Goal: Information Seeking & Learning: Learn about a topic

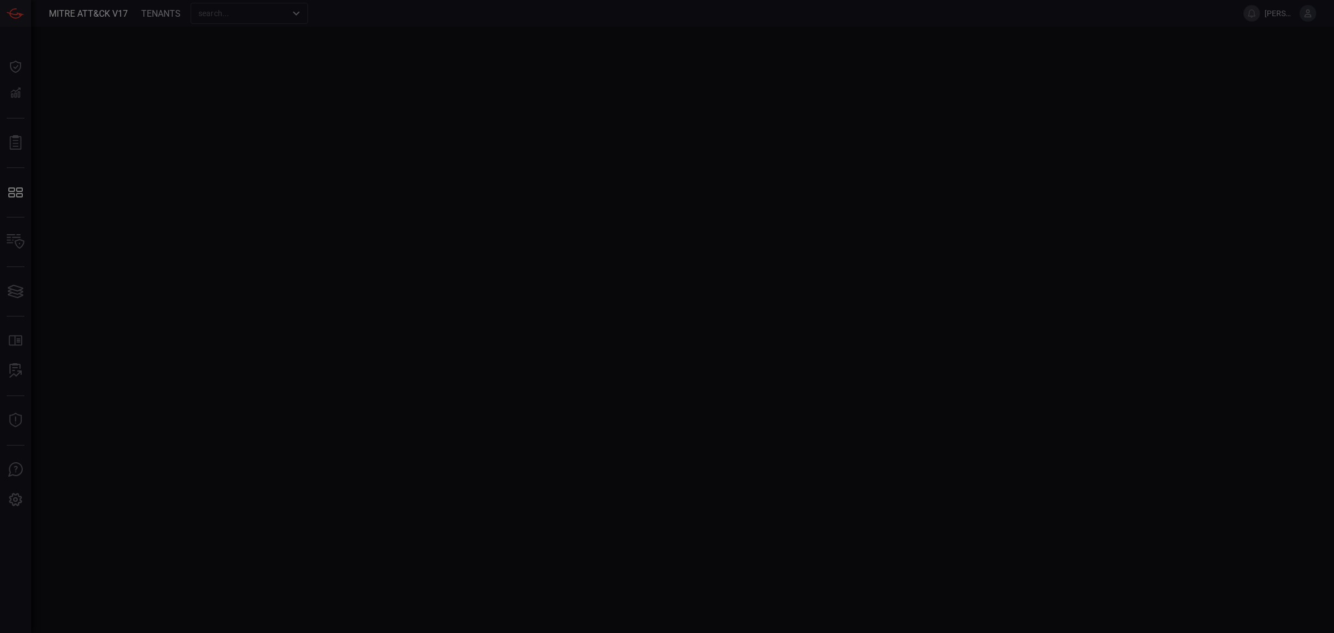
click at [665, 240] on div at bounding box center [667, 316] width 1334 height 633
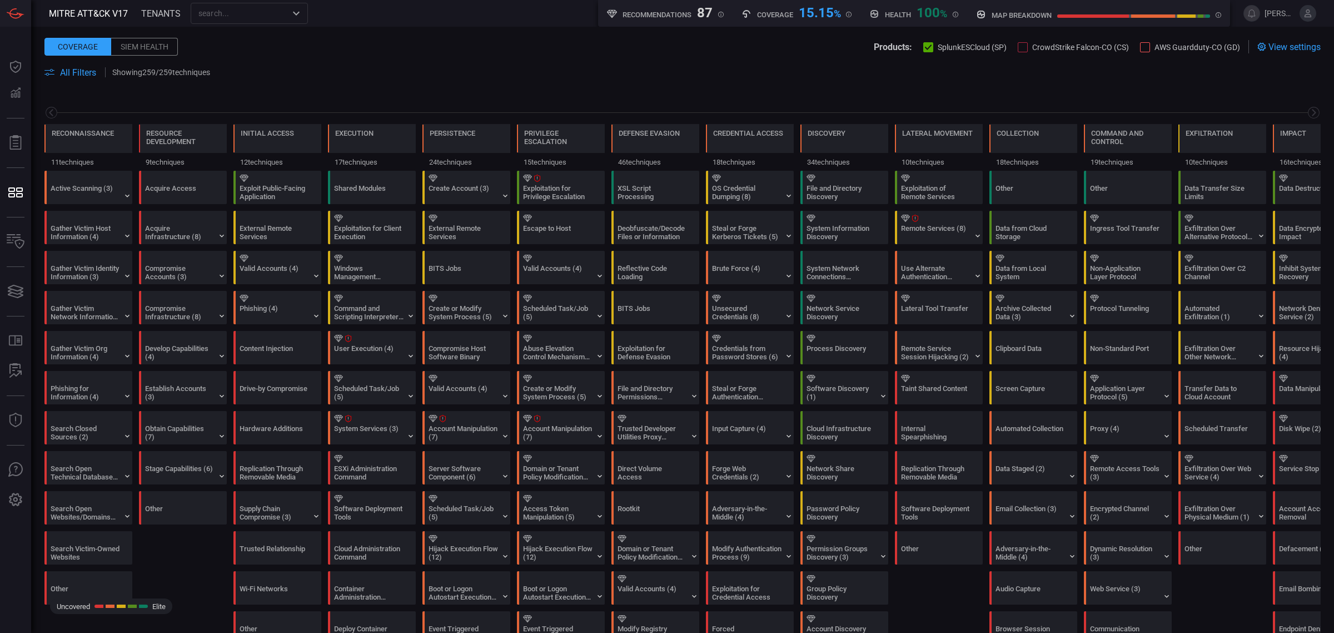
scroll to position [0, 53]
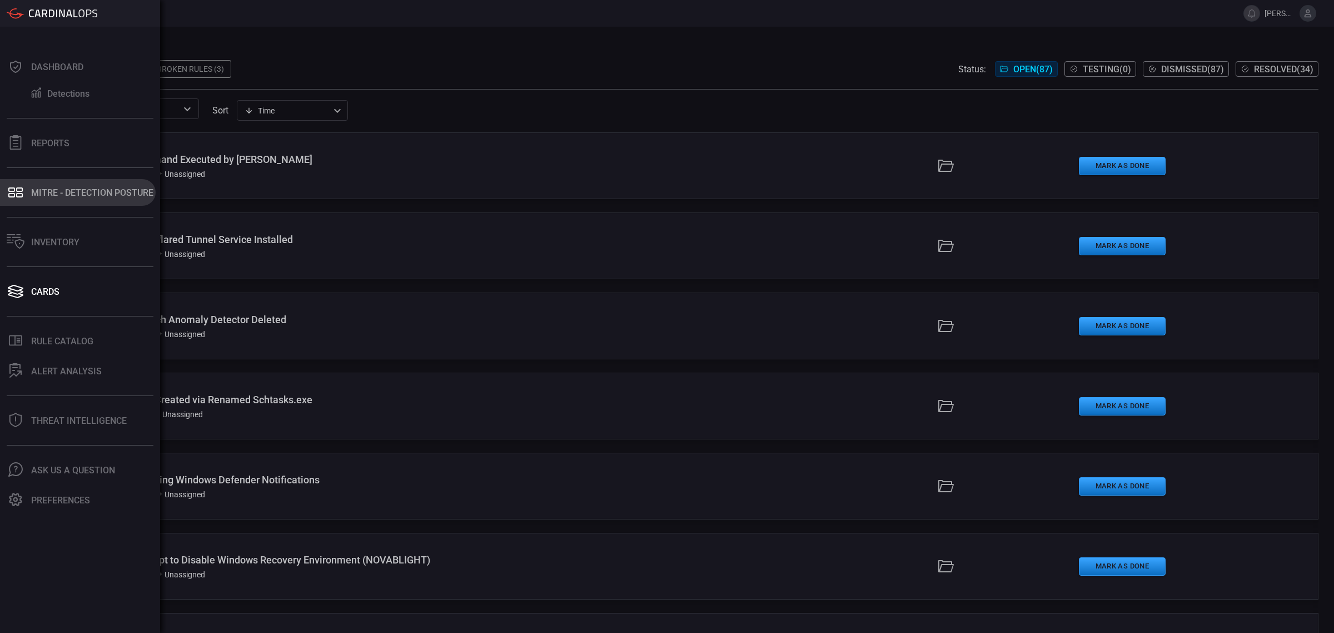
click at [45, 198] on button "MITRE - Detection Posture" at bounding box center [78, 192] width 156 height 27
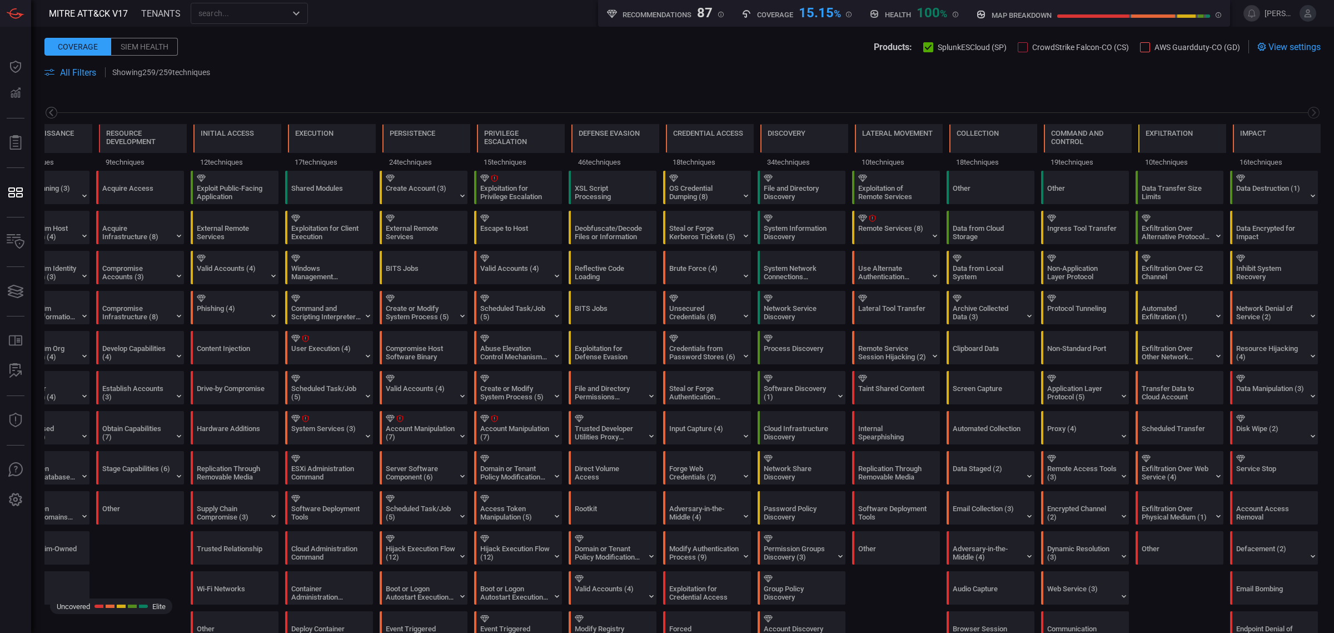
click at [52, 115] on icon at bounding box center [51, 112] width 4 height 7
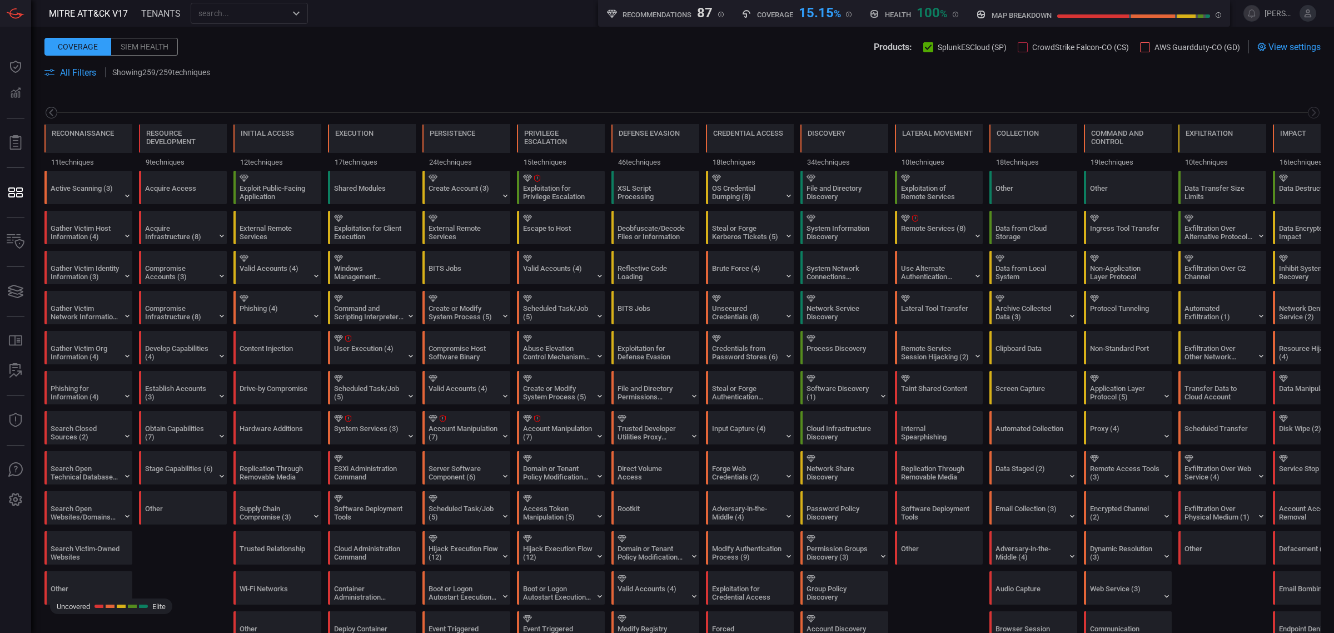
click at [52, 115] on icon at bounding box center [51, 112] width 4 height 7
click at [69, 192] on div "Active Scanning (3)" at bounding box center [85, 192] width 69 height 17
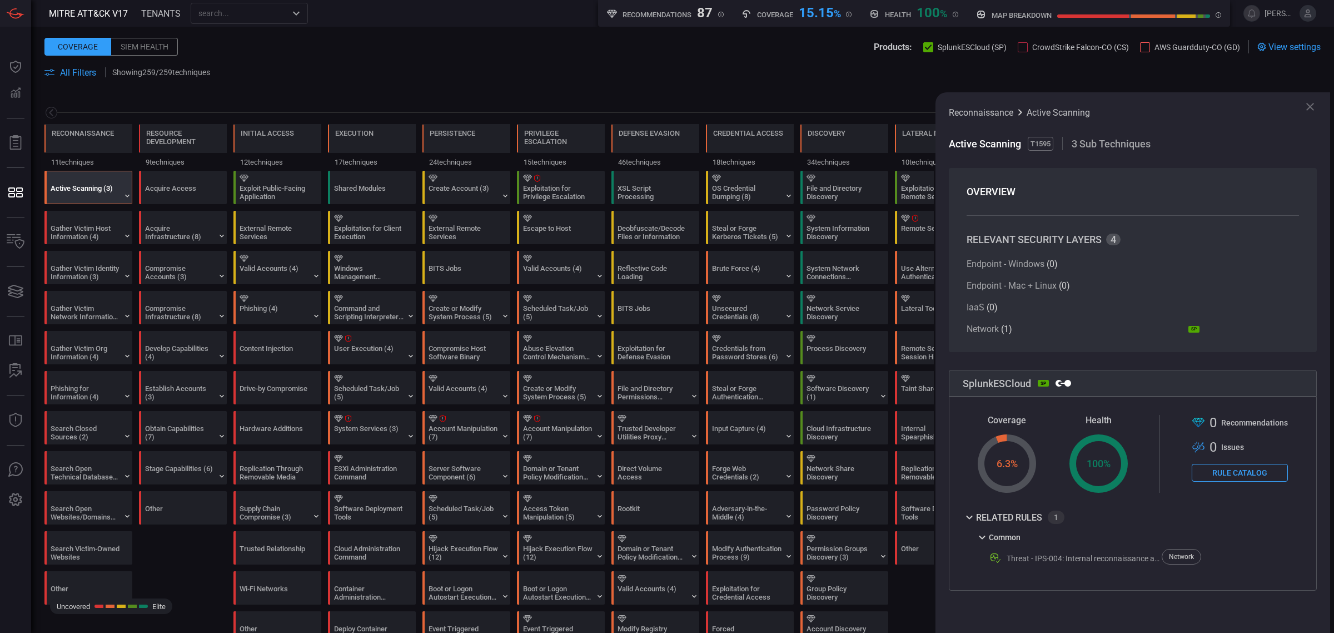
click at [1019, 467] on div "6.3 %" at bounding box center [1007, 463] width 58 height 58
click at [982, 545] on div "Common" at bounding box center [1069, 539] width 186 height 13
click at [975, 542] on div "Common" at bounding box center [1133, 542] width 340 height 18
click at [985, 537] on icon at bounding box center [982, 536] width 13 height 13
click at [268, 196] on div "Exploit Public-Facing Application" at bounding box center [274, 192] width 69 height 17
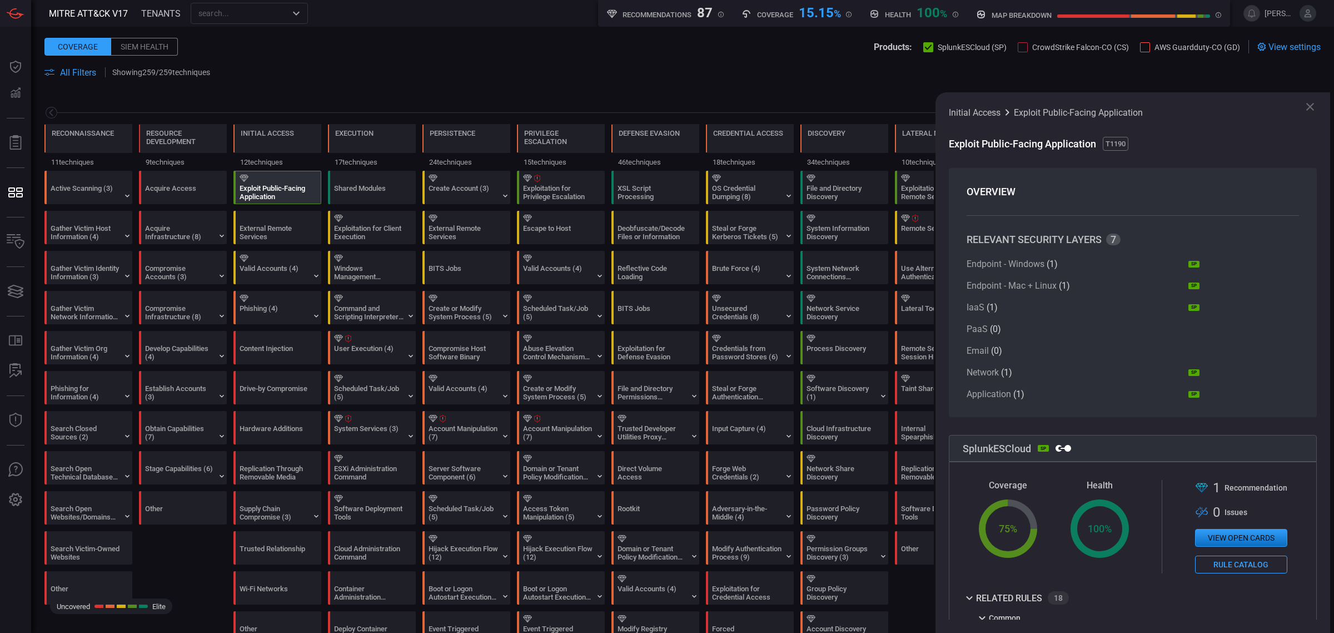
click at [679, 99] on div "Reconnaissance 11 techniques Resource Development 9 techniques Initial Access 1…" at bounding box center [682, 131] width 1303 height 78
click at [1137, 73] on span at bounding box center [770, 72] width 1102 height 13
click at [68, 76] on span "All Filters" at bounding box center [78, 72] width 36 height 11
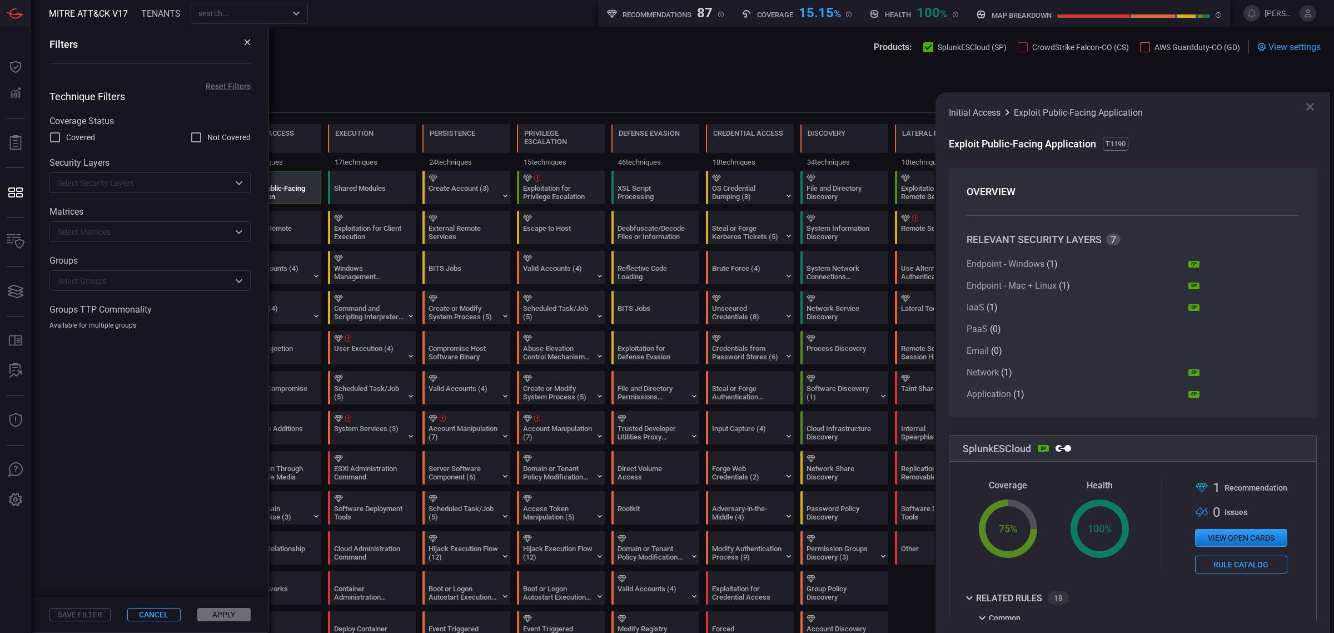
click at [170, 624] on div "Save Filter Cancel Apply" at bounding box center [150, 615] width 237 height 36
click at [163, 619] on button "Cancel" at bounding box center [153, 614] width 53 height 13
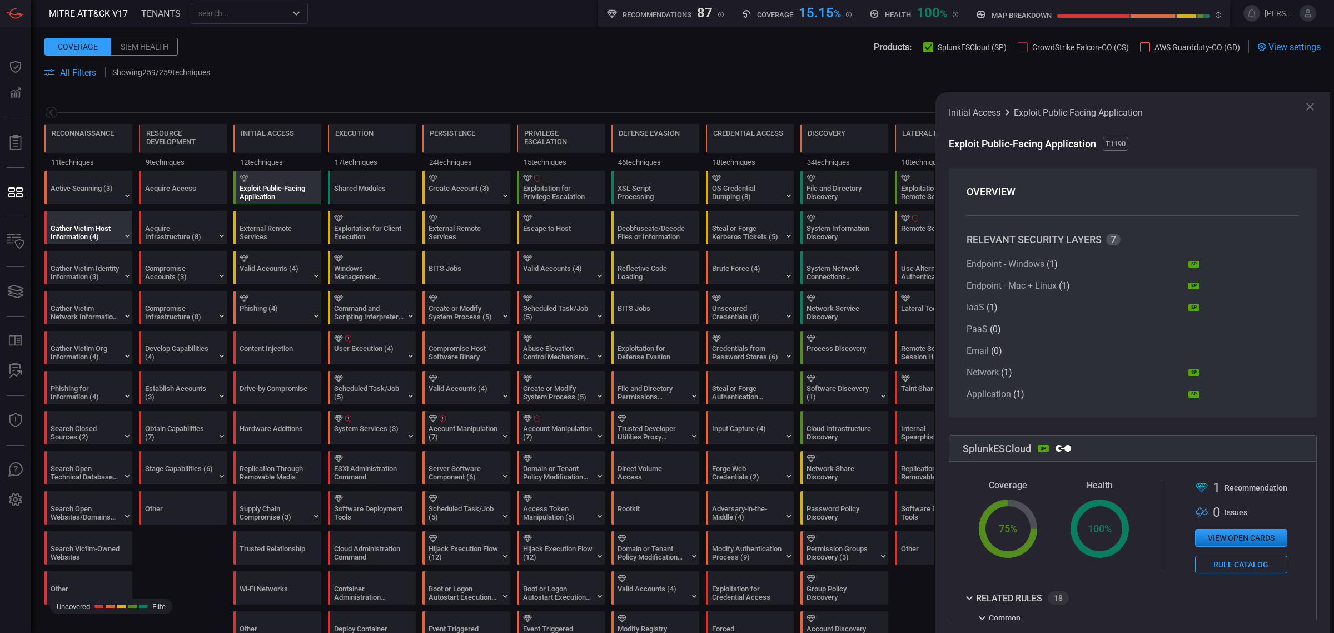
click at [98, 233] on div "Gather Victim Host Information (4)" at bounding box center [85, 232] width 69 height 17
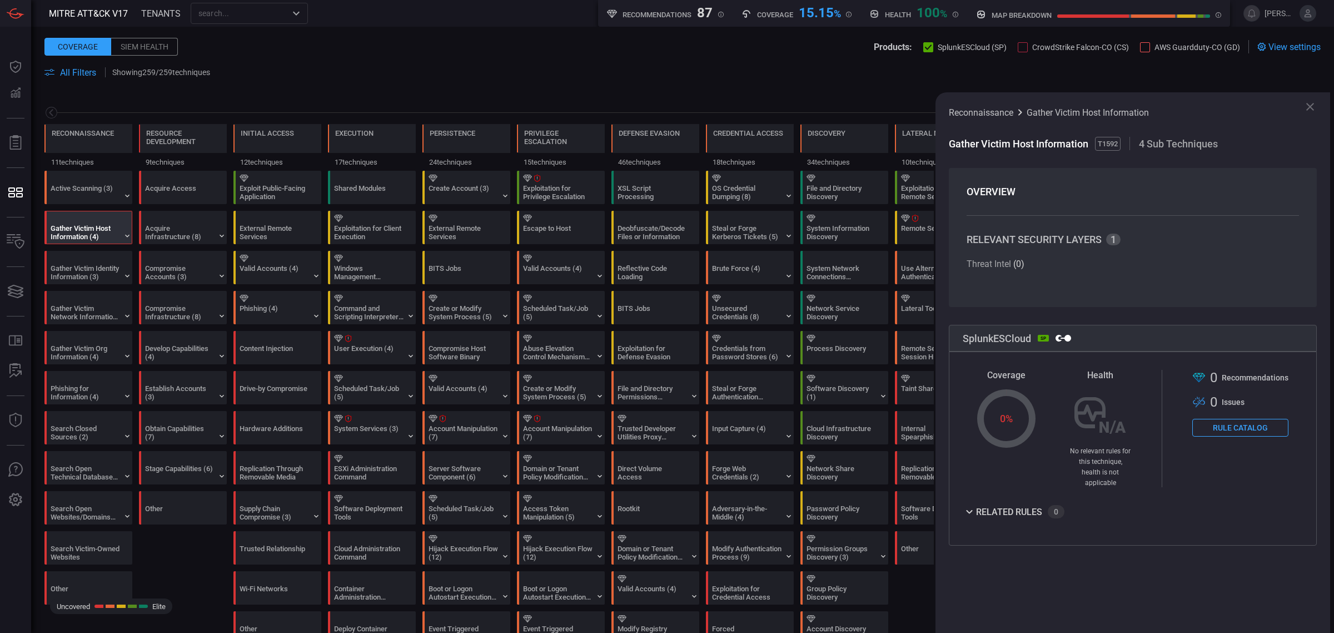
click at [954, 59] on span at bounding box center [682, 59] width 1276 height 12
click at [807, 12] on div "15.15 %" at bounding box center [820, 11] width 42 height 13
click at [692, 12] on div "Recommendations 87 New rule suggestions" at bounding box center [665, 12] width 117 height 14
click at [1255, 61] on span at bounding box center [682, 59] width 1276 height 12
click at [1314, 101] on icon at bounding box center [1310, 106] width 13 height 13
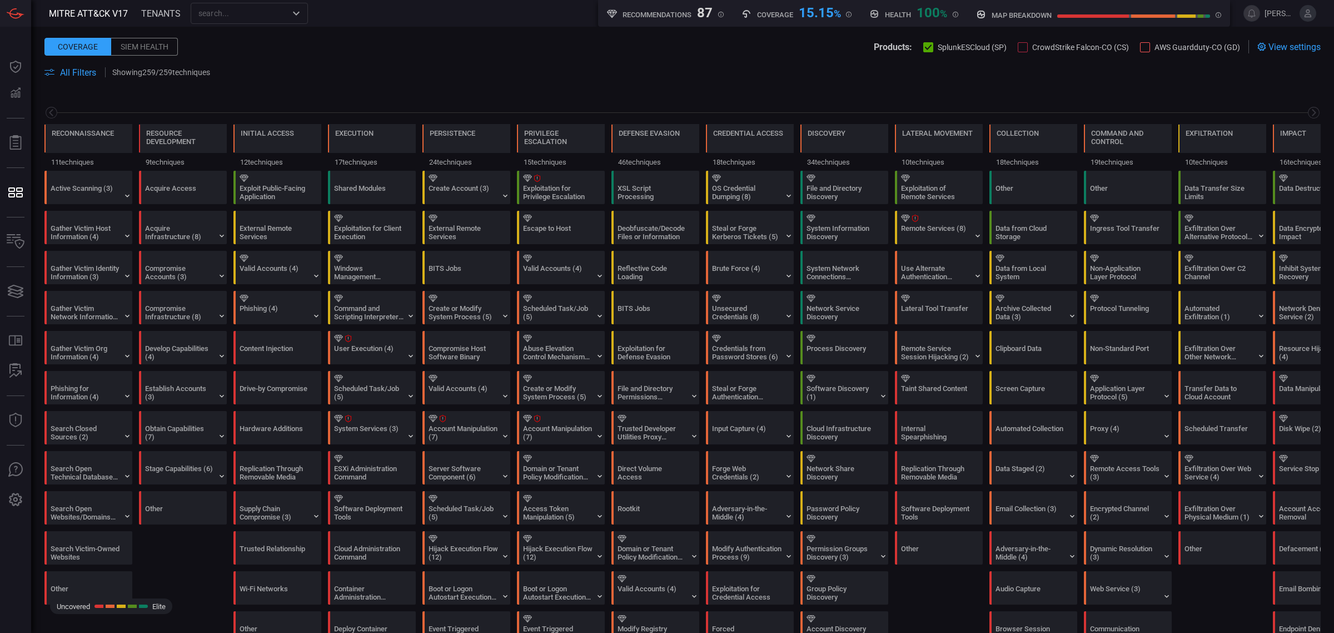
click at [802, 12] on div "15.15 %" at bounding box center [820, 11] width 42 height 13
click at [799, 12] on div "15.15 %" at bounding box center [820, 11] width 42 height 13
click at [814, 14] on div "15.15 %" at bounding box center [820, 11] width 42 height 13
click at [768, 15] on h5 "Coverage" at bounding box center [775, 15] width 36 height 8
drag, startPoint x: 739, startPoint y: 14, endPoint x: 823, endPoint y: 17, distance: 83.4
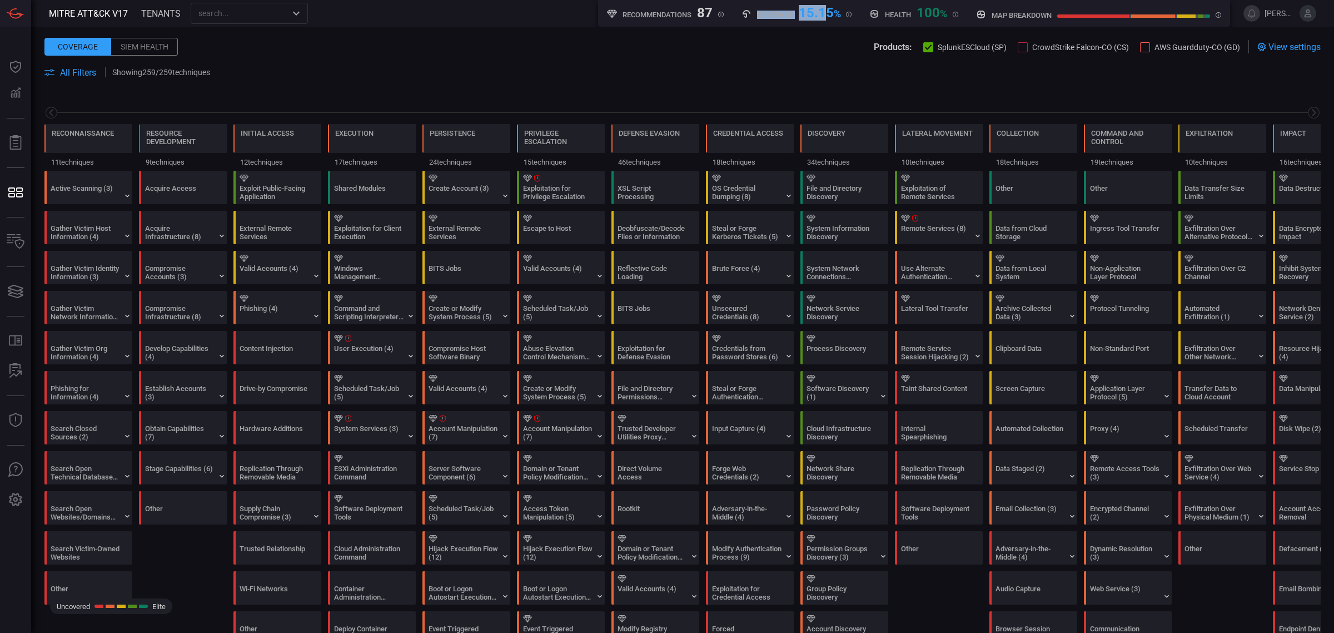
click at [823, 17] on div "Coverage 15.15 % MITRE ATT&CK techniques coverage by rules" at bounding box center [797, 12] width 111 height 14
click at [812, 39] on div "Coverage Siem Health Products: SplunkESCloud (SP) CrowdStrike Falcon-CO (CS) AW…" at bounding box center [682, 60] width 1303 height 66
click at [93, 231] on div "Gather Victim Host Information (4)" at bounding box center [85, 232] width 69 height 17
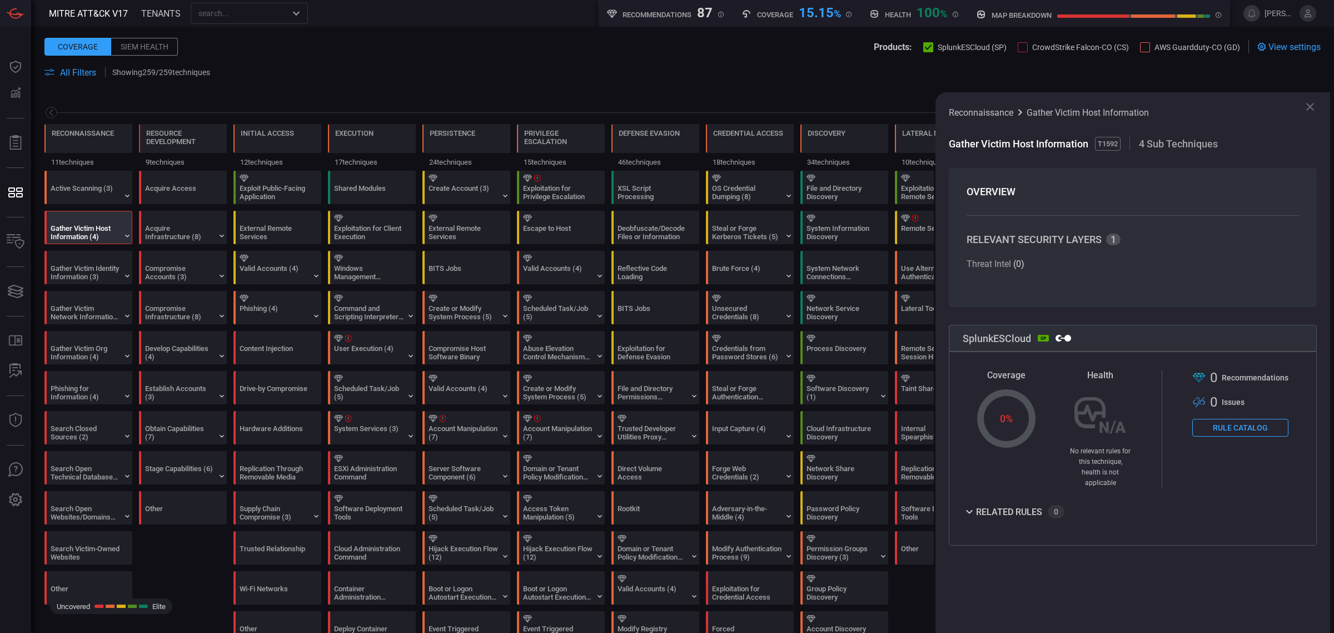
click at [973, 506] on icon at bounding box center [969, 511] width 13 height 13
click at [979, 508] on div "related rules" at bounding box center [1009, 512] width 66 height 8
click at [1242, 433] on button "Rule Catalog" at bounding box center [1240, 428] width 96 height 18
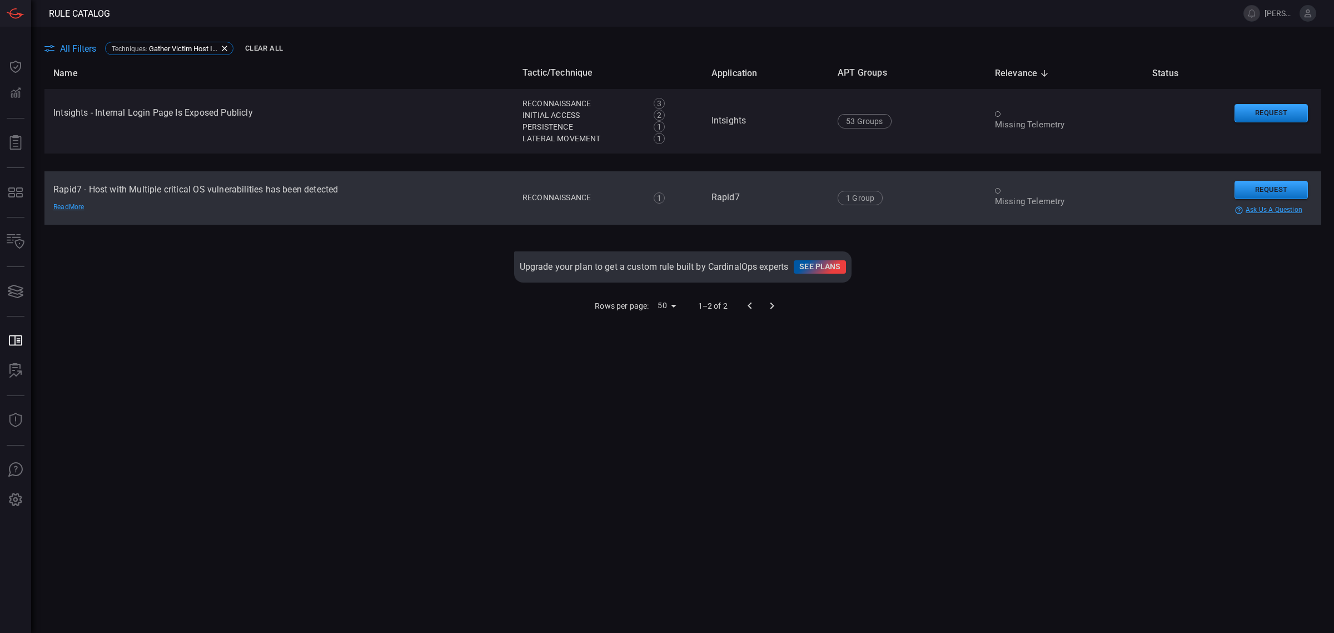
click at [69, 208] on div "Read More" at bounding box center [92, 207] width 78 height 9
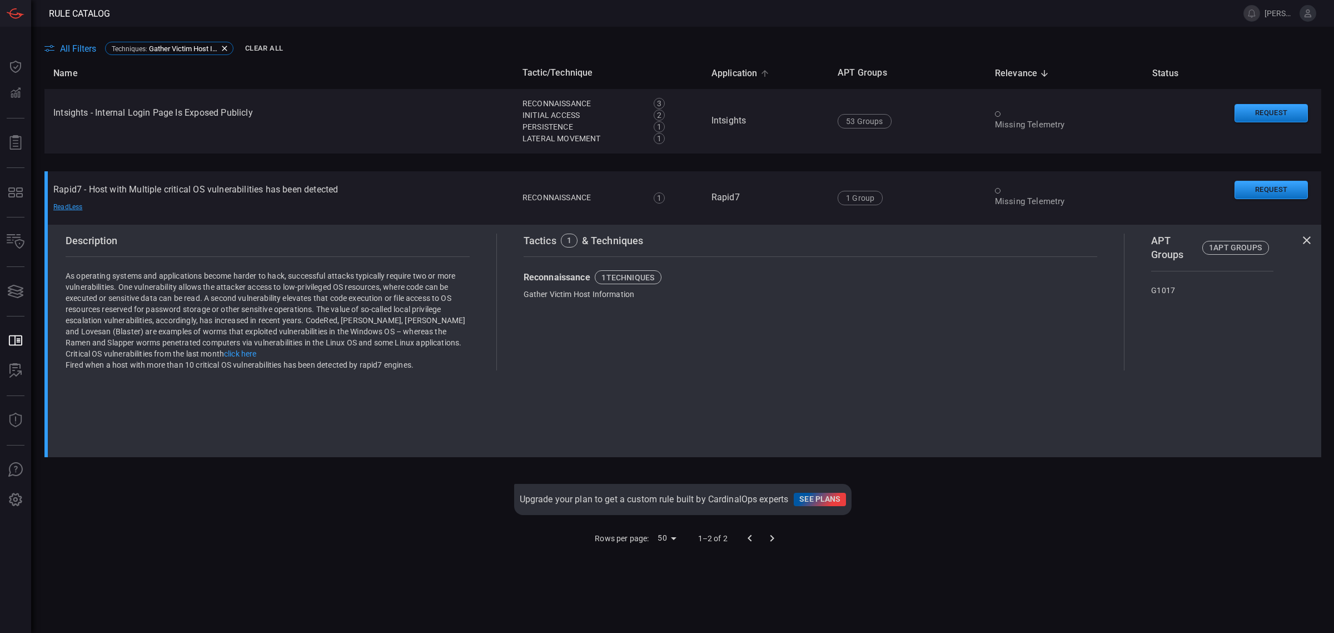
drag, startPoint x: 739, startPoint y: 62, endPoint x: 735, endPoint y: 68, distance: 6.8
click at [740, 65] on th "Application" at bounding box center [766, 73] width 126 height 32
click at [734, 68] on span "Application" at bounding box center [742, 73] width 61 height 13
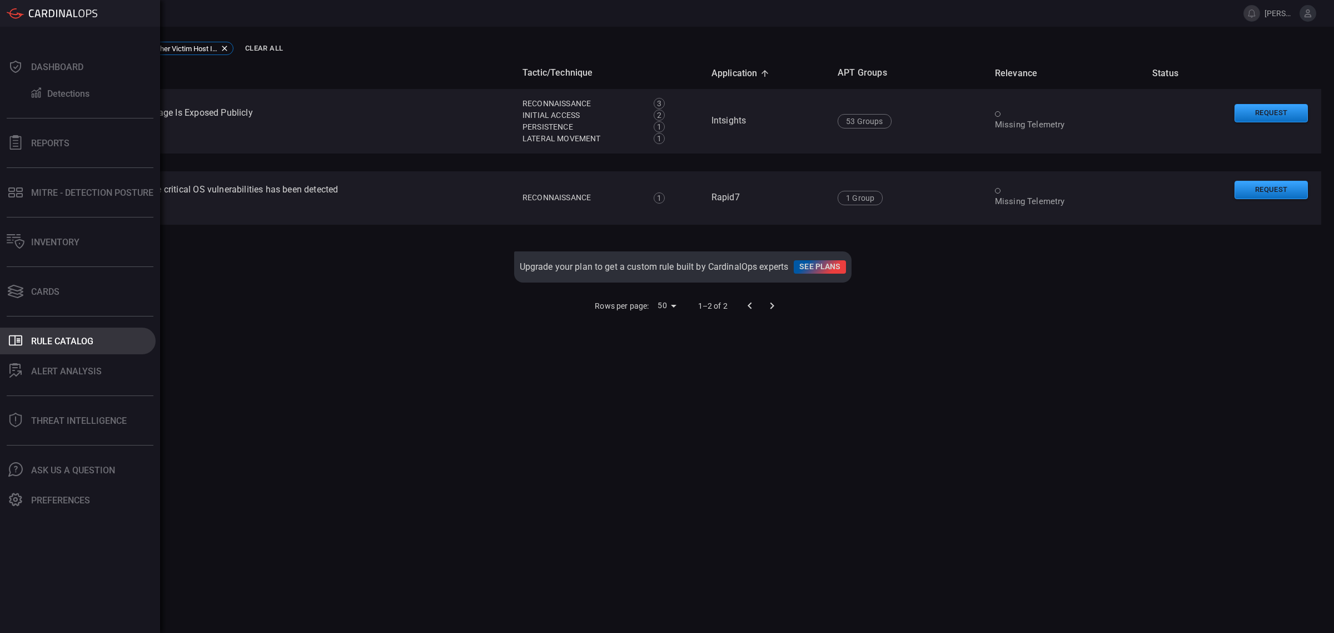
click at [56, 334] on button ".st0_rule_catalog_icon{fill: currentColor;} Rule Catalog" at bounding box center [78, 340] width 156 height 27
click at [38, 295] on div "Cards" at bounding box center [45, 291] width 28 height 11
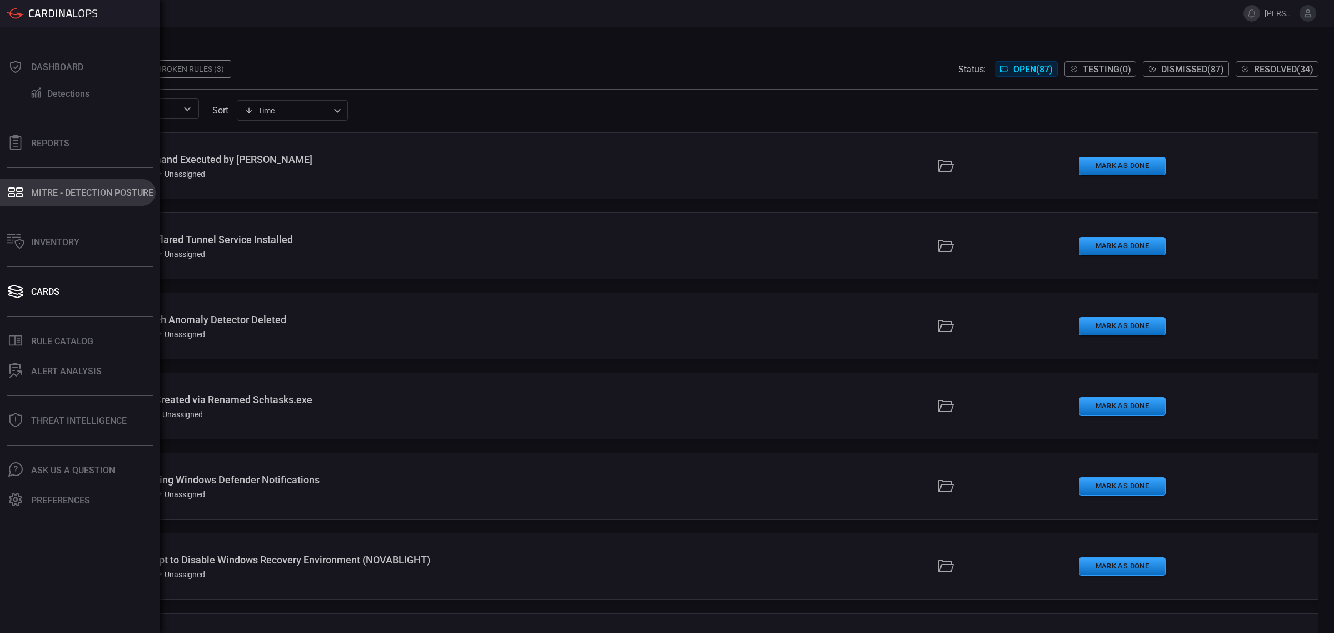
click at [67, 195] on div "MITRE - Detection Posture" at bounding box center [92, 192] width 122 height 11
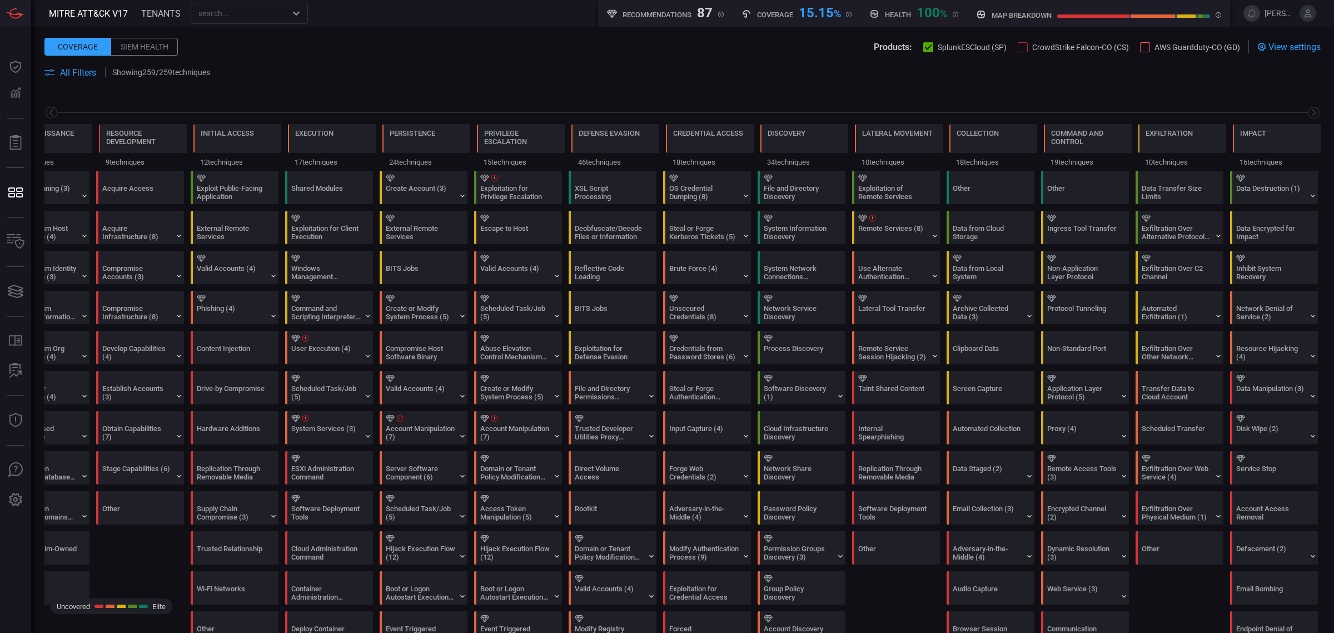
click at [145, 48] on div "Siem Health" at bounding box center [144, 47] width 67 height 18
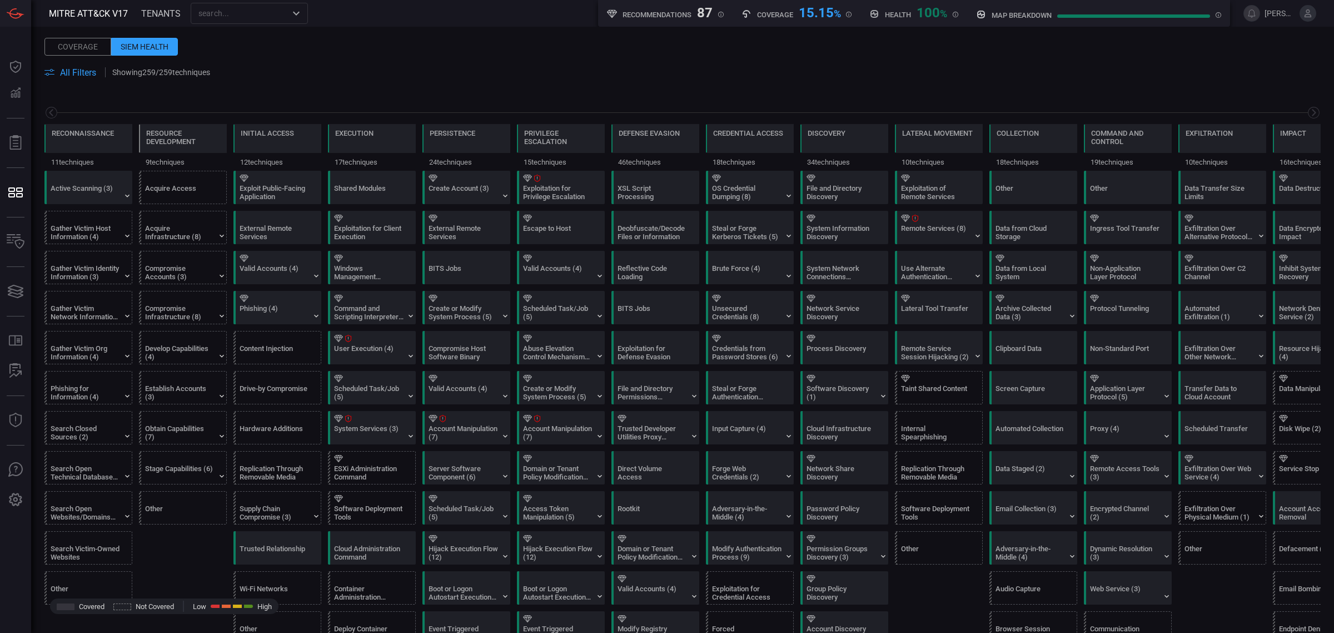
scroll to position [0, 53]
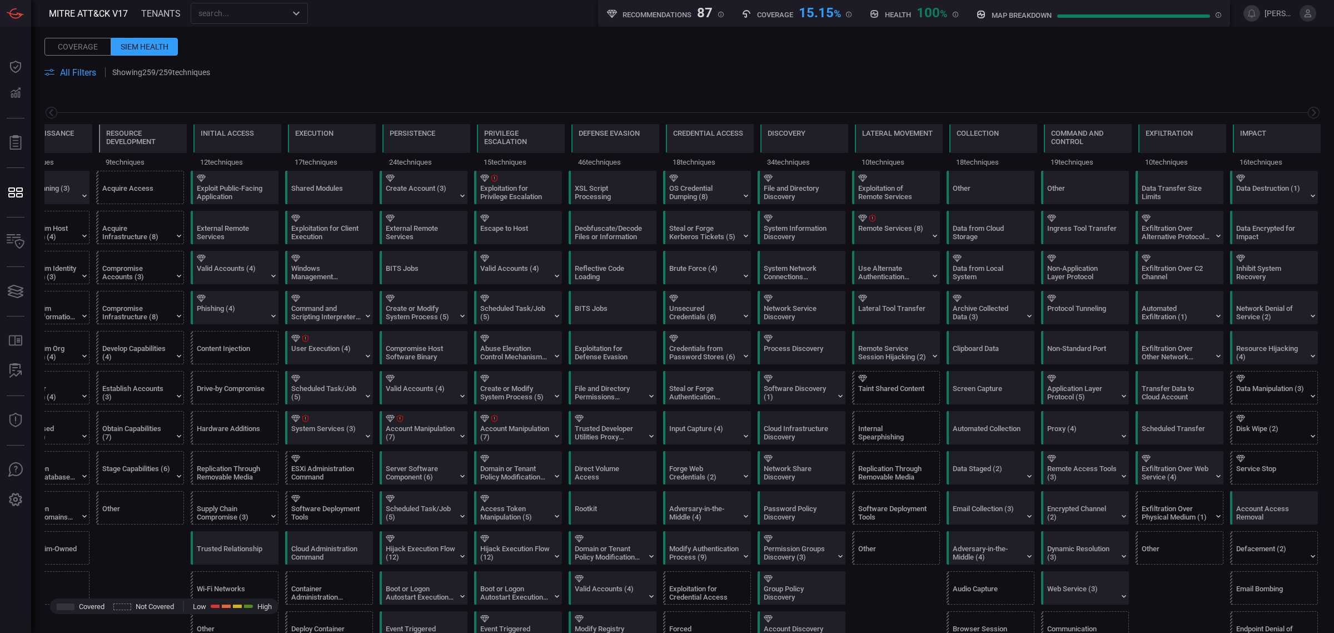
click at [73, 50] on div "Coverage" at bounding box center [77, 47] width 67 height 18
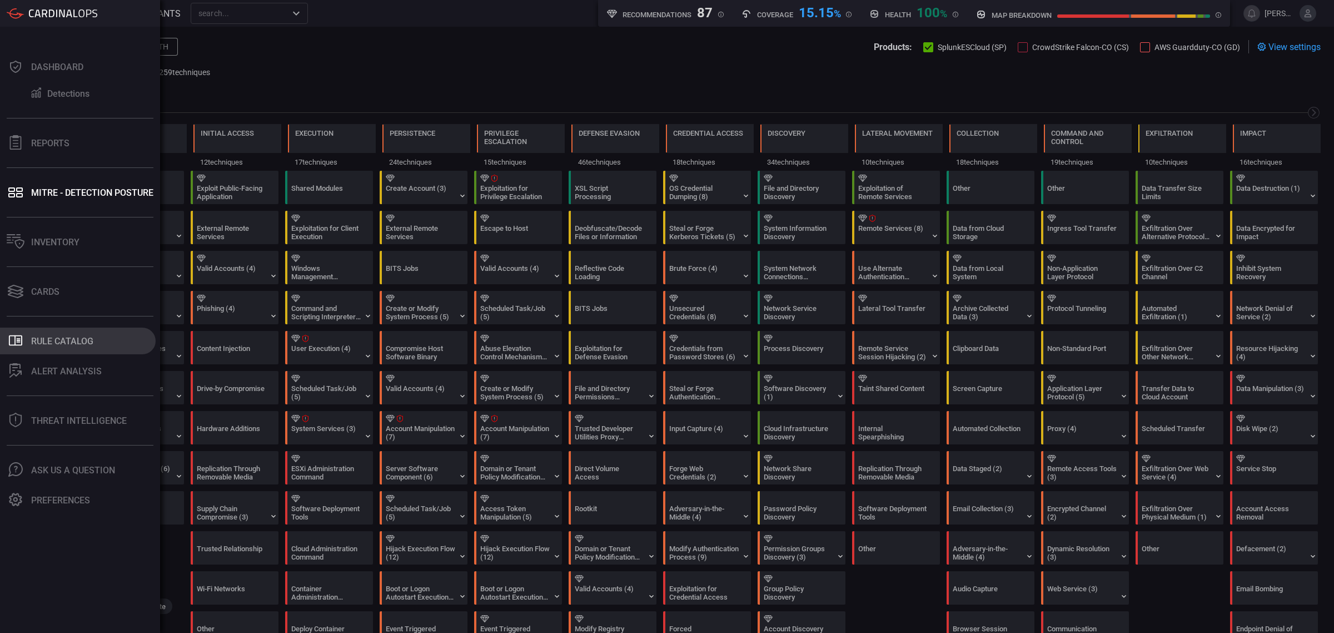
click at [108, 338] on button ".st0_rule_catalog_icon{fill: currentColor;} Rule Catalog" at bounding box center [78, 340] width 156 height 27
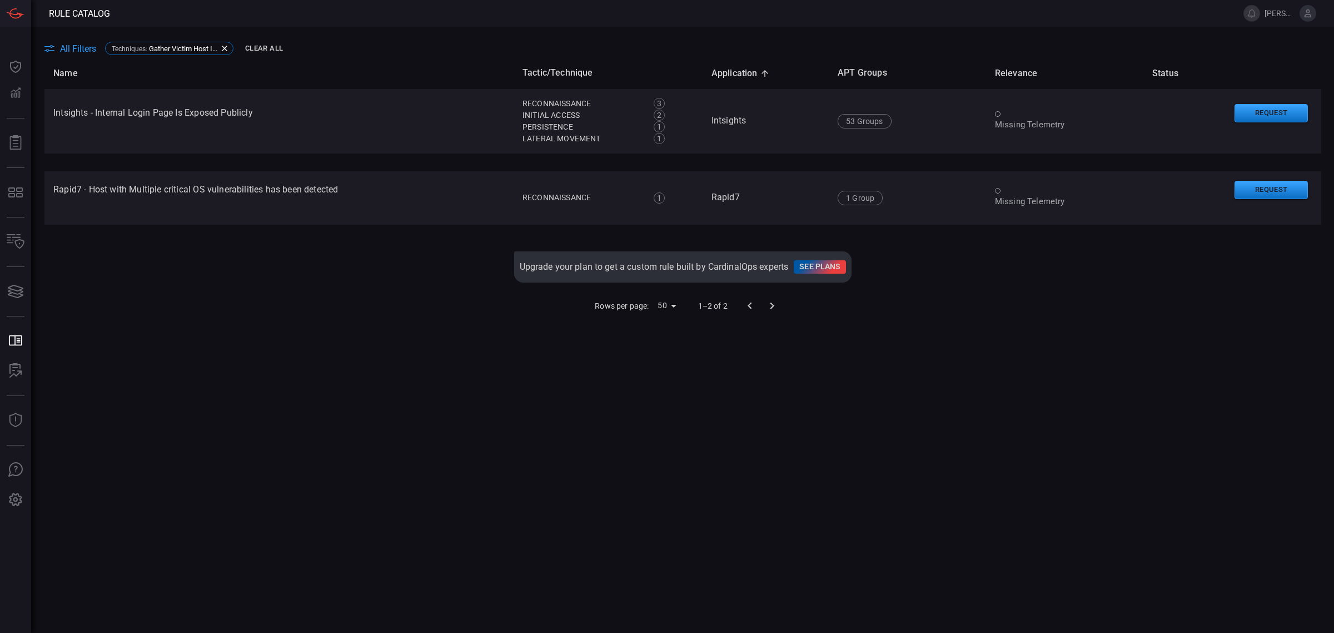
click at [862, 71] on th "APT Groups" at bounding box center [907, 73] width 157 height 32
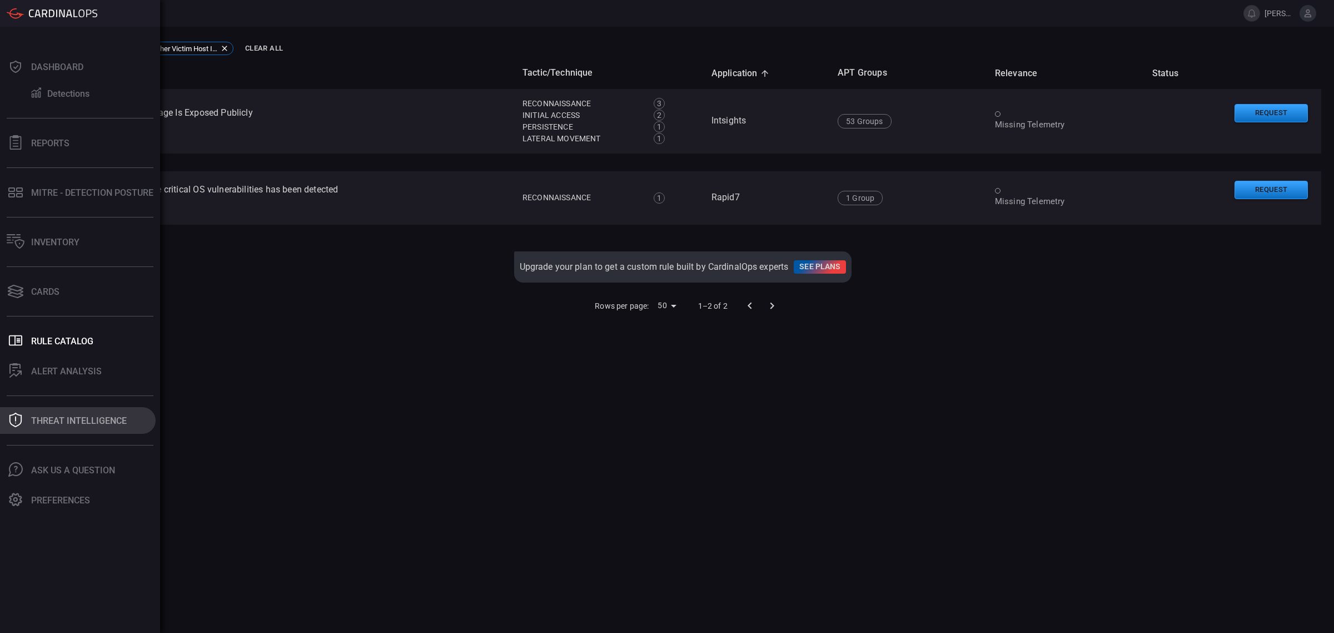
click at [67, 424] on div "Threat Intelligence" at bounding box center [79, 420] width 96 height 11
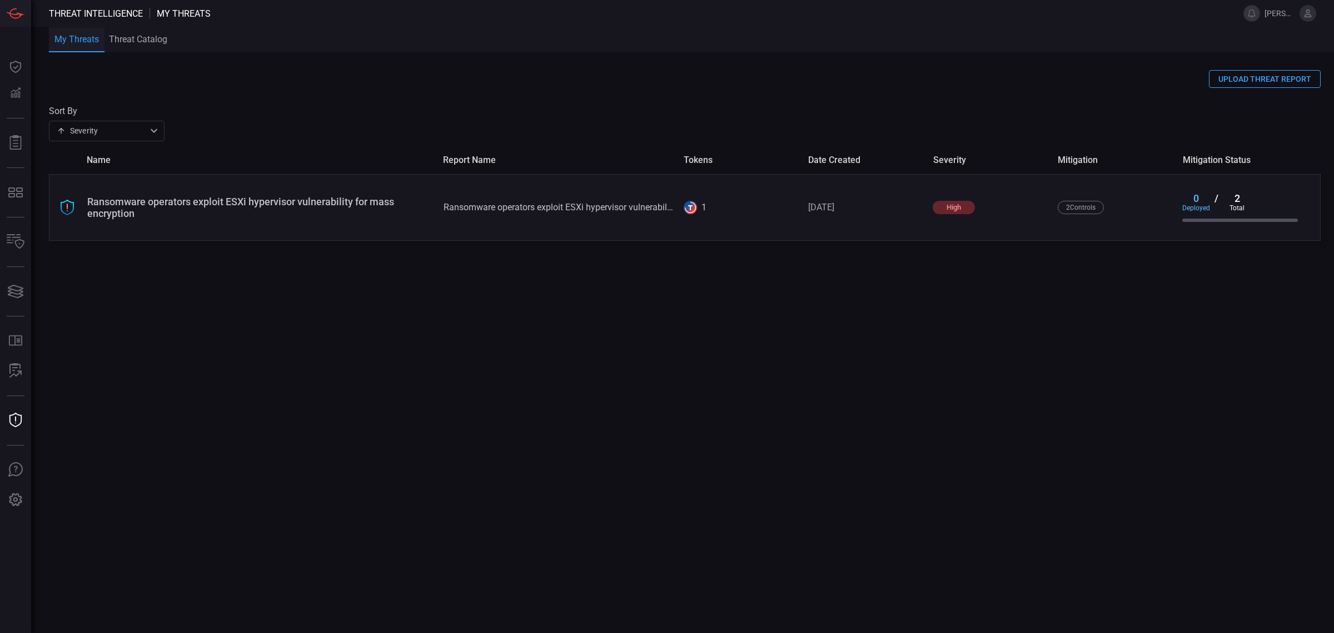
click at [406, 215] on div "Ransomware operators exploit ESXi hypervisor vulnerability for mass encryption" at bounding box center [260, 207] width 347 height 23
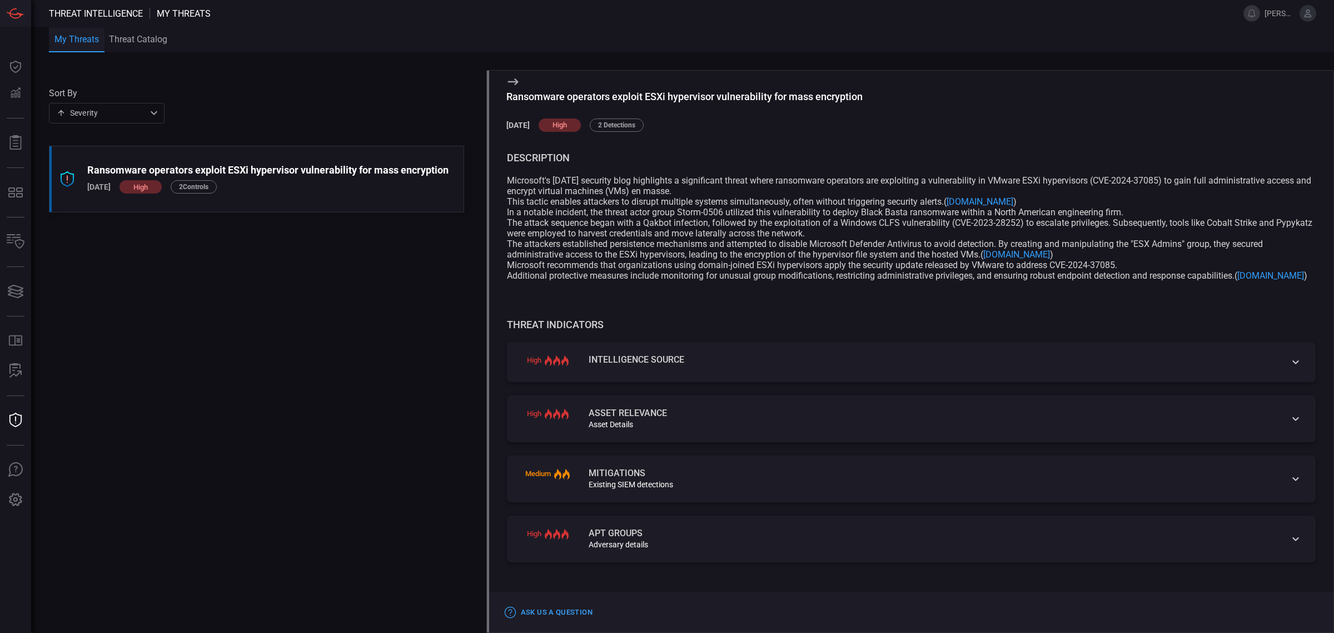
click at [1073, 374] on div "high Intelligence Source" at bounding box center [911, 362] width 809 height 40
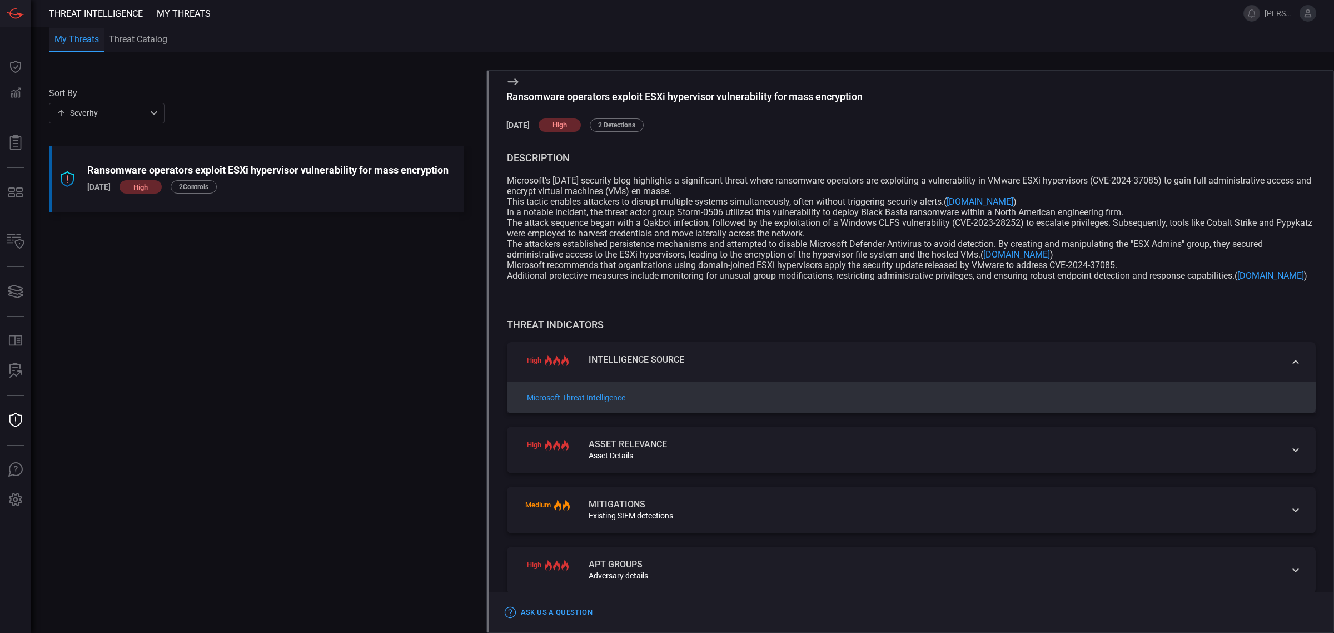
click at [727, 459] on div "high Asset relevance Asset Details" at bounding box center [911, 449] width 809 height 47
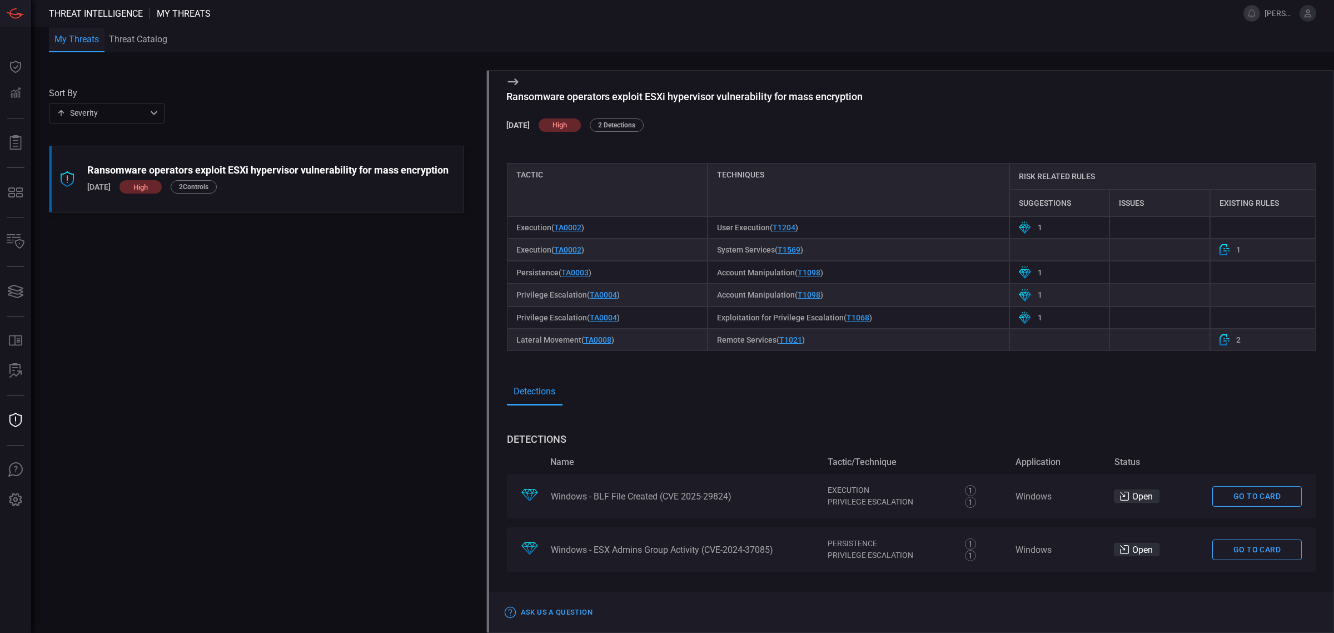
scroll to position [523, 0]
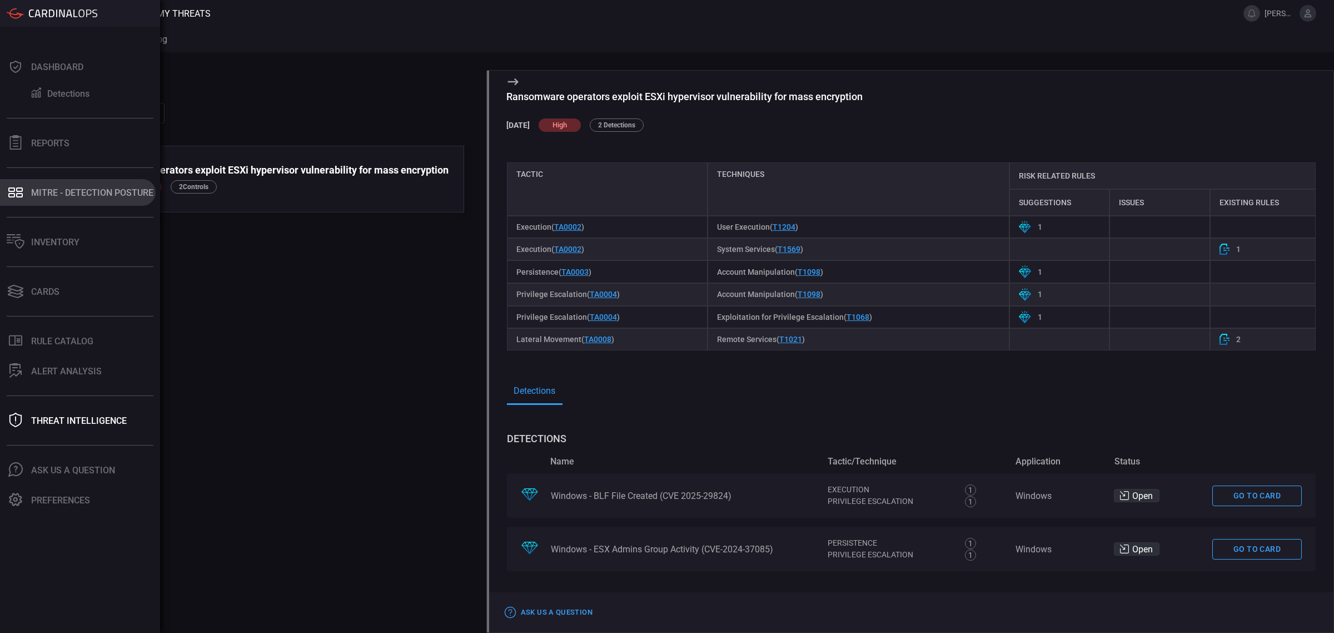
click at [68, 196] on div "MITRE - Detection Posture" at bounding box center [92, 192] width 122 height 11
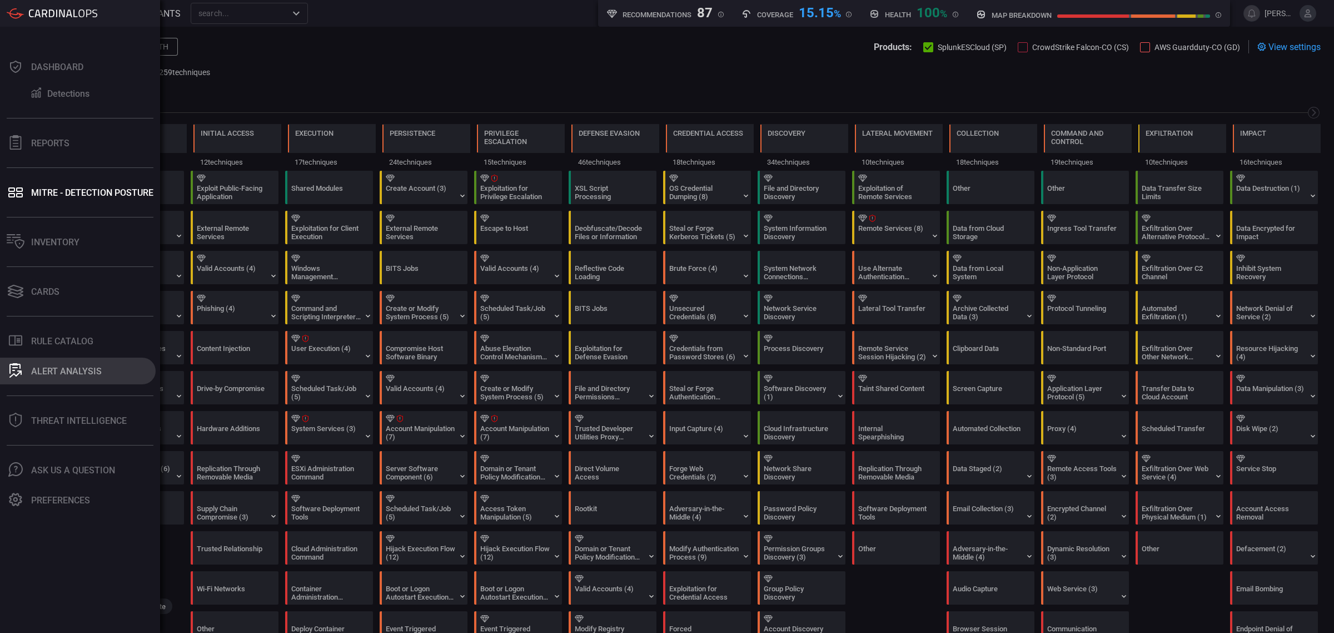
click at [77, 376] on button "ALERT ANALYSIS" at bounding box center [78, 370] width 156 height 27
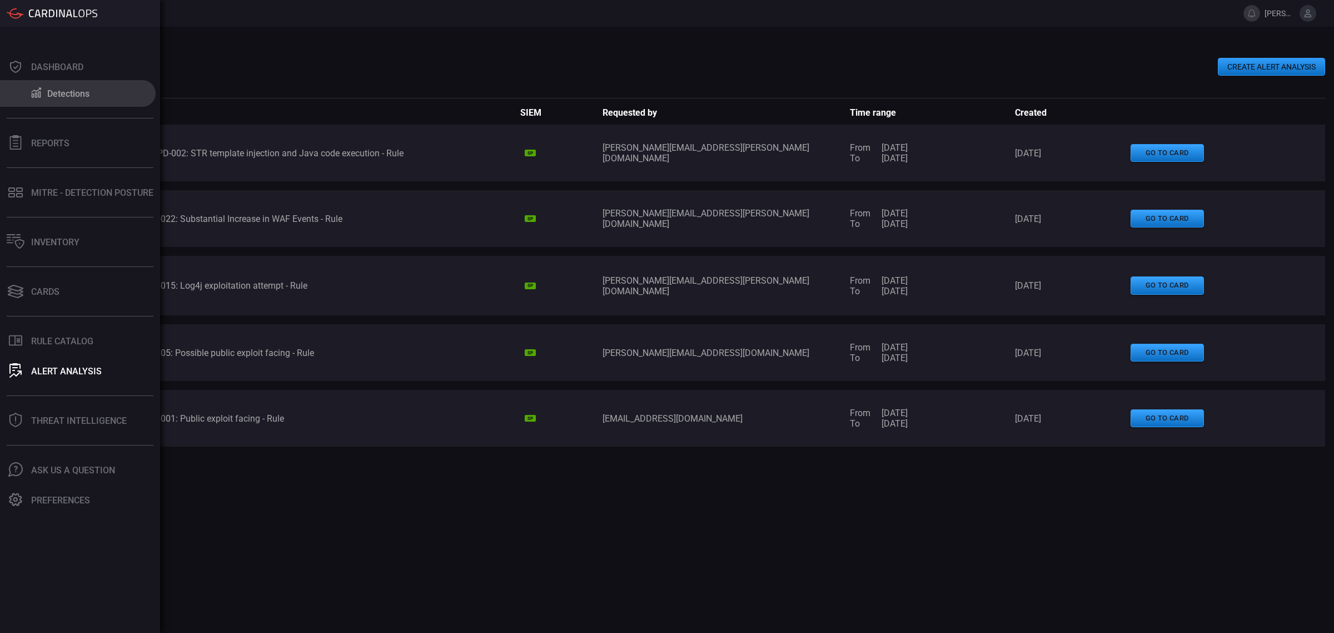
click at [54, 98] on button "Detections" at bounding box center [78, 93] width 156 height 27
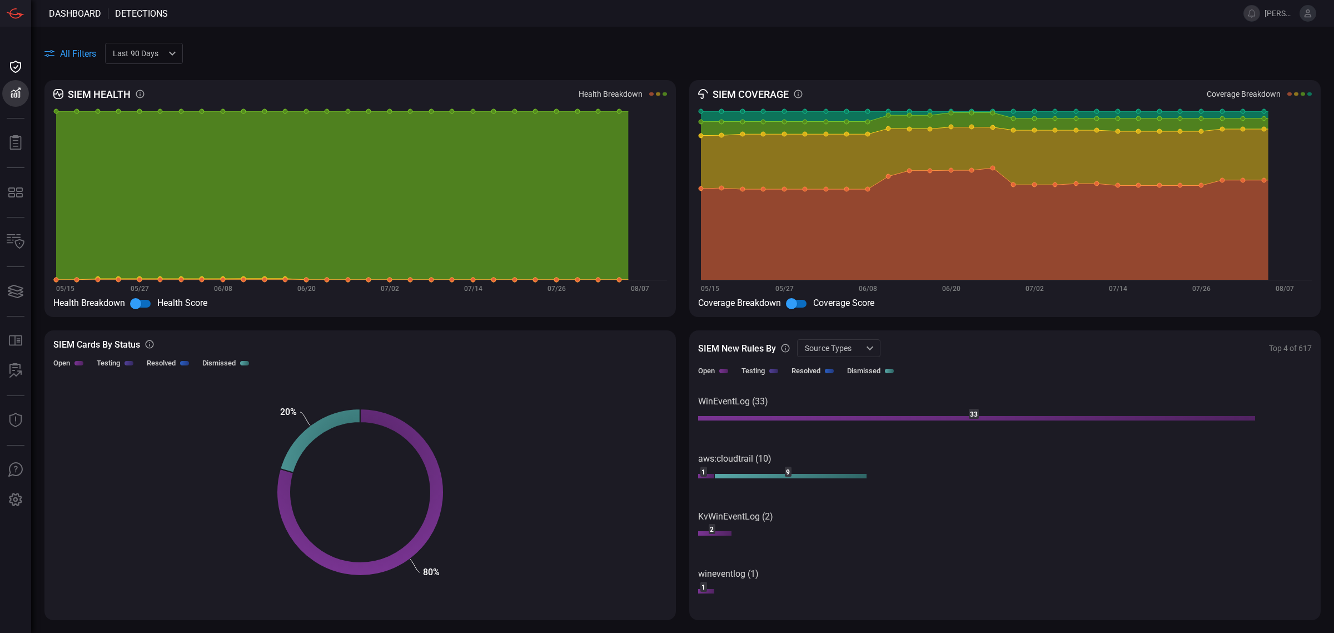
click at [178, 62] on div "Last 90 days quarter ​" at bounding box center [144, 53] width 78 height 21
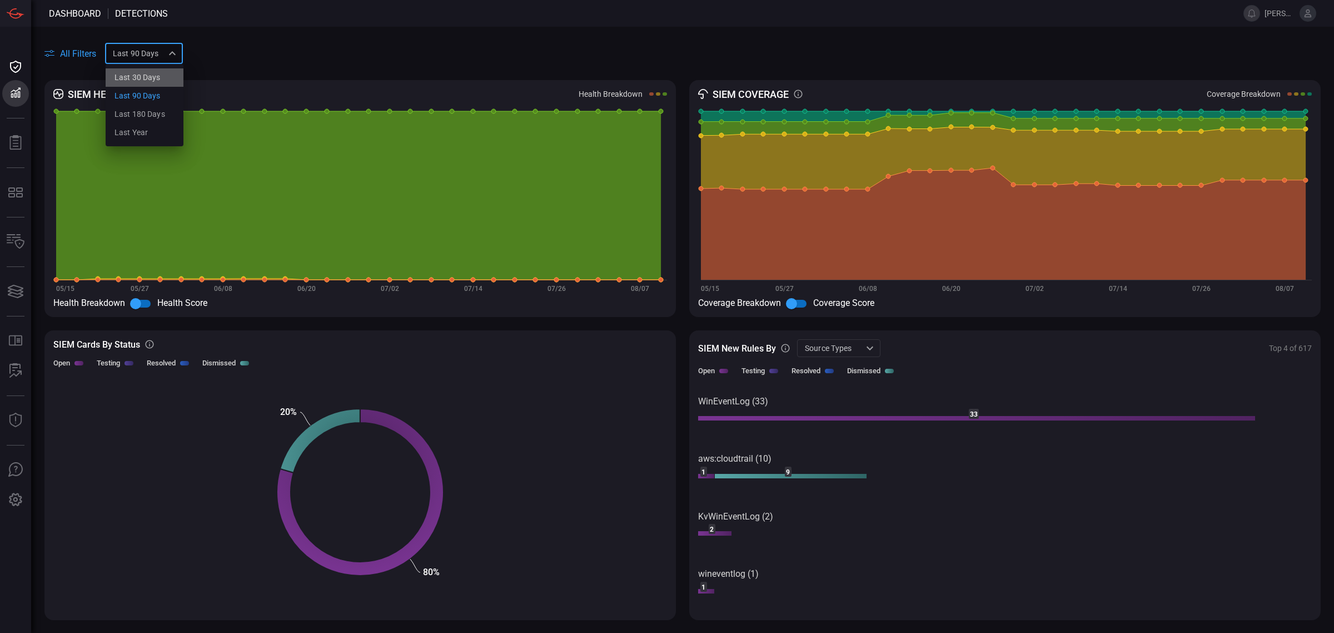
click at [157, 82] on li "Last 30 days" at bounding box center [145, 77] width 78 height 18
type input "month"
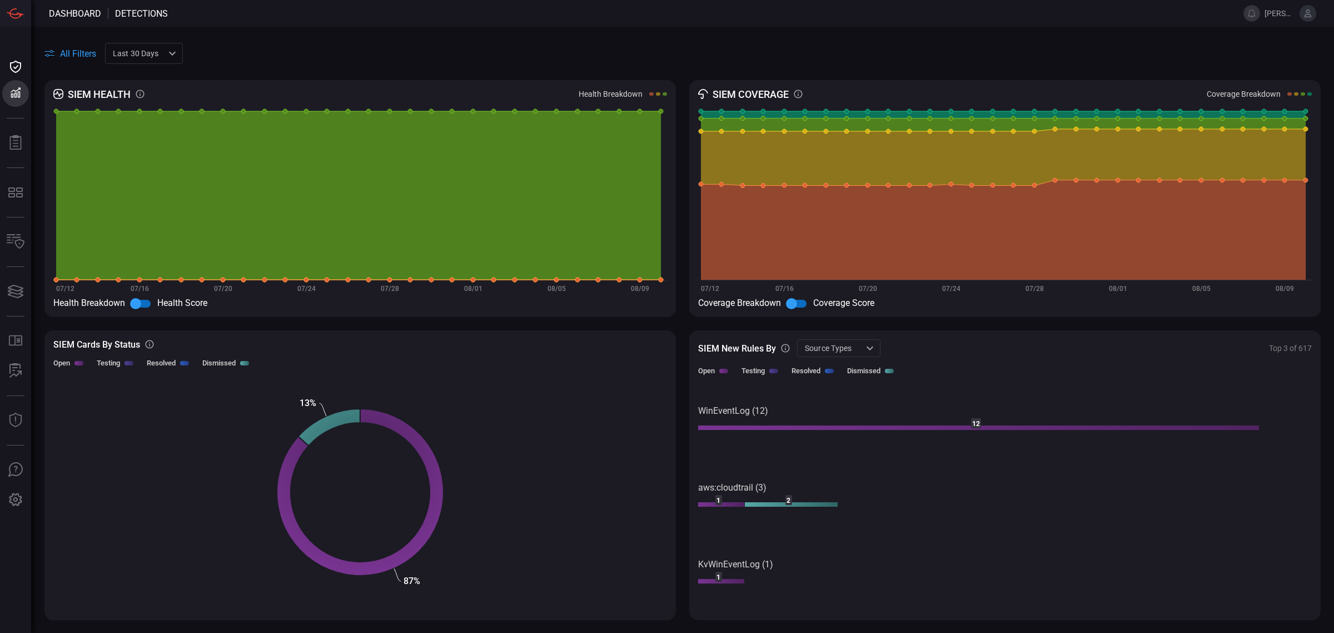
click at [46, 54] on icon at bounding box center [49, 53] width 10 height 7
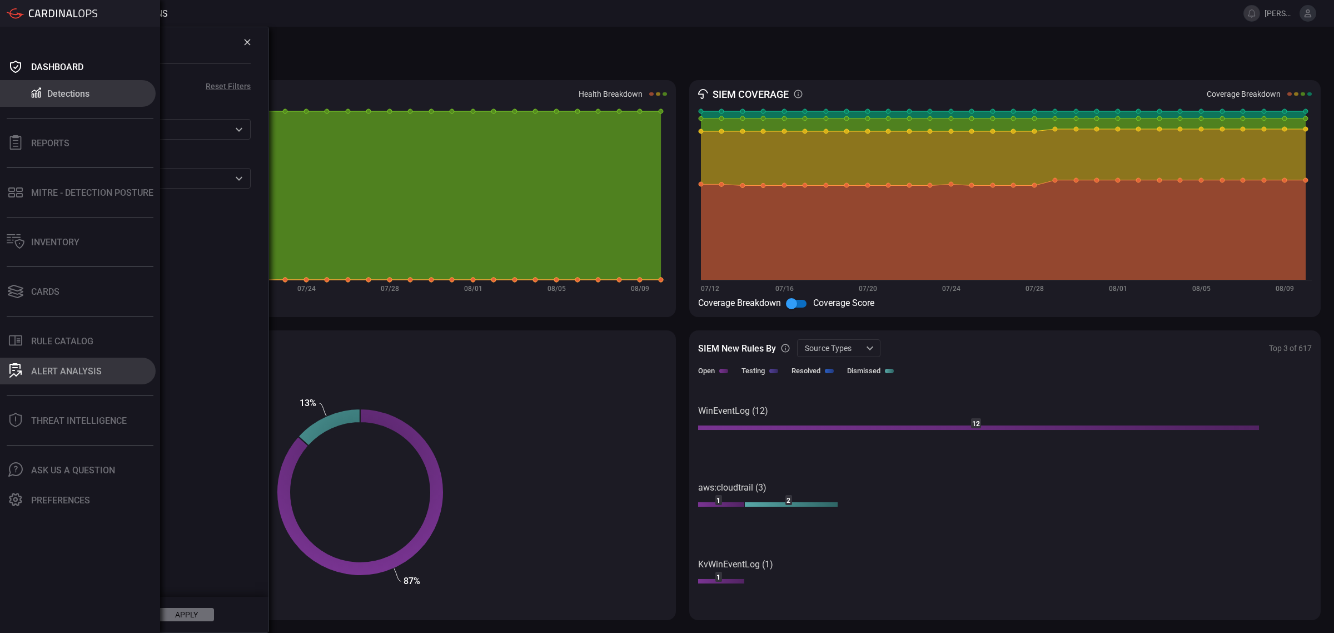
click at [51, 379] on button "ALERT ANALYSIS" at bounding box center [78, 370] width 156 height 27
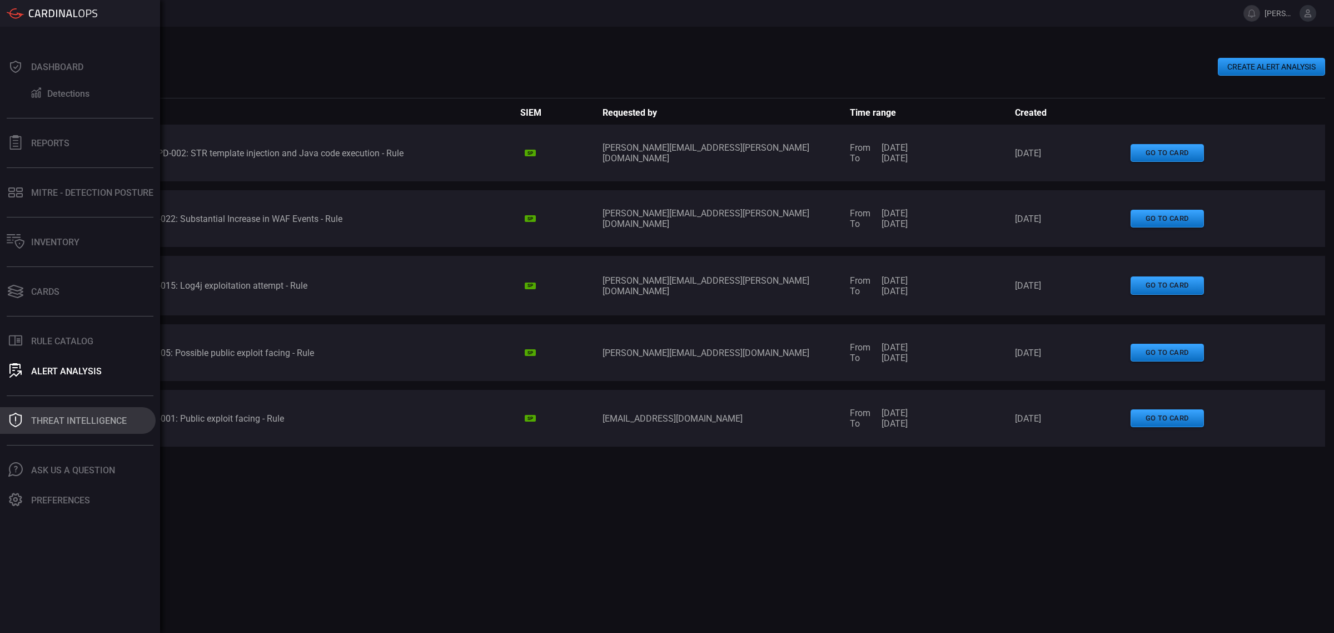
click at [53, 418] on div "Threat Intelligence" at bounding box center [79, 420] width 96 height 11
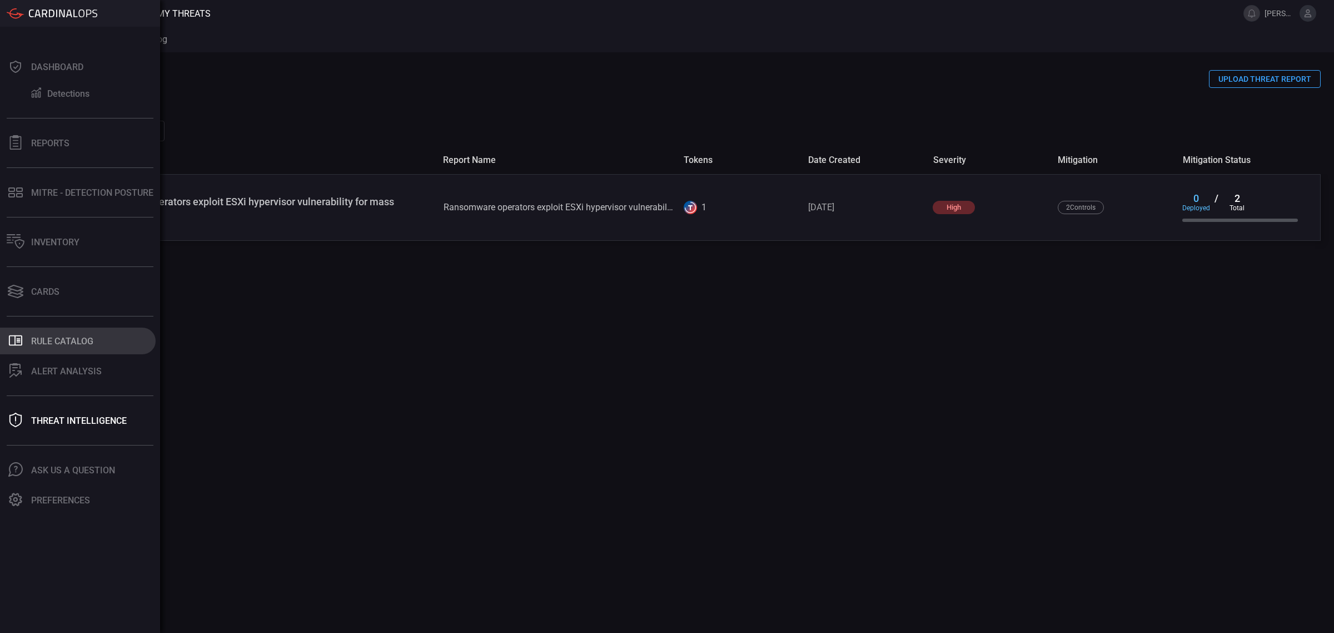
click at [60, 346] on button ".st0_rule_catalog_icon{fill: currentColor;} Rule Catalog" at bounding box center [78, 340] width 156 height 27
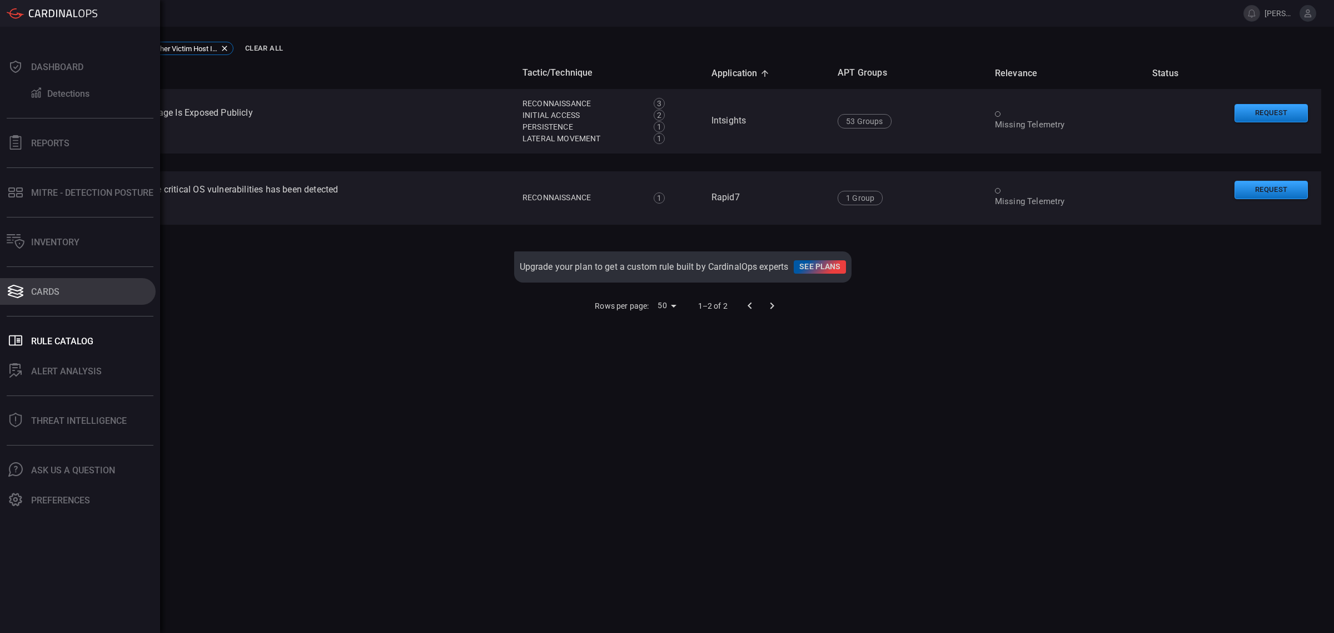
click at [25, 295] on button "Cards" at bounding box center [78, 291] width 156 height 27
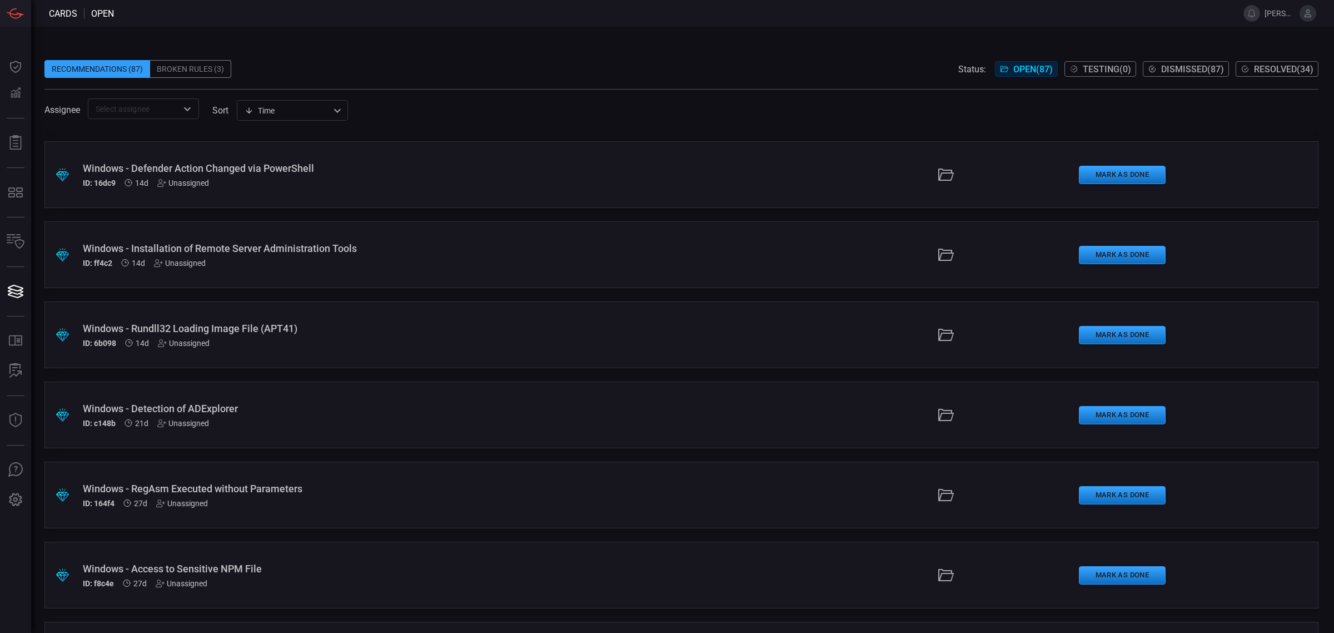
scroll to position [695, 0]
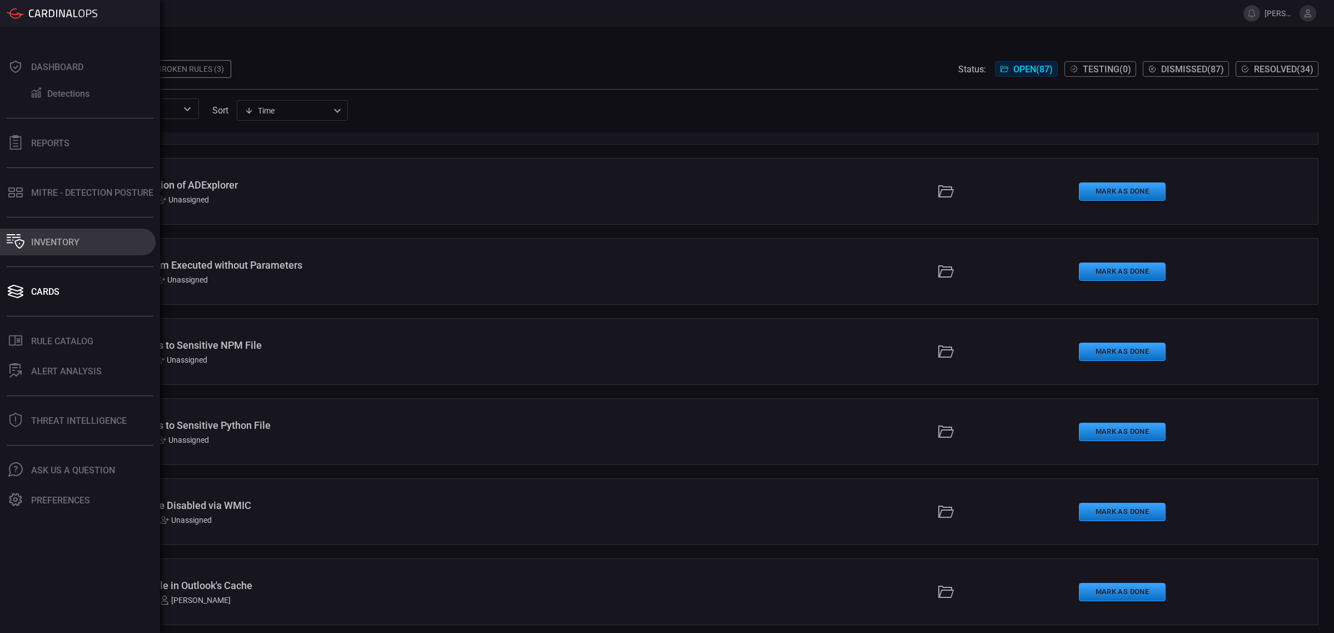
click at [45, 237] on div "Inventory" at bounding box center [55, 242] width 48 height 11
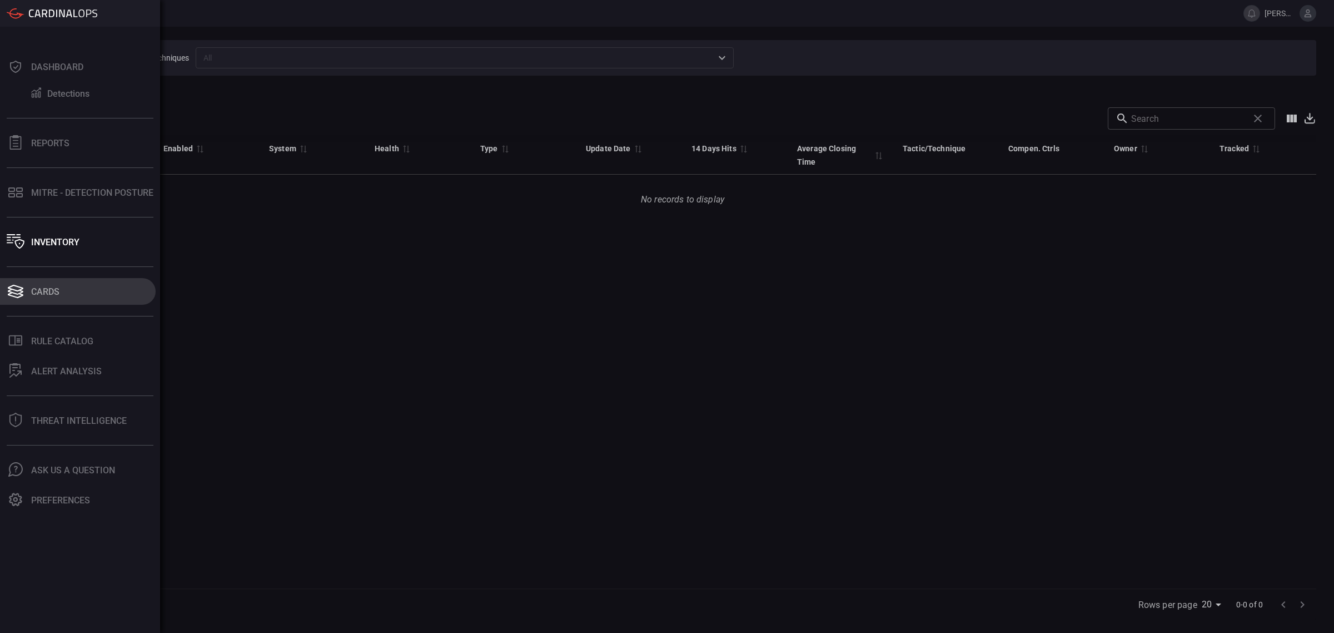
click at [37, 296] on button "Cards" at bounding box center [78, 291] width 156 height 27
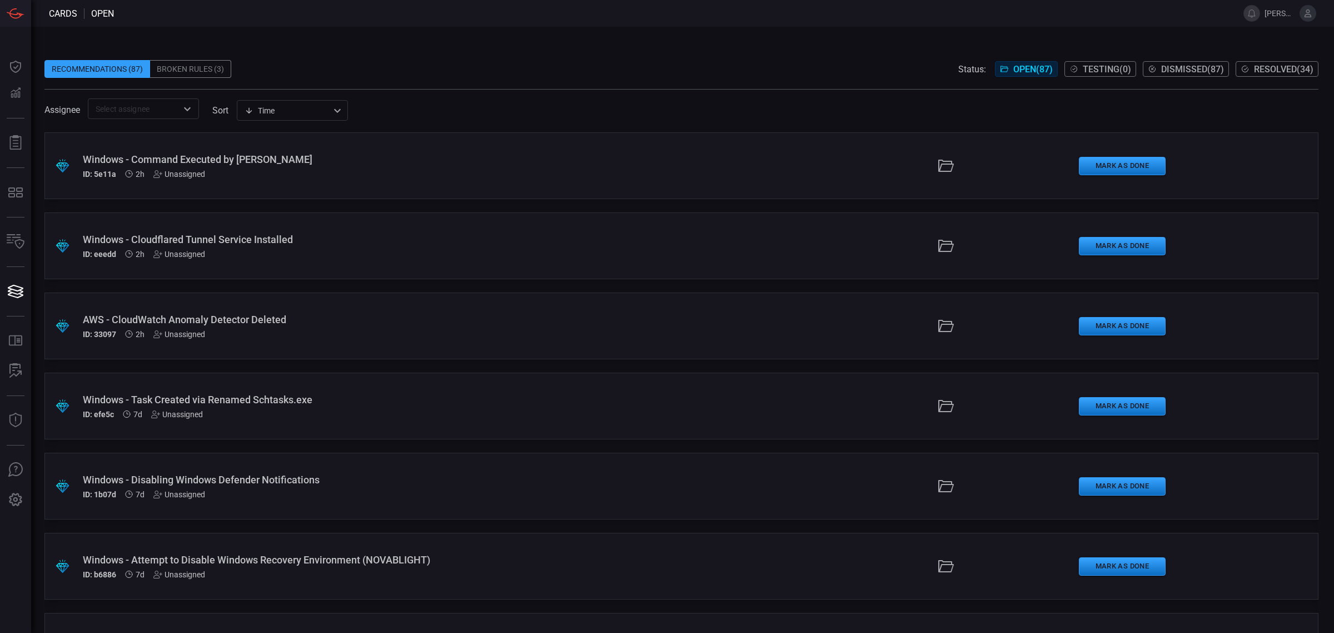
click at [321, 176] on div "ID: 5e11a 2h Unassigned" at bounding box center [326, 174] width 486 height 9
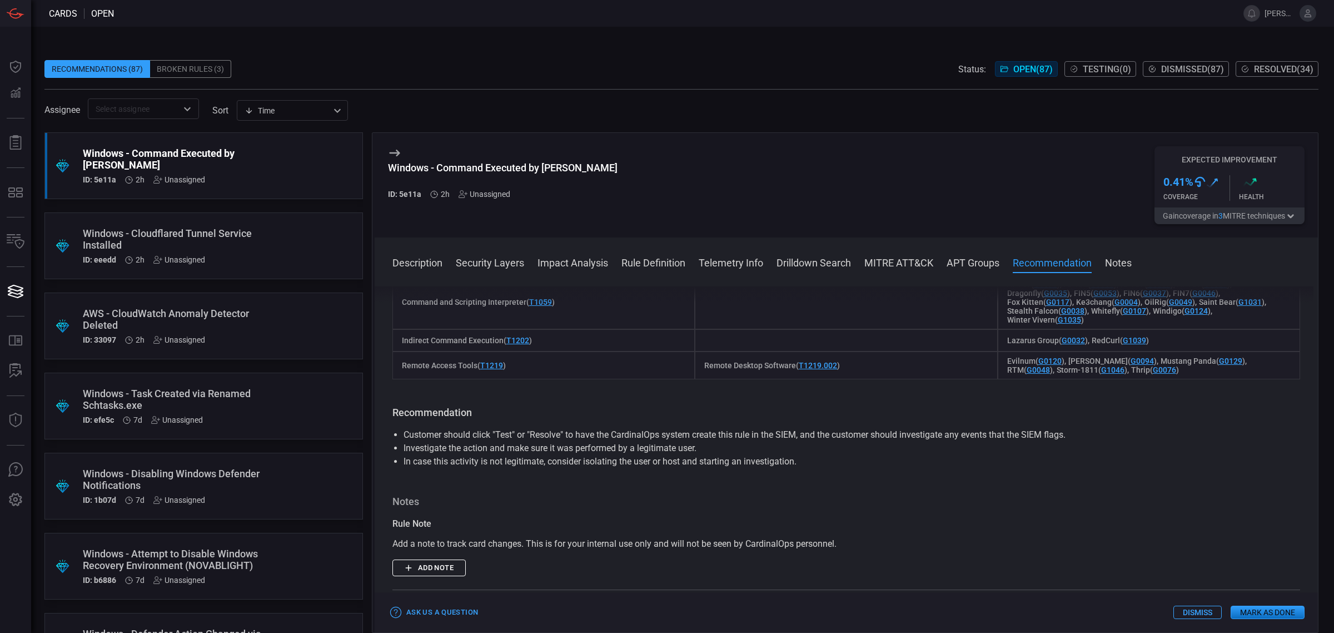
scroll to position [1271, 0]
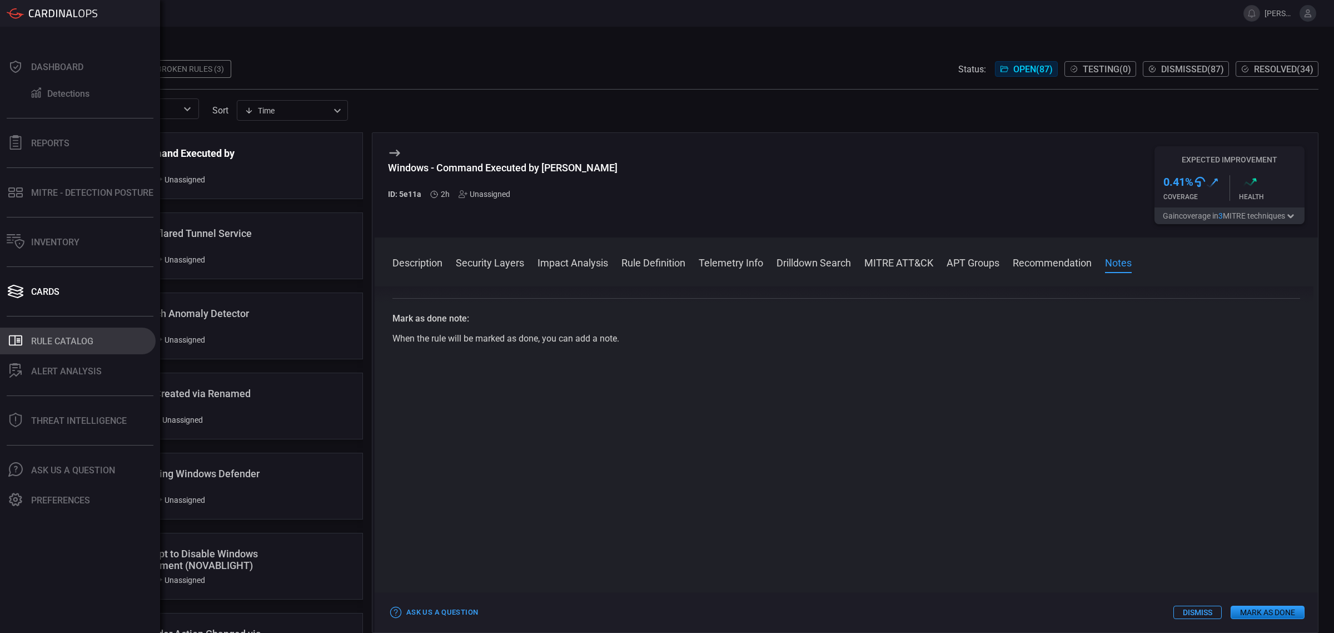
click at [45, 338] on div "Rule Catalog" at bounding box center [62, 341] width 62 height 11
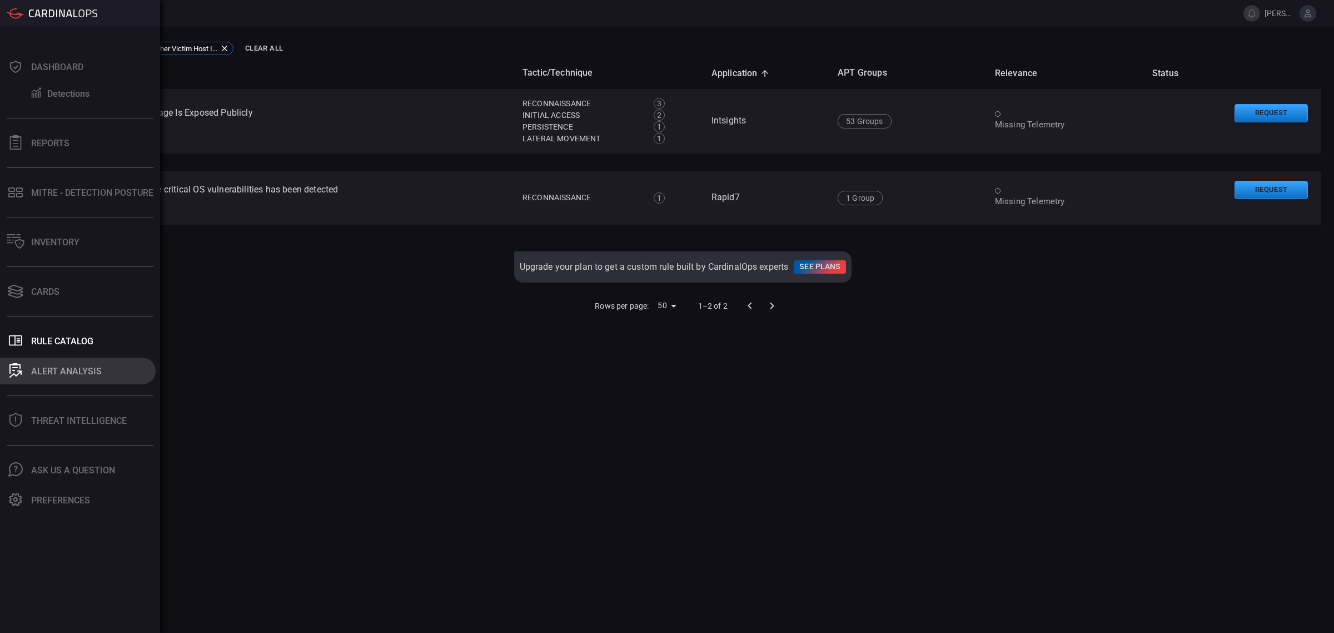
click at [51, 379] on button "ALERT ANALYSIS" at bounding box center [78, 370] width 156 height 27
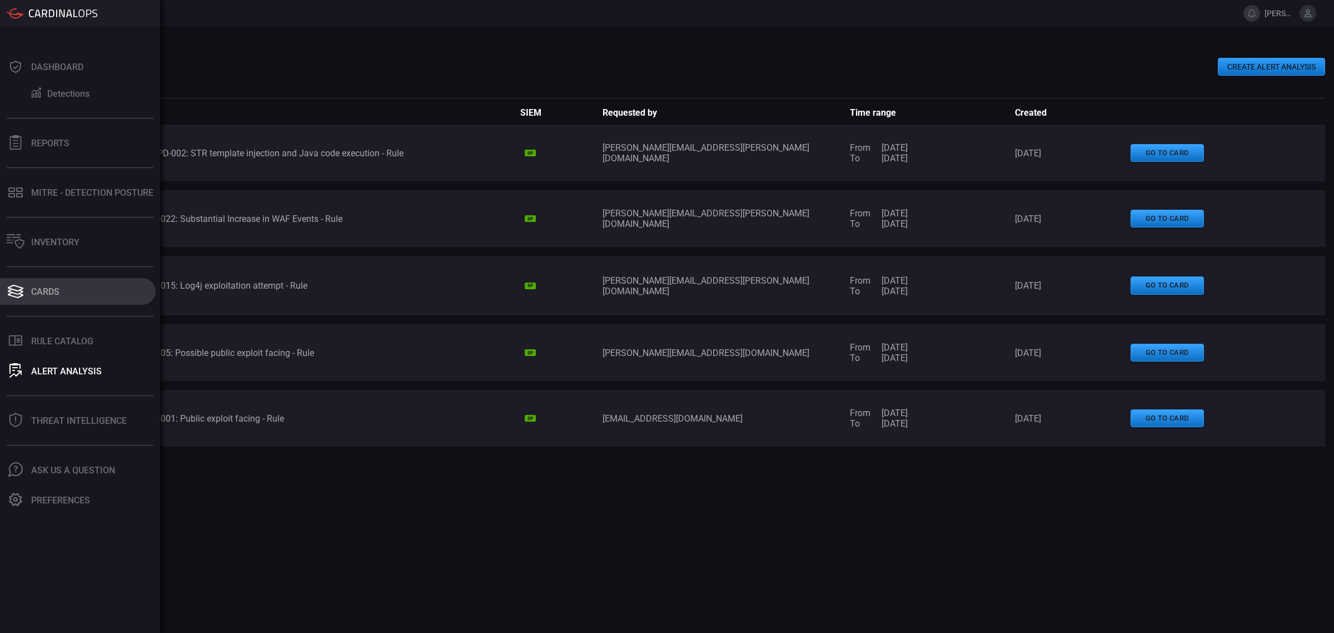
click at [23, 287] on icon at bounding box center [16, 288] width 16 height 7
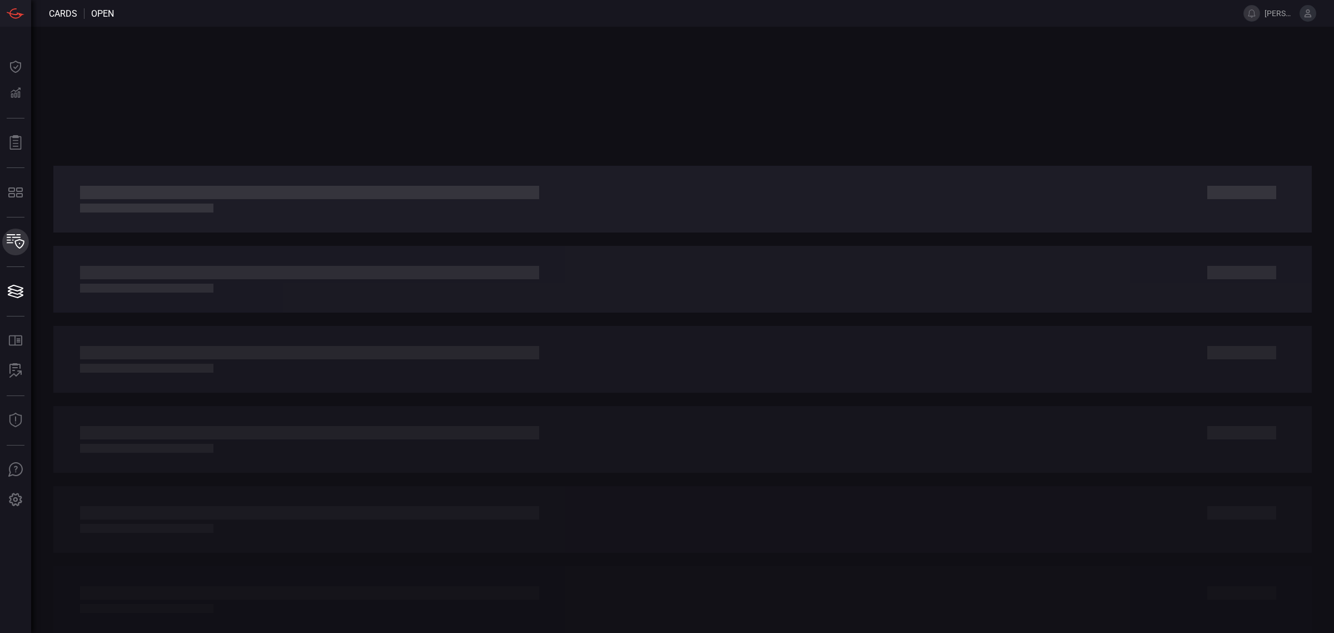
click at [12, 243] on icon at bounding box center [16, 241] width 18 height 14
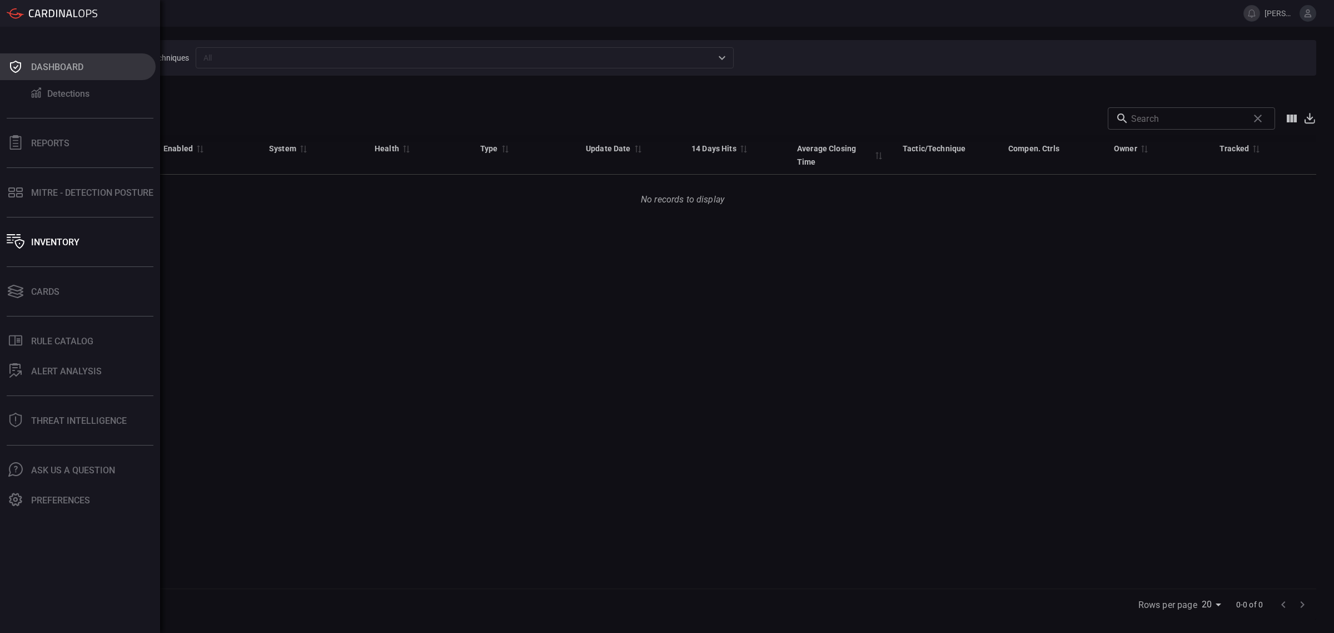
click at [57, 67] on div "Dashboard" at bounding box center [57, 67] width 52 height 11
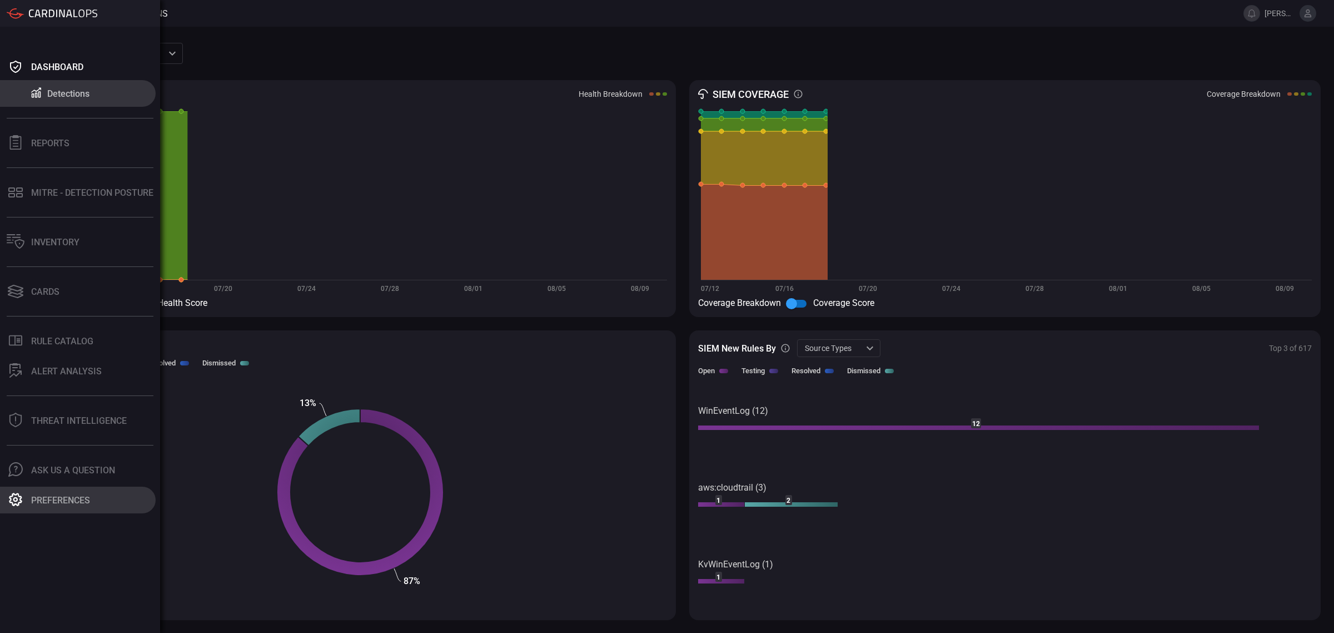
click at [64, 509] on button "Preferences" at bounding box center [78, 499] width 156 height 27
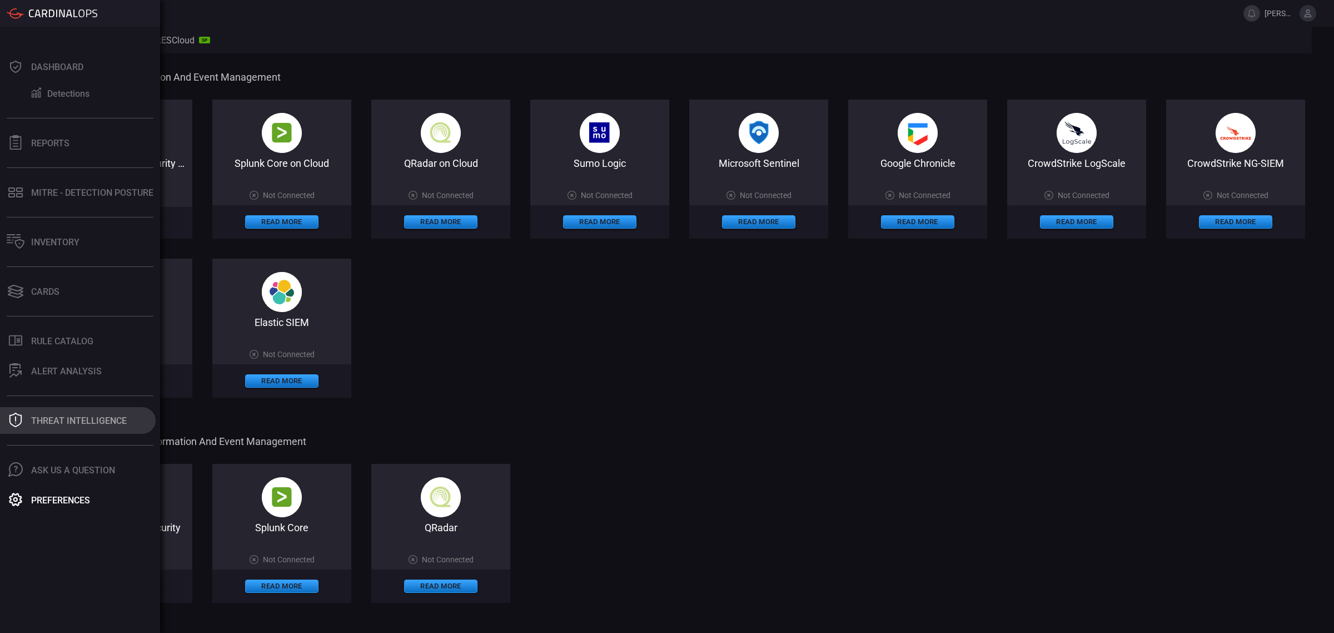
click at [59, 428] on button "Threat Intelligence" at bounding box center [78, 420] width 156 height 27
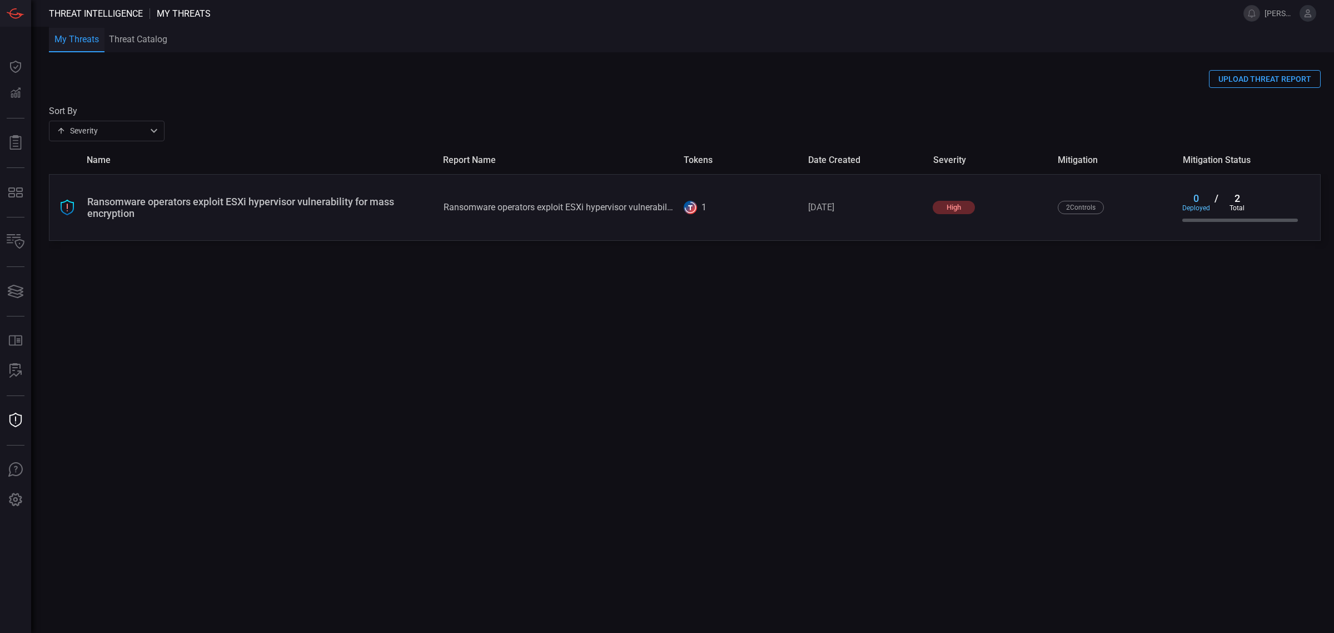
click at [146, 44] on button "Threat Catalog" at bounding box center [138, 40] width 67 height 26
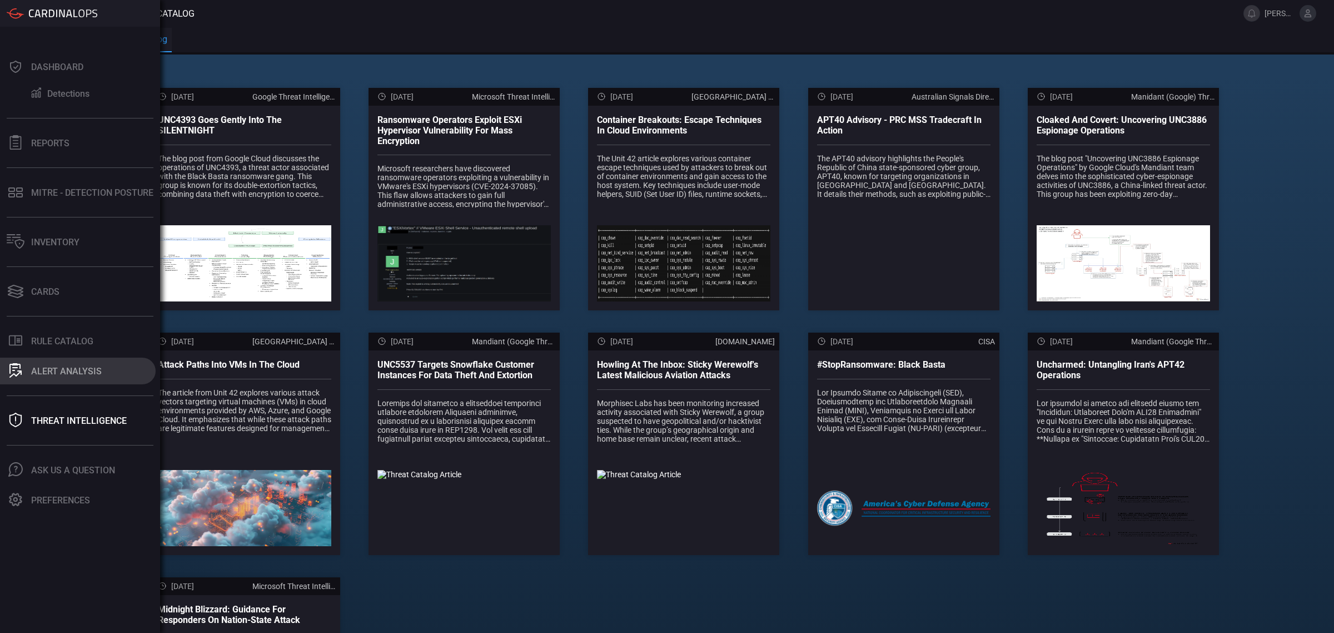
click at [66, 376] on button "ALERT ANALYSIS" at bounding box center [78, 370] width 156 height 27
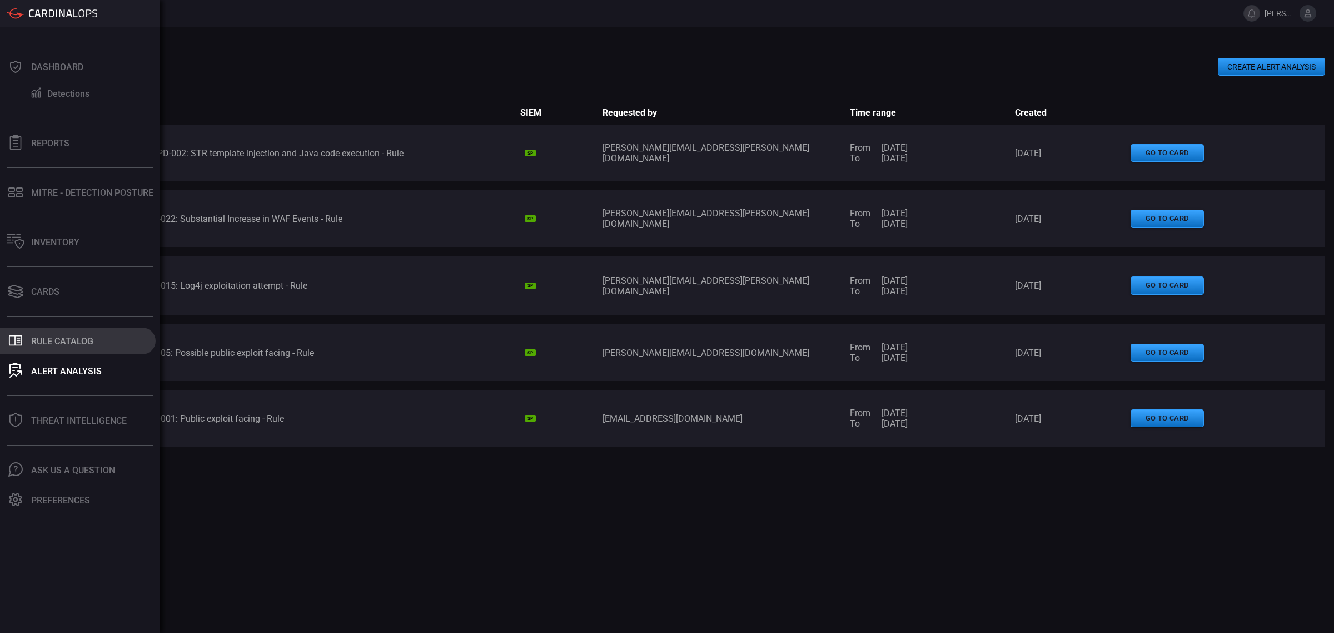
click at [15, 343] on icon at bounding box center [15, 340] width 13 height 11
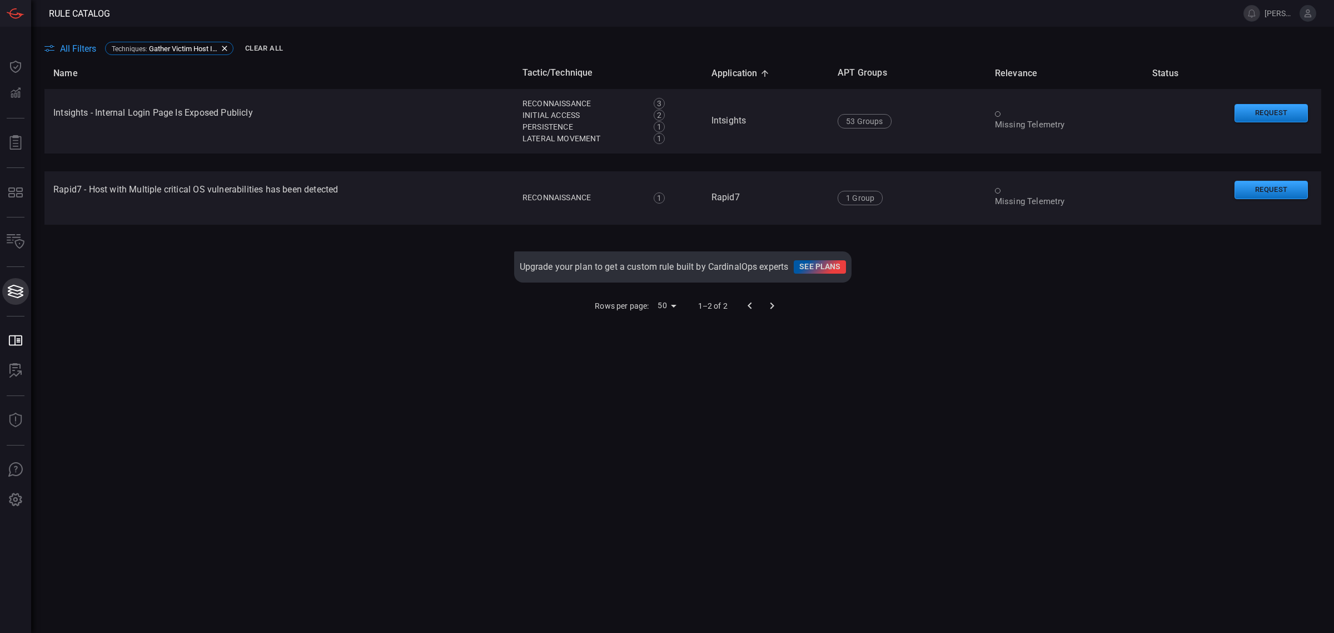
click at [18, 296] on icon at bounding box center [16, 295] width 16 height 6
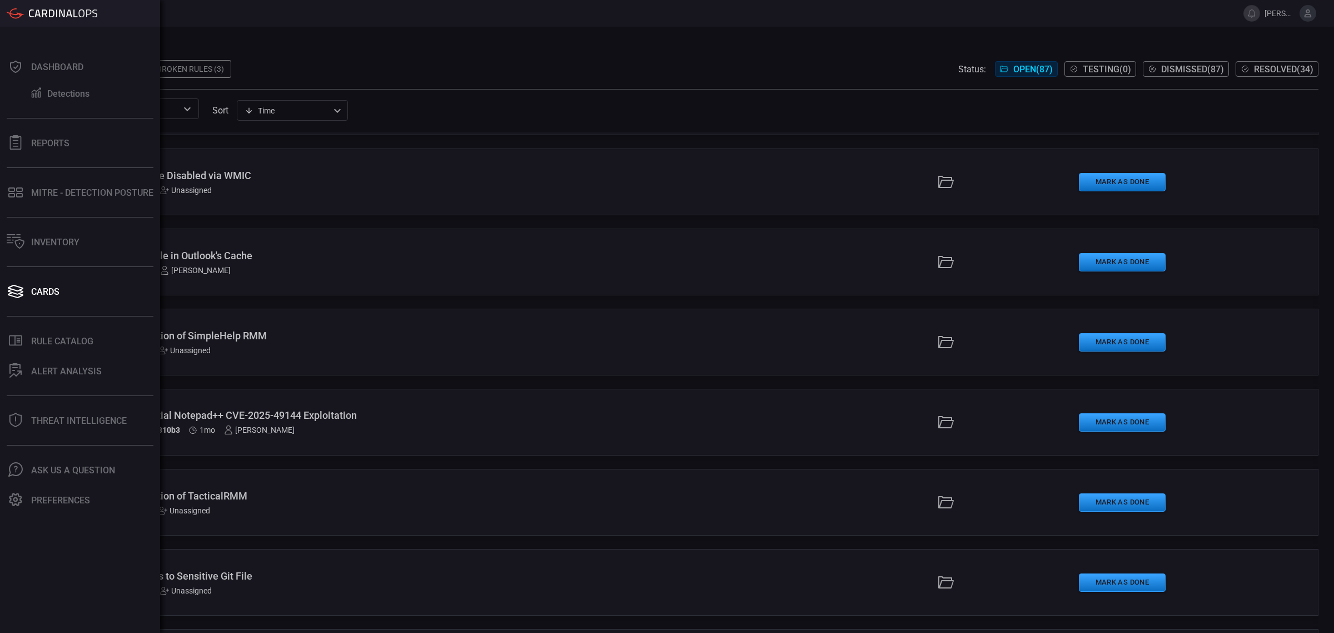
scroll to position [1251, 0]
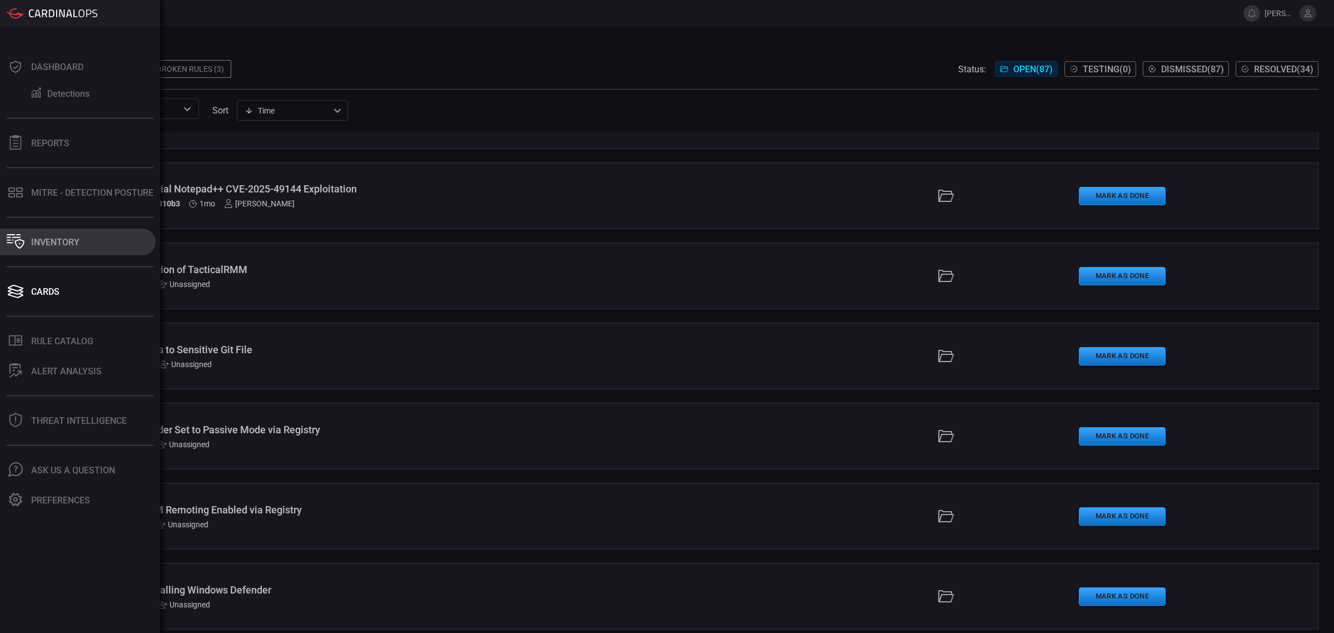
click at [59, 240] on div "Inventory" at bounding box center [55, 242] width 48 height 11
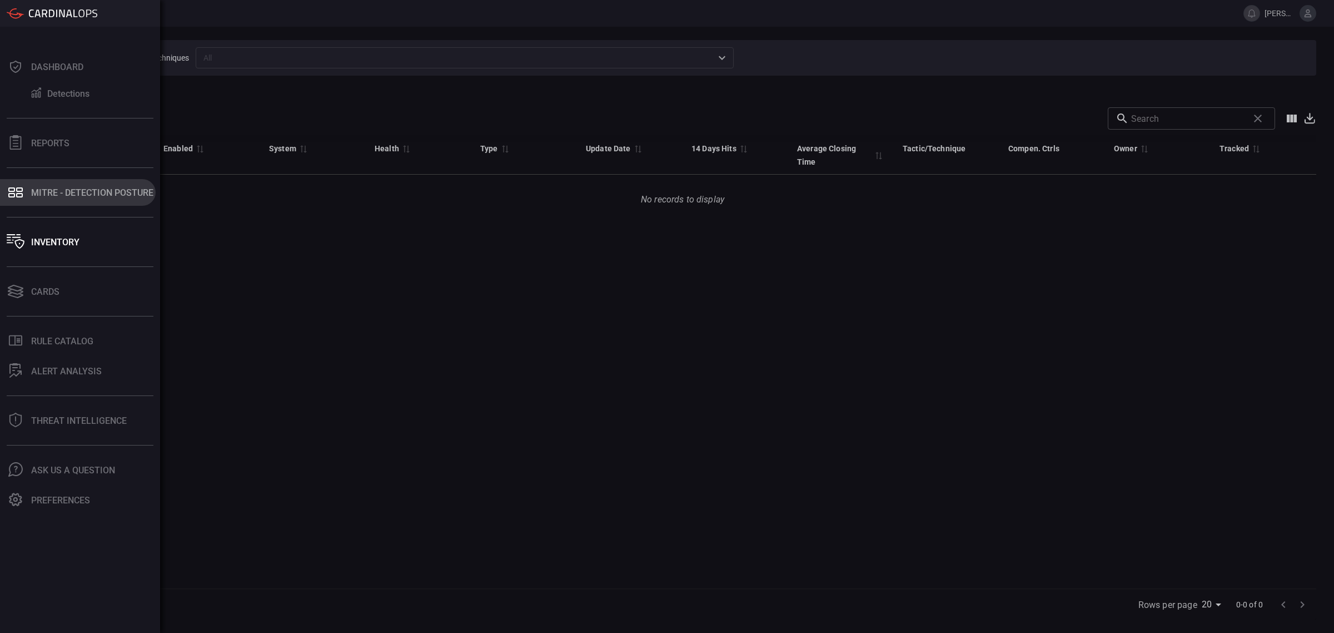
click at [49, 195] on div "MITRE - Detection Posture" at bounding box center [92, 192] width 122 height 11
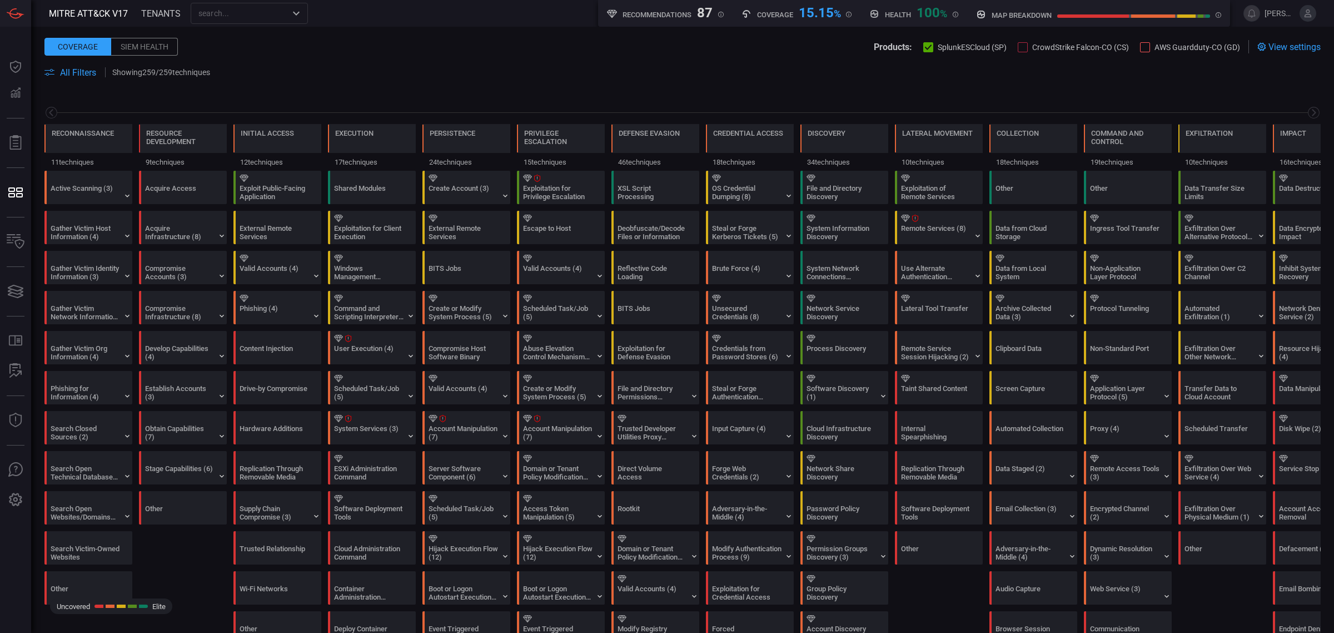
scroll to position [0, 53]
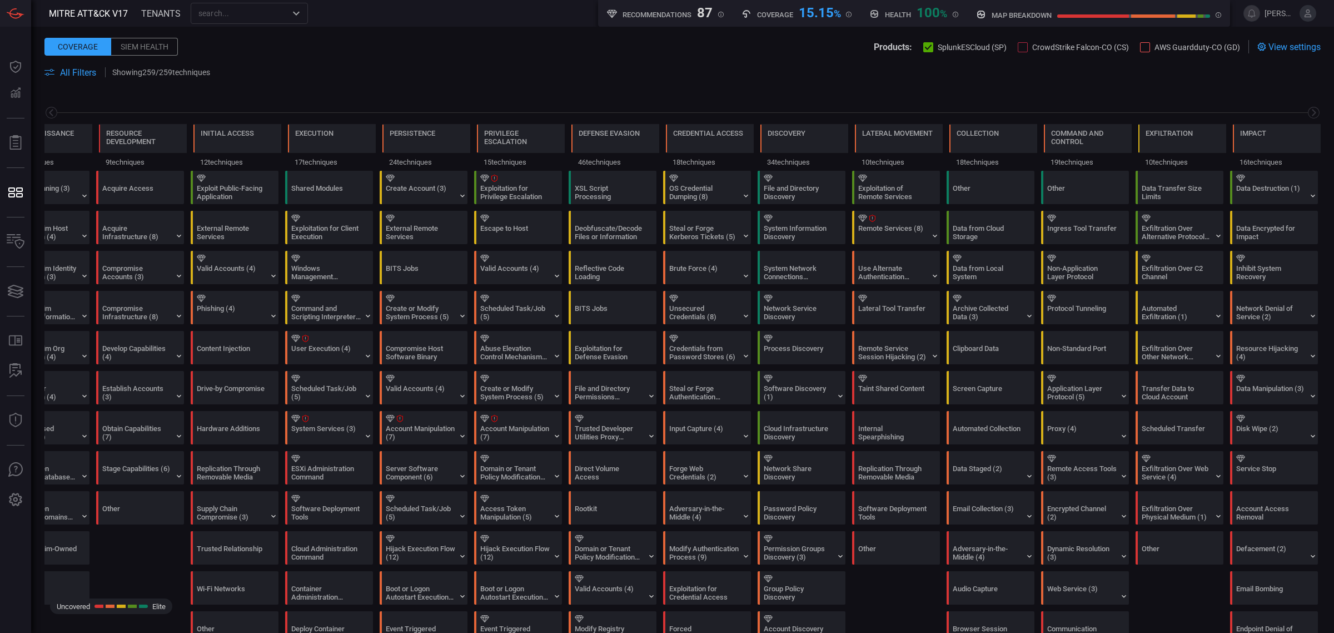
click at [802, 12] on div "15.15 %" at bounding box center [820, 11] width 42 height 13
drag, startPoint x: 802, startPoint y: 12, endPoint x: 853, endPoint y: 17, distance: 51.3
click at [804, 16] on div "15.15 %" at bounding box center [820, 11] width 42 height 13
click at [222, 387] on div "Drive-by Compromise" at bounding box center [231, 392] width 69 height 17
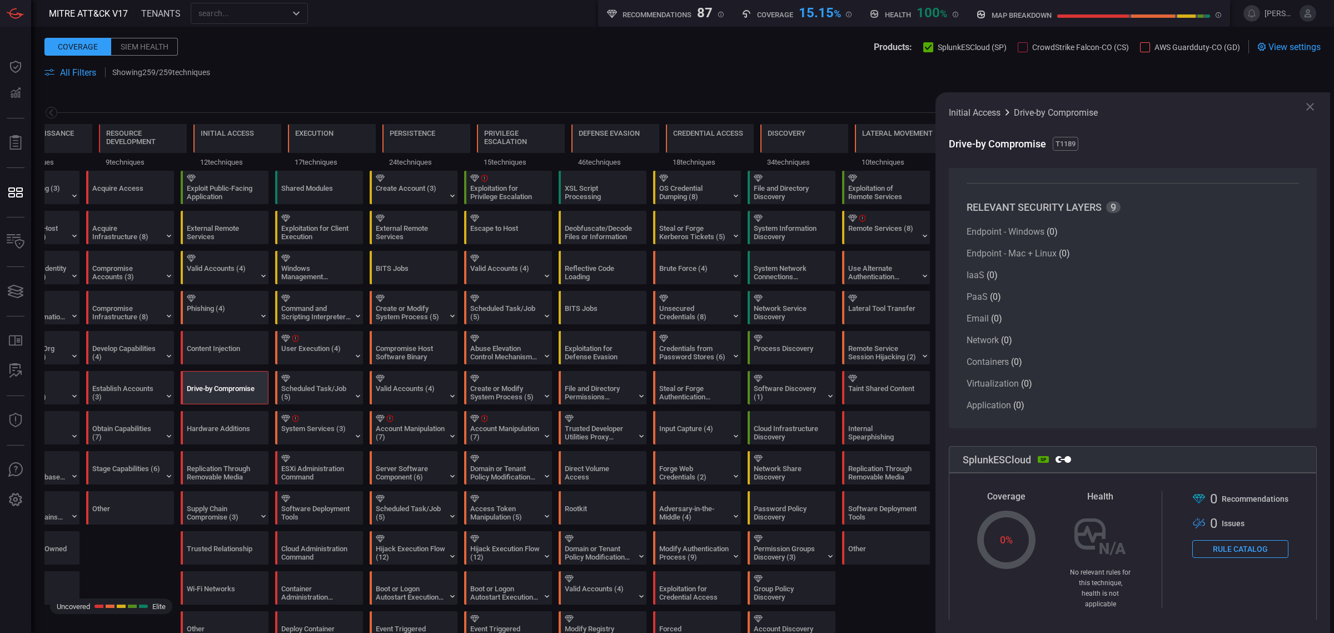
scroll to position [78, 0]
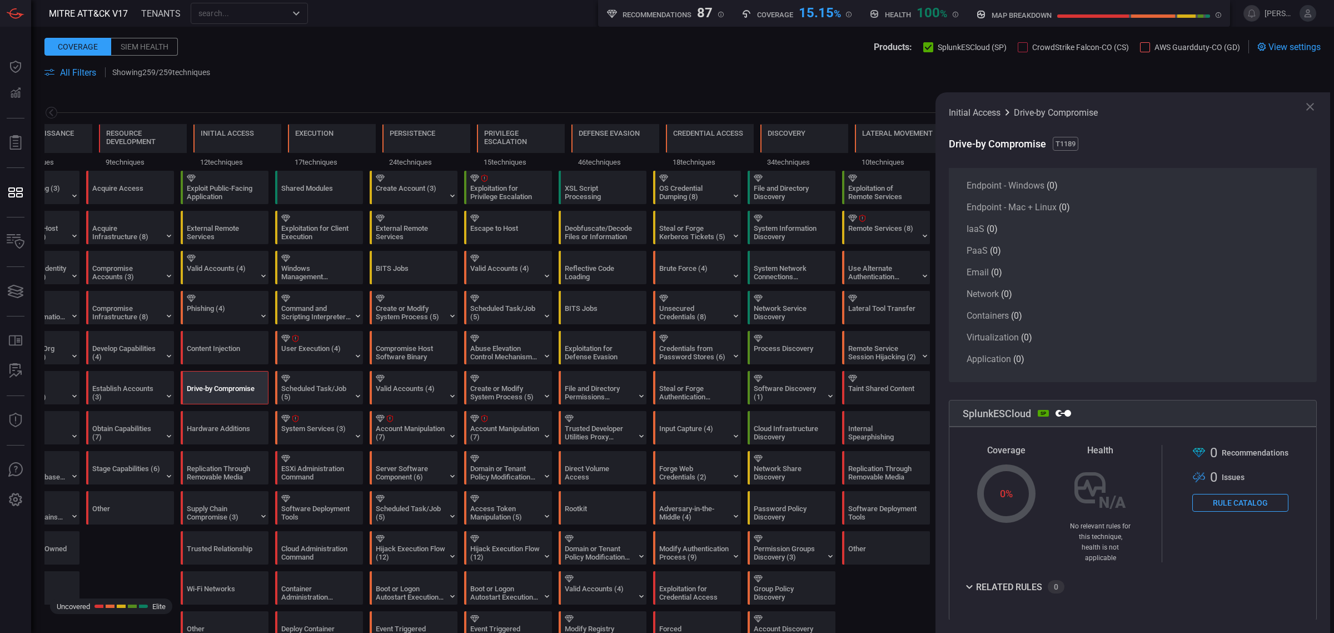
drag, startPoint x: 1005, startPoint y: 479, endPoint x: 1117, endPoint y: 496, distance: 114.2
click at [1027, 482] on div "0 %" at bounding box center [1006, 493] width 58 height 58
click at [969, 585] on icon at bounding box center [969, 587] width 6 height 4
click at [969, 580] on icon at bounding box center [969, 586] width 13 height 13
click at [1068, 142] on span "T1189" at bounding box center [1066, 144] width 26 height 14
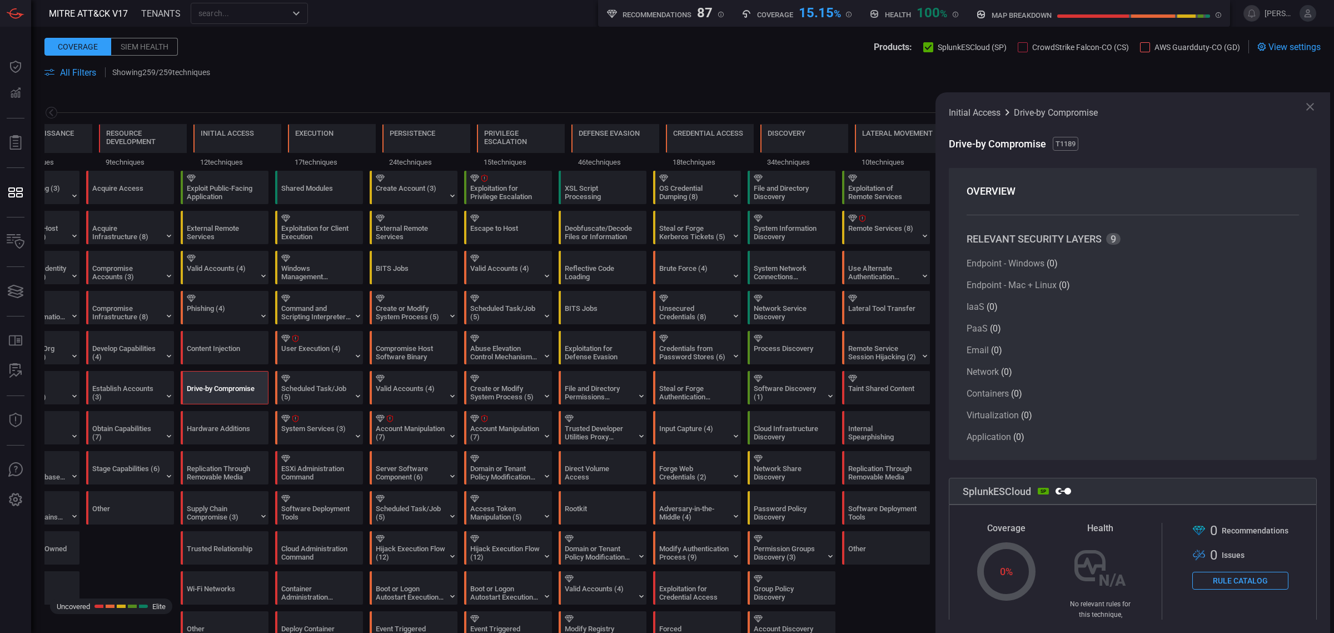
scroll to position [0, 0]
click at [138, 277] on div "Compromise Accounts (3)" at bounding box center [126, 272] width 69 height 17
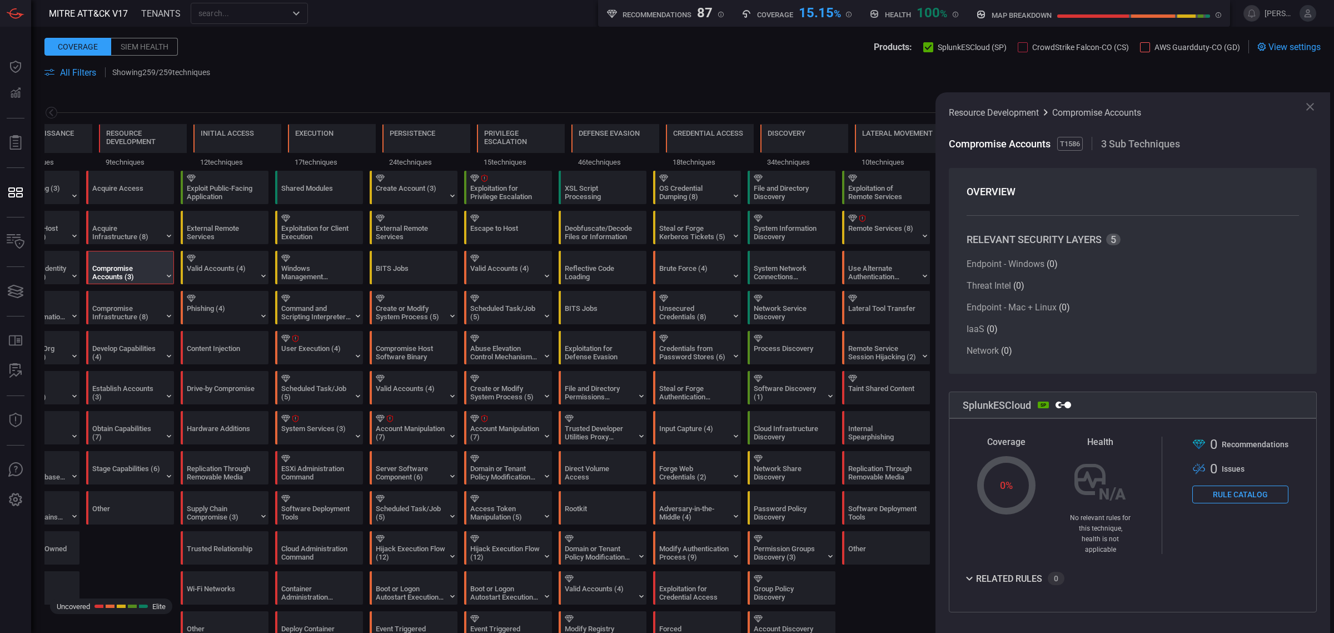
click at [992, 574] on div "related rules" at bounding box center [1009, 578] width 66 height 8
click at [982, 574] on div "related rules" at bounding box center [1009, 578] width 66 height 8
drag, startPoint x: 1173, startPoint y: 112, endPoint x: 1053, endPoint y: 114, distance: 119.5
click at [1053, 114] on div "Resource Development Compromise Accounts" at bounding box center [1133, 112] width 368 height 13
copy span "Compromise Accounts"
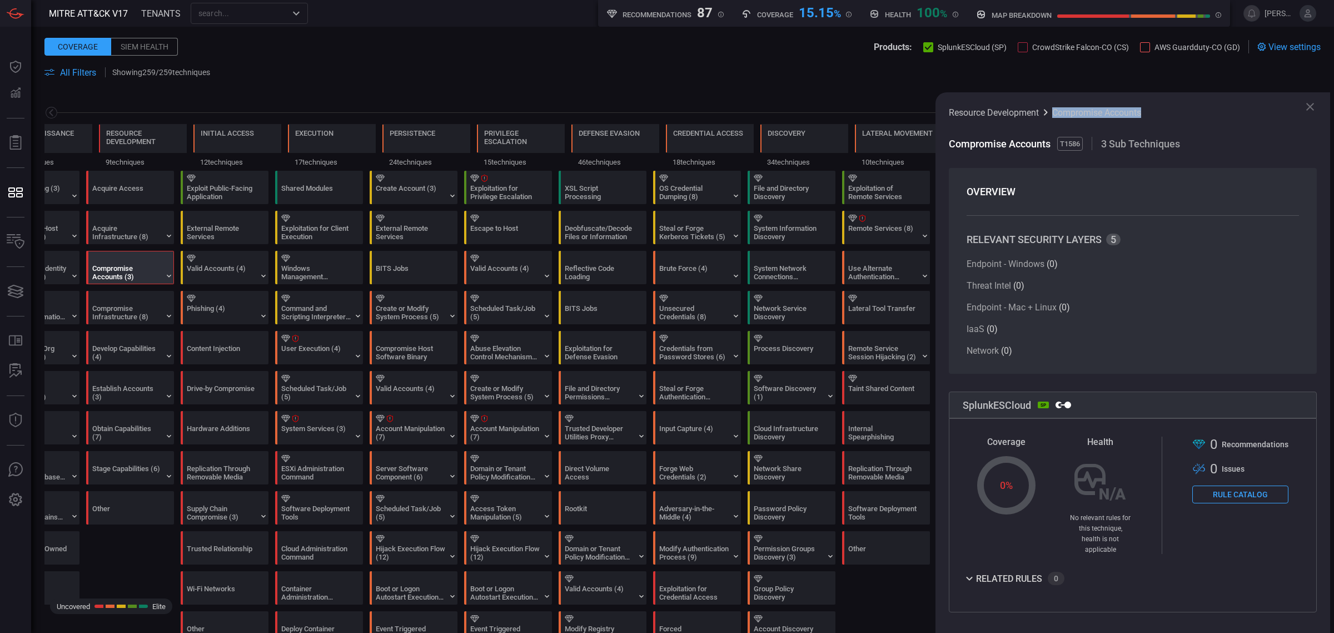
click at [968, 571] on icon at bounding box center [969, 577] width 13 height 13
click at [973, 573] on icon at bounding box center [969, 577] width 13 height 13
drag, startPoint x: 1165, startPoint y: 113, endPoint x: 1048, endPoint y: 110, distance: 116.2
click at [1048, 110] on div "Resource Development Compromise Accounts" at bounding box center [1133, 112] width 368 height 13
copy span "Compromise Accounts"
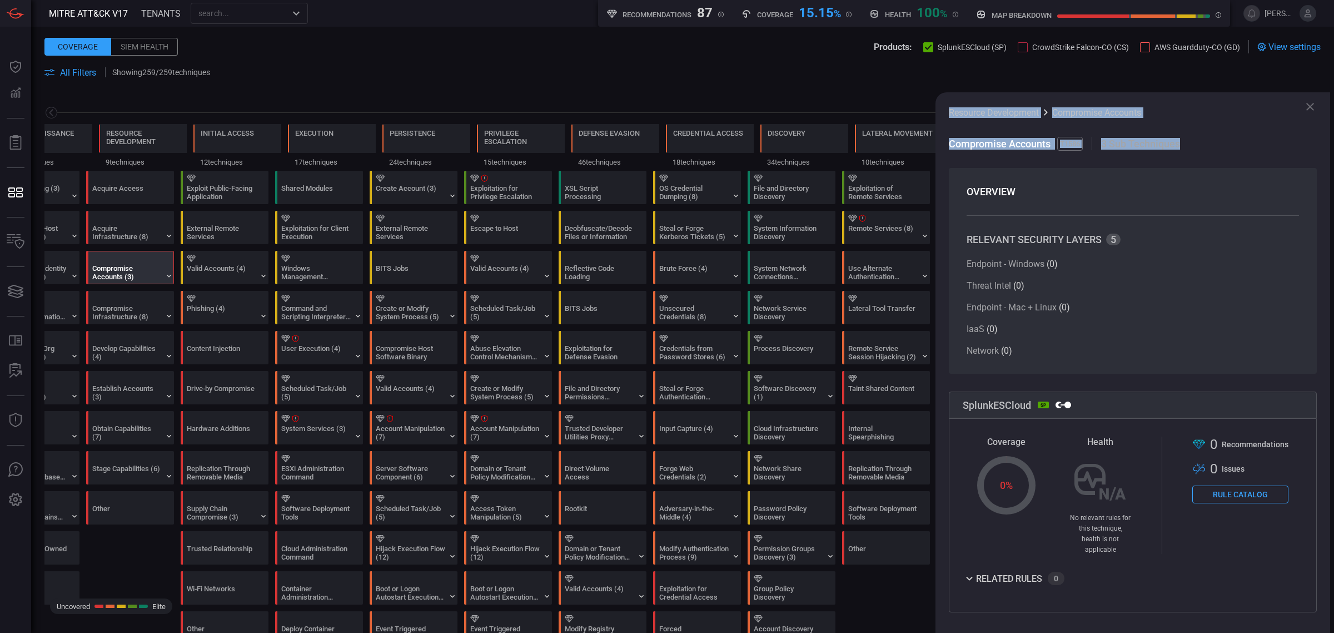
drag, startPoint x: 1201, startPoint y: 146, endPoint x: 959, endPoint y: 118, distance: 244.0
click at [951, 114] on div "Resource Development Compromise Accounts Compromise Accounts T1586 3 Sub Techni…" at bounding box center [1133, 362] width 395 height 540
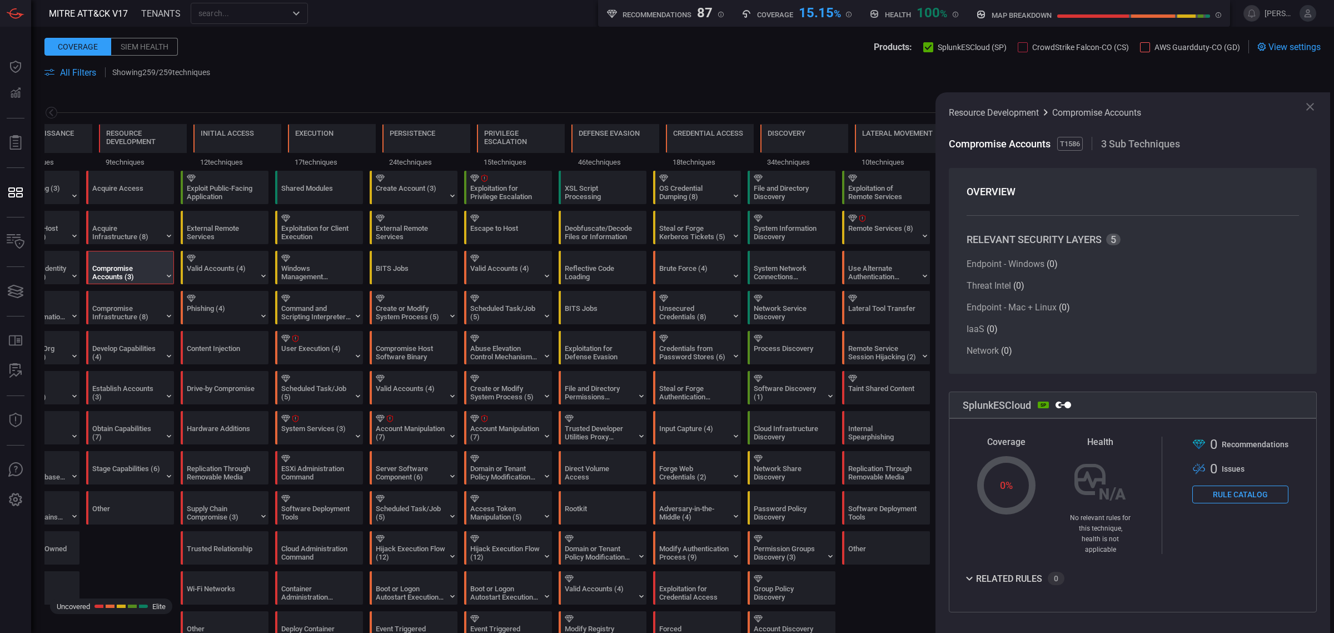
drag, startPoint x: 1261, startPoint y: 151, endPoint x: 1251, endPoint y: 150, distance: 9.5
click at [1261, 151] on span at bounding box center [1133, 159] width 368 height 18
drag, startPoint x: 1062, startPoint y: 310, endPoint x: 1038, endPoint y: 310, distance: 23.3
click at [1038, 310] on article "Endpoint - Mac + Linux ( 0 )" at bounding box center [1083, 307] width 233 height 11
click at [138, 304] on div "Compromise Infrastructure (8)" at bounding box center [126, 312] width 69 height 17
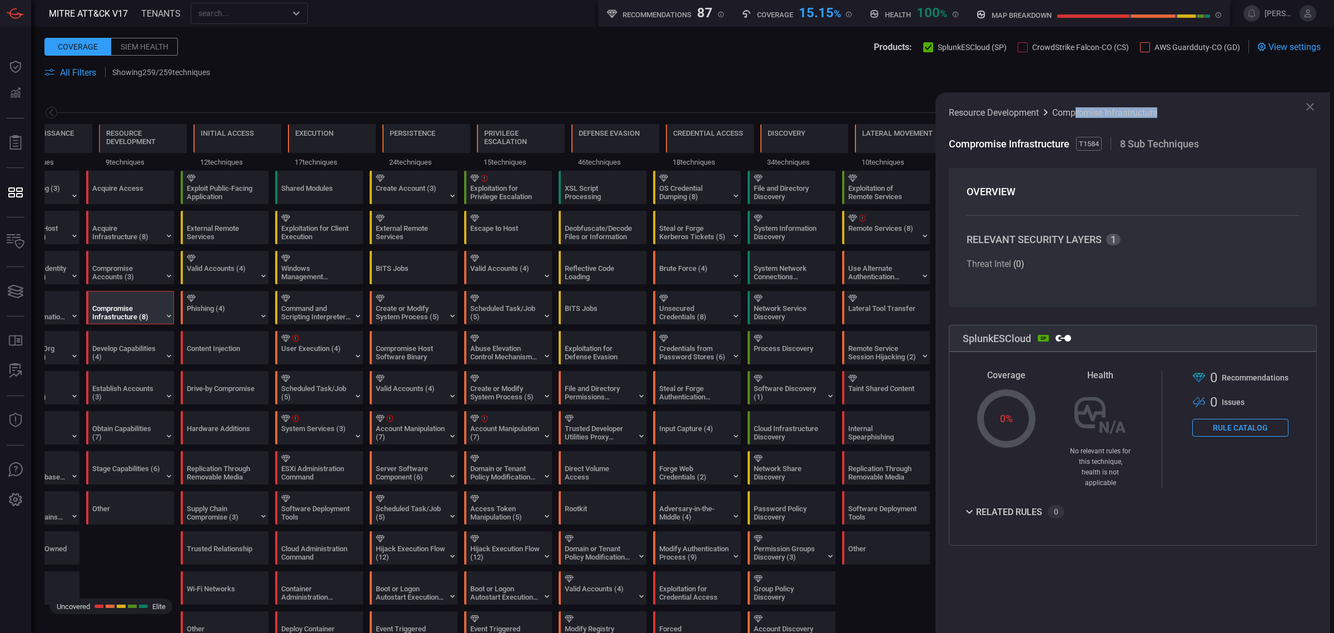
drag, startPoint x: 1169, startPoint y: 112, endPoint x: 1076, endPoint y: 112, distance: 92.3
click at [1076, 112] on div "Resource Development Compromise Infrastructure" at bounding box center [1133, 112] width 368 height 13
click at [978, 505] on div "related rules 0" at bounding box center [1133, 511] width 340 height 13
click at [973, 505] on icon at bounding box center [969, 511] width 13 height 13
click at [133, 347] on div "Develop Capabilities (4)" at bounding box center [126, 352] width 69 height 17
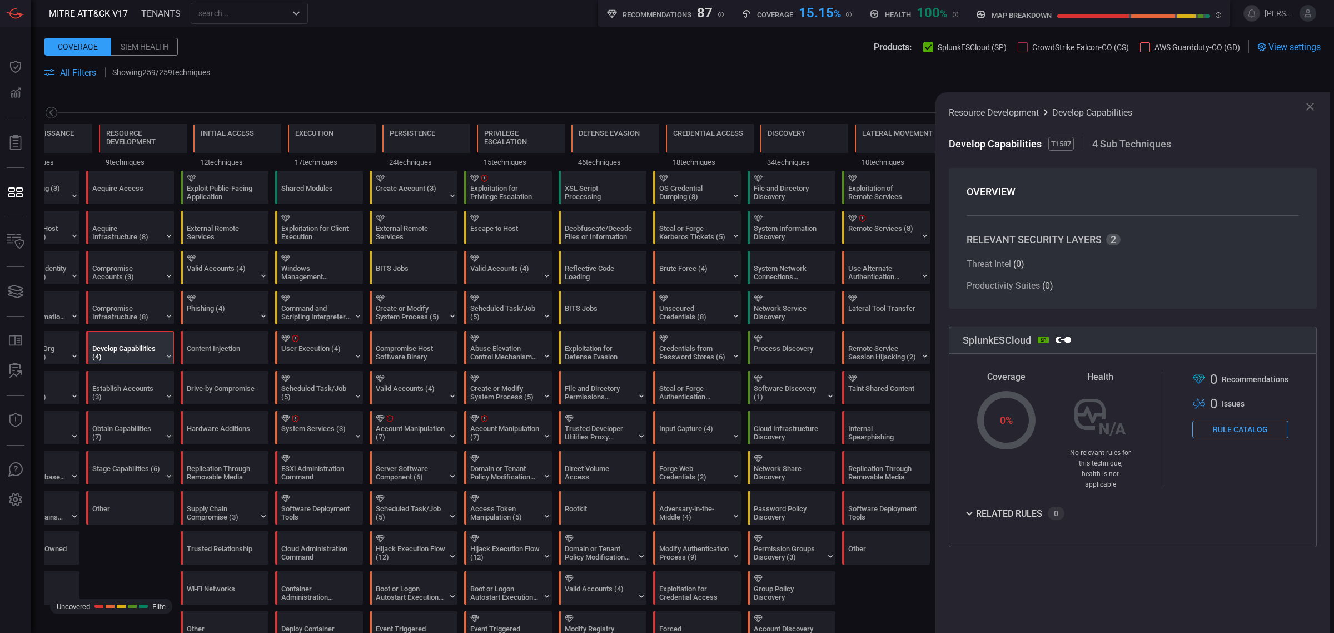
click at [50, 109] on icon at bounding box center [51, 113] width 14 height 14
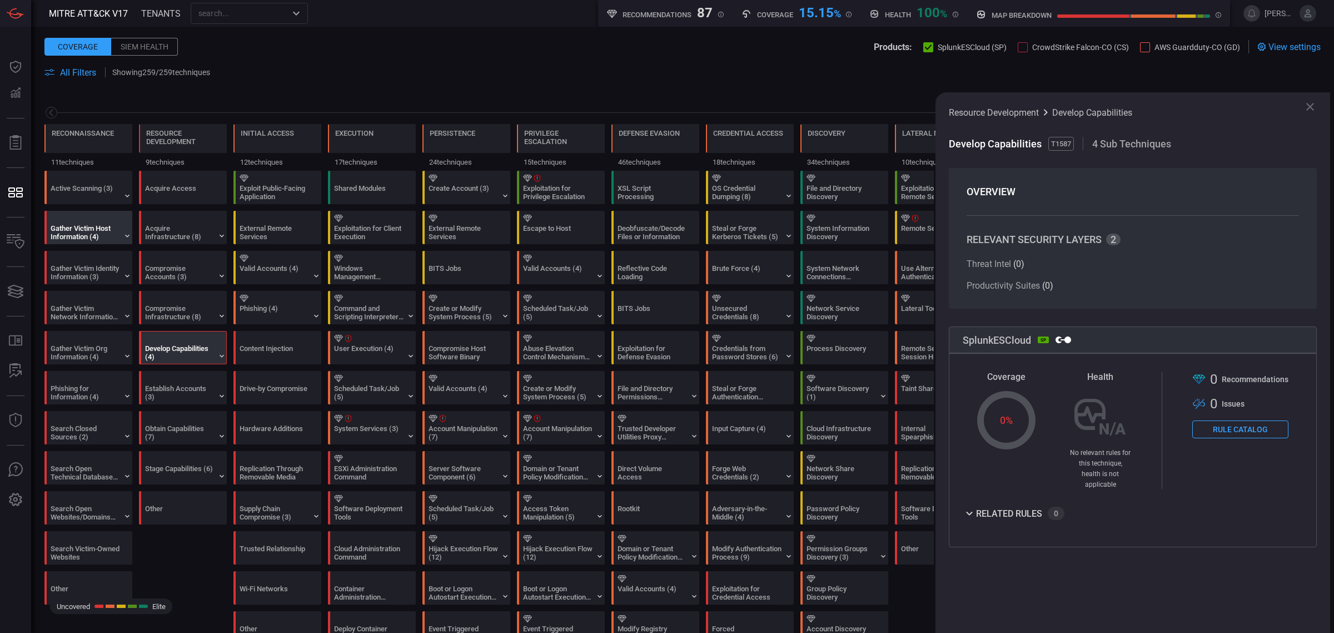
click at [76, 228] on div "Gather Victim Host Information (4)" at bounding box center [85, 232] width 69 height 17
click at [978, 508] on div "related rules" at bounding box center [1009, 512] width 66 height 8
click at [90, 262] on div "Gather Victim Identity Information (3)" at bounding box center [91, 267] width 88 height 32
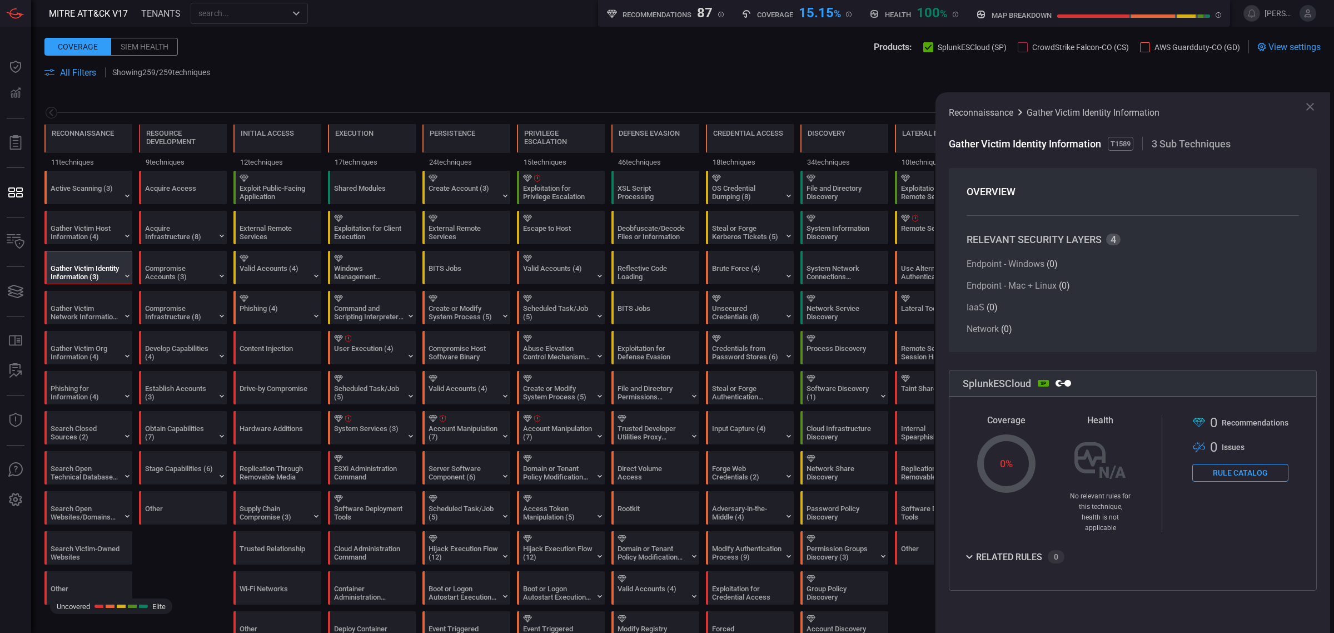
click at [1219, 143] on span "3 Sub Techniques" at bounding box center [1191, 144] width 79 height 12
click at [1238, 481] on button "Rule Catalog" at bounding box center [1240, 473] width 96 height 18
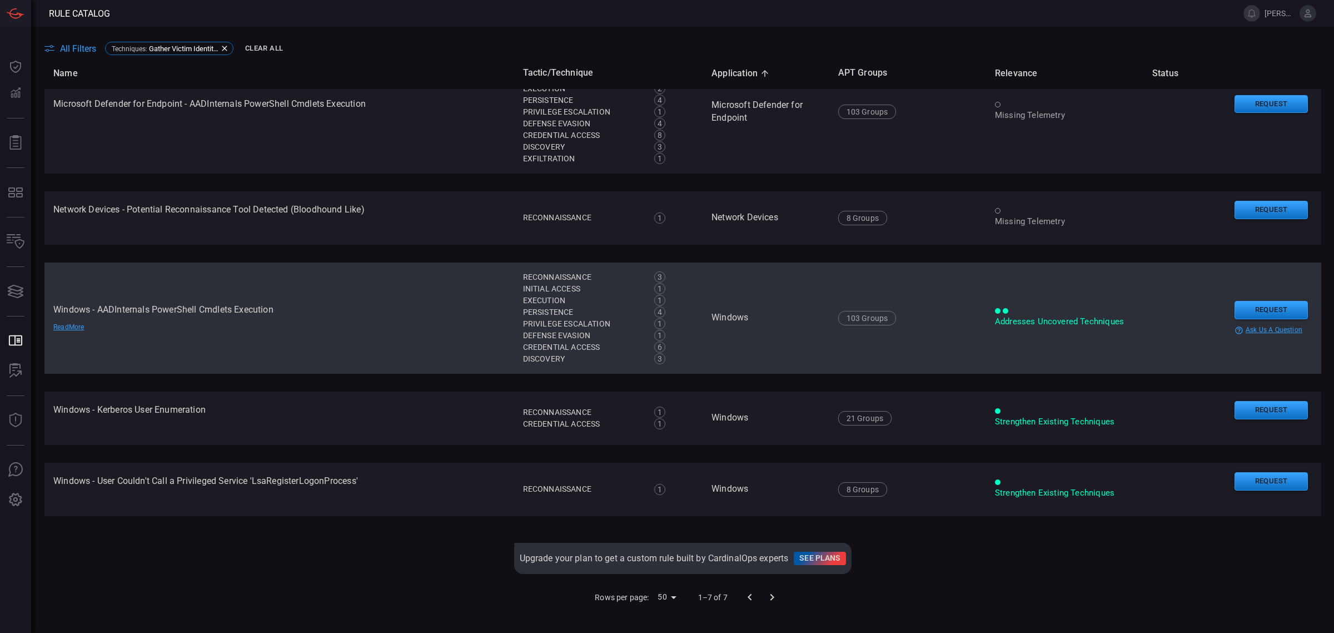
scroll to position [189, 0]
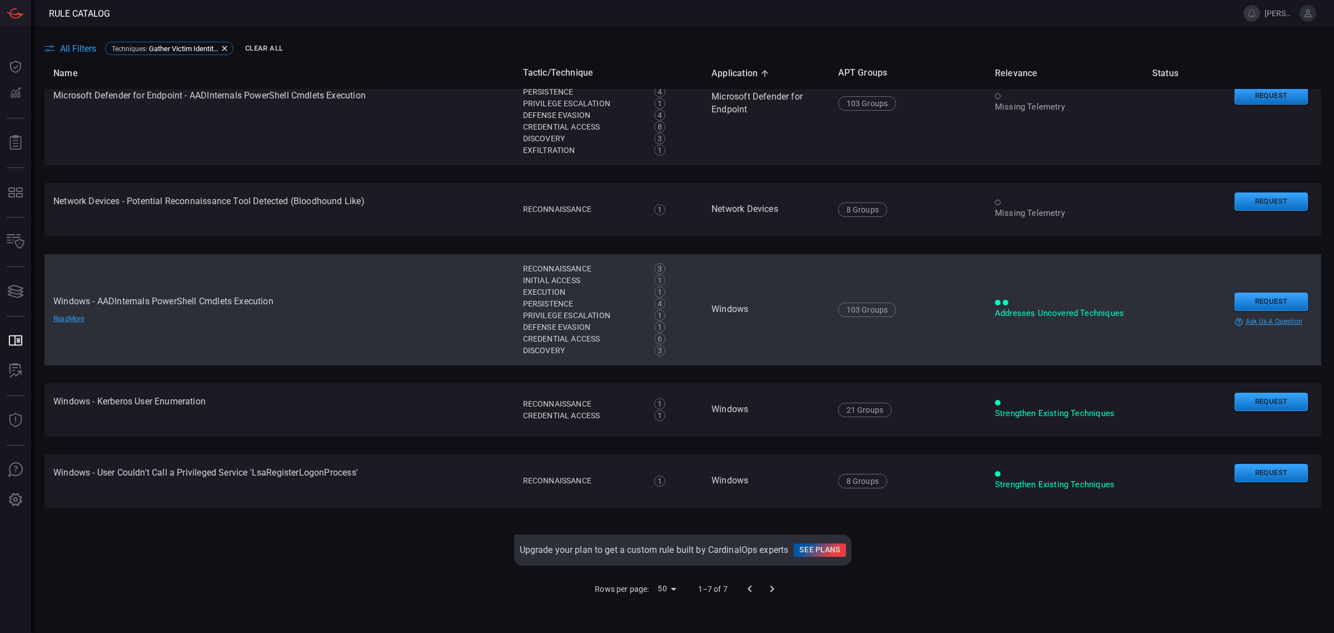
click at [66, 320] on div "Read More" at bounding box center [92, 319] width 78 height 9
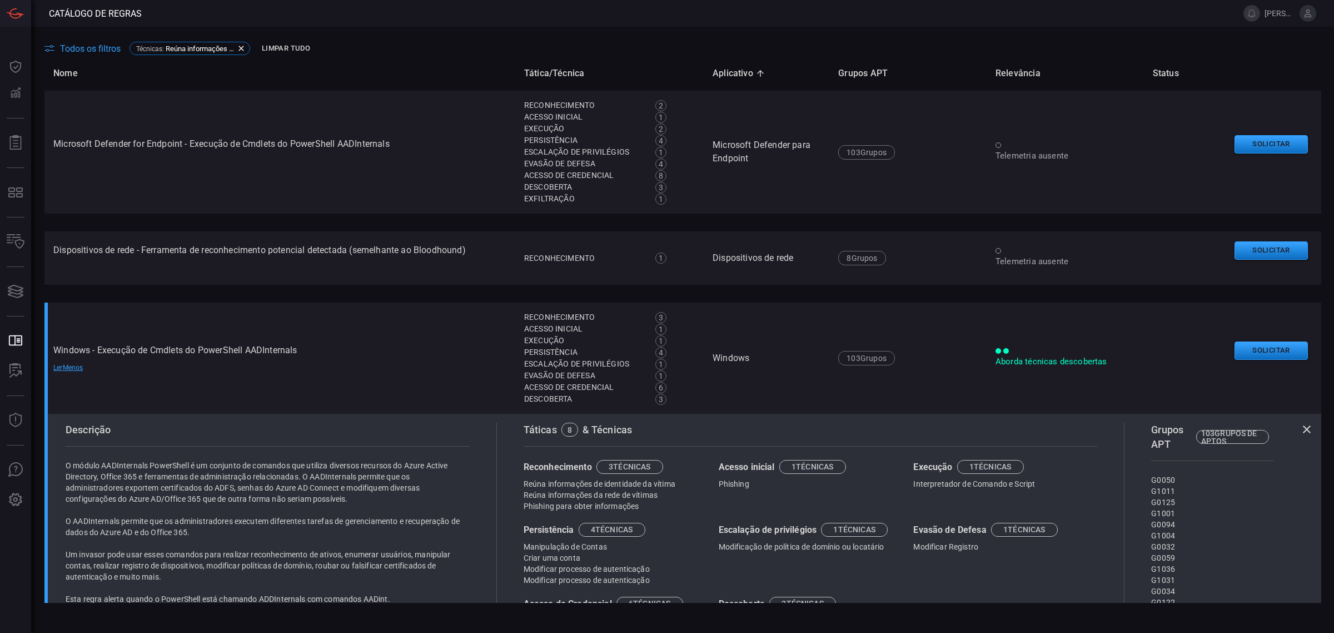
scroll to position [0, 0]
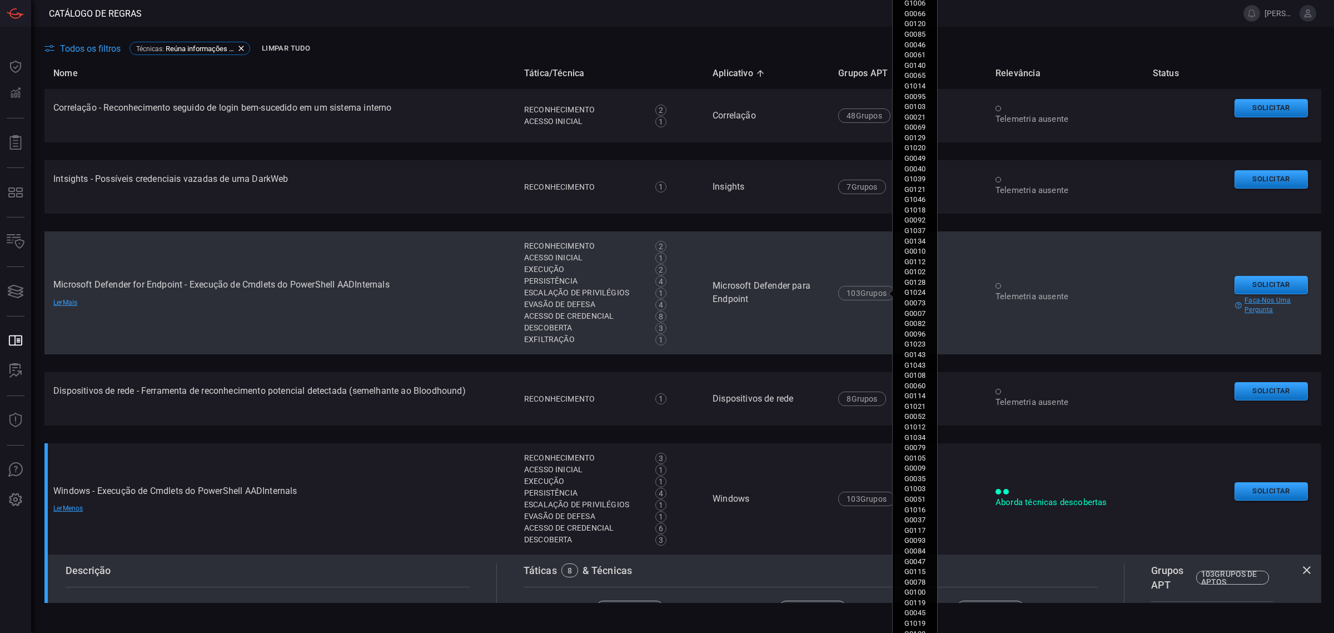
click at [861, 290] on font "Grupos" at bounding box center [874, 293] width 26 height 9
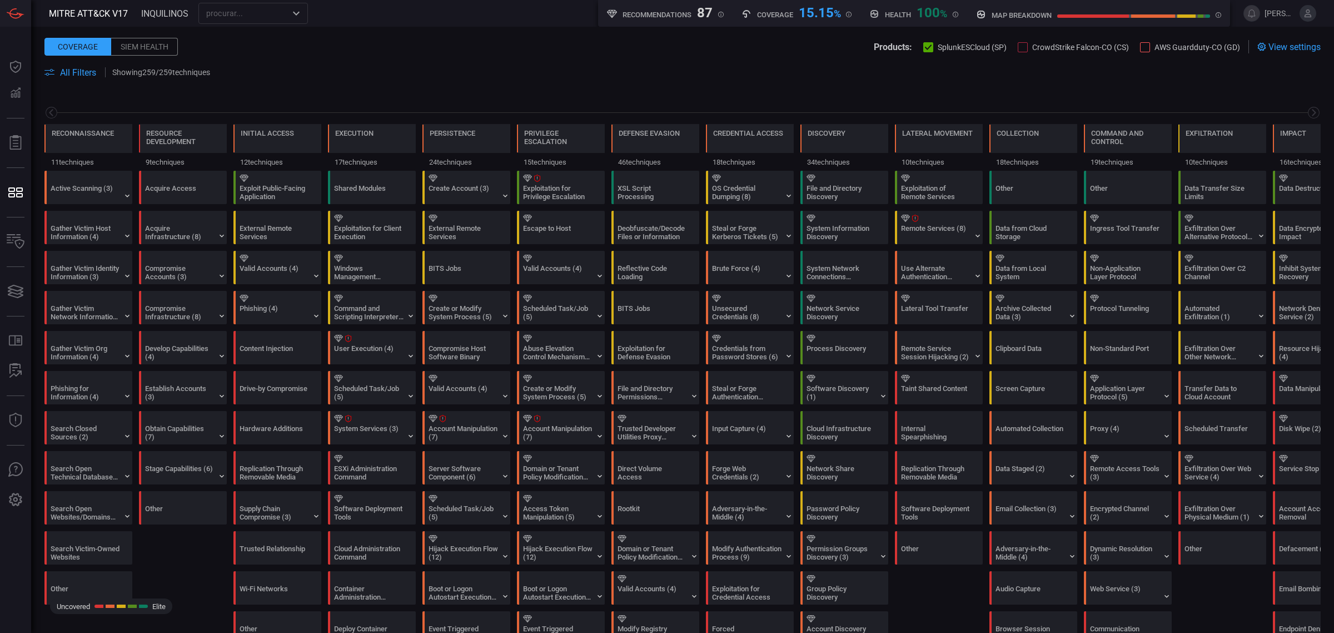
scroll to position [0, 53]
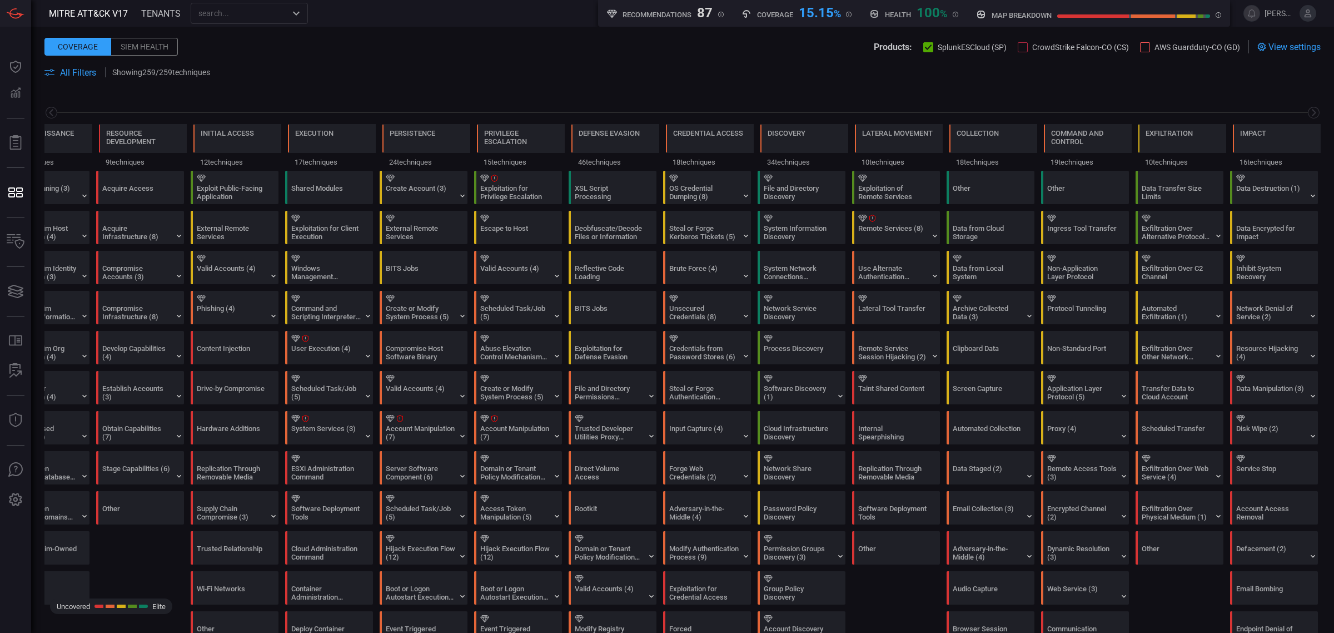
click at [923, 76] on span at bounding box center [770, 72] width 1102 height 13
click at [770, 271] on div "System Network Connections Discovery" at bounding box center [798, 272] width 69 height 17
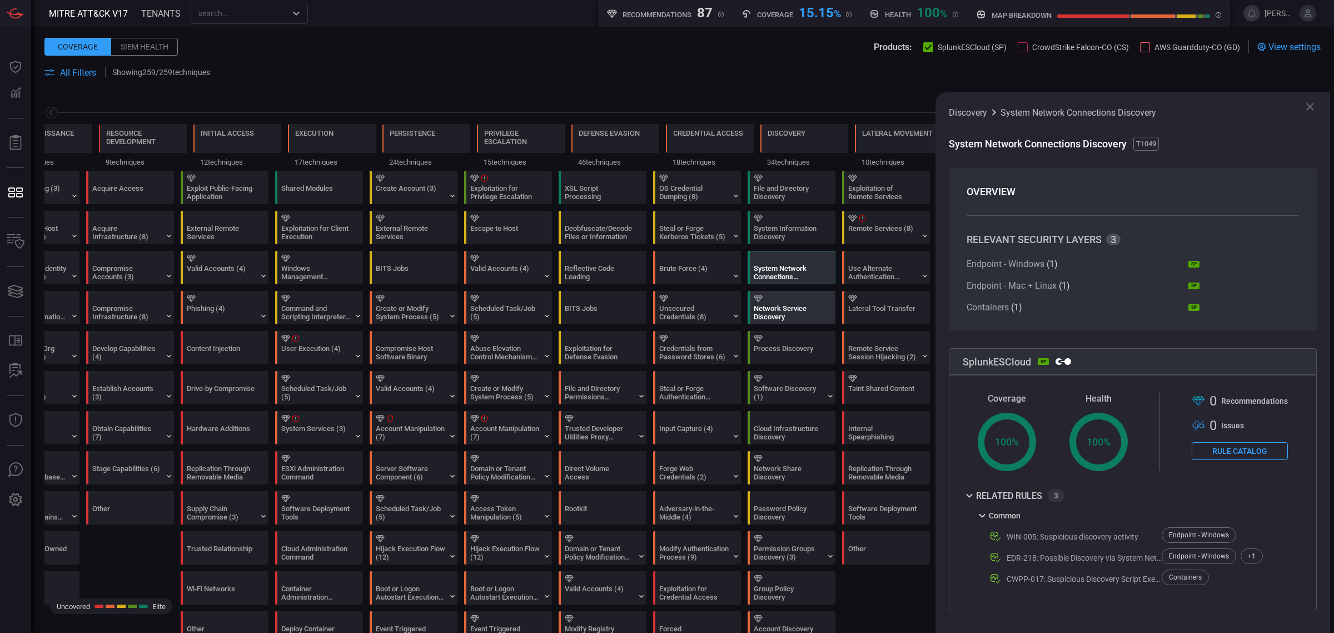
click at [787, 307] on div "Network Service Discovery" at bounding box center [788, 312] width 69 height 17
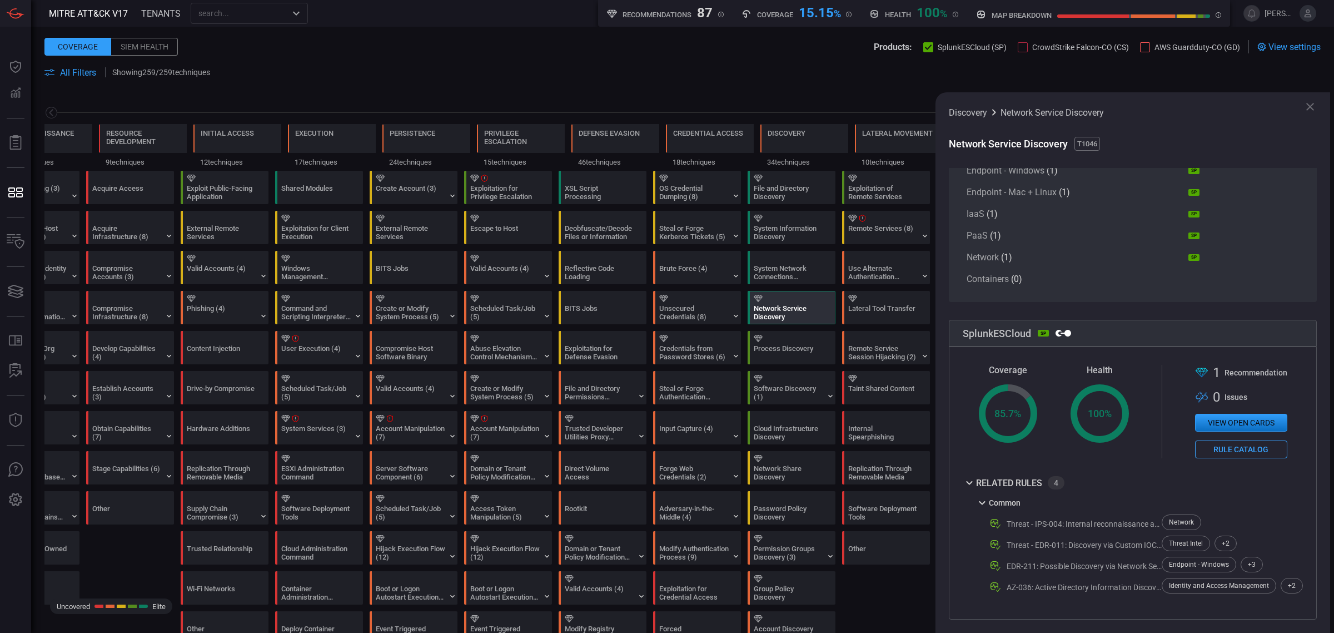
scroll to position [95, 0]
click at [52, 114] on icon at bounding box center [51, 113] width 14 height 14
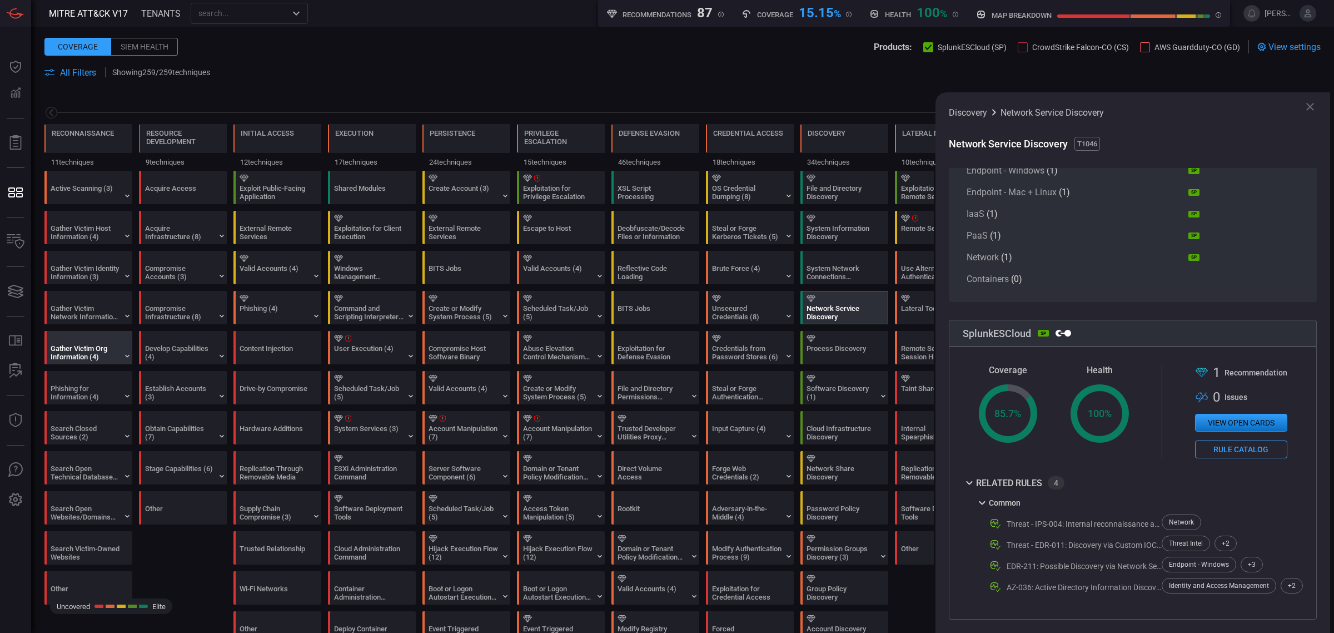
click at [83, 359] on div "Gather Victim Org Information (4)" at bounding box center [85, 352] width 69 height 17
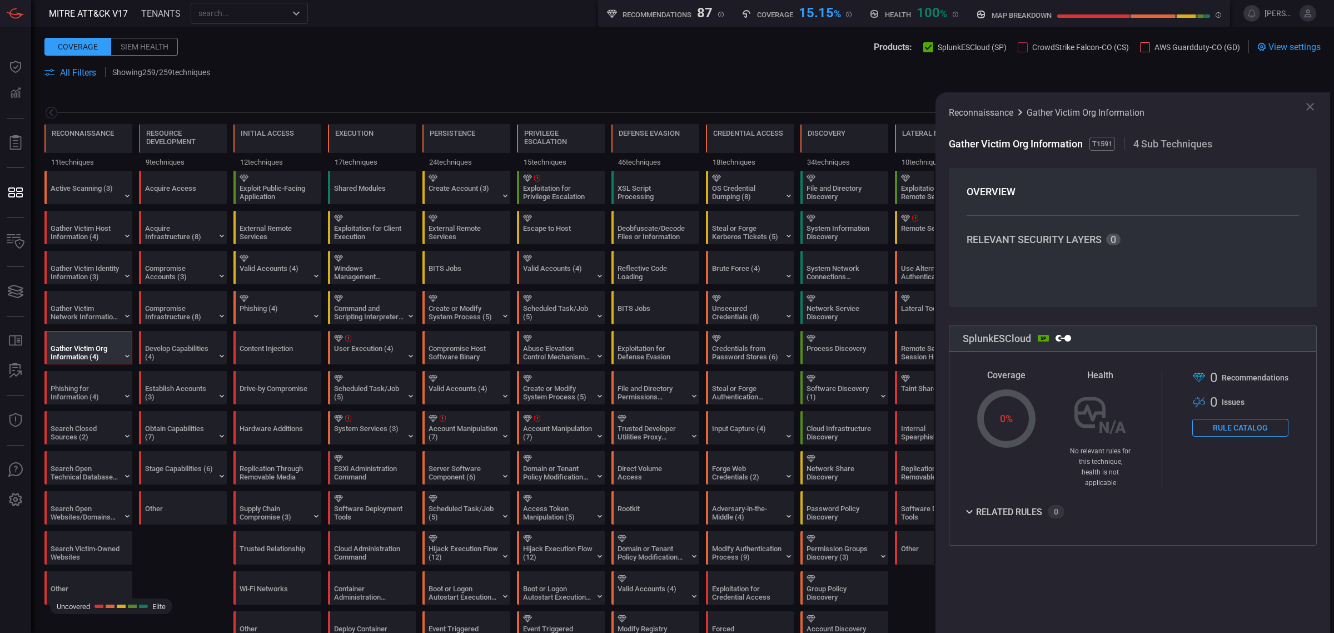
click at [993, 508] on div "related rules" at bounding box center [1009, 512] width 66 height 8
click at [961, 504] on div "Coverage Created with Highcharts 10.3.2 0 % Health No relevant rules for this t…" at bounding box center [1133, 448] width 368 height 194
click at [76, 312] on div "Gather Victim Network Information (6)" at bounding box center [85, 312] width 69 height 17
drag, startPoint x: 73, startPoint y: 264, endPoint x: 149, endPoint y: 469, distance: 218.1
click at [74, 264] on div "Gather Victim Identity Information (3)" at bounding box center [85, 272] width 69 height 17
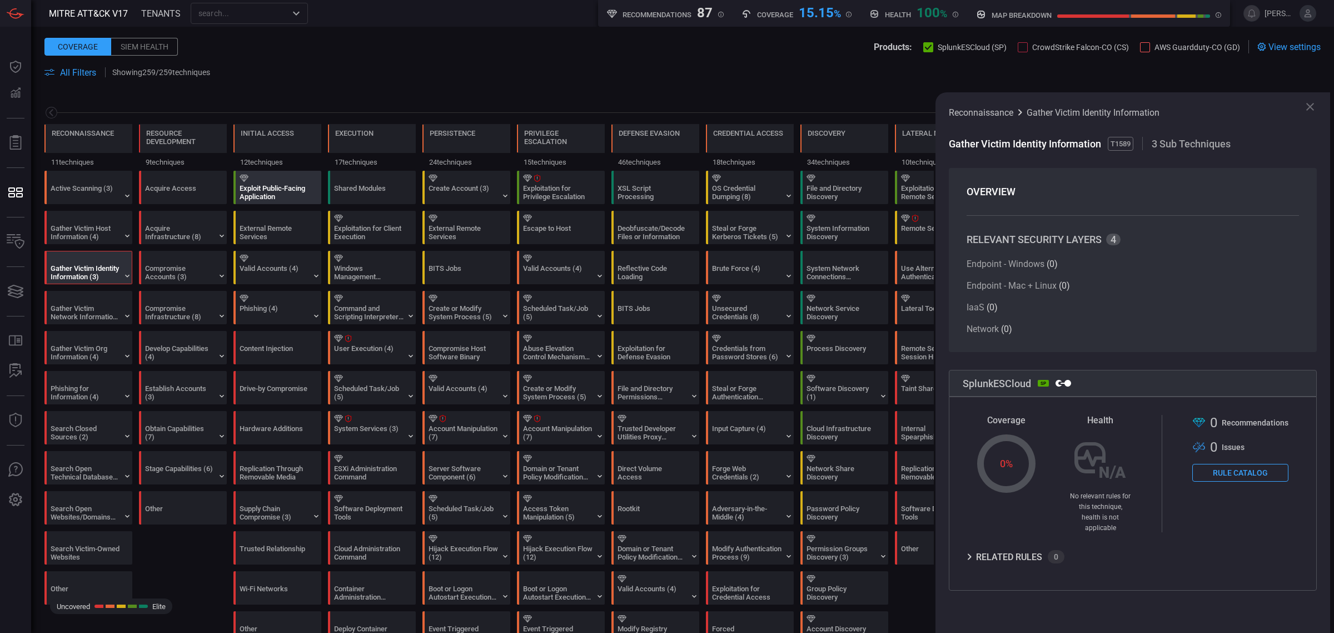
click at [266, 196] on div "Exploit Public-Facing Application" at bounding box center [274, 192] width 69 height 17
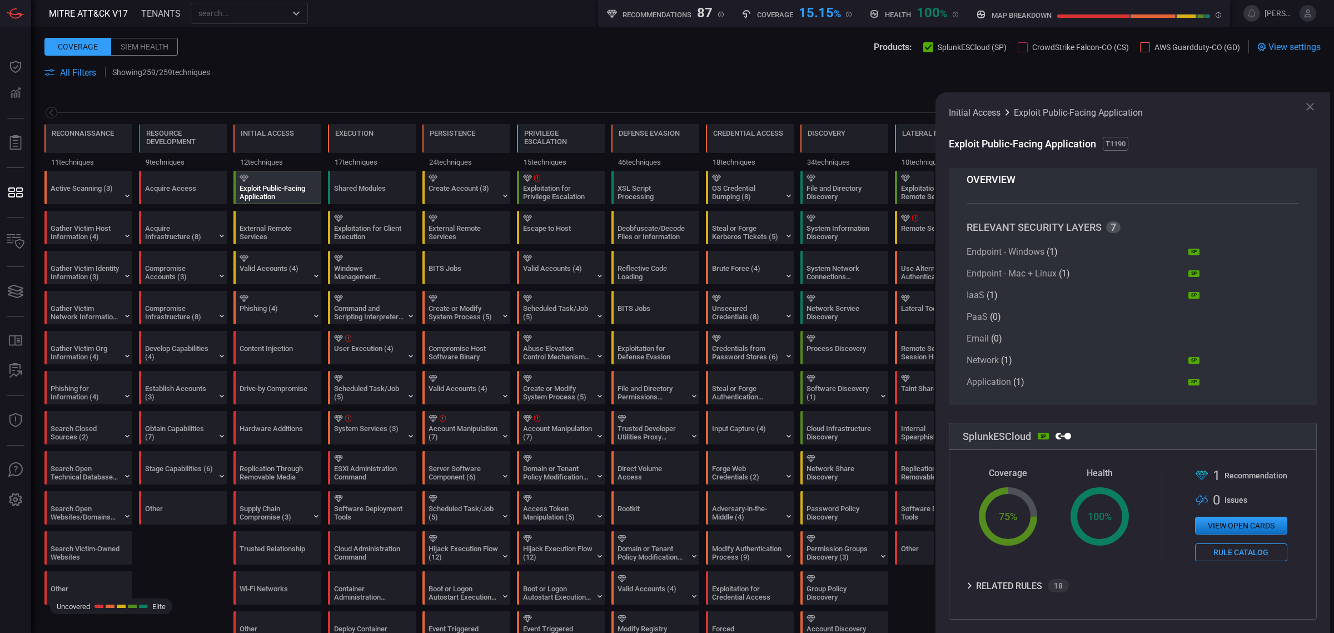
click at [1002, 585] on div "related rules" at bounding box center [1009, 586] width 66 height 8
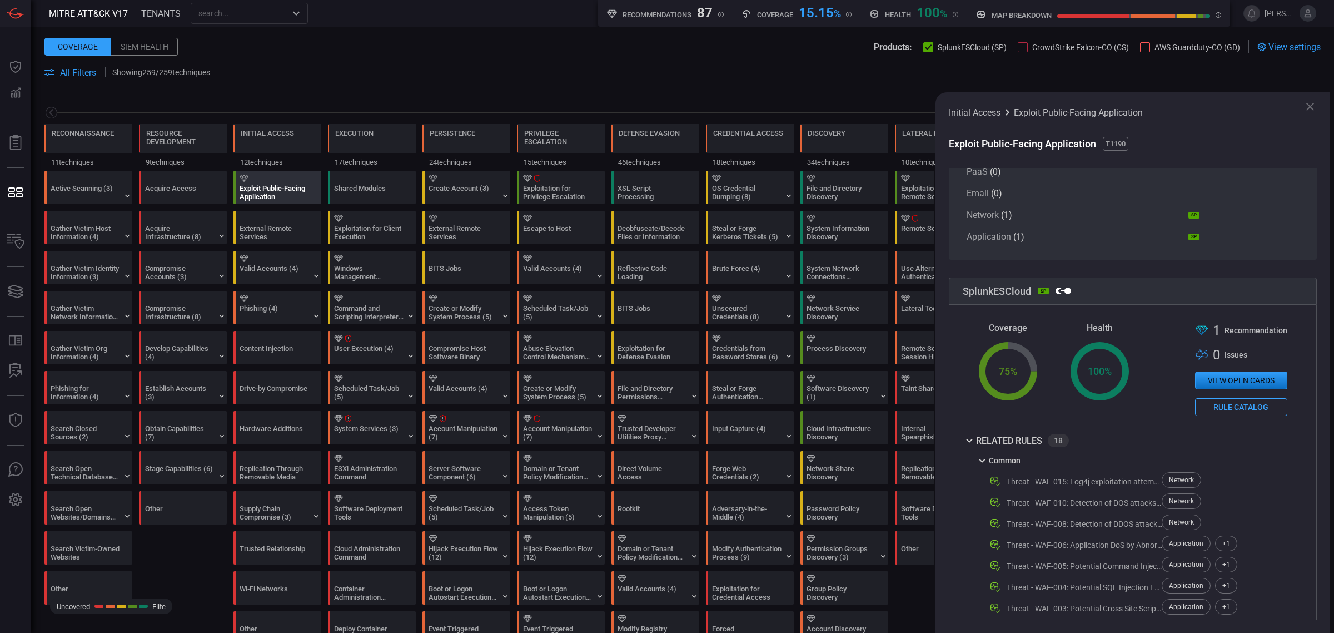
scroll to position [152, 0]
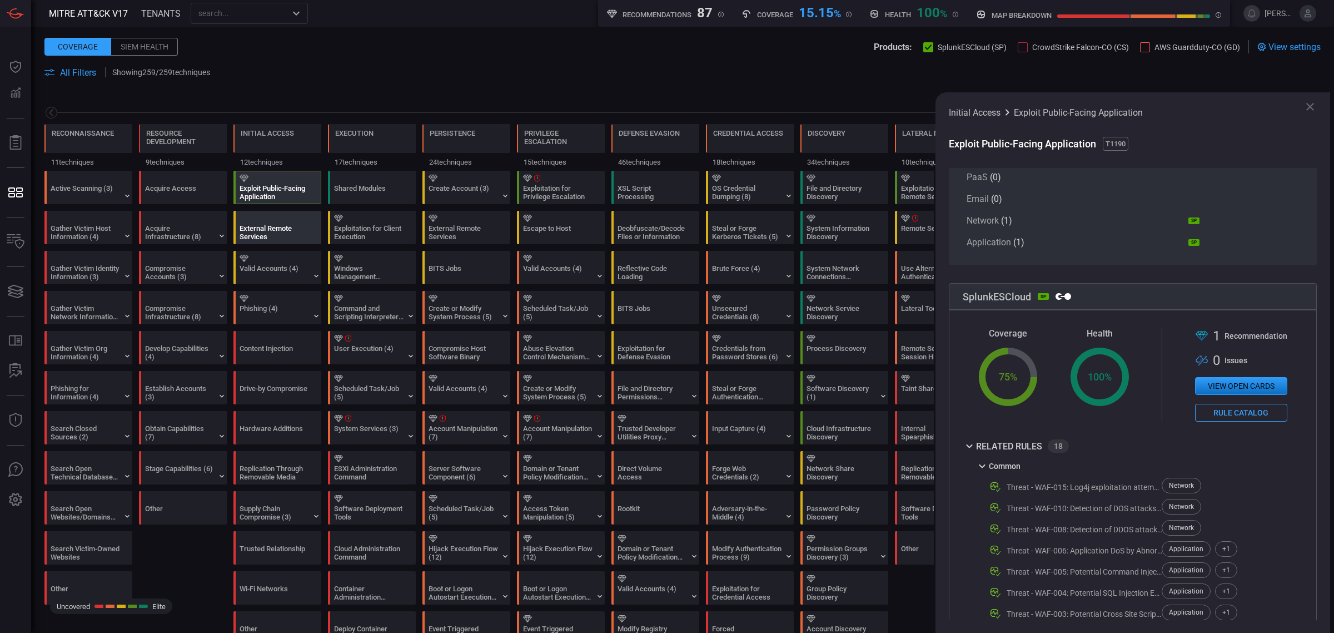
click at [263, 235] on div "External Remote Services" at bounding box center [274, 232] width 69 height 17
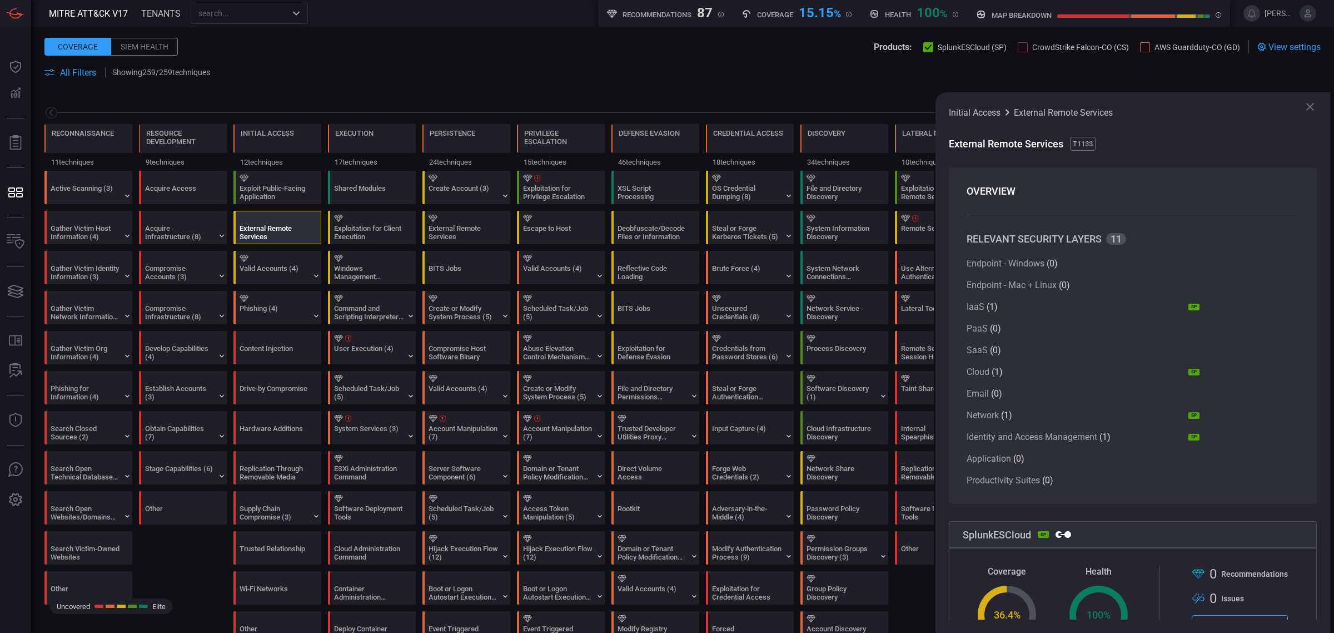
scroll to position [0, 0]
click at [834, 87] on span at bounding box center [682, 85] width 1276 height 13
click at [925, 45] on icon at bounding box center [928, 47] width 7 height 7
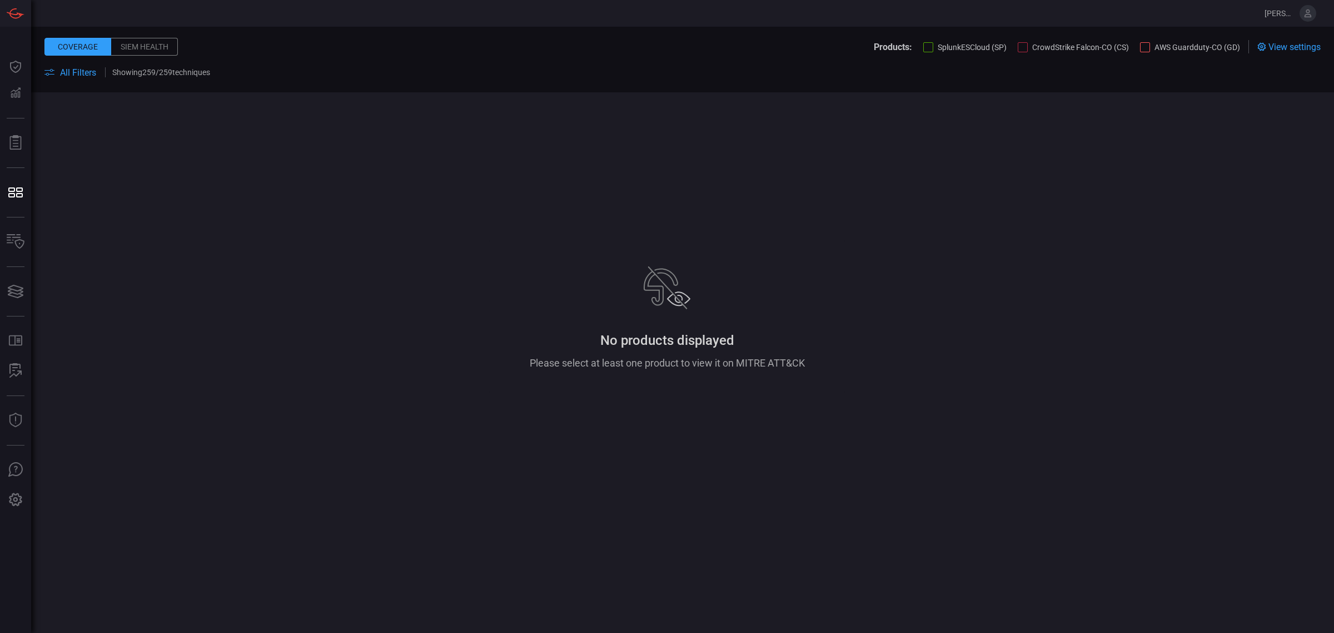
click at [923, 45] on div at bounding box center [928, 47] width 10 height 10
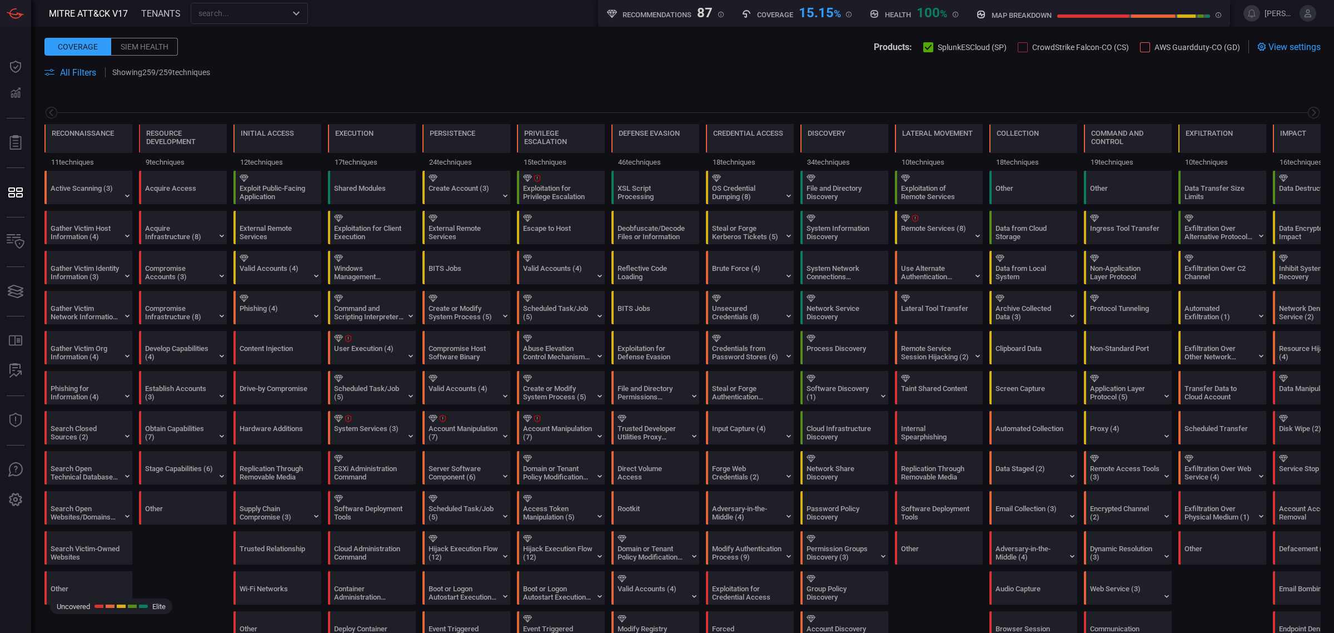
scroll to position [0, 53]
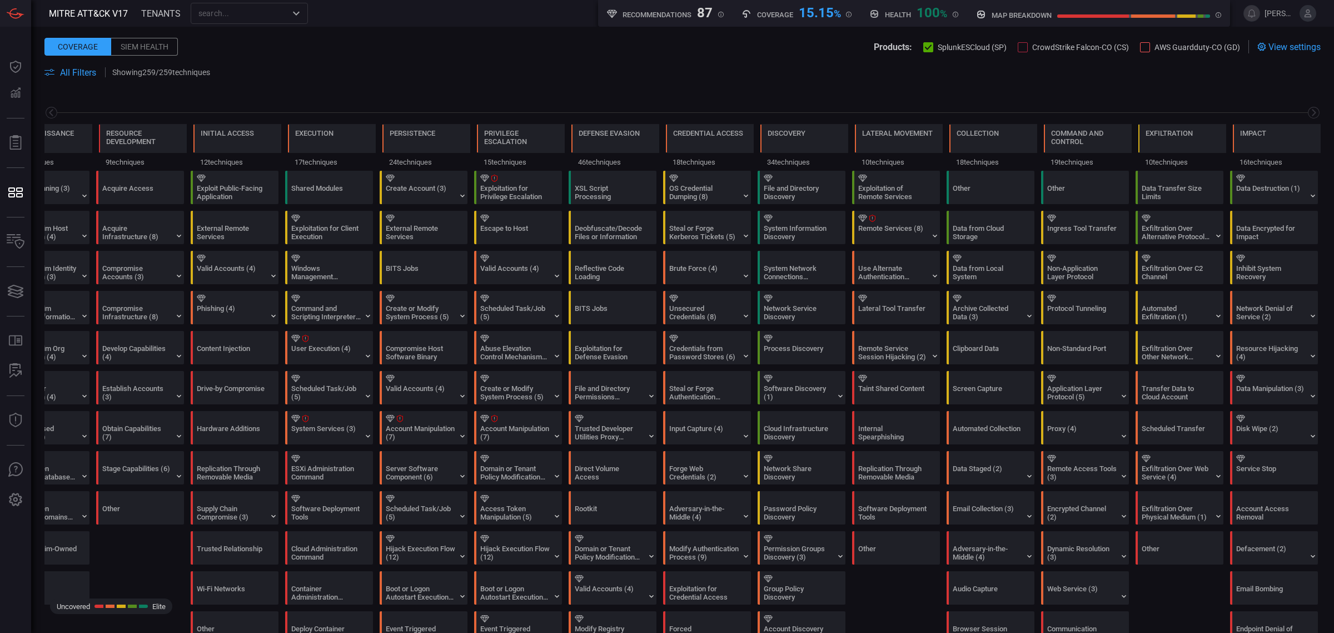
click at [1018, 46] on div at bounding box center [1023, 47] width 10 height 10
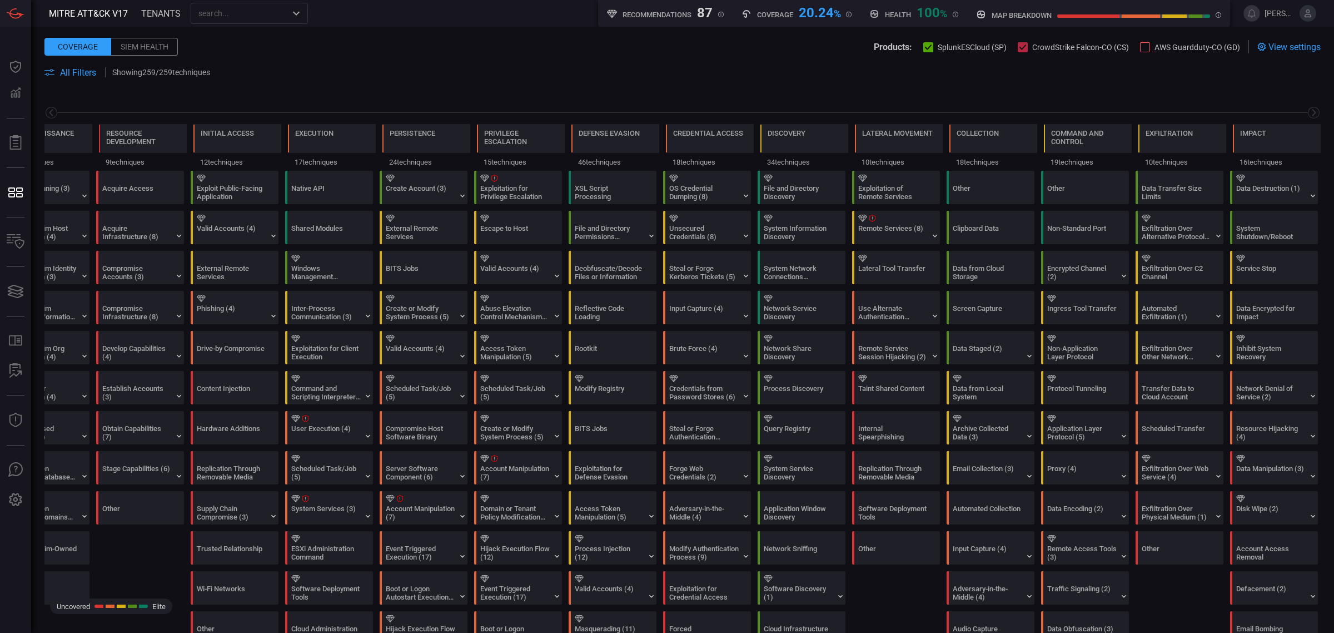
click at [925, 45] on icon at bounding box center [928, 47] width 7 height 7
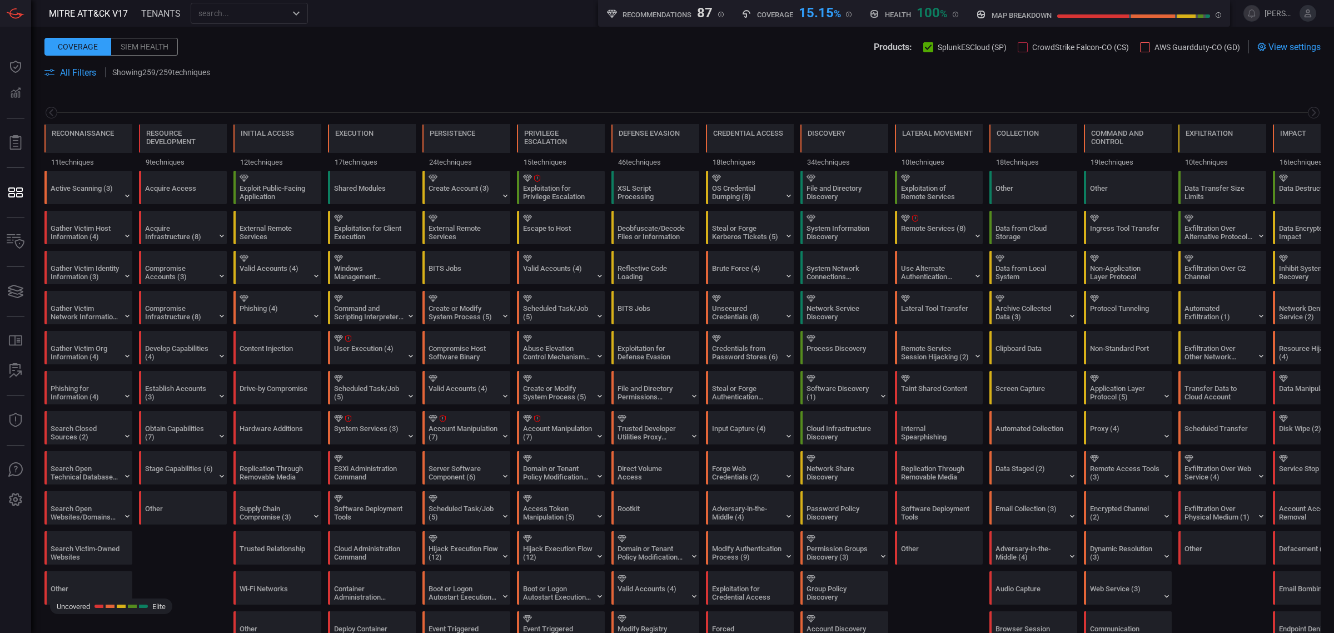
scroll to position [0, 53]
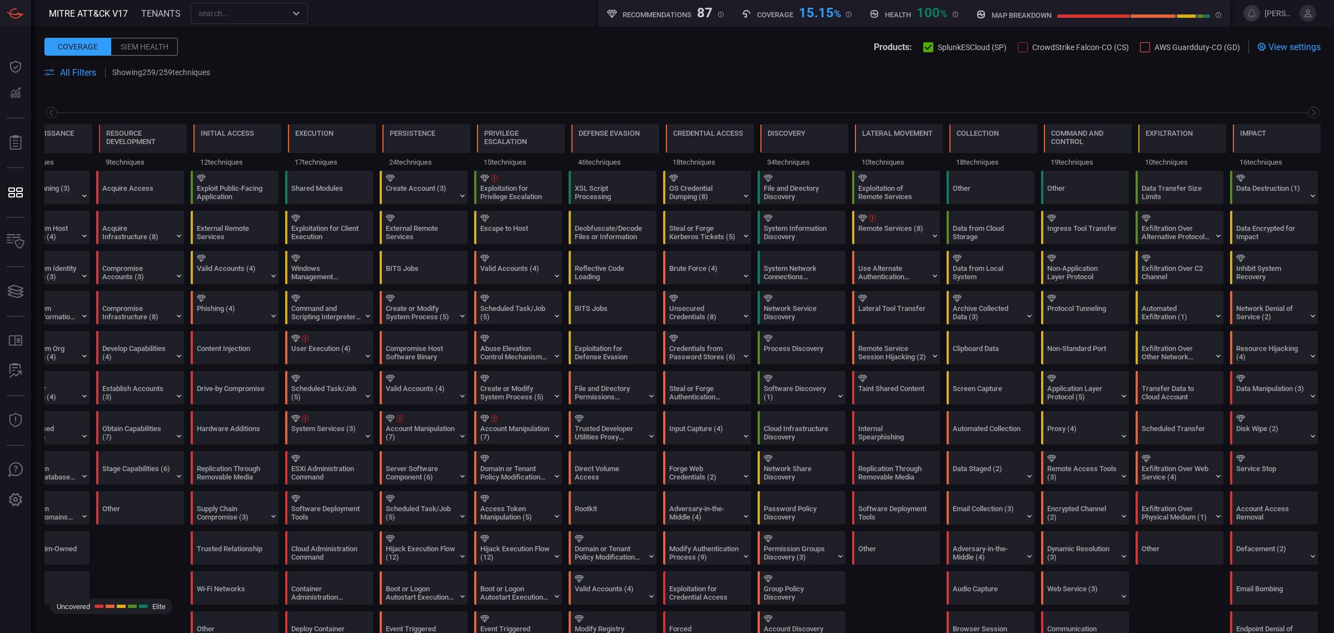
click at [1018, 44] on div at bounding box center [1023, 47] width 10 height 10
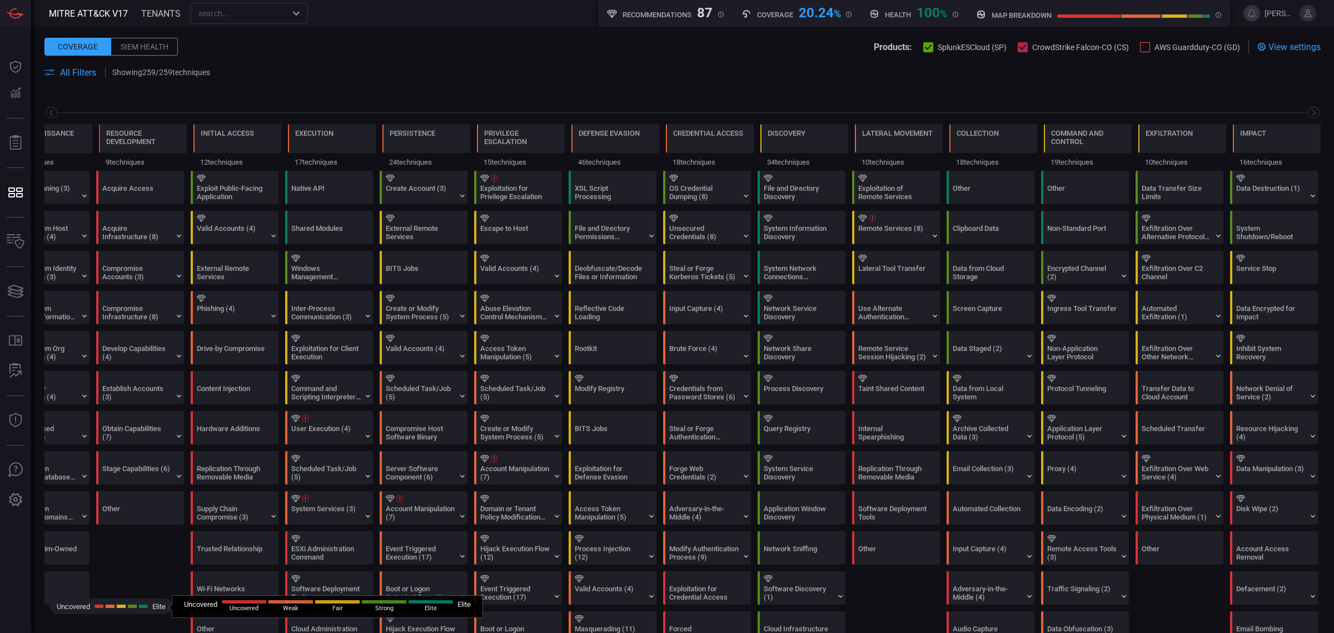
click at [252, 605] on span "Uncovered" at bounding box center [244, 608] width 29 height 7
click at [47, 112] on icon at bounding box center [51, 113] width 14 height 14
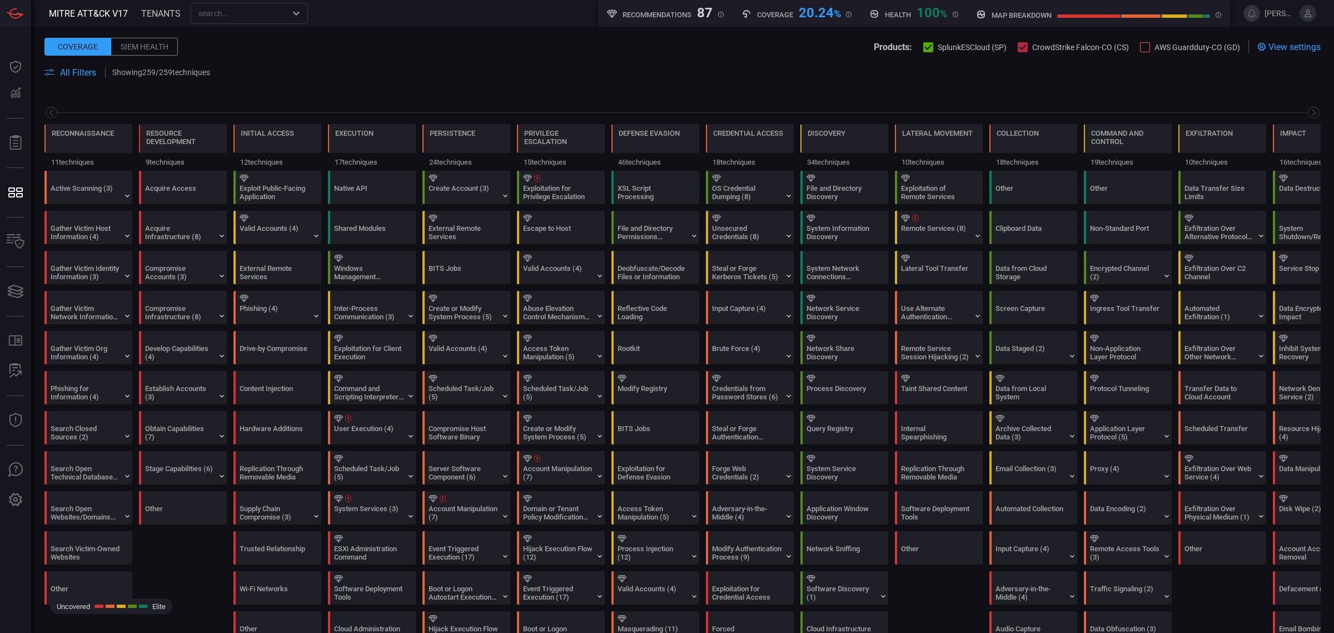
click at [64, 79] on span at bounding box center [682, 85] width 1276 height 13
click at [67, 71] on span "All Filters" at bounding box center [78, 72] width 36 height 11
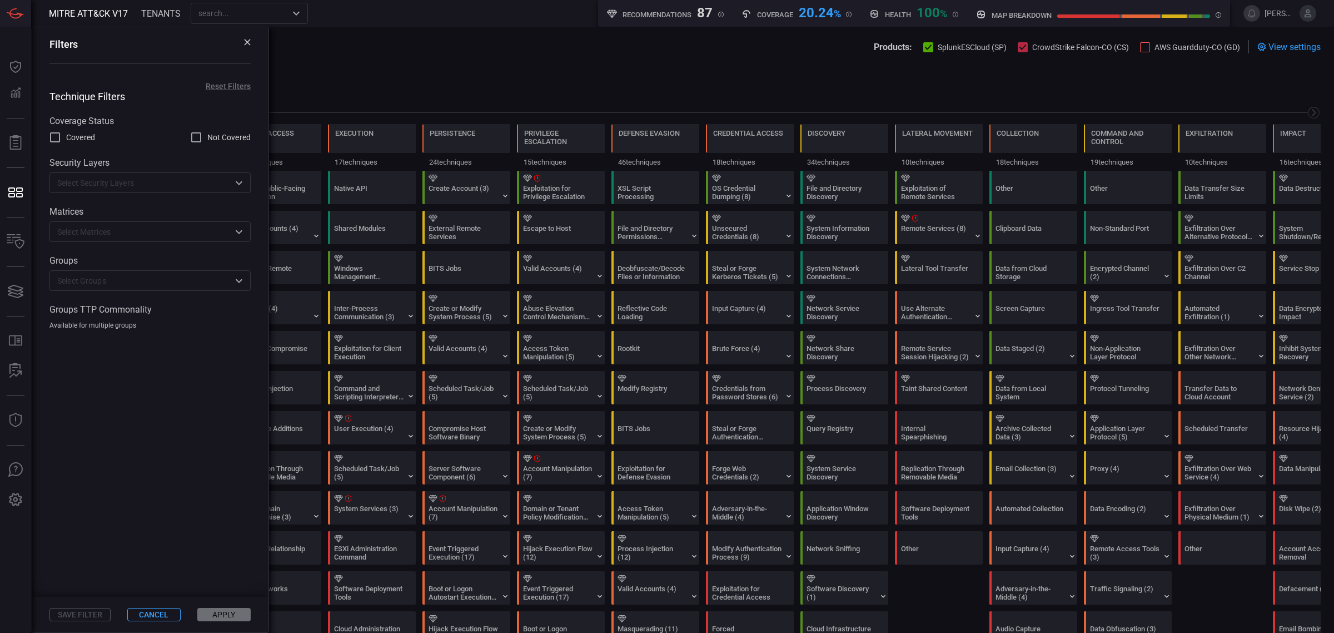
drag, startPoint x: 204, startPoint y: 142, endPoint x: 198, endPoint y: 143, distance: 6.1
click at [201, 143] on label "Not Covered" at bounding box center [220, 137] width 61 height 13
click at [201, 143] on input "Not Covered" at bounding box center [196, 137] width 13 height 13
checkbox input "true"
click at [118, 185] on input "text" at bounding box center [141, 183] width 176 height 14
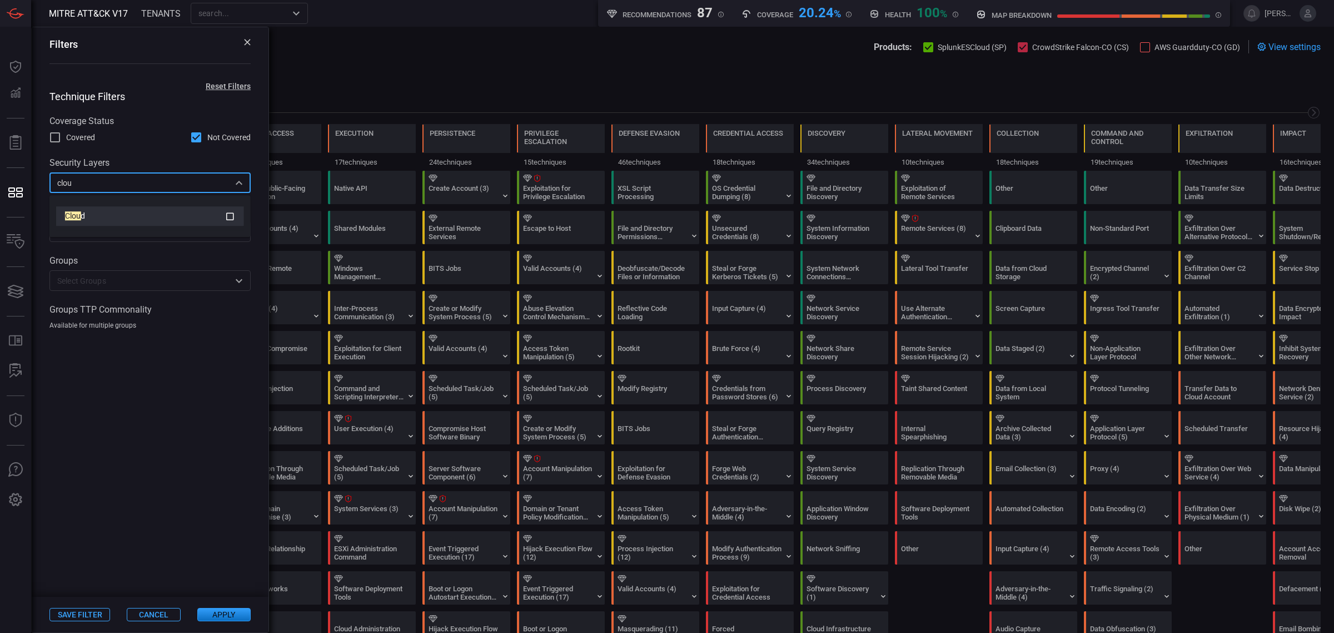
click at [234, 212] on icon at bounding box center [230, 216] width 10 height 13
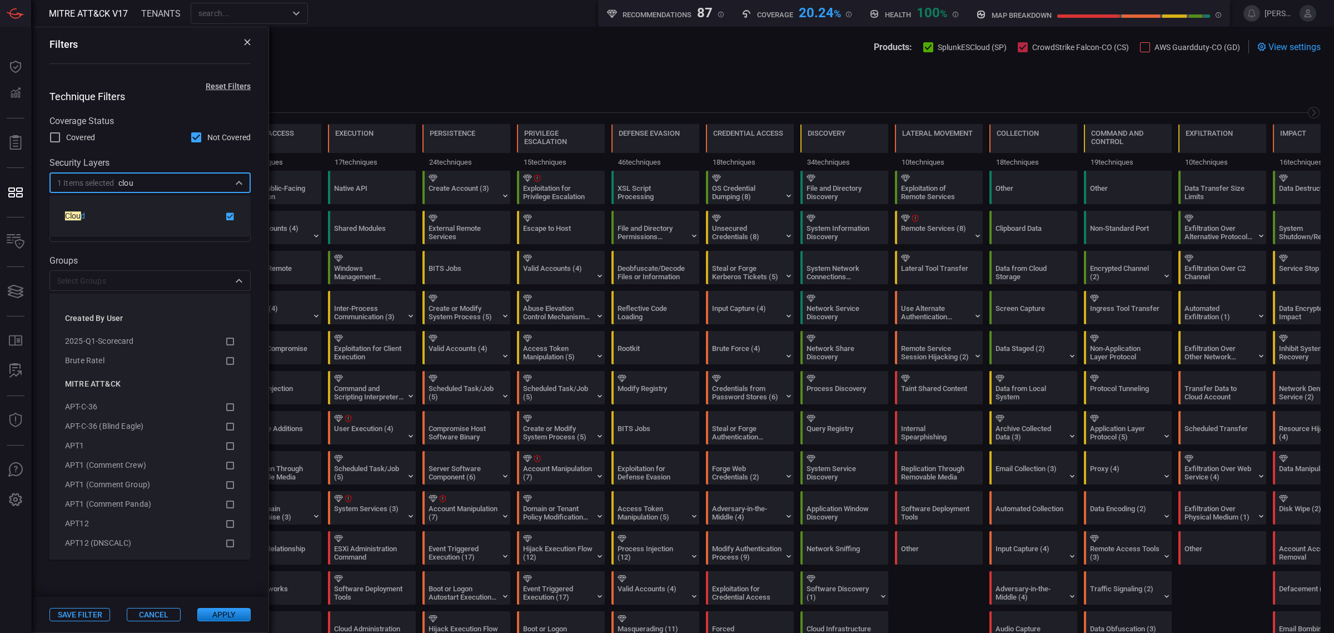
click at [115, 290] on div "​" at bounding box center [149, 280] width 201 height 21
type input "clou"
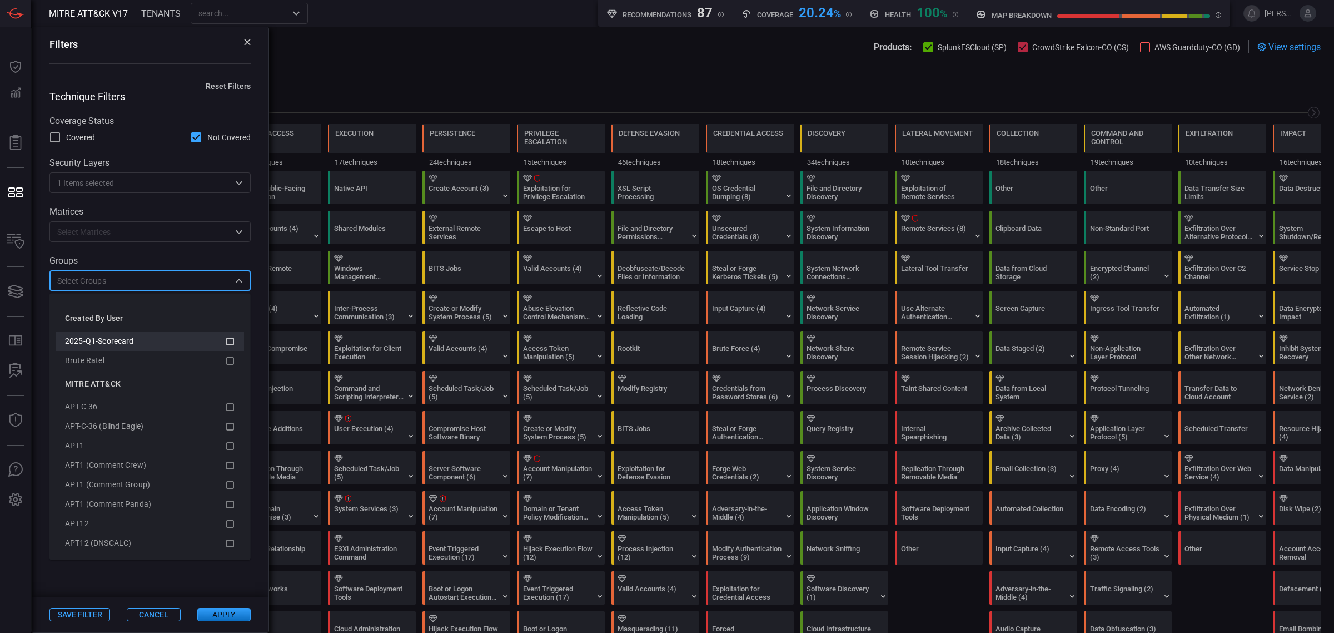
click at [225, 337] on icon at bounding box center [230, 340] width 10 height 13
click at [224, 616] on button "Apply" at bounding box center [223, 614] width 53 height 13
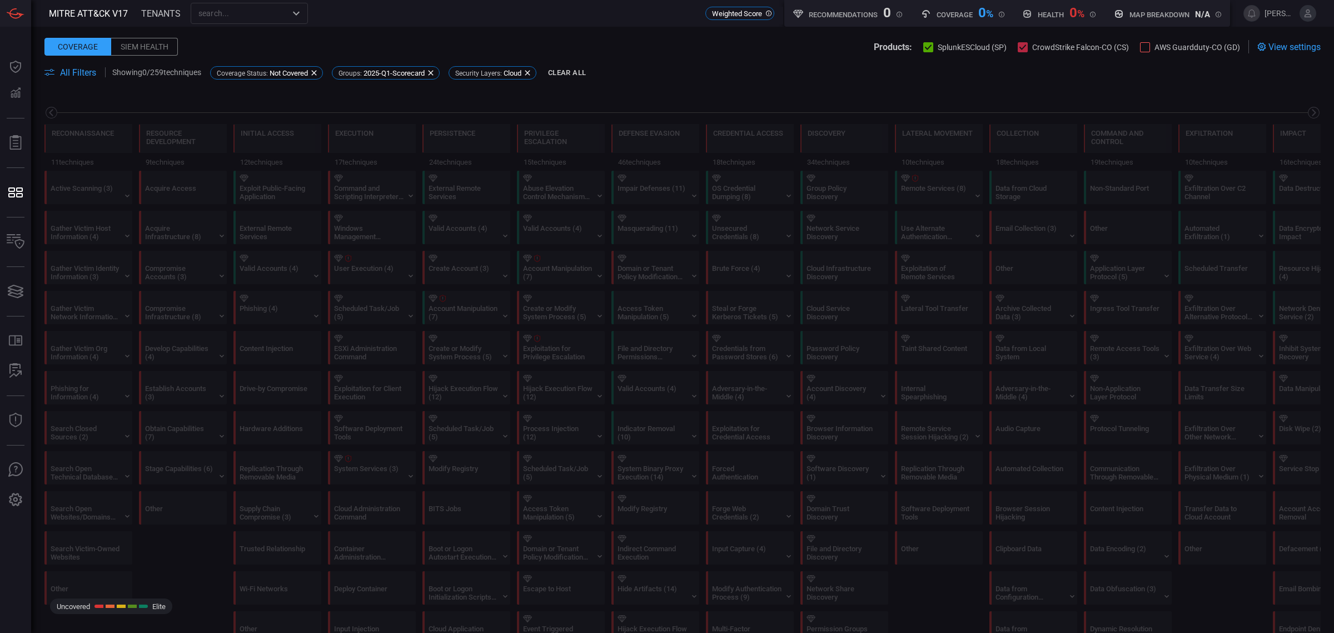
scroll to position [0, 53]
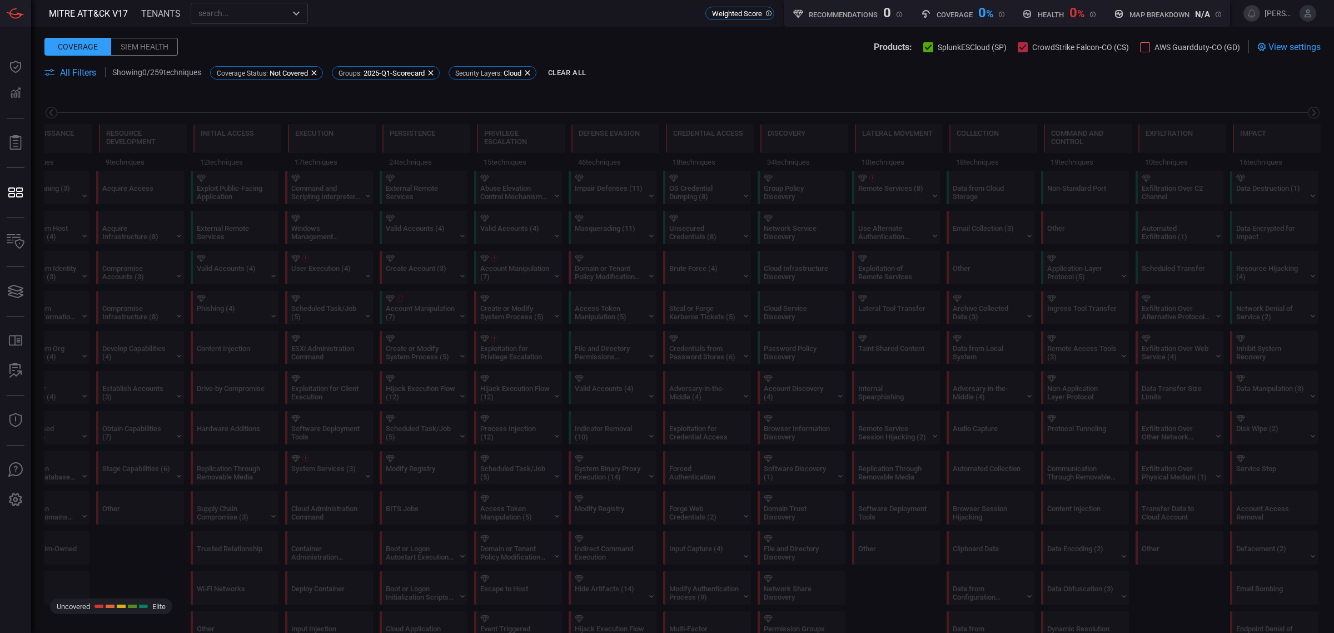
click at [692, 81] on span at bounding box center [682, 85] width 1276 height 13
click at [932, 44] on icon at bounding box center [928, 47] width 7 height 7
click at [601, 91] on span at bounding box center [682, 85] width 1276 height 13
click at [315, 73] on icon at bounding box center [314, 72] width 9 height 9
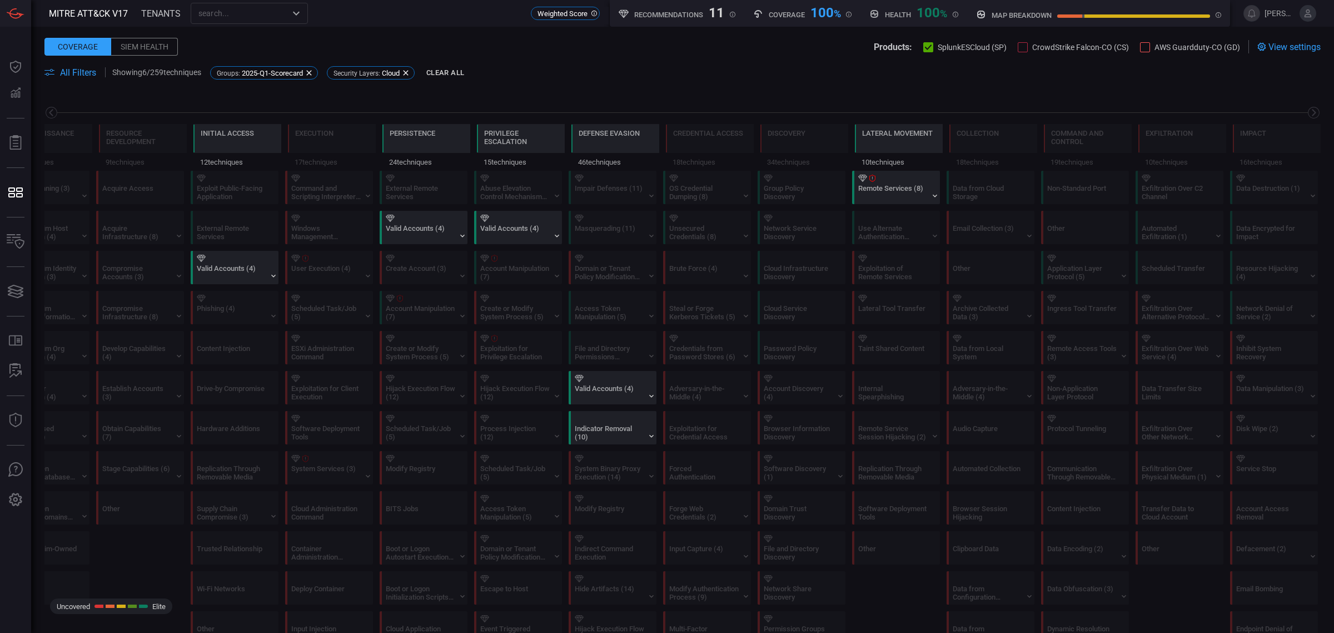
click at [75, 71] on span "All Filters" at bounding box center [78, 72] width 36 height 11
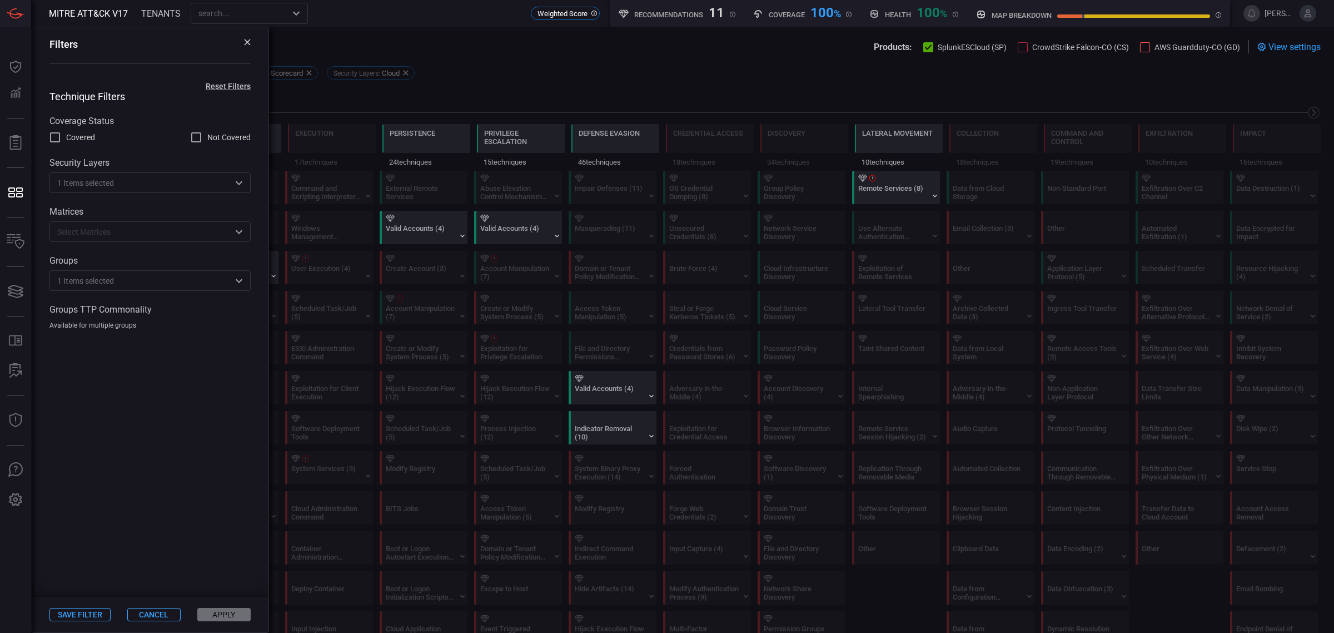
click at [205, 138] on label "Not Covered" at bounding box center [220, 137] width 61 height 13
click at [203, 138] on input "Not Covered" at bounding box center [196, 137] width 13 height 13
checkbox input "true"
click at [223, 617] on button "Apply" at bounding box center [223, 614] width 53 height 13
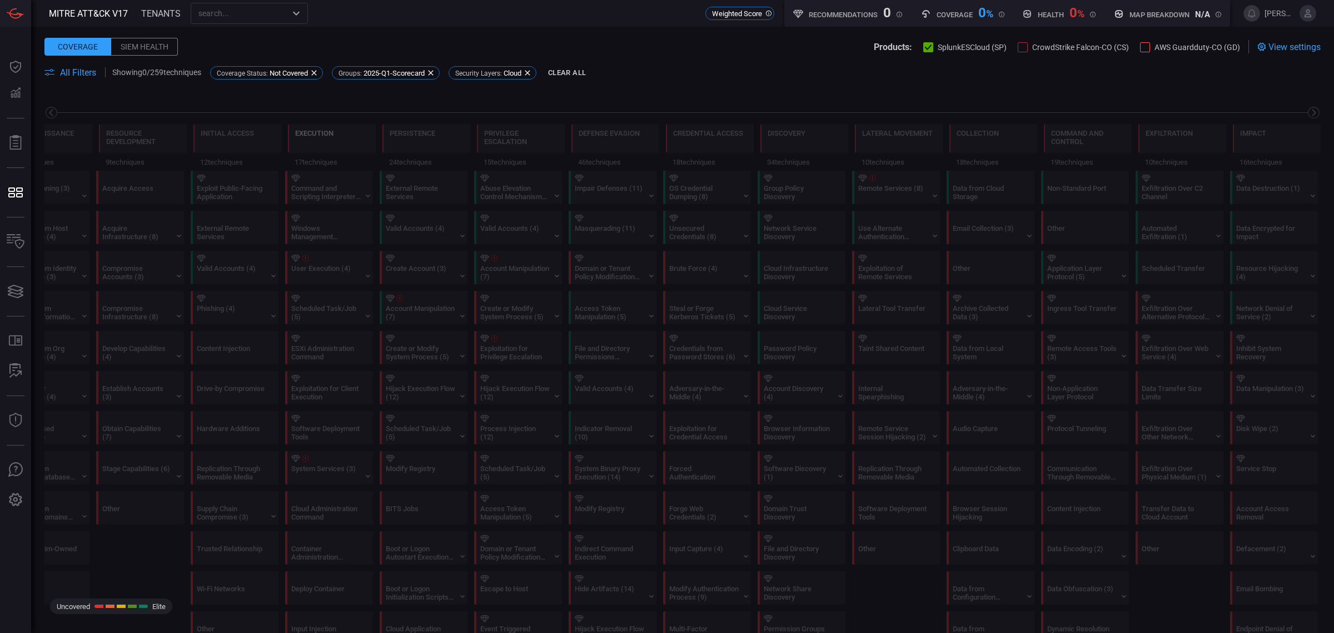
click at [317, 145] on div "Execution" at bounding box center [314, 140] width 38 height 23
click at [307, 142] on div "Execution" at bounding box center [314, 140] width 38 height 23
click at [532, 69] on icon at bounding box center [527, 72] width 9 height 9
click at [267, 137] on div "Initial Access" at bounding box center [237, 138] width 88 height 29
click at [212, 149] on div "Initial Access" at bounding box center [227, 140] width 53 height 23
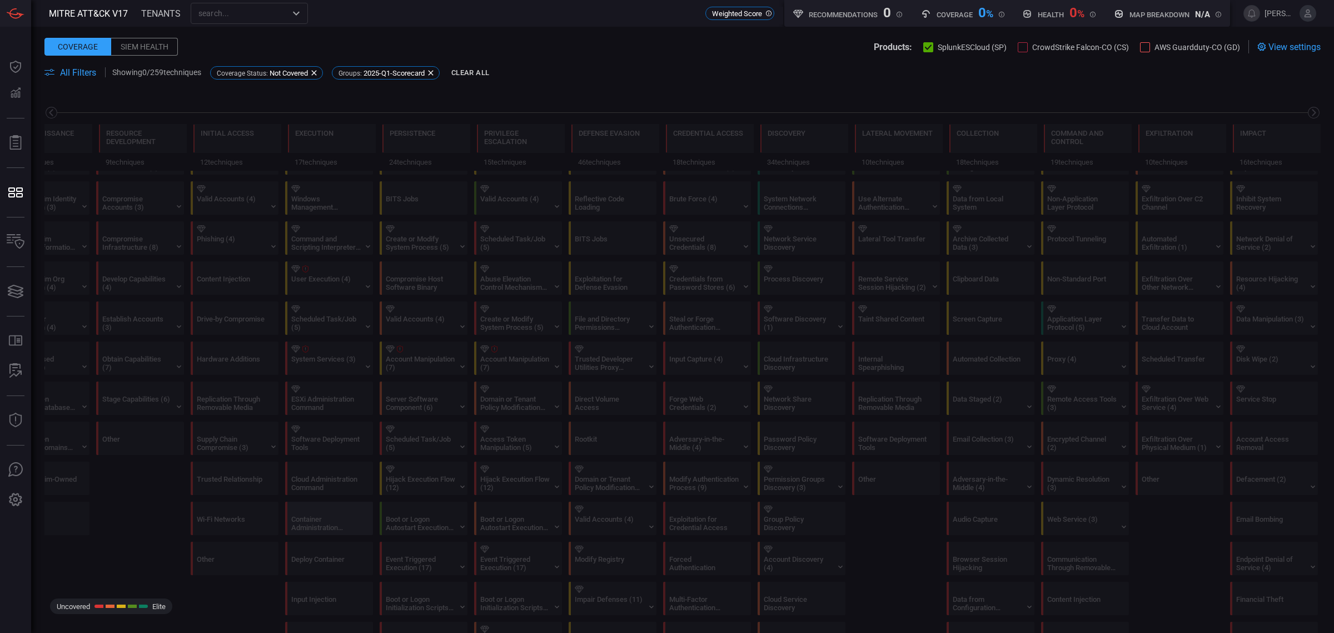
scroll to position [0, 0]
drag, startPoint x: 435, startPoint y: 176, endPoint x: 420, endPoint y: 182, distance: 16.0
click at [435, 176] on div at bounding box center [426, 178] width 80 height 7
drag, startPoint x: 305, startPoint y: 203, endPoint x: 215, endPoint y: 207, distance: 89.6
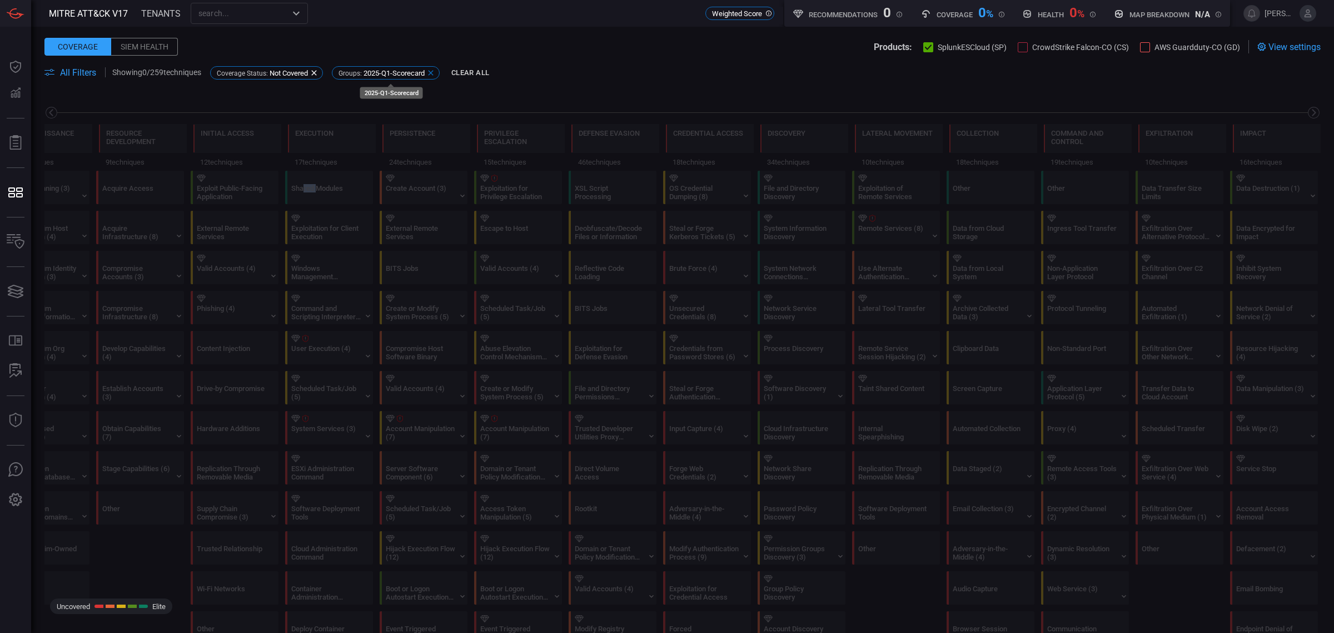
click at [386, 74] on span "2025-Q1-Scorecard" at bounding box center [394, 73] width 61 height 8
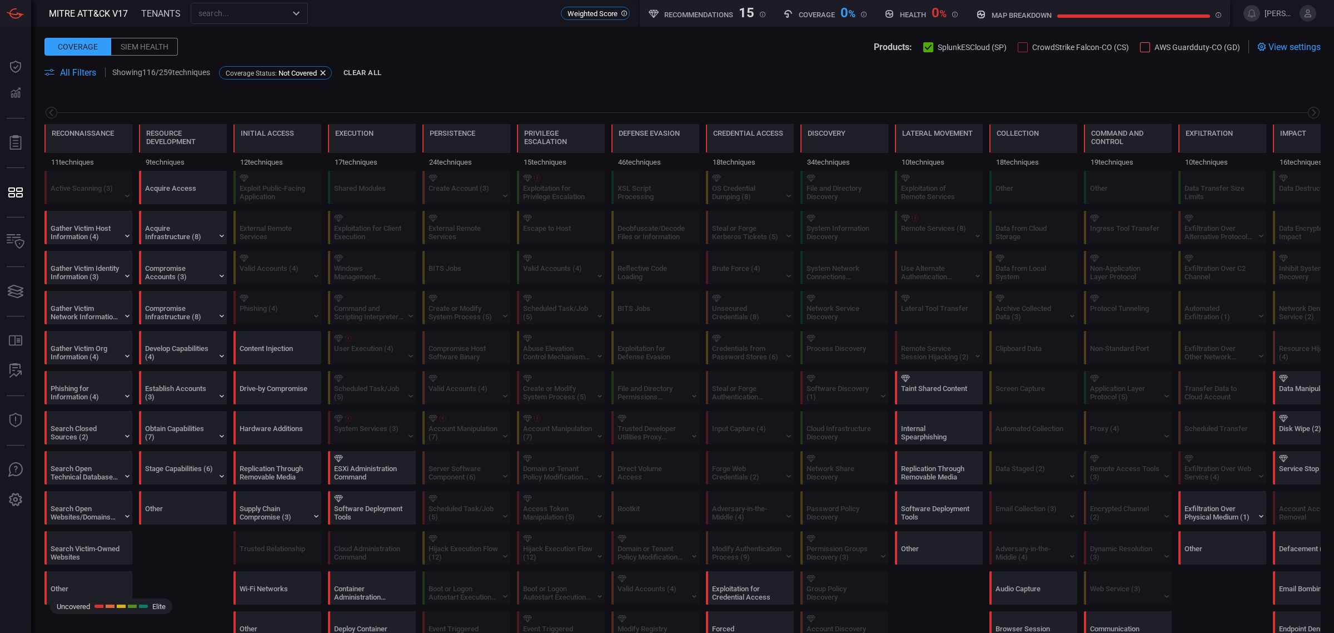
scroll to position [0, 53]
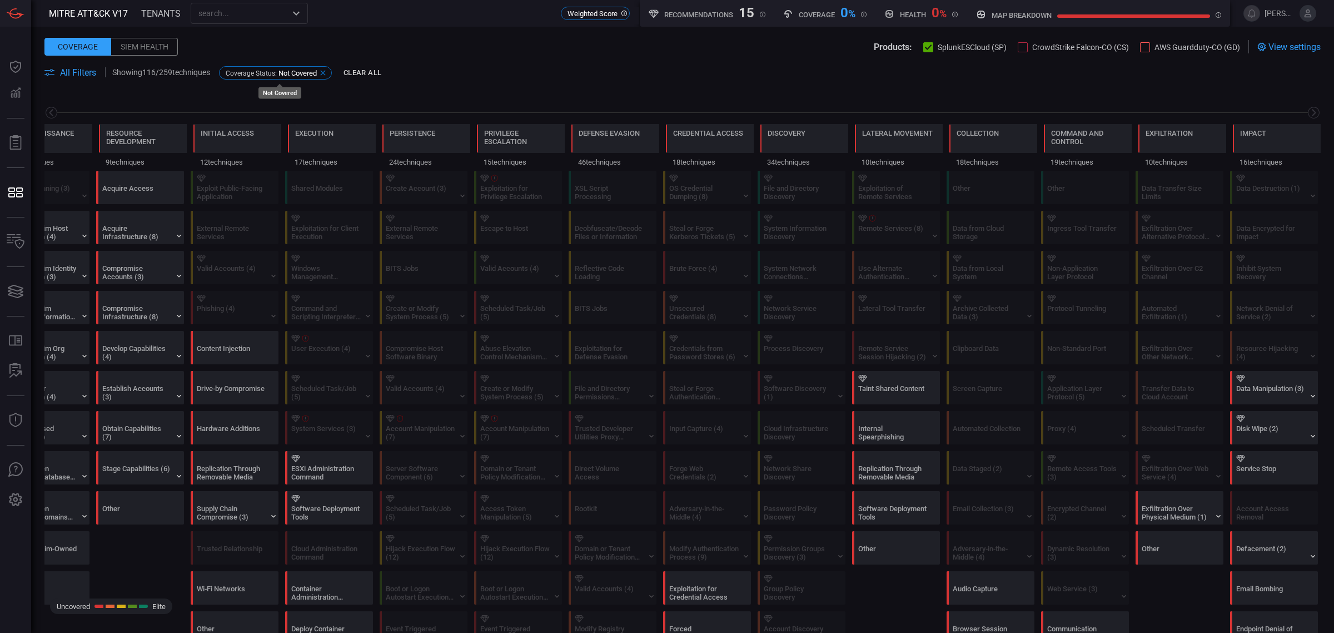
click at [325, 73] on icon at bounding box center [322, 72] width 5 height 5
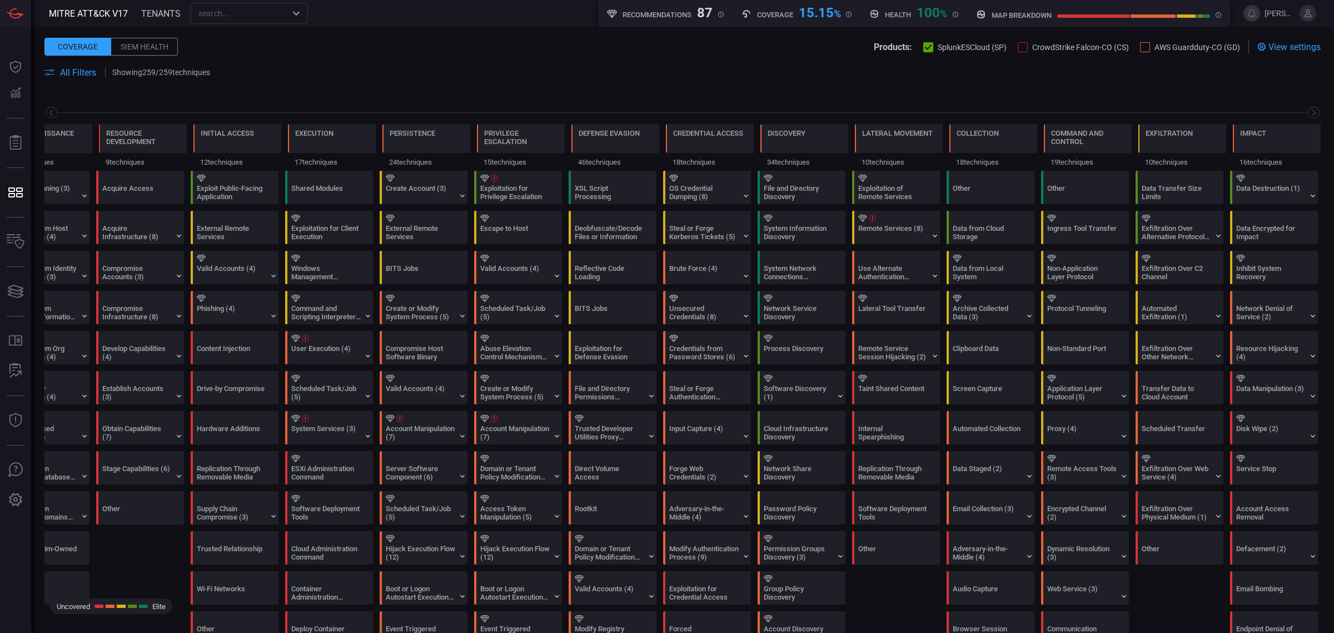
click at [81, 71] on span "All Filters" at bounding box center [78, 72] width 36 height 11
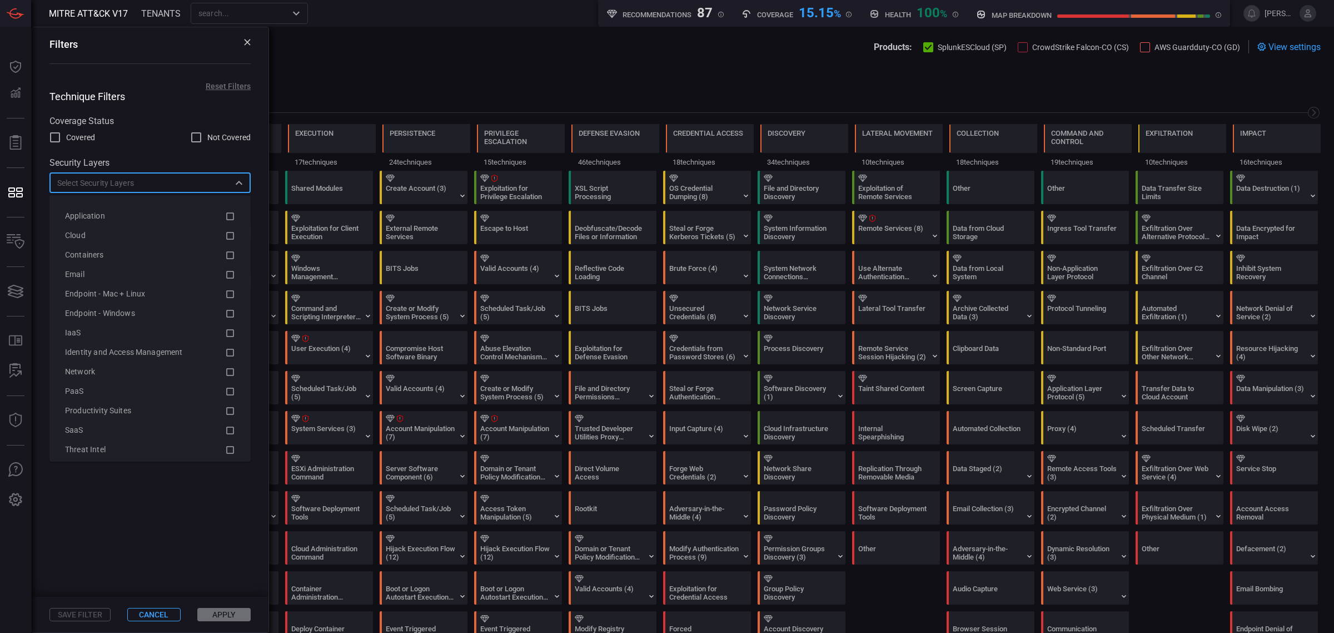
click at [174, 185] on input "text" at bounding box center [141, 183] width 176 height 14
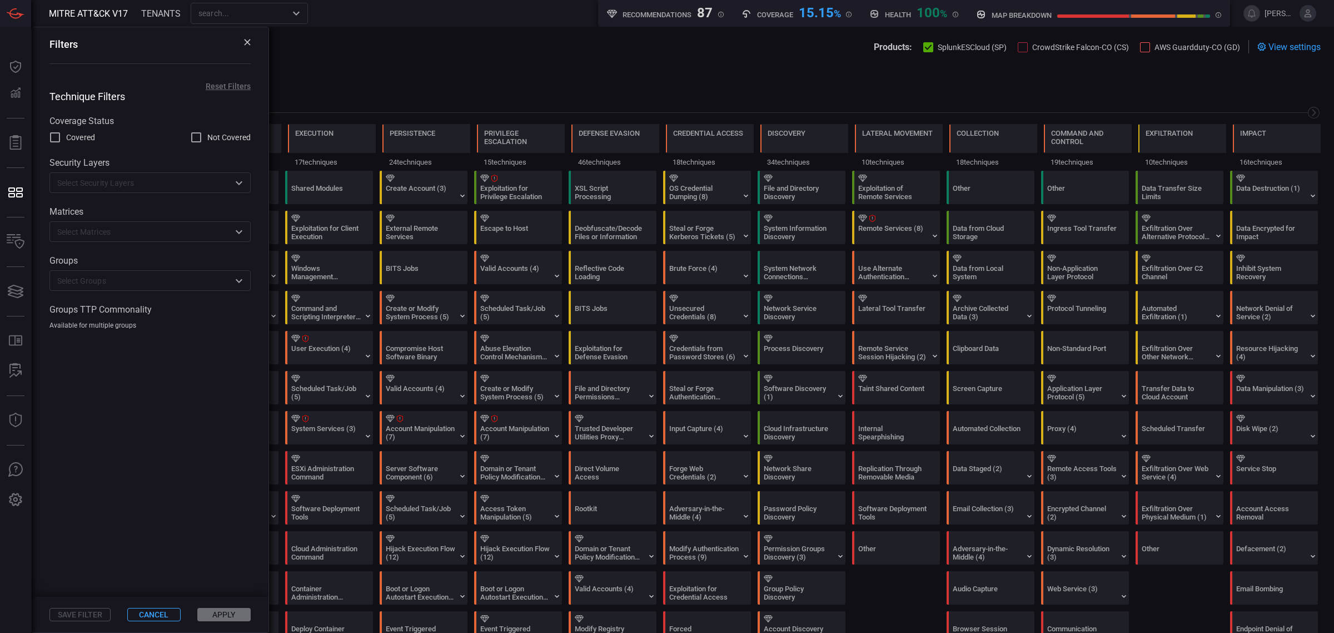
drag, startPoint x: 157, startPoint y: 123, endPoint x: 164, endPoint y: 126, distance: 8.0
click at [158, 123] on label "Coverage Status" at bounding box center [149, 121] width 201 height 11
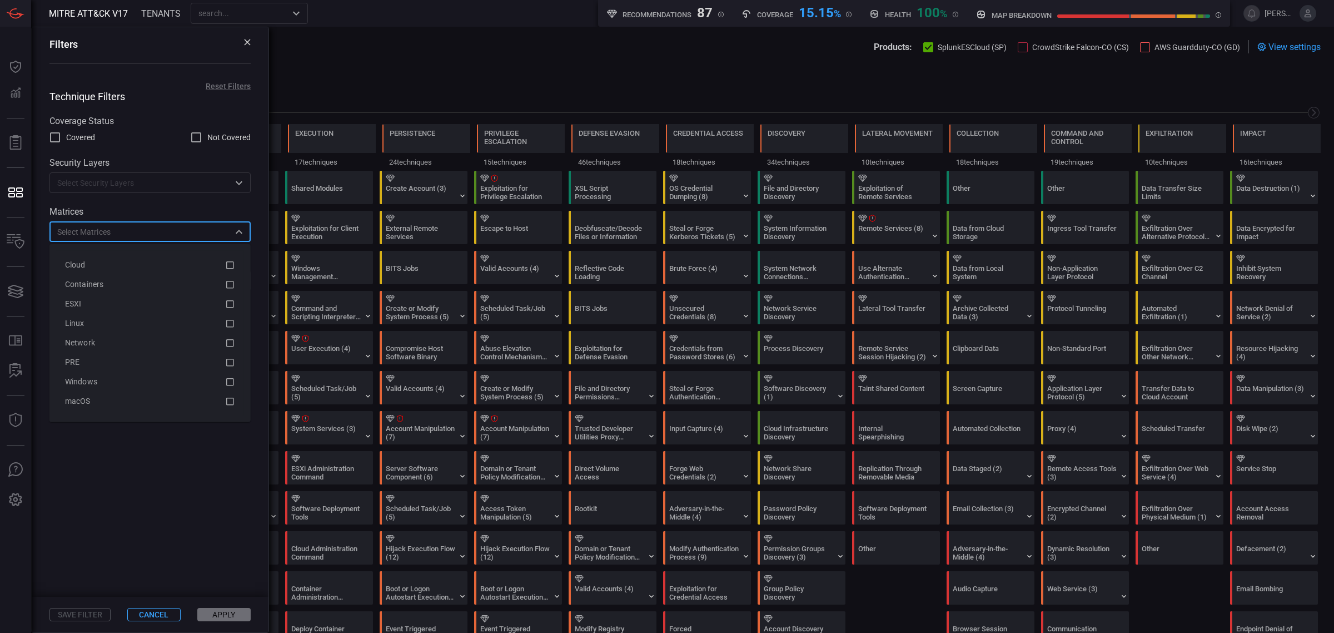
click at [131, 232] on input "text" at bounding box center [141, 232] width 176 height 14
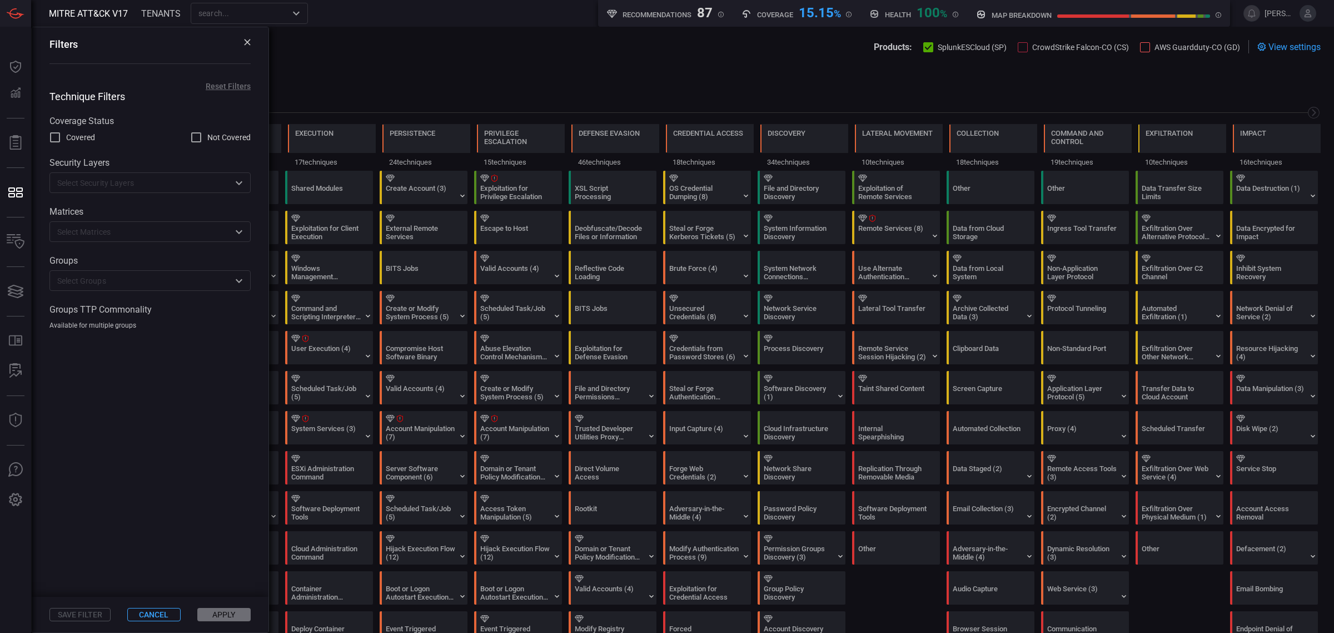
click at [140, 126] on label "Coverage Status" at bounding box center [149, 121] width 201 height 11
click at [121, 285] on input "text" at bounding box center [141, 281] width 176 height 14
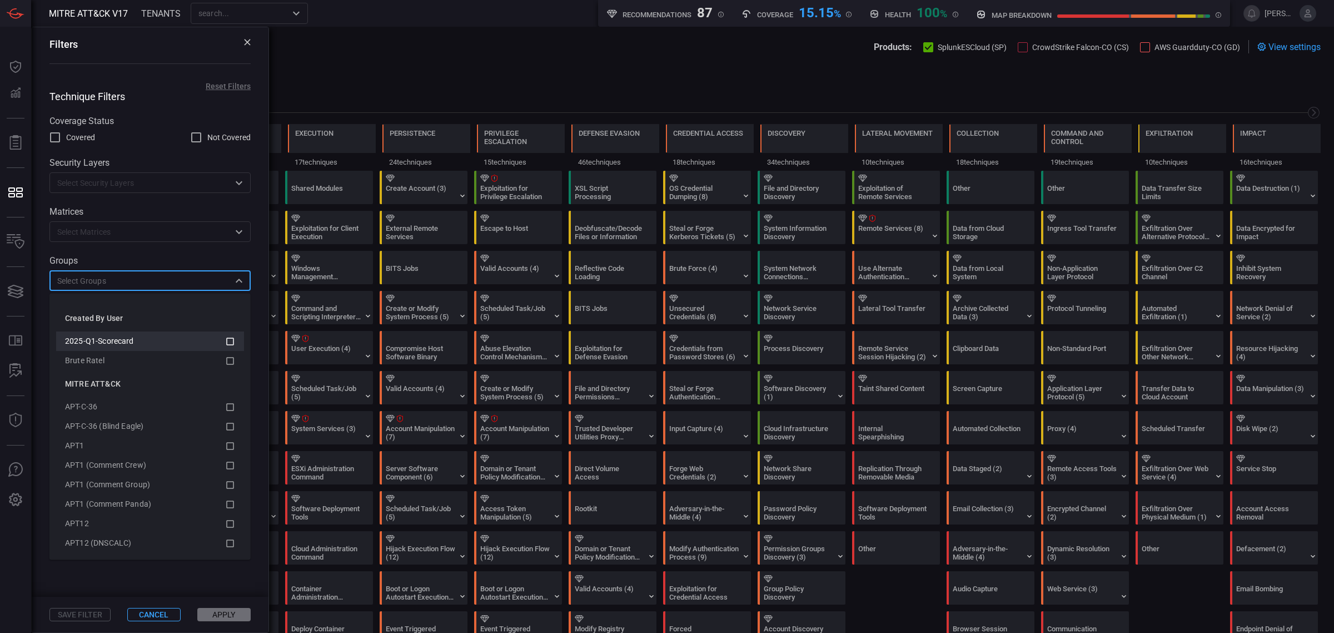
click at [137, 341] on div "2025-Q1-Scorecard" at bounding box center [141, 341] width 153 height 12
click at [217, 612] on button "Apply" at bounding box center [223, 614] width 53 height 13
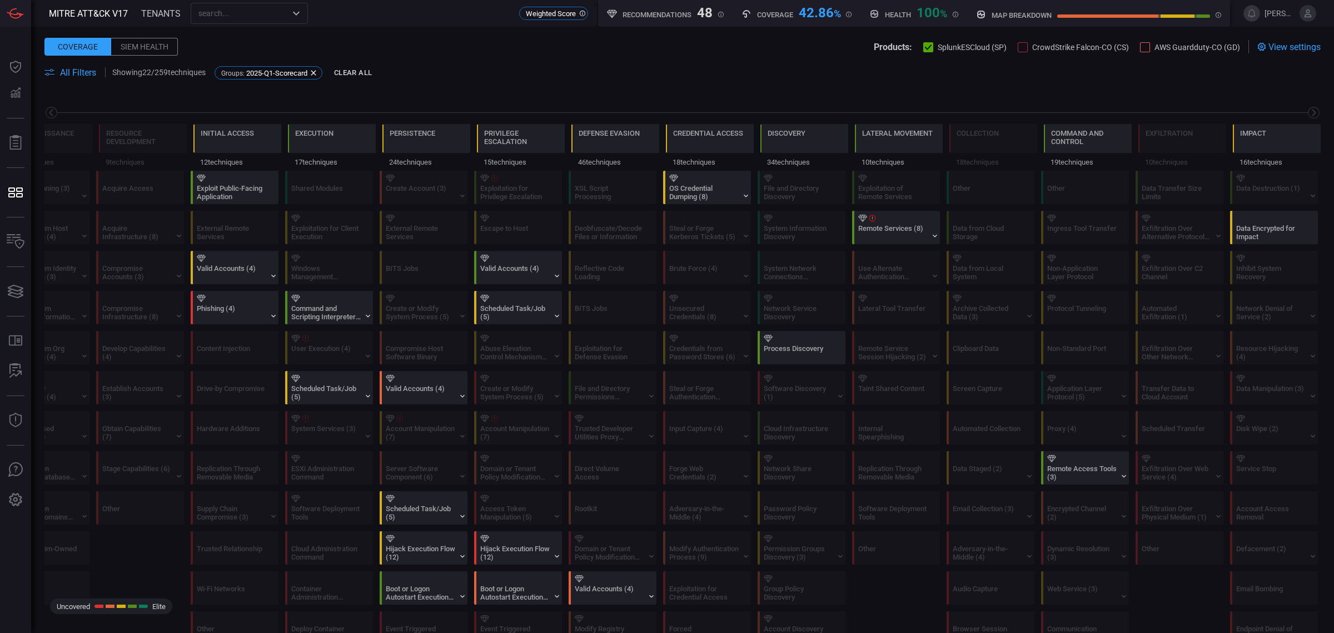
click at [87, 65] on div "Coverage Siem Health Products: SplunkESCloud (SP) CrowdStrike Falcon-CO (CS) AW…" at bounding box center [682, 60] width 1303 height 66
click at [83, 69] on span "All Filters" at bounding box center [78, 72] width 36 height 11
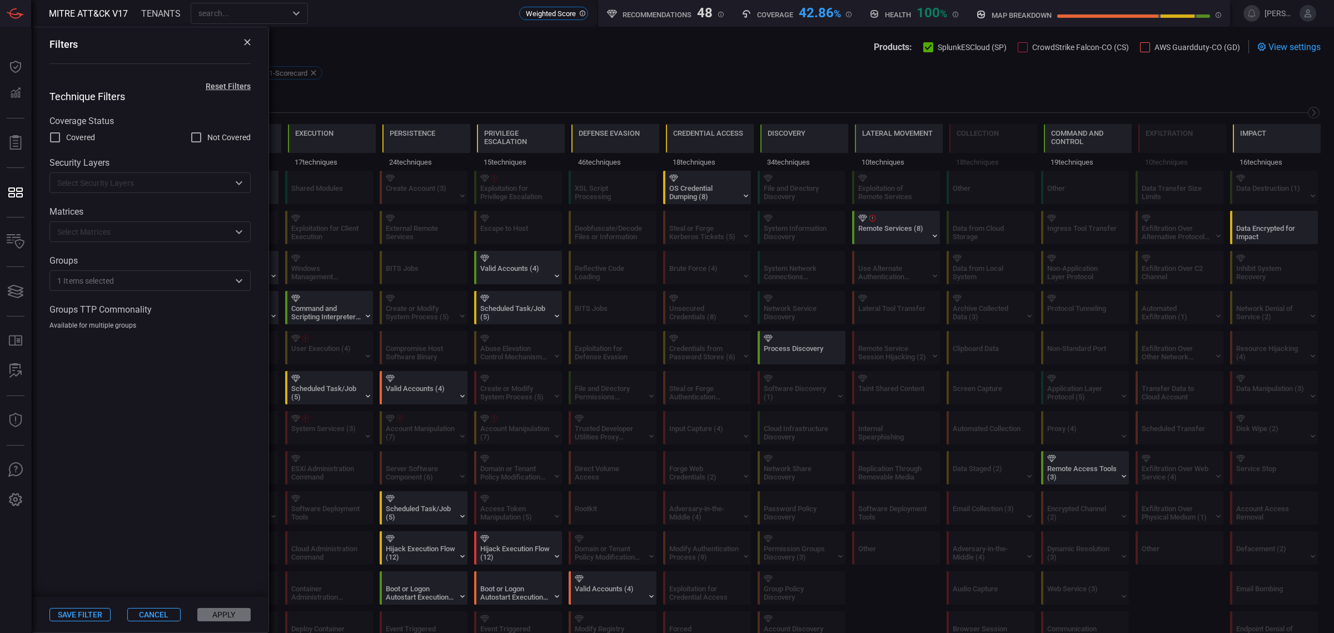
click at [77, 140] on span "Covered" at bounding box center [80, 138] width 29 height 12
click at [62, 140] on input "Covered" at bounding box center [54, 137] width 13 height 13
drag, startPoint x: 221, startPoint y: 140, endPoint x: 170, endPoint y: 140, distance: 51.7
click at [216, 140] on span "Not Covered" at bounding box center [228, 138] width 43 height 12
click at [72, 139] on span "Covered" at bounding box center [80, 138] width 29 height 12
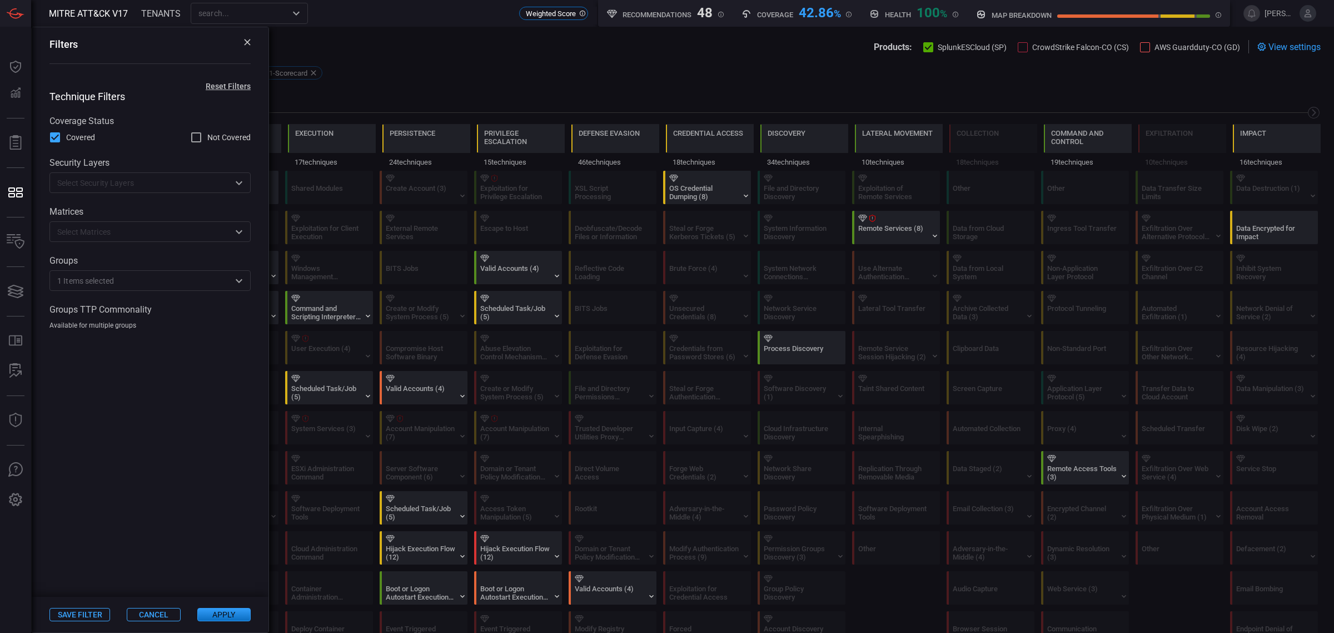
click at [62, 139] on input "Covered" at bounding box center [54, 137] width 13 height 13
checkbox input "false"
click at [196, 138] on input "Not Covered" at bounding box center [196, 137] width 13 height 13
checkbox input "true"
click at [232, 615] on button "Apply" at bounding box center [223, 614] width 53 height 13
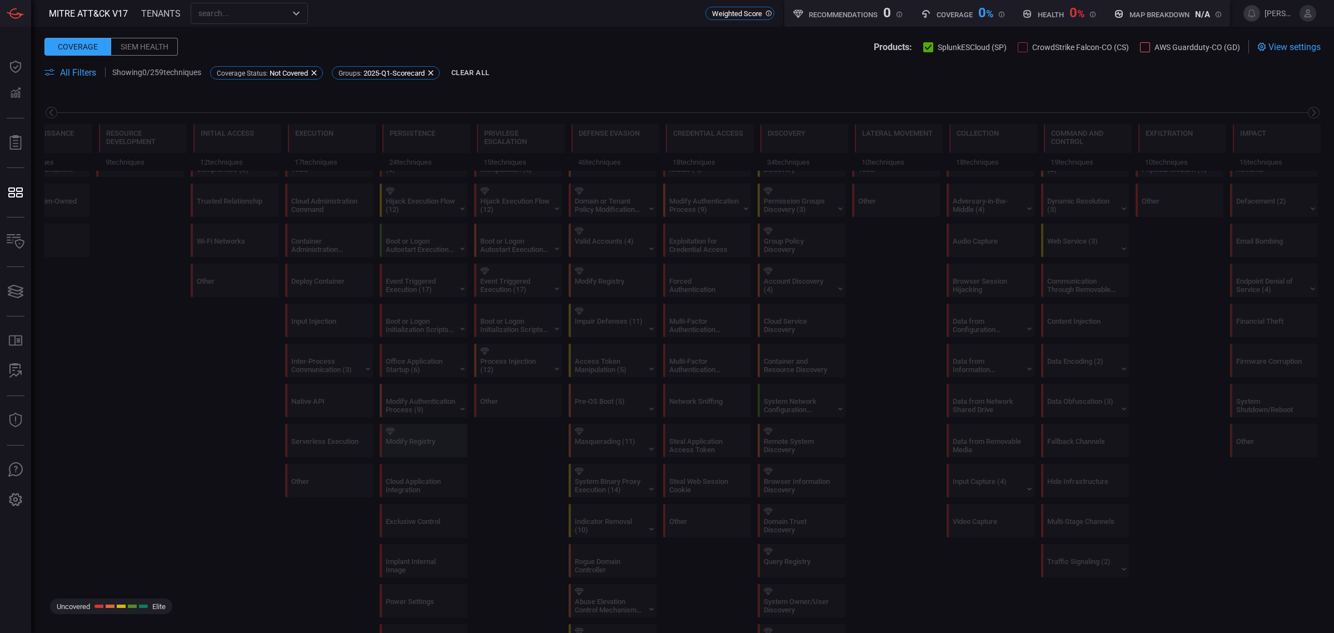
scroll to position [0, 0]
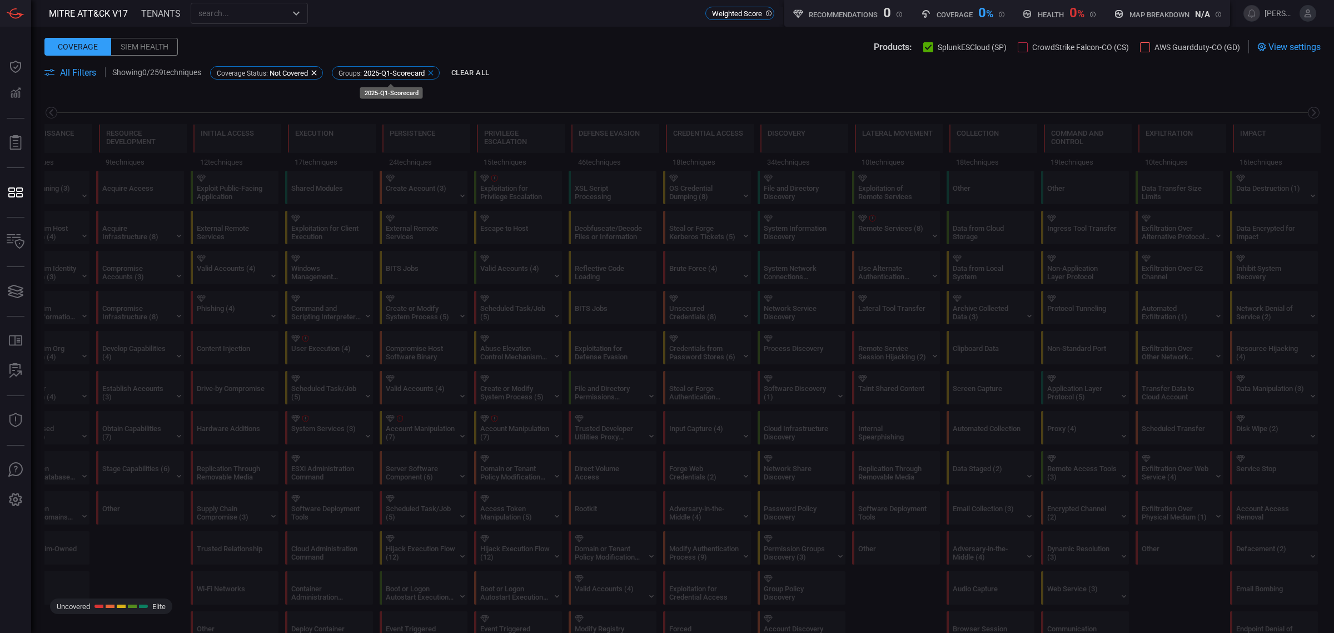
click at [435, 70] on icon at bounding box center [430, 72] width 9 height 9
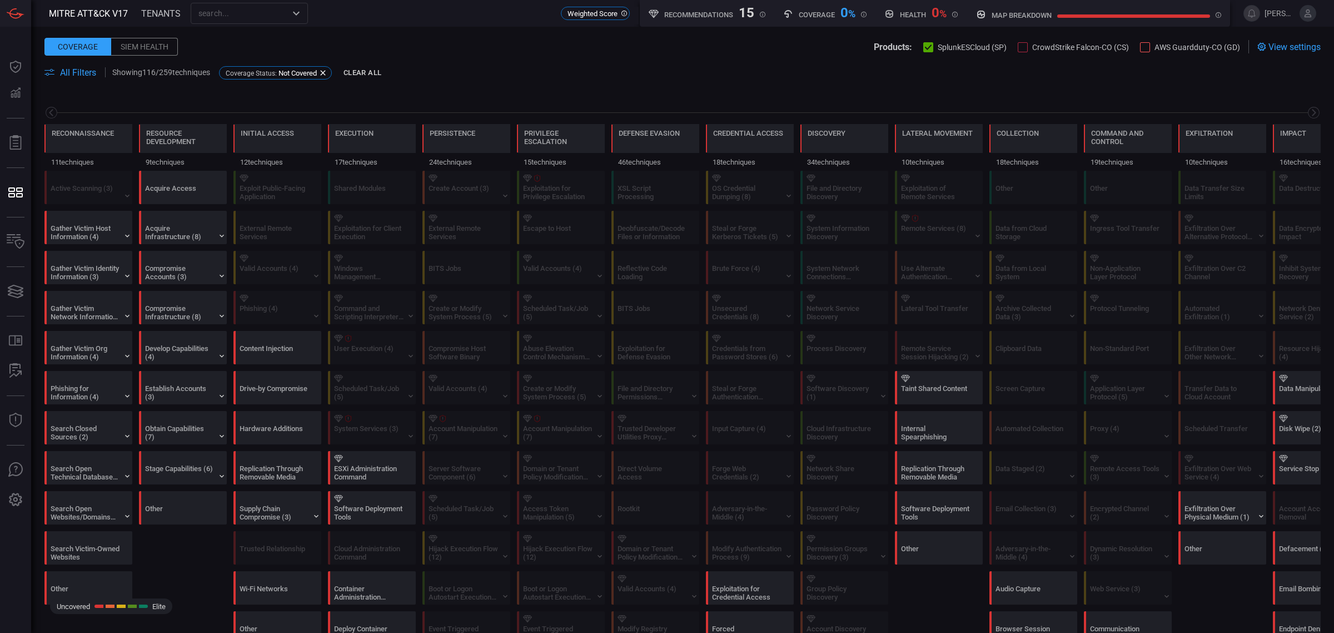
scroll to position [0, 53]
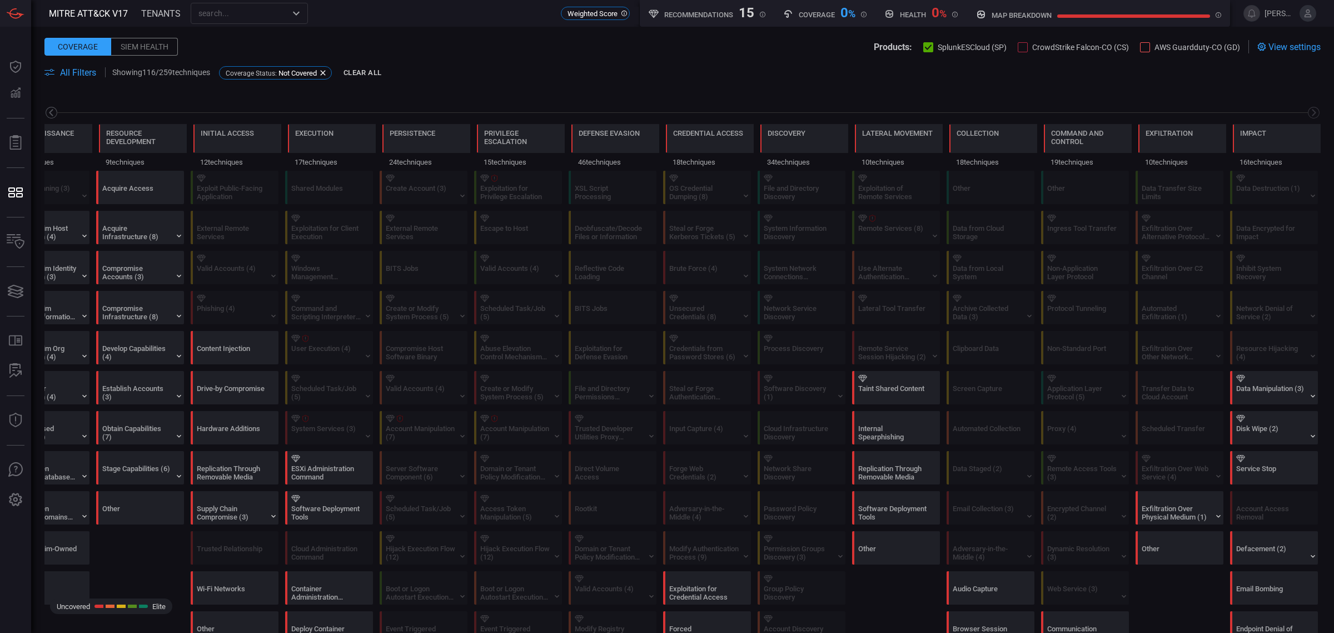
click at [50, 108] on icon at bounding box center [51, 113] width 14 height 14
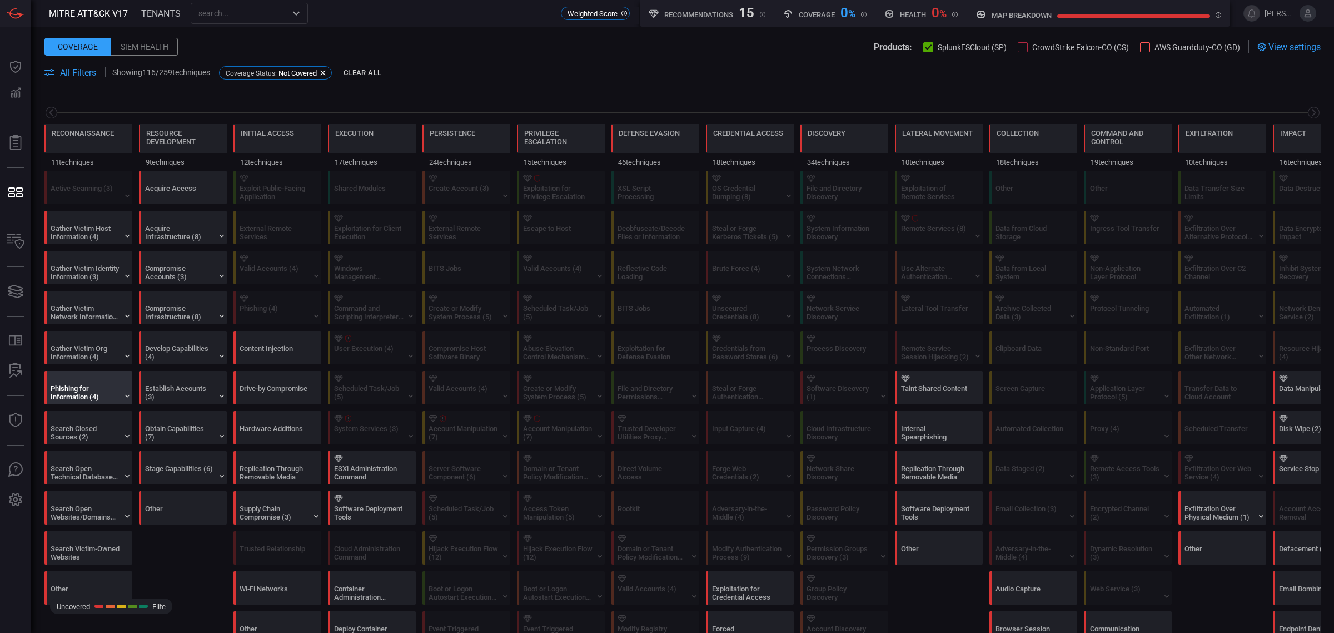
click at [84, 395] on div "Phishing for Information (4)" at bounding box center [85, 392] width 69 height 17
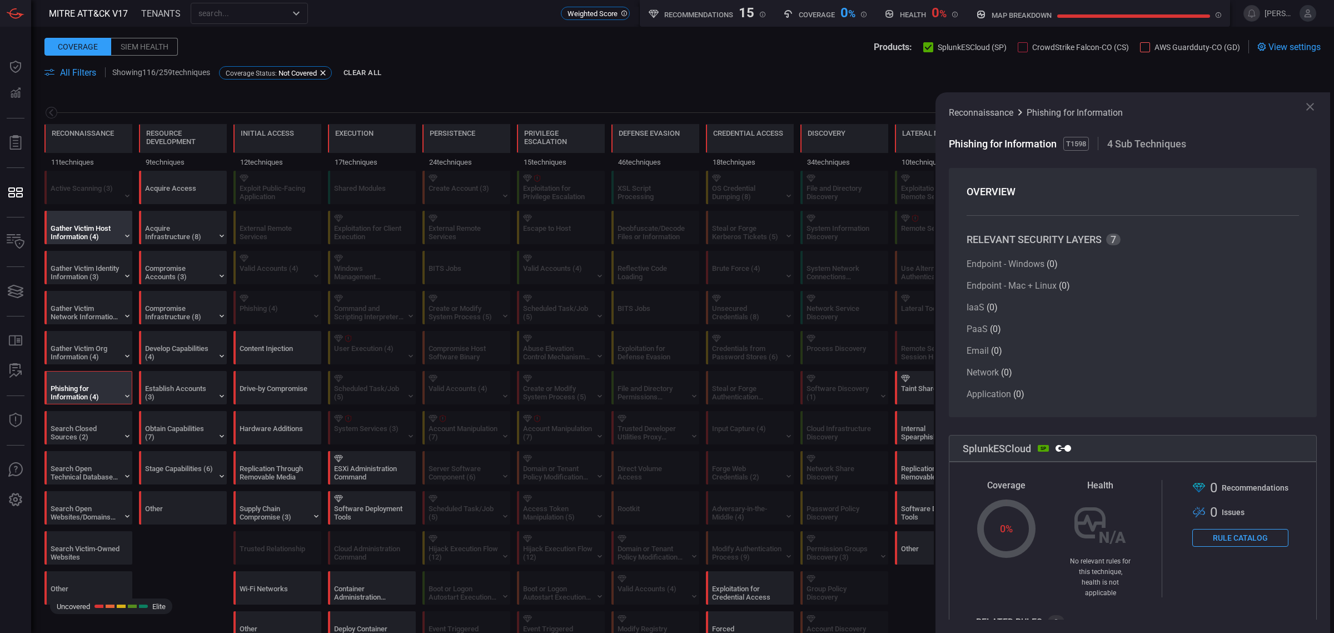
click at [79, 235] on div "Gather Victim Host Information (4)" at bounding box center [85, 232] width 69 height 17
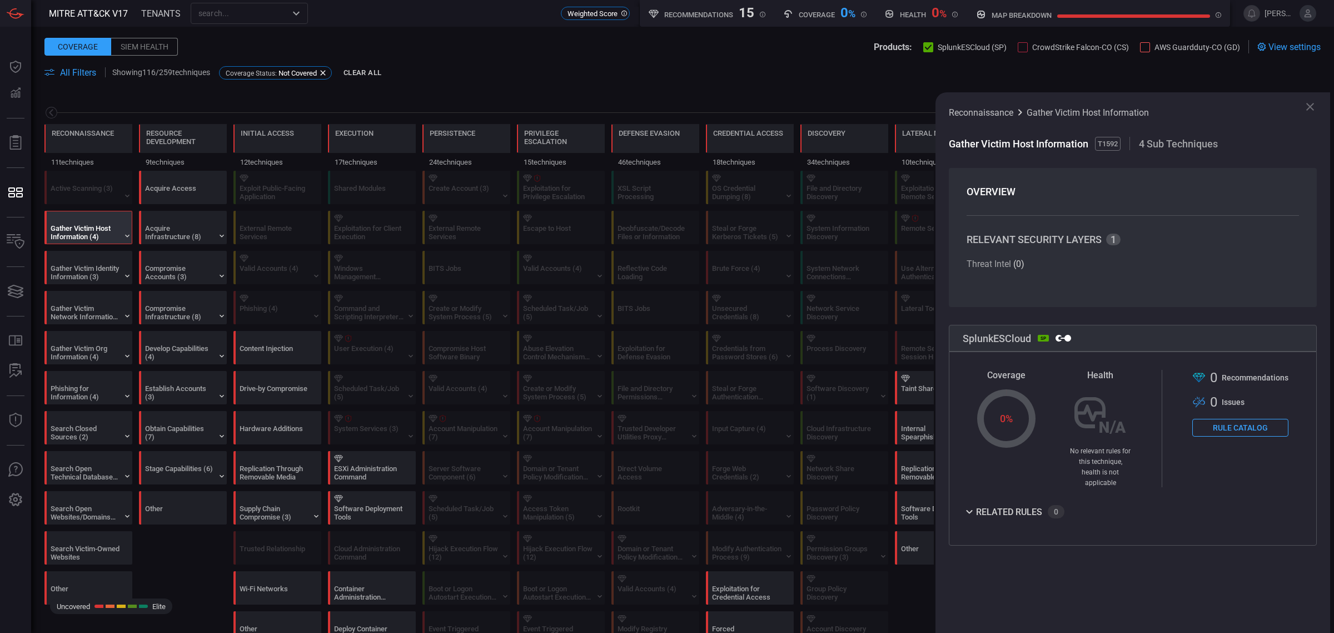
click at [1051, 505] on div "0" at bounding box center [1056, 511] width 17 height 13
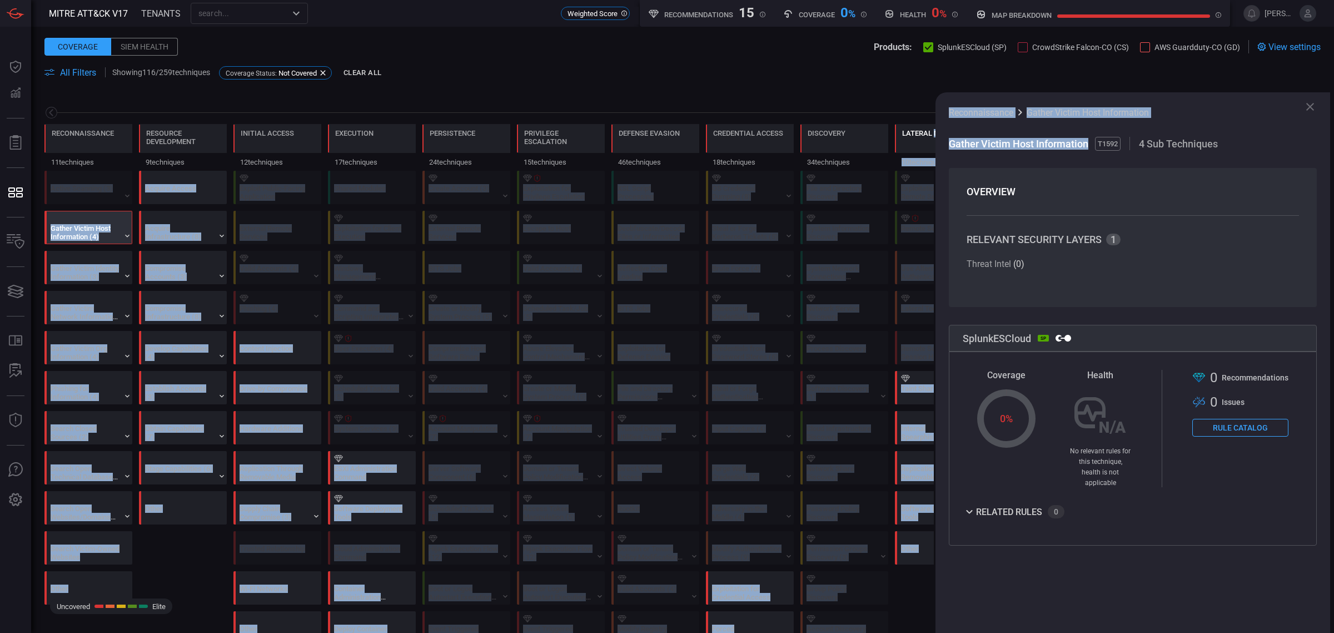
drag, startPoint x: 1090, startPoint y: 139, endPoint x: 935, endPoint y: 147, distance: 155.3
click at [1195, 106] on div "Reconnaissance Gather Victim Host Information" at bounding box center [1133, 112] width 368 height 13
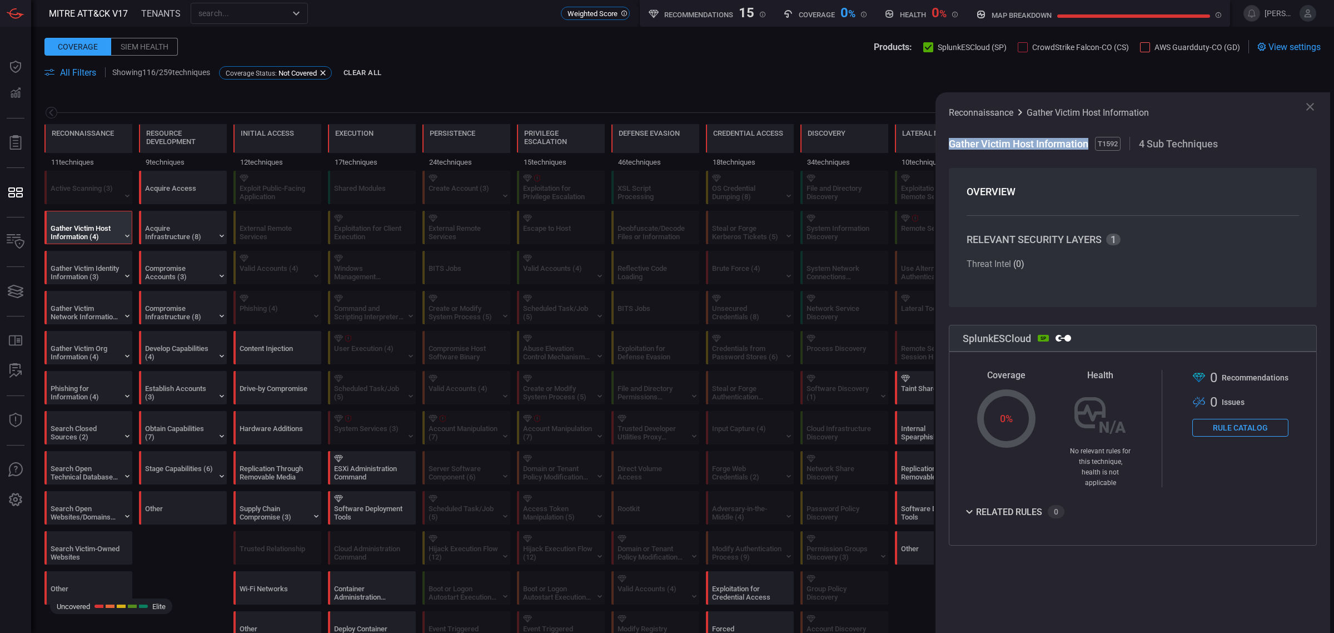
drag, startPoint x: 1086, startPoint y: 142, endPoint x: 947, endPoint y: 143, distance: 139.0
click at [947, 143] on div "Reconnaissance Gather Victim Host Information Gather Victim Host Information T1…" at bounding box center [1133, 362] width 395 height 540
copy span "Gather Victim Host Information"
click at [81, 393] on div "Phishing for Information (4)" at bounding box center [85, 392] width 69 height 17
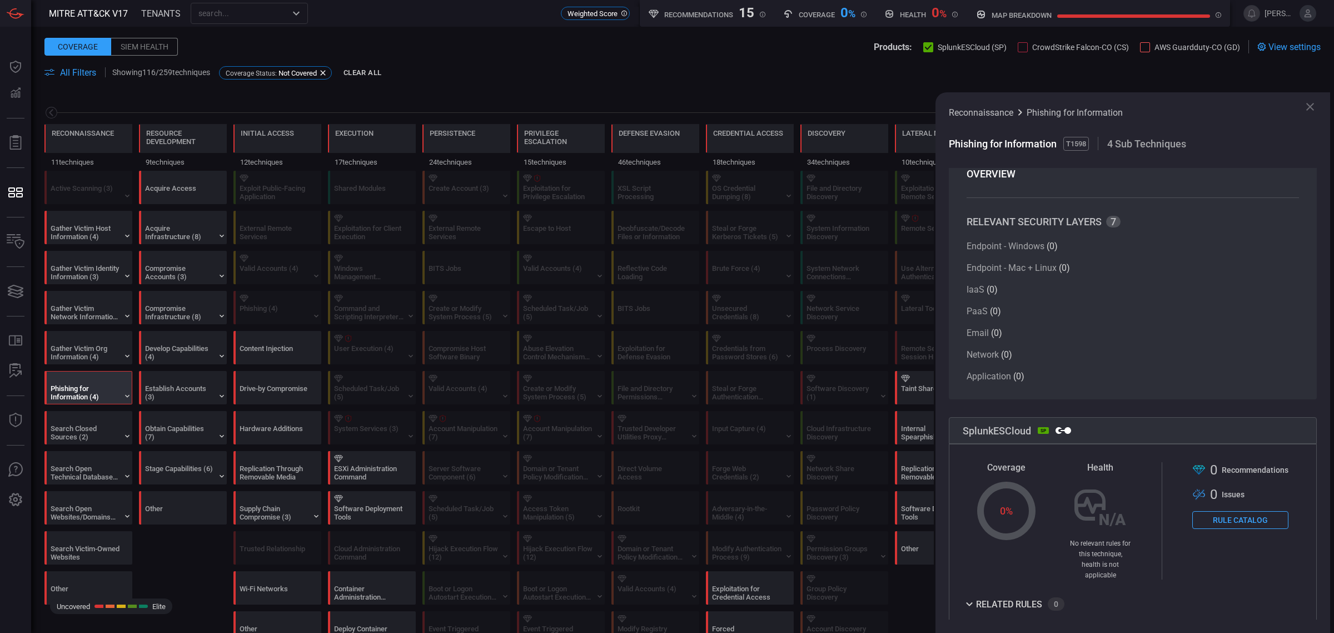
scroll to position [35, 0]
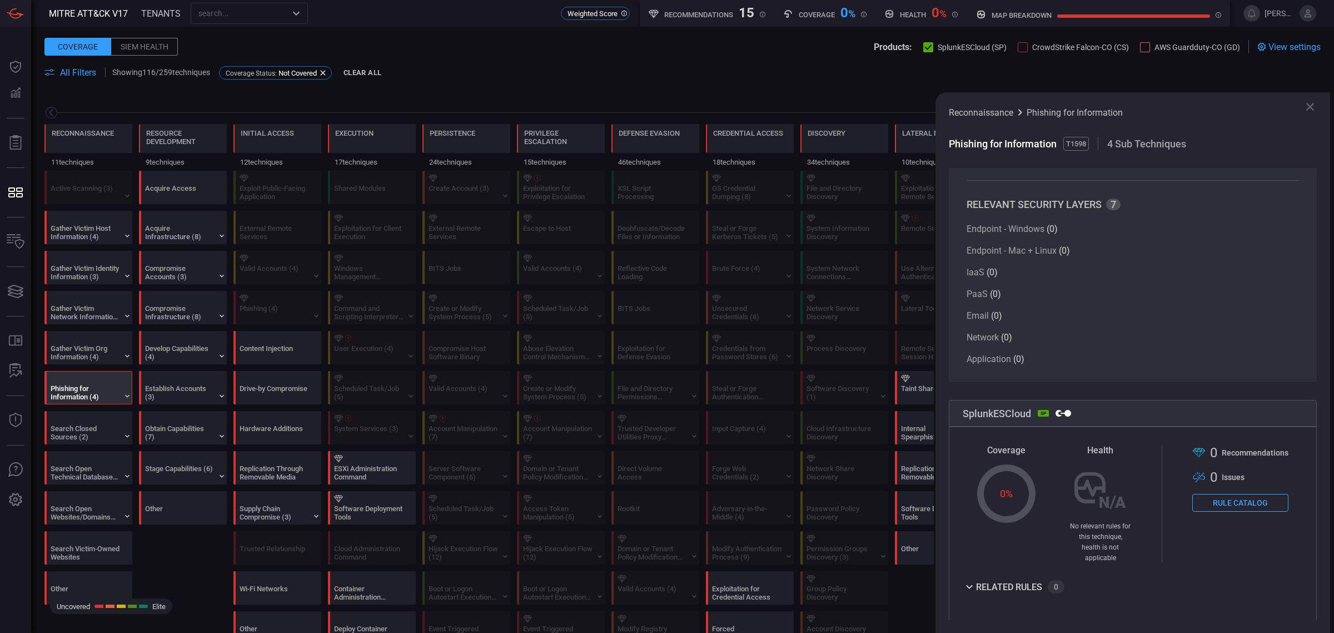
click at [977, 583] on div "related rules" at bounding box center [1009, 587] width 66 height 8
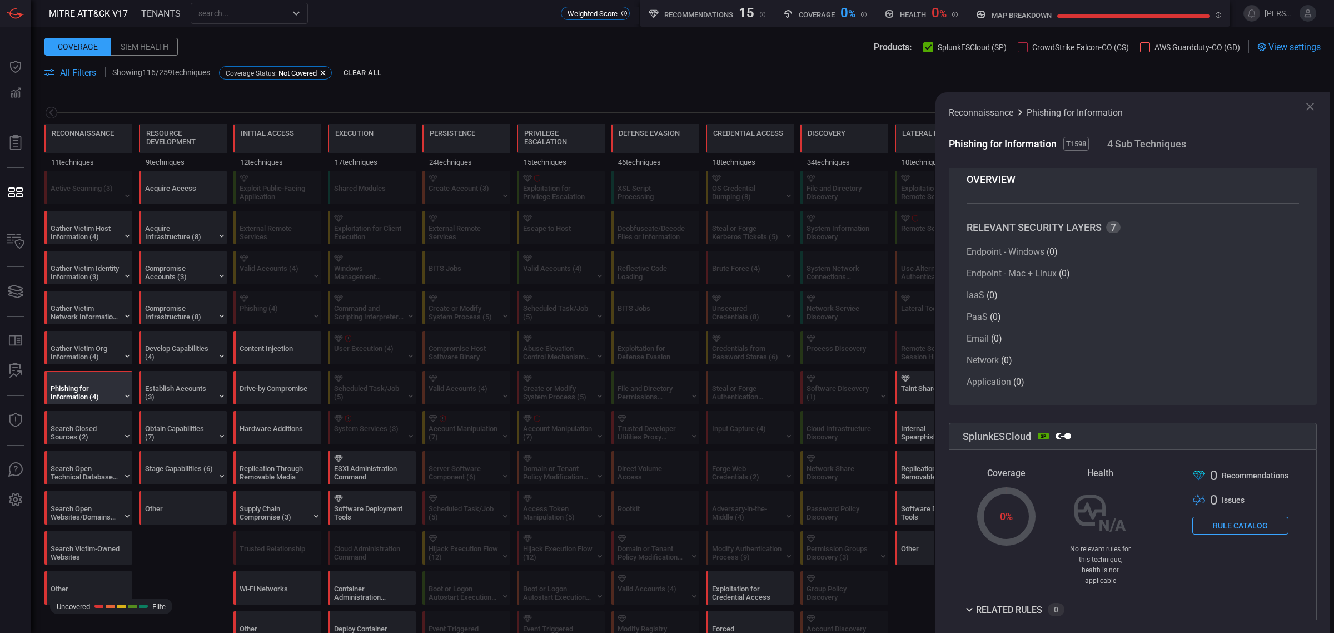
scroll to position [0, 0]
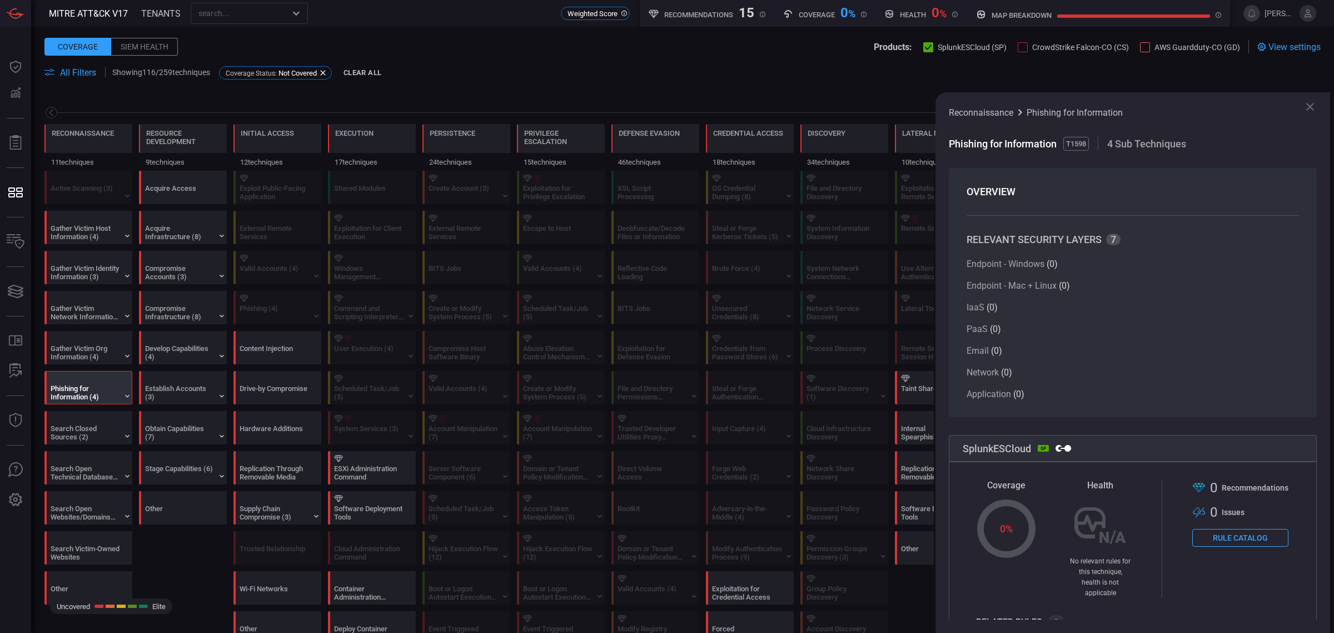
click at [77, 394] on div "Phishing for Information (4)" at bounding box center [85, 392] width 69 height 17
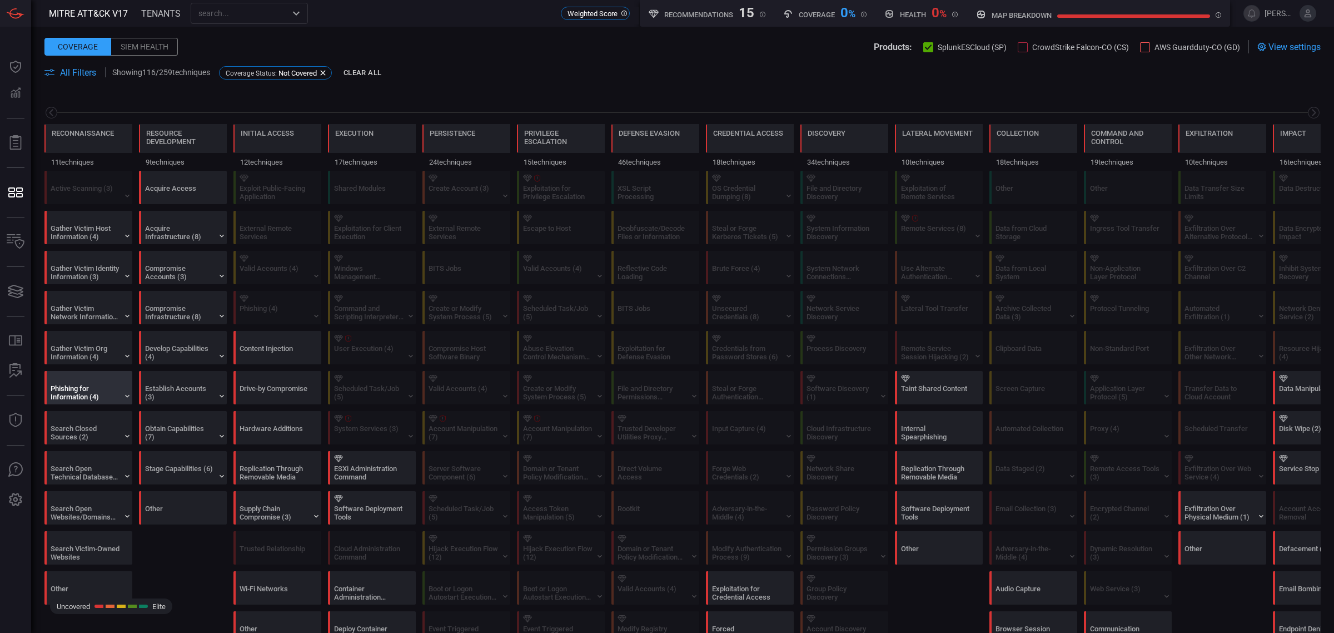
click at [79, 399] on div "Phishing for Information (4)" at bounding box center [85, 392] width 69 height 17
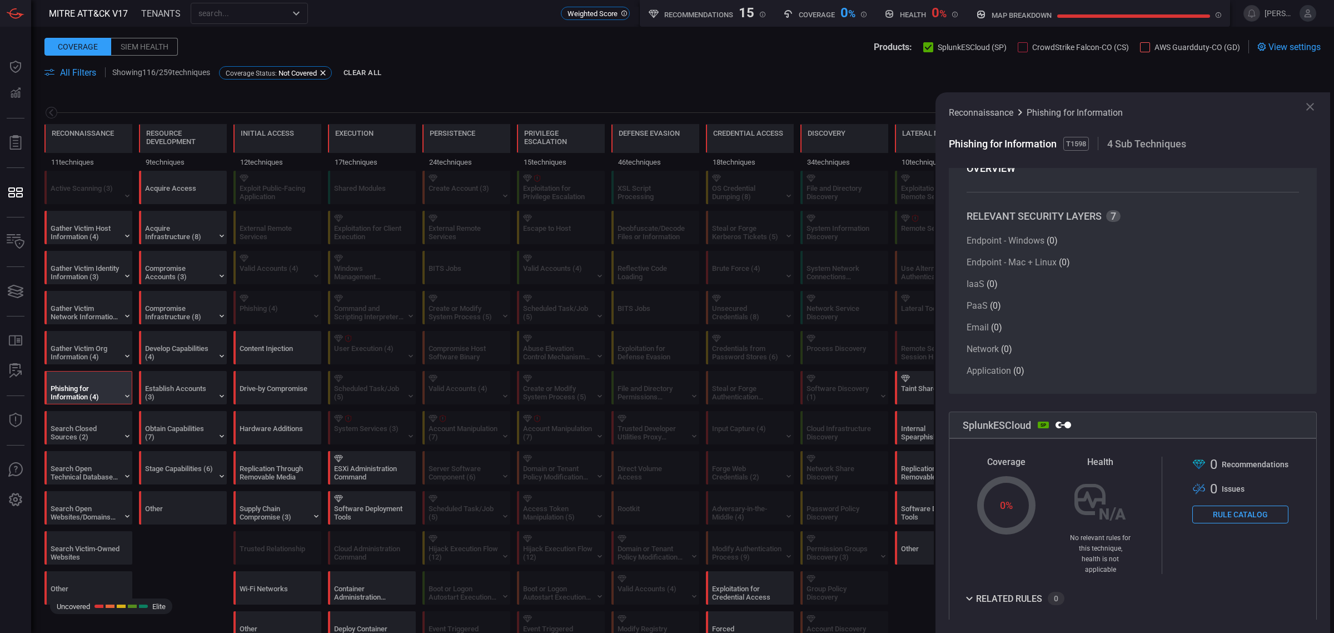
scroll to position [35, 0]
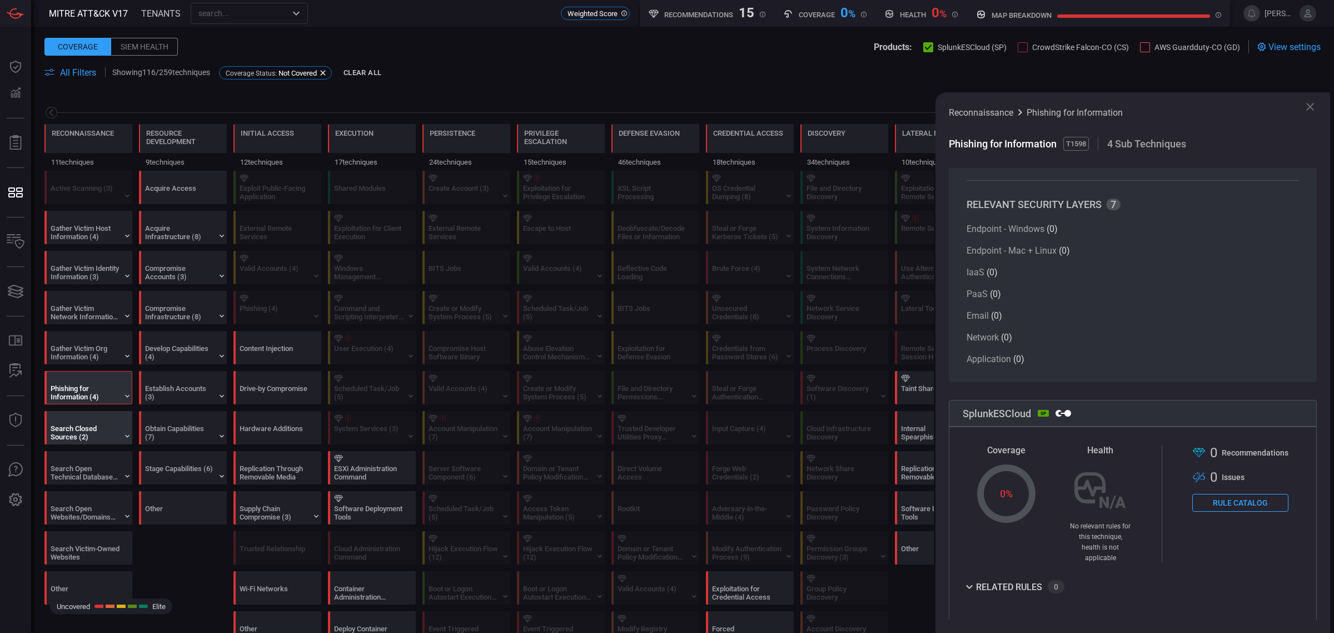
click at [90, 432] on div "Search Closed Sources (2)" at bounding box center [85, 432] width 69 height 17
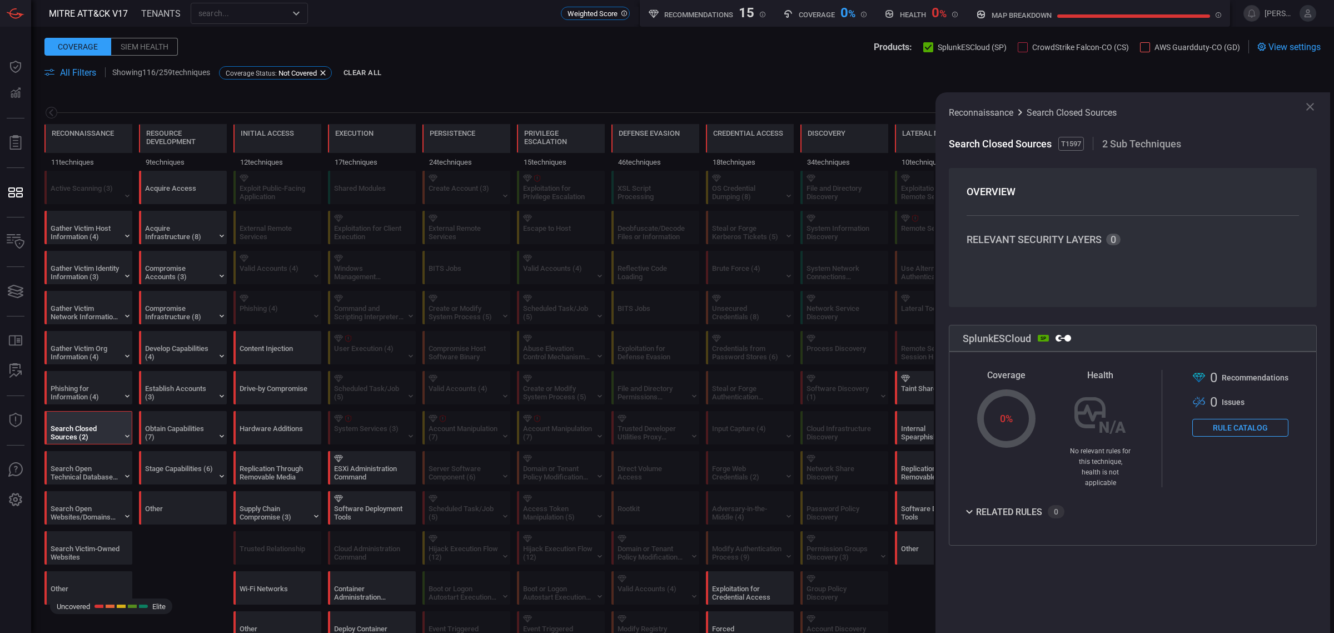
scroll to position [0, 0]
click at [1315, 105] on icon at bounding box center [1310, 106] width 13 height 13
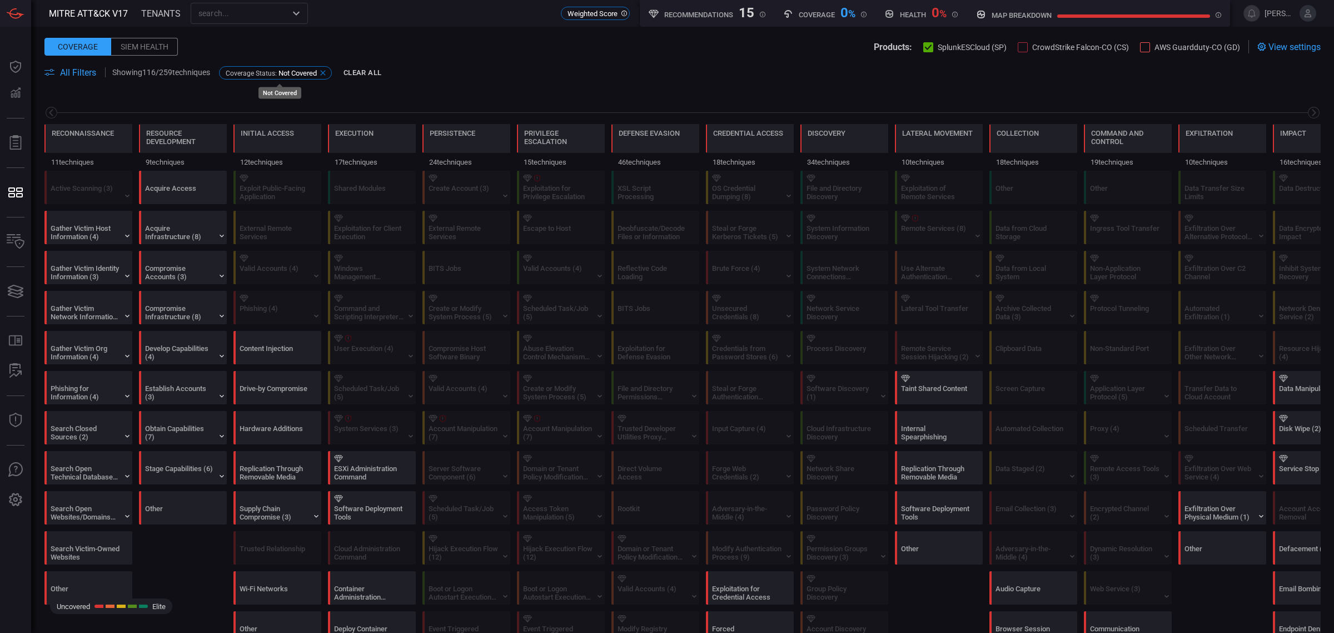
click at [327, 71] on icon at bounding box center [323, 72] width 9 height 9
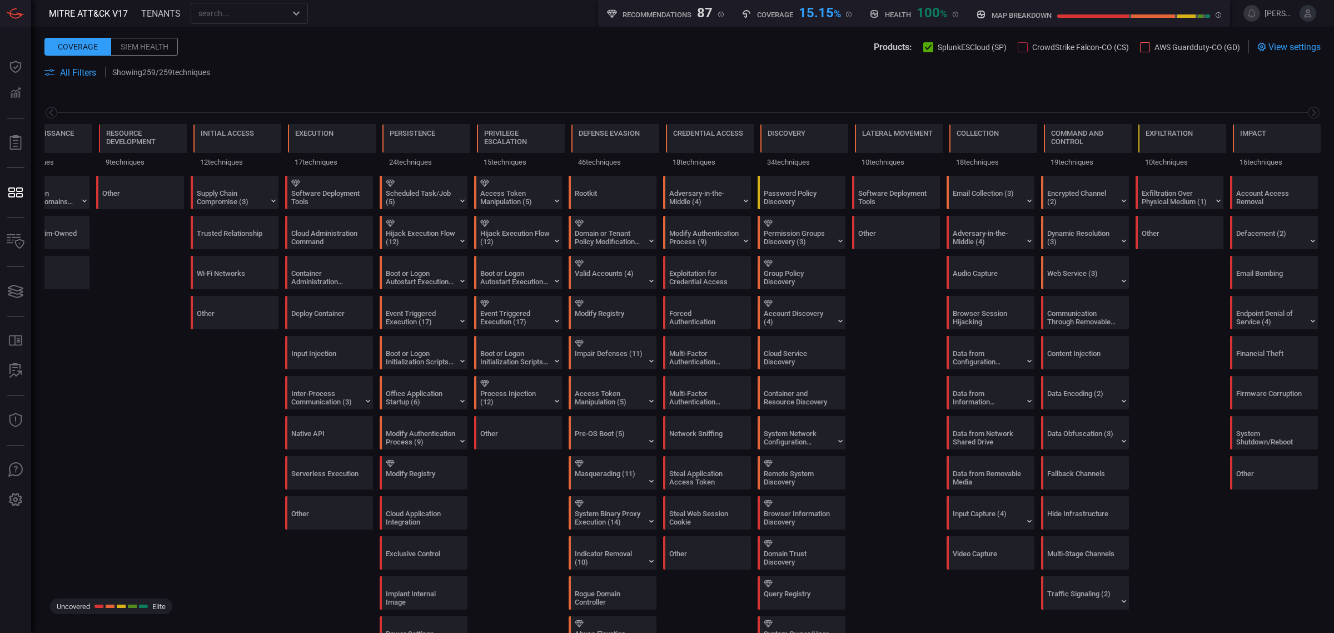
scroll to position [486, 0]
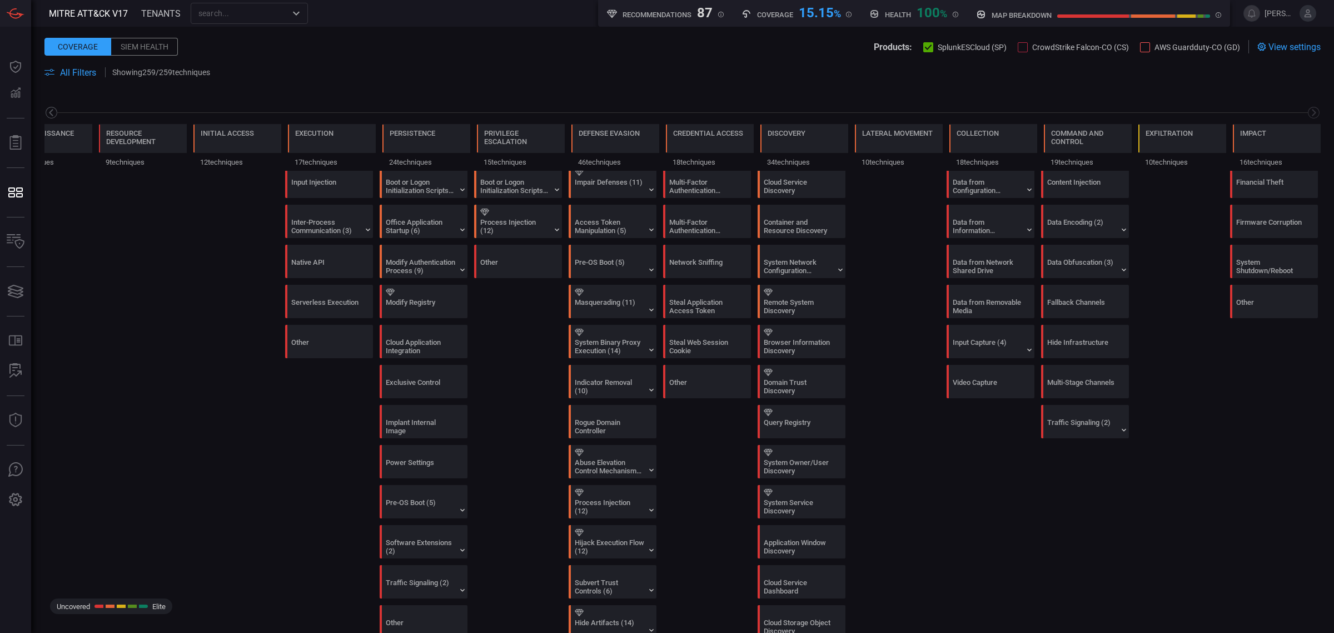
click at [49, 113] on icon at bounding box center [51, 113] width 14 height 14
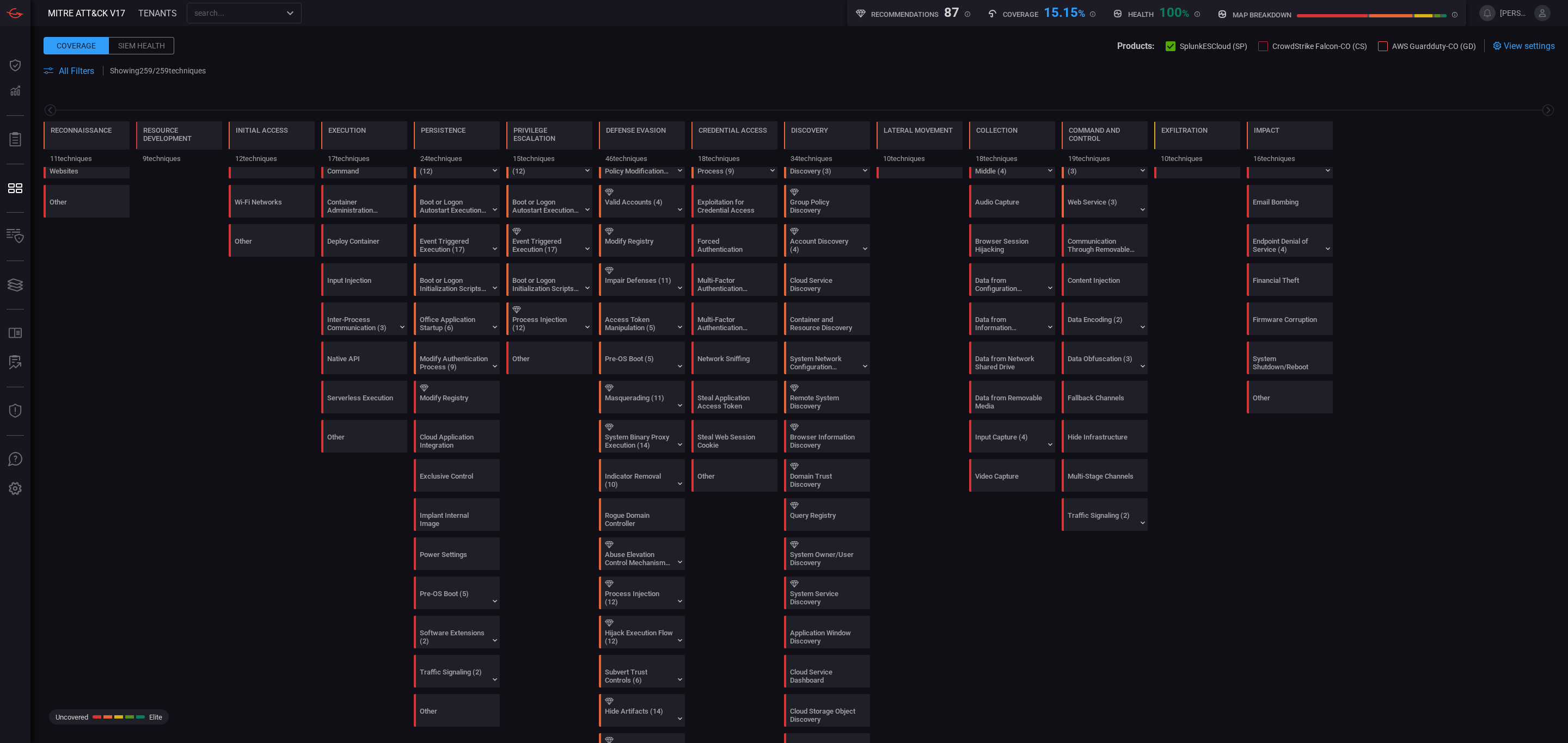
scroll to position [0, 0]
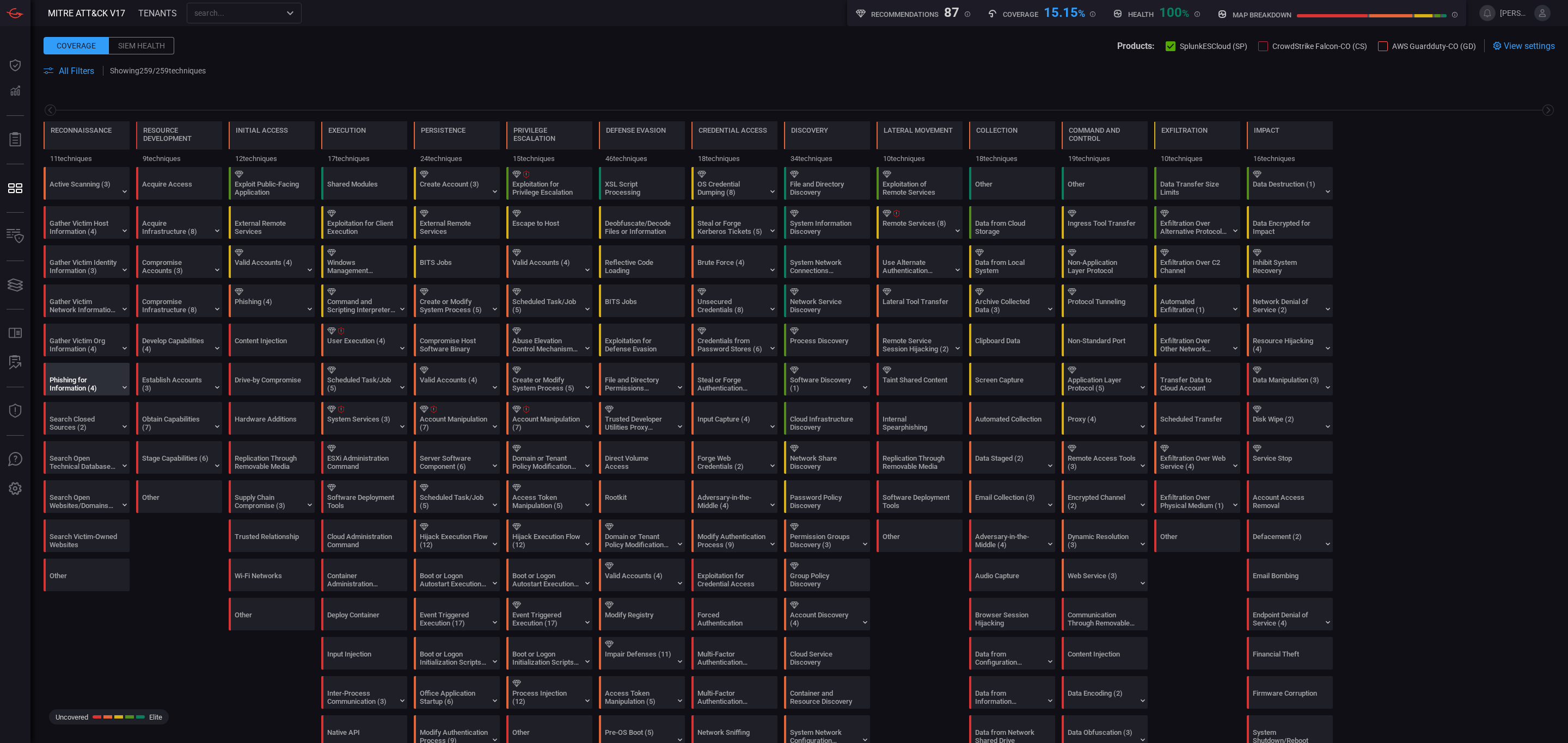
click at [101, 386] on div "Phishing for Information (4)" at bounding box center [83, 384] width 68 height 17
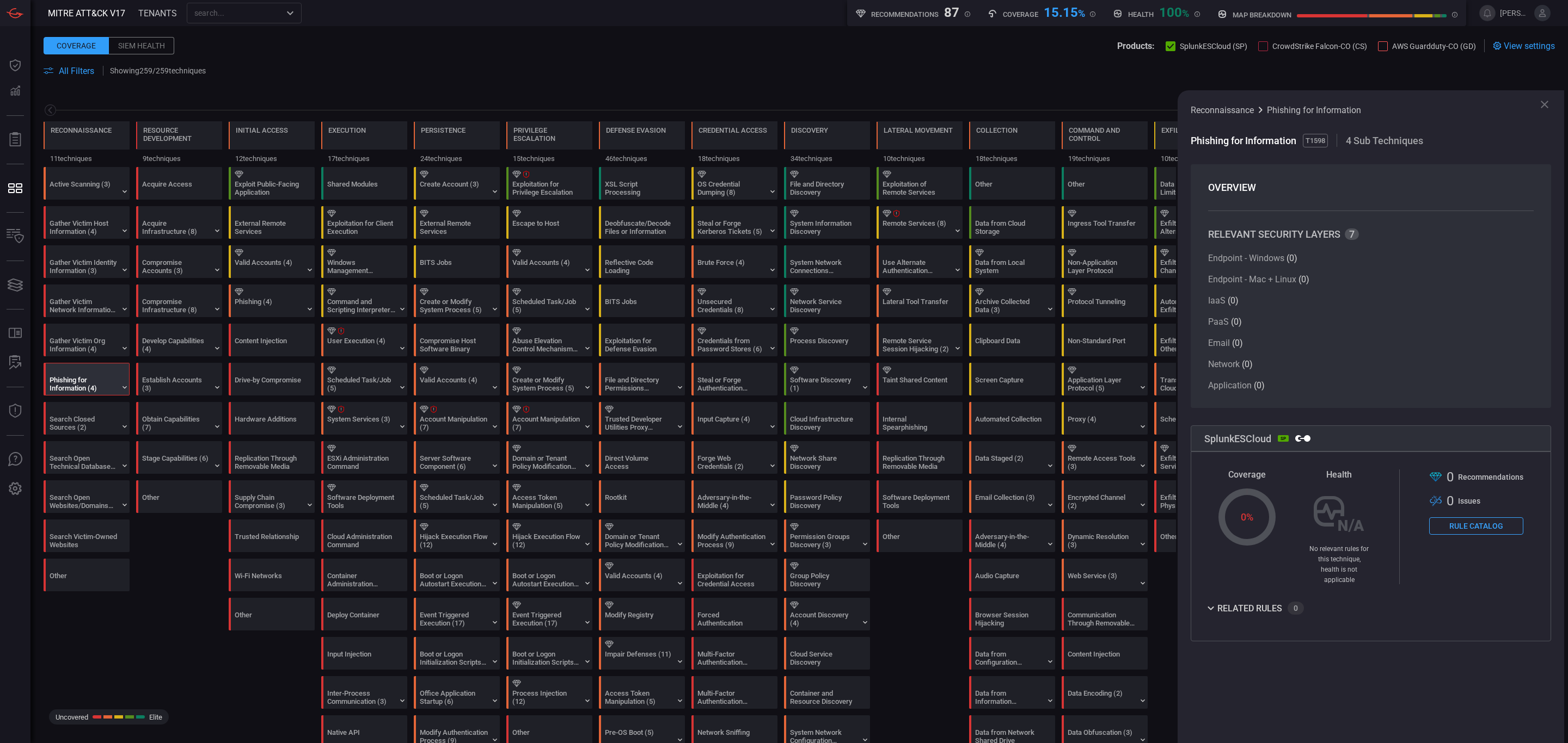
click at [1286, 602] on div "related rules 0" at bounding box center [1371, 608] width 333 height 13
click at [1259, 605] on div "related rules" at bounding box center [1250, 609] width 65 height 8
drag, startPoint x: 1193, startPoint y: 142, endPoint x: 1206, endPoint y: 143, distance: 13.0
click at [1297, 140] on div "Reconnaissance Phishing for Information Phishing for Information T1598 4 Sub Te…" at bounding box center [1370, 416] width 387 height 653
copy span "Phishing for Information"
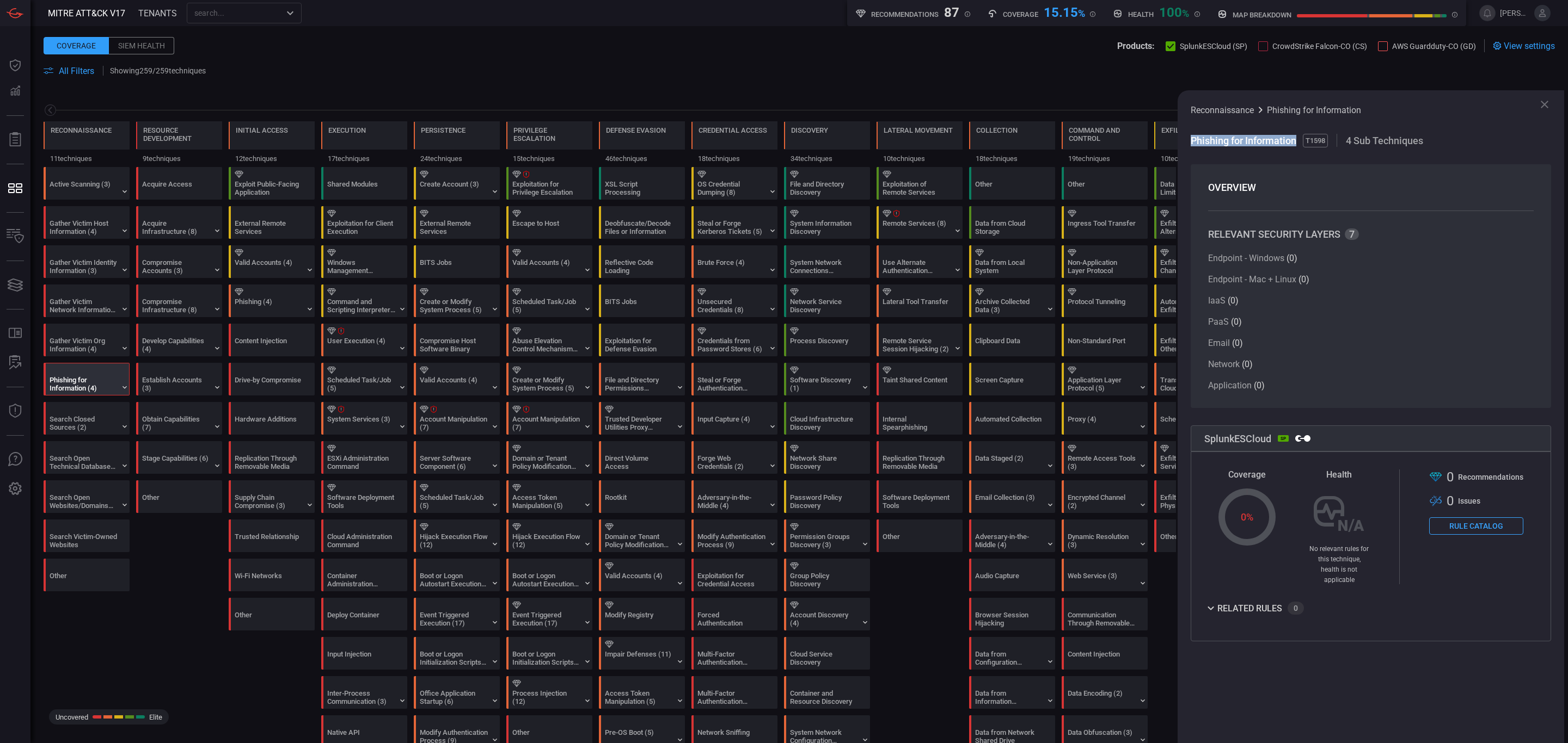
click at [73, 70] on span "All Filters" at bounding box center [76, 70] width 35 height 11
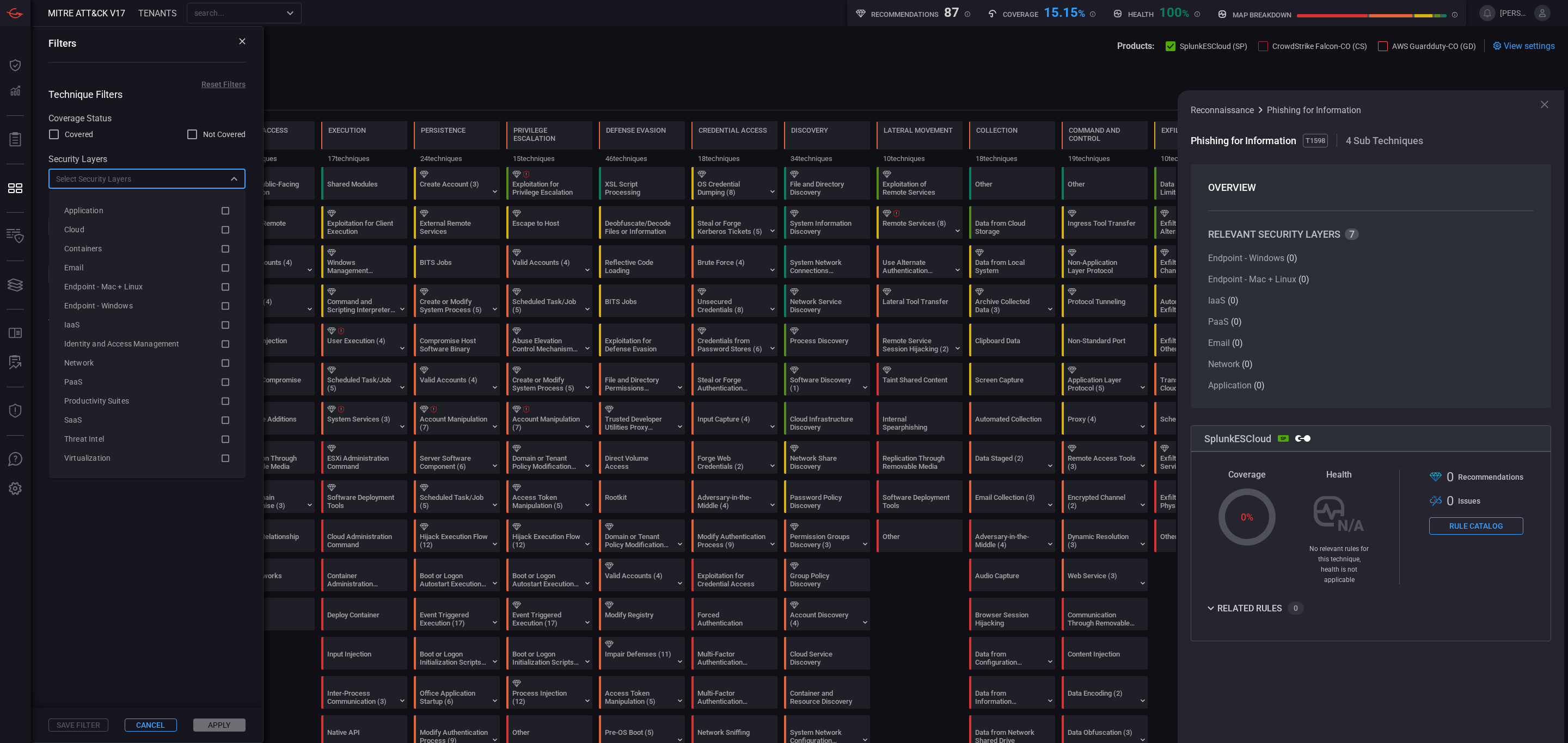
click at [121, 178] on input "text" at bounding box center [138, 179] width 172 height 14
click at [80, 229] on span "Cloud" at bounding box center [74, 229] width 21 height 9
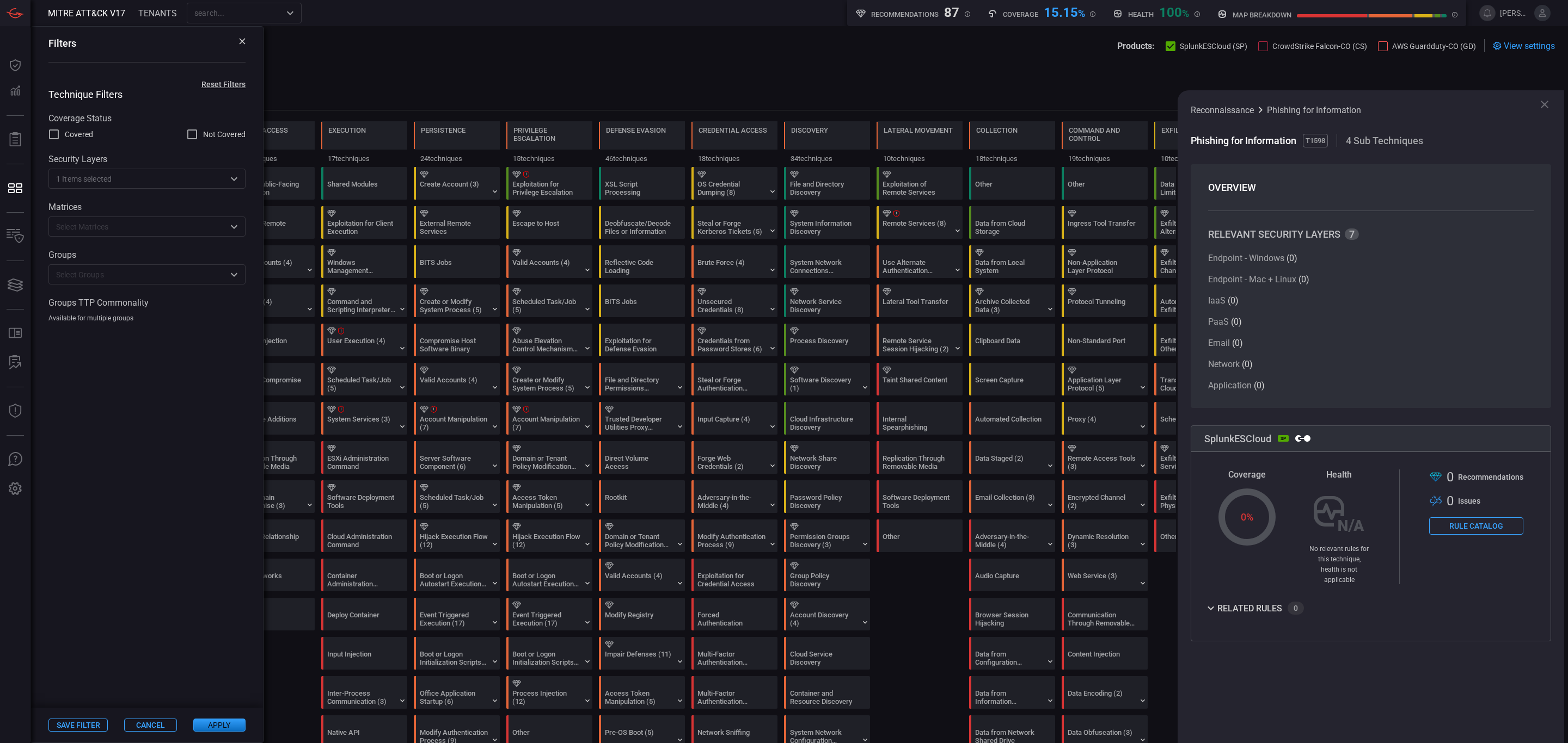
click at [229, 619] on button "Apply" at bounding box center [218, 724] width 52 height 13
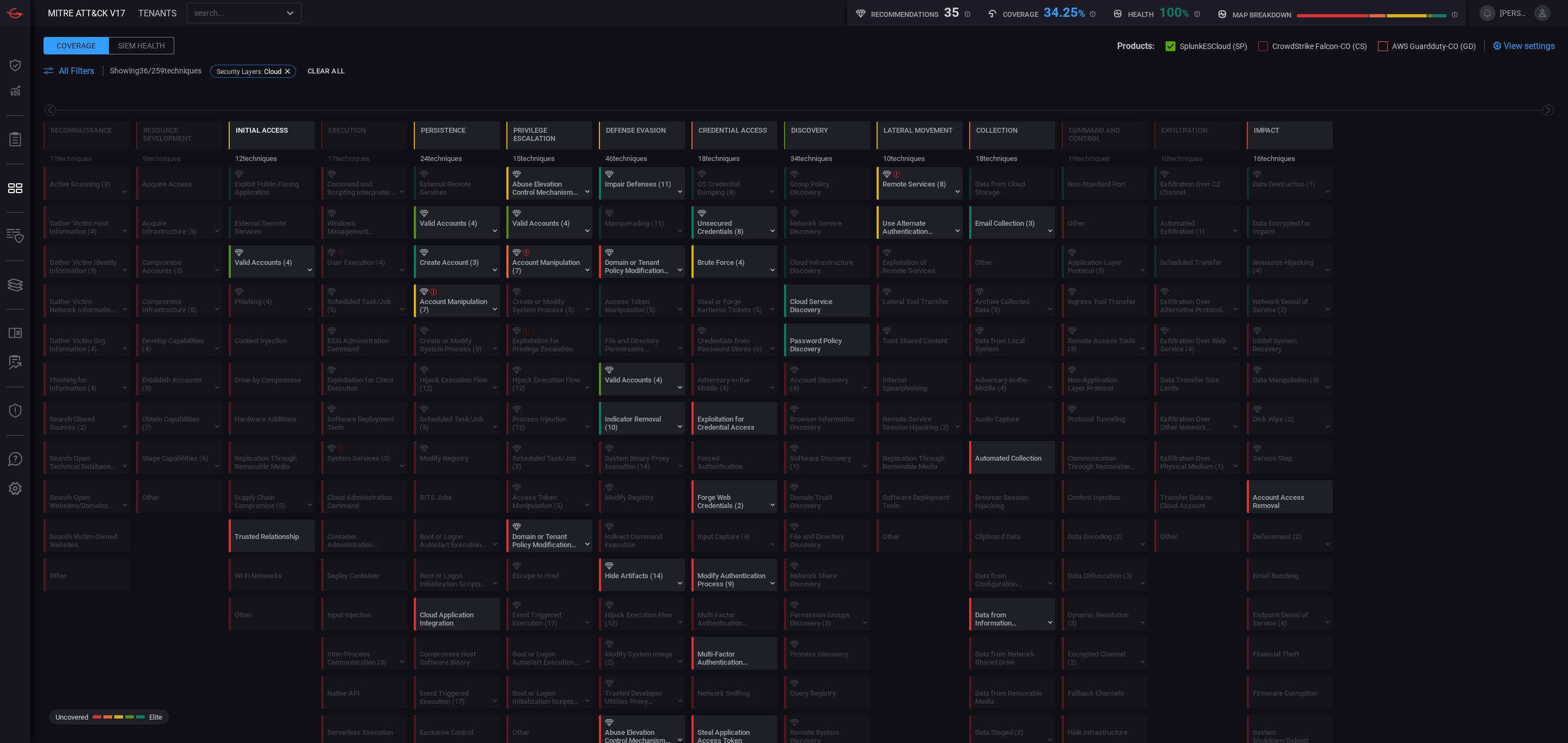
click at [266, 136] on div "Initial Access" at bounding box center [261, 137] width 52 height 23
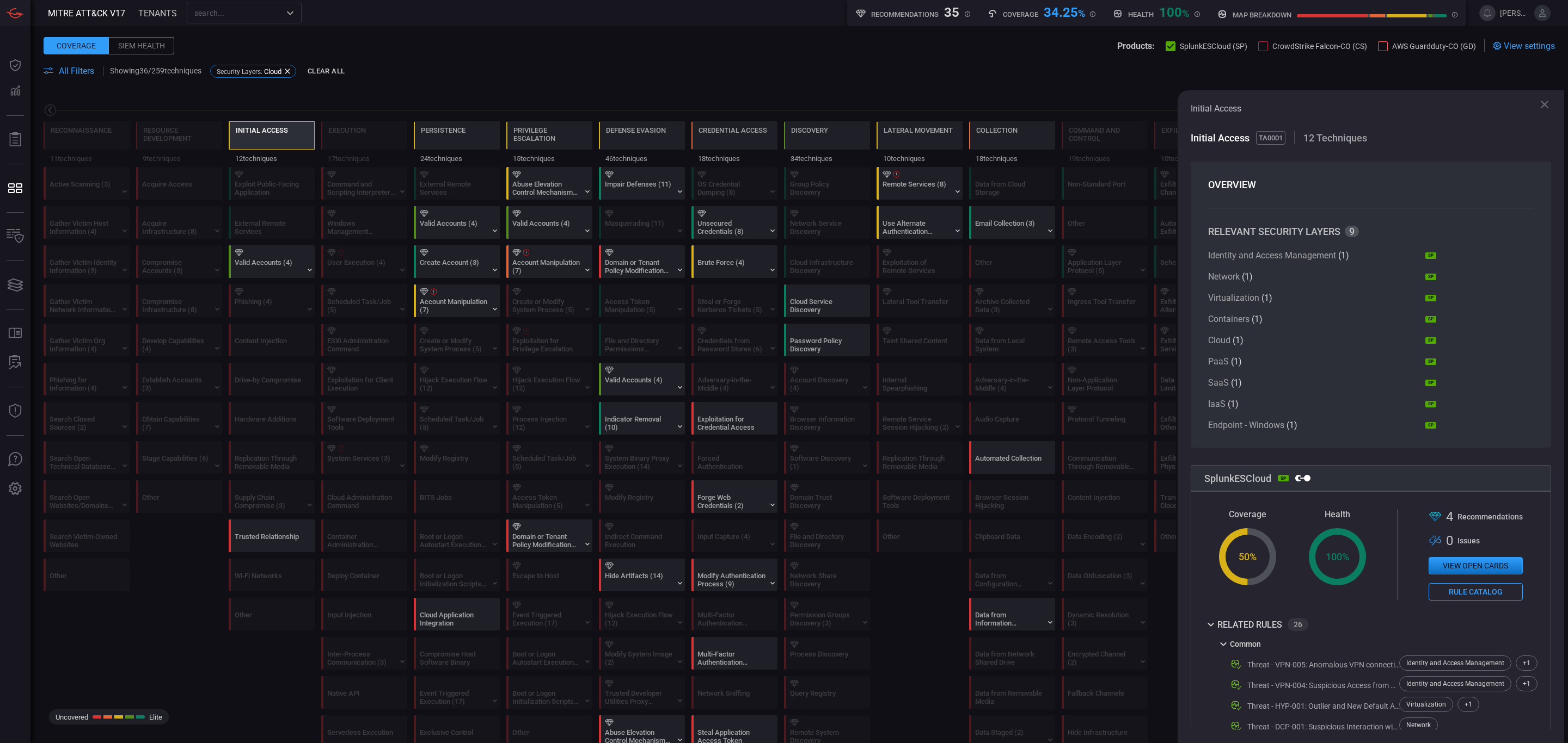
click at [1253, 562] on div "50 %" at bounding box center [1248, 557] width 57 height 57
click at [1240, 545] on div "50 %" at bounding box center [1248, 557] width 57 height 57
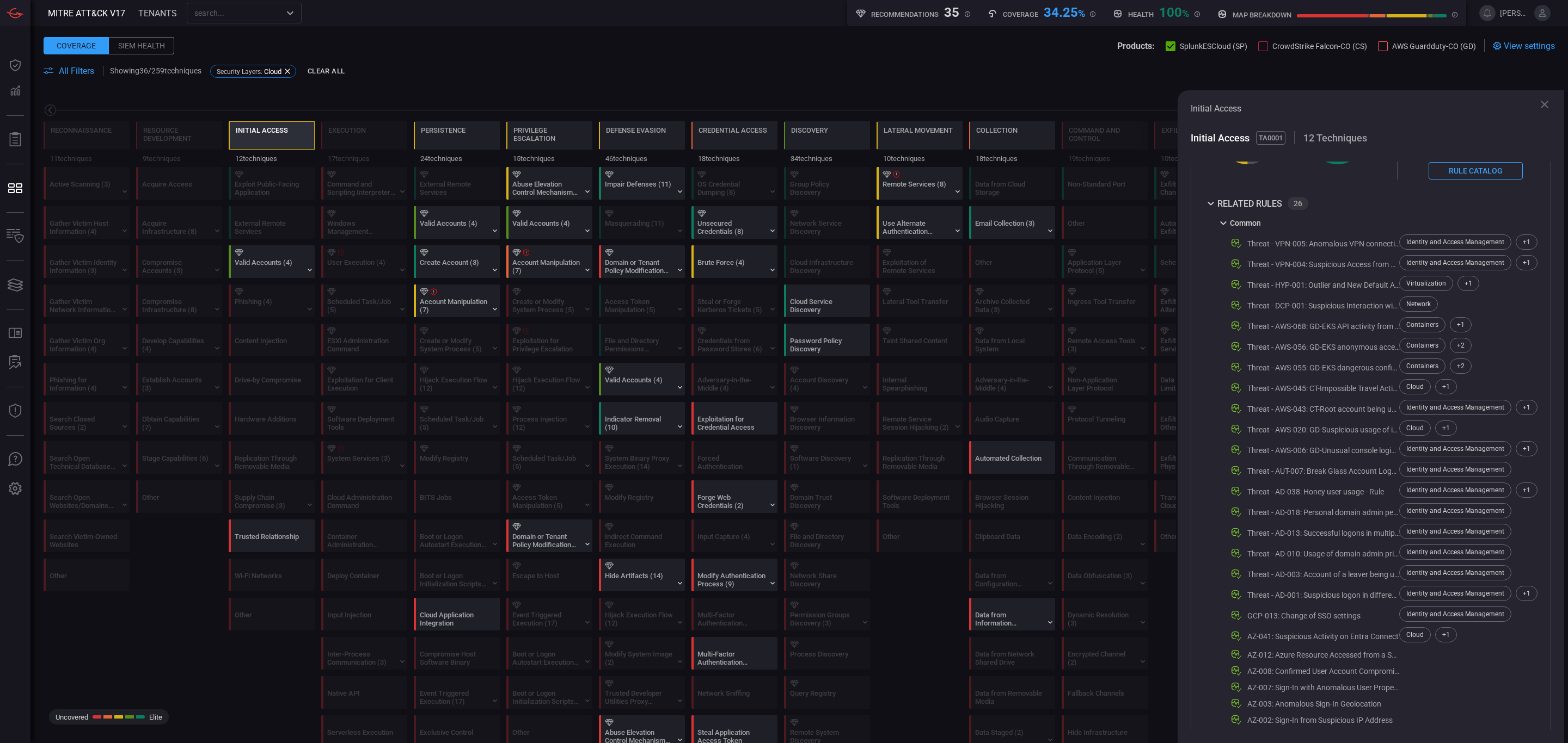
scroll to position [473, 0]
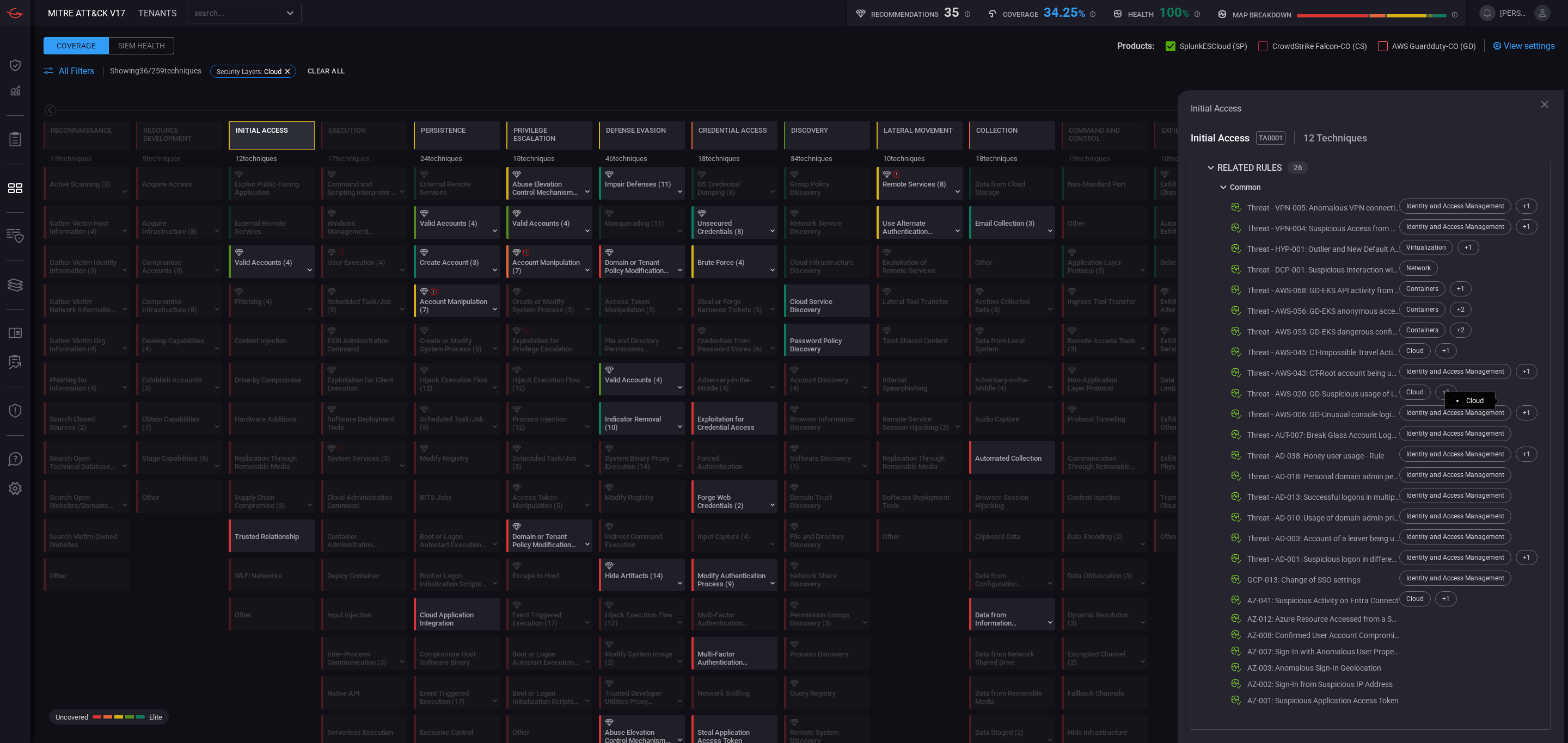
click at [1307, 405] on div "+ 1" at bounding box center [1527, 413] width 22 height 16
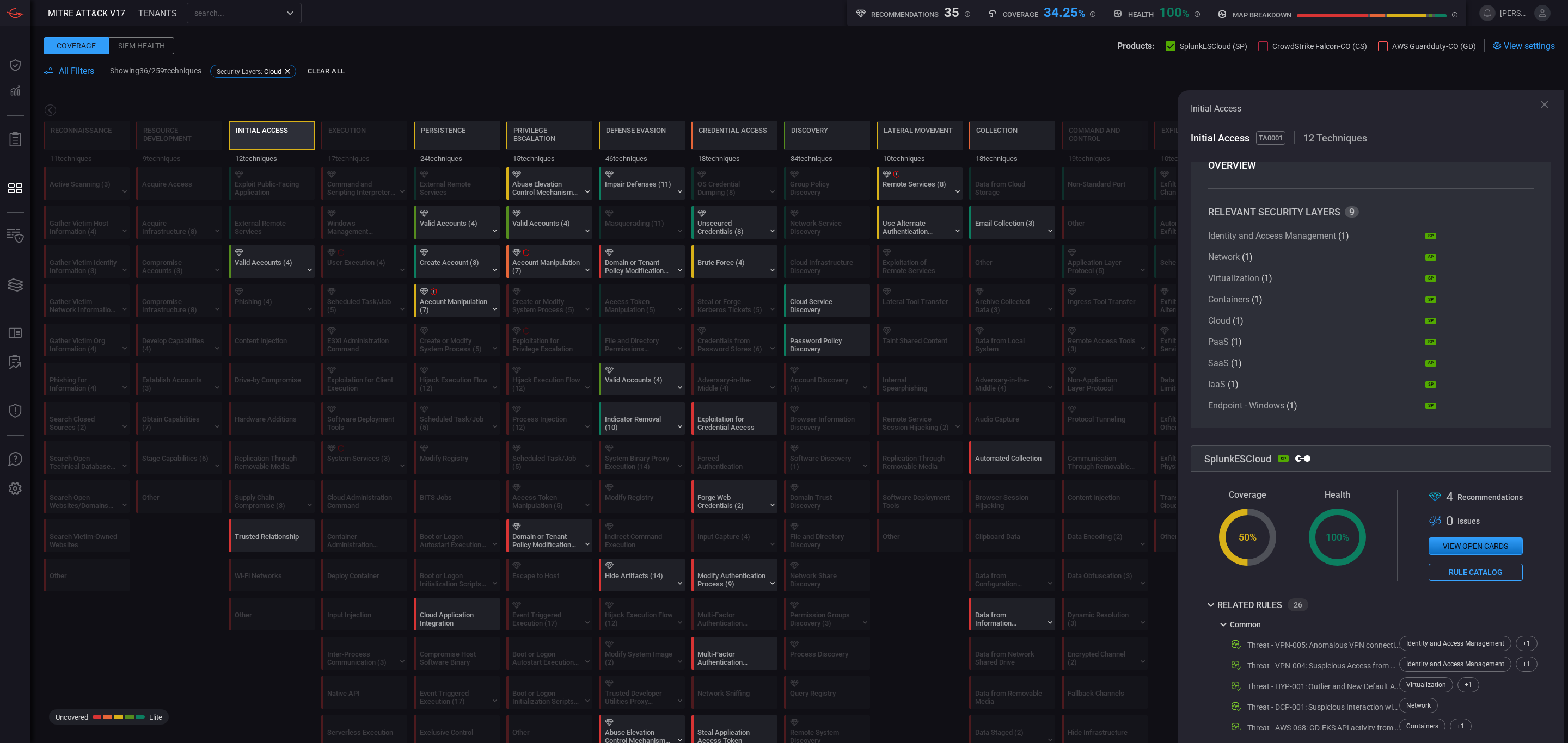
scroll to position [0, 0]
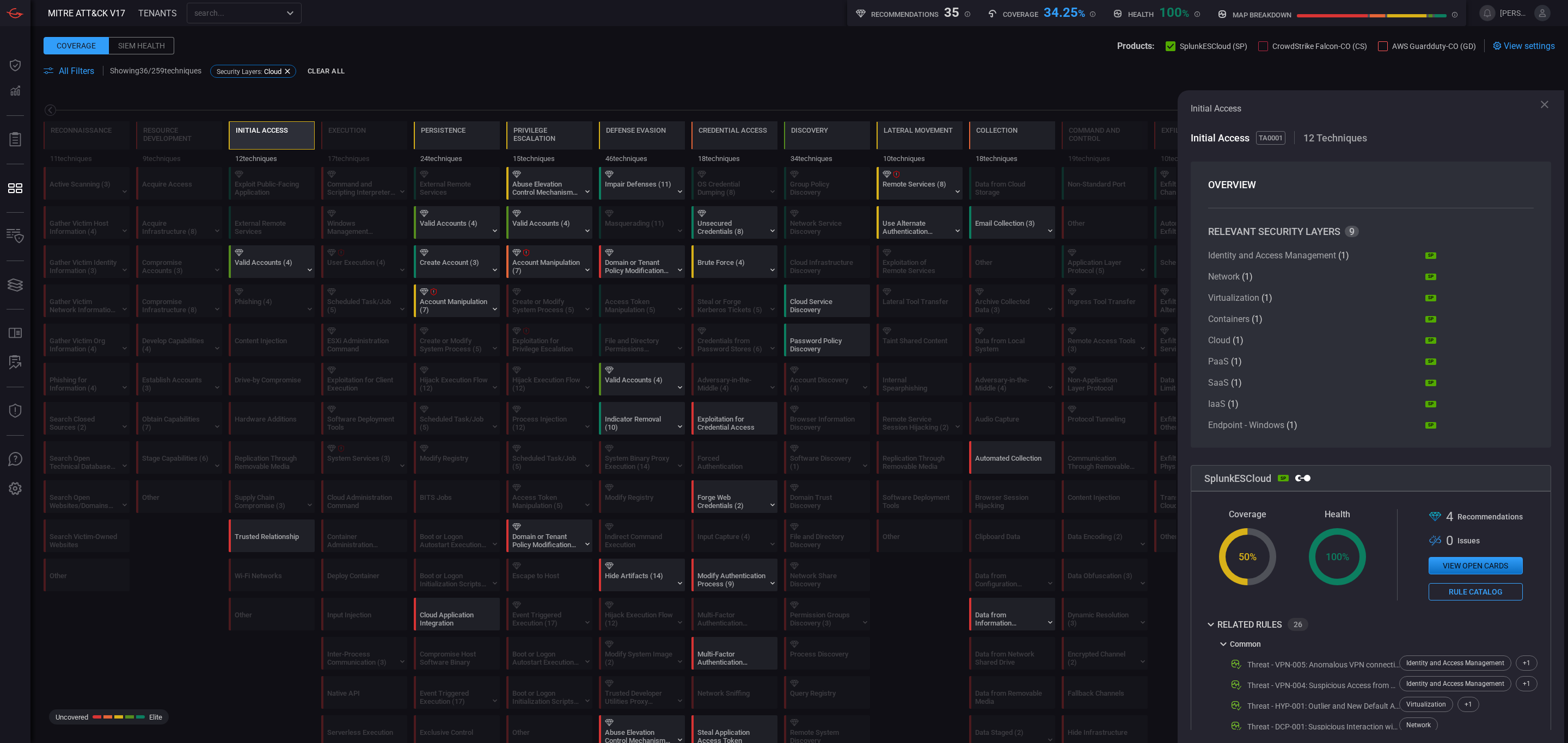
click at [1307, 570] on button "View open cards" at bounding box center [1476, 566] width 94 height 18
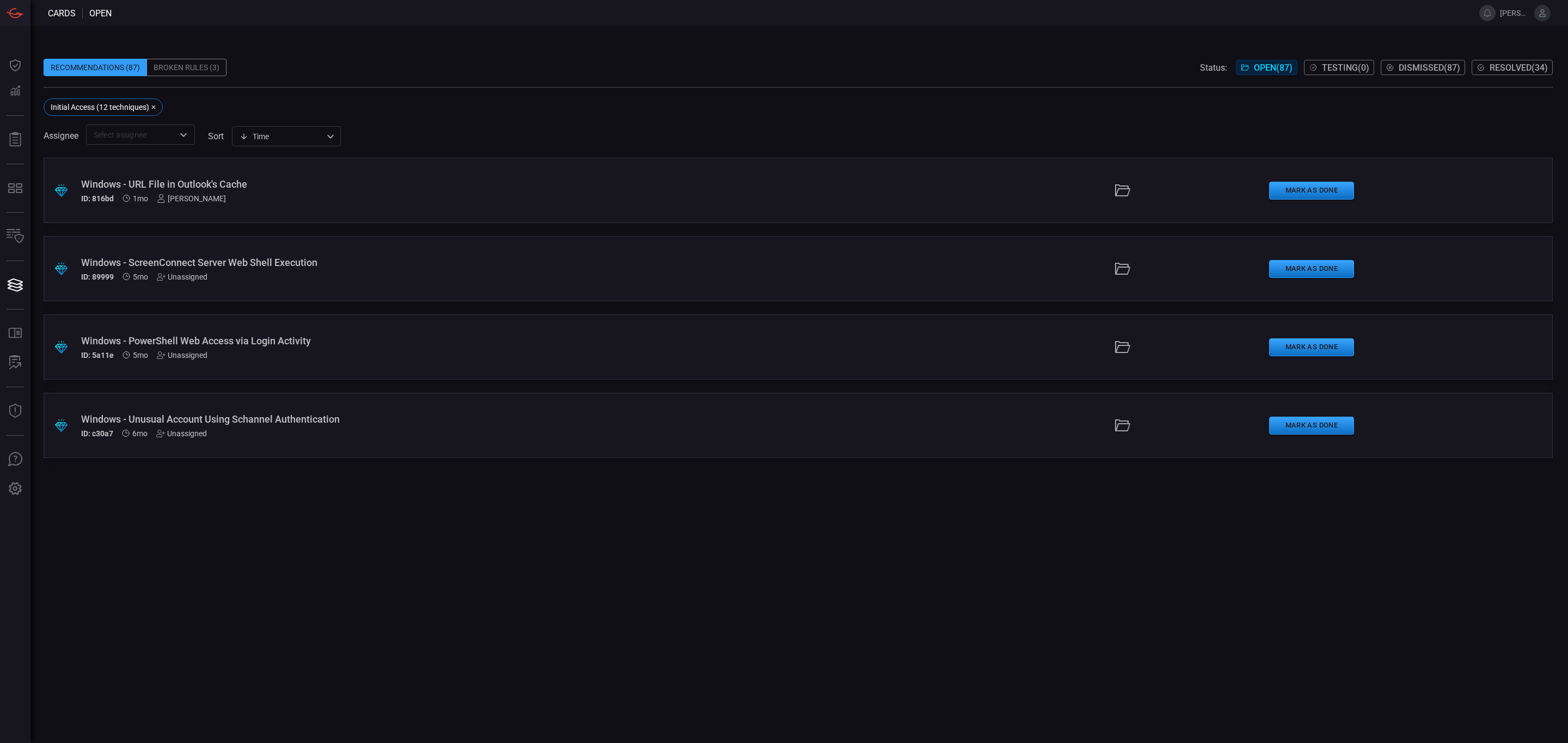
click at [318, 196] on div "ID: 816bd 1mo [PERSON_NAME]" at bounding box center [385, 198] width 607 height 9
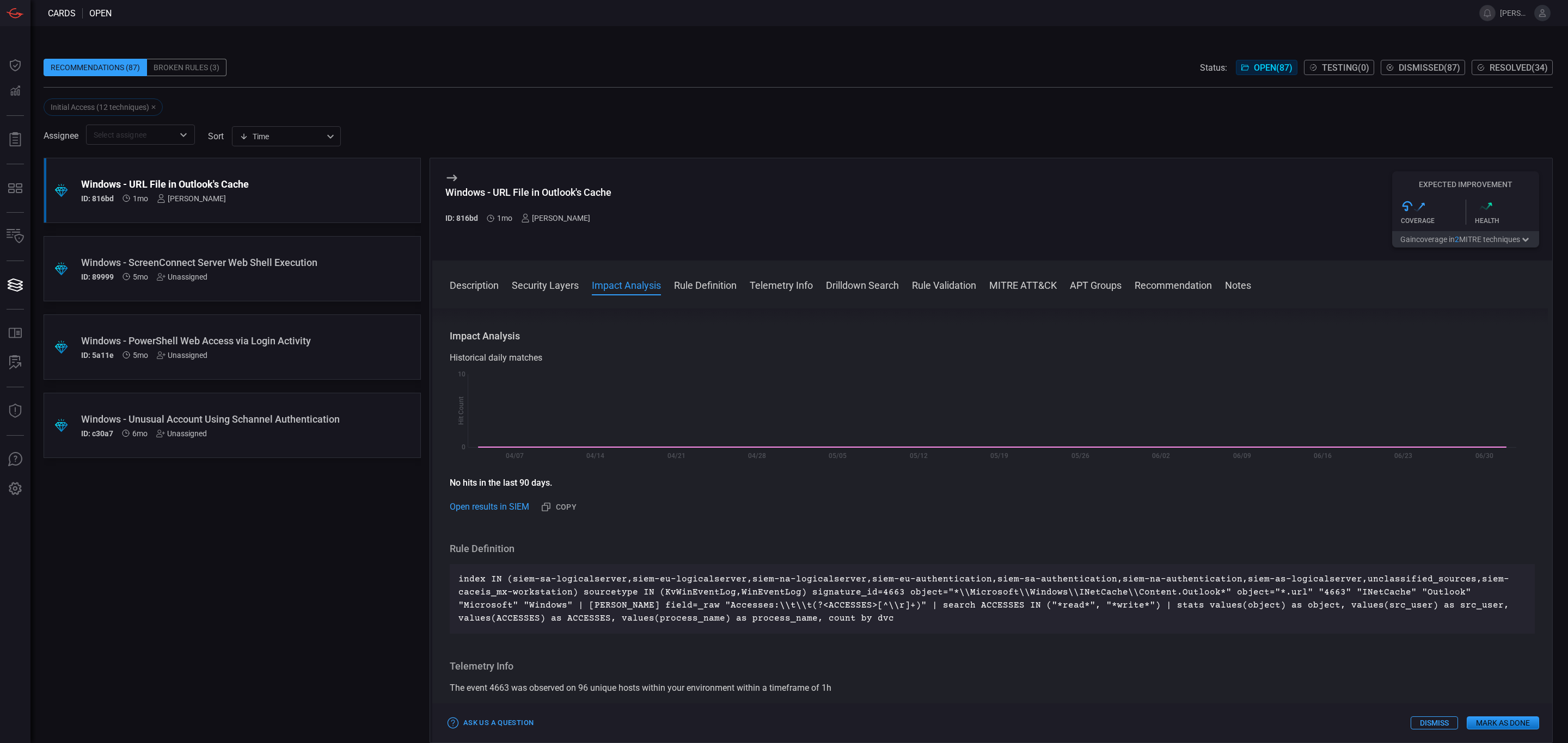
scroll to position [489, 0]
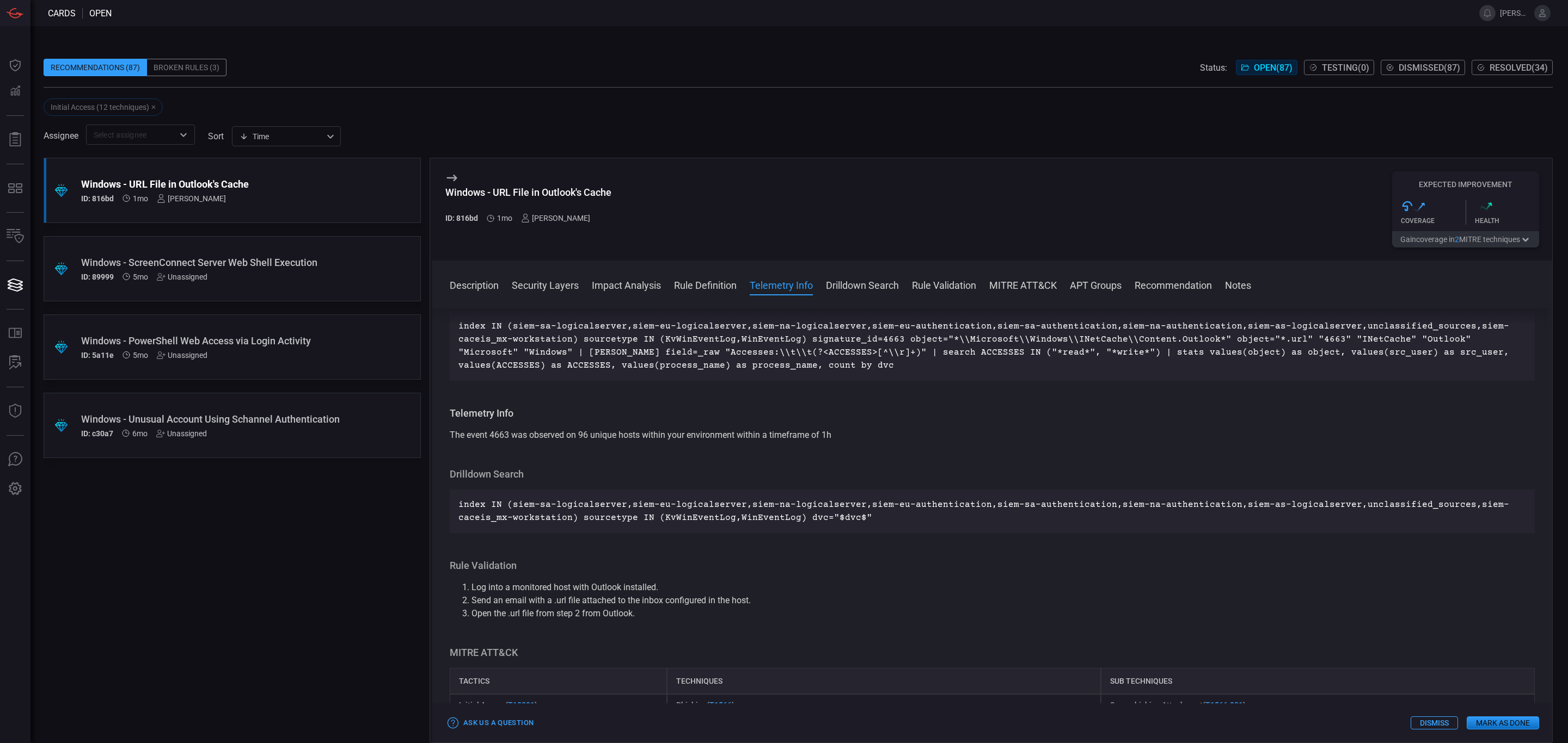
click at [479, 291] on button "Description" at bounding box center [474, 284] width 49 height 13
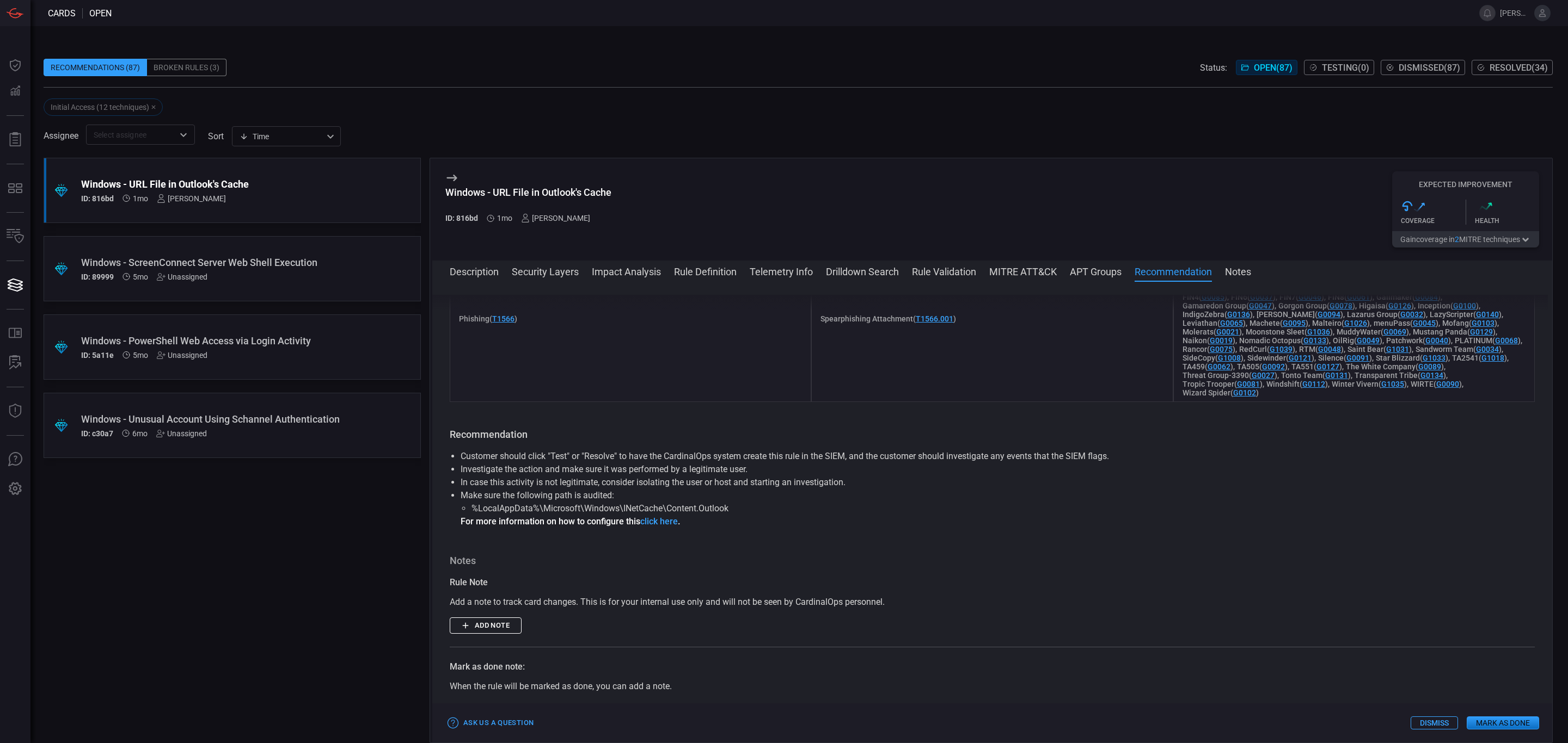
scroll to position [1142, 0]
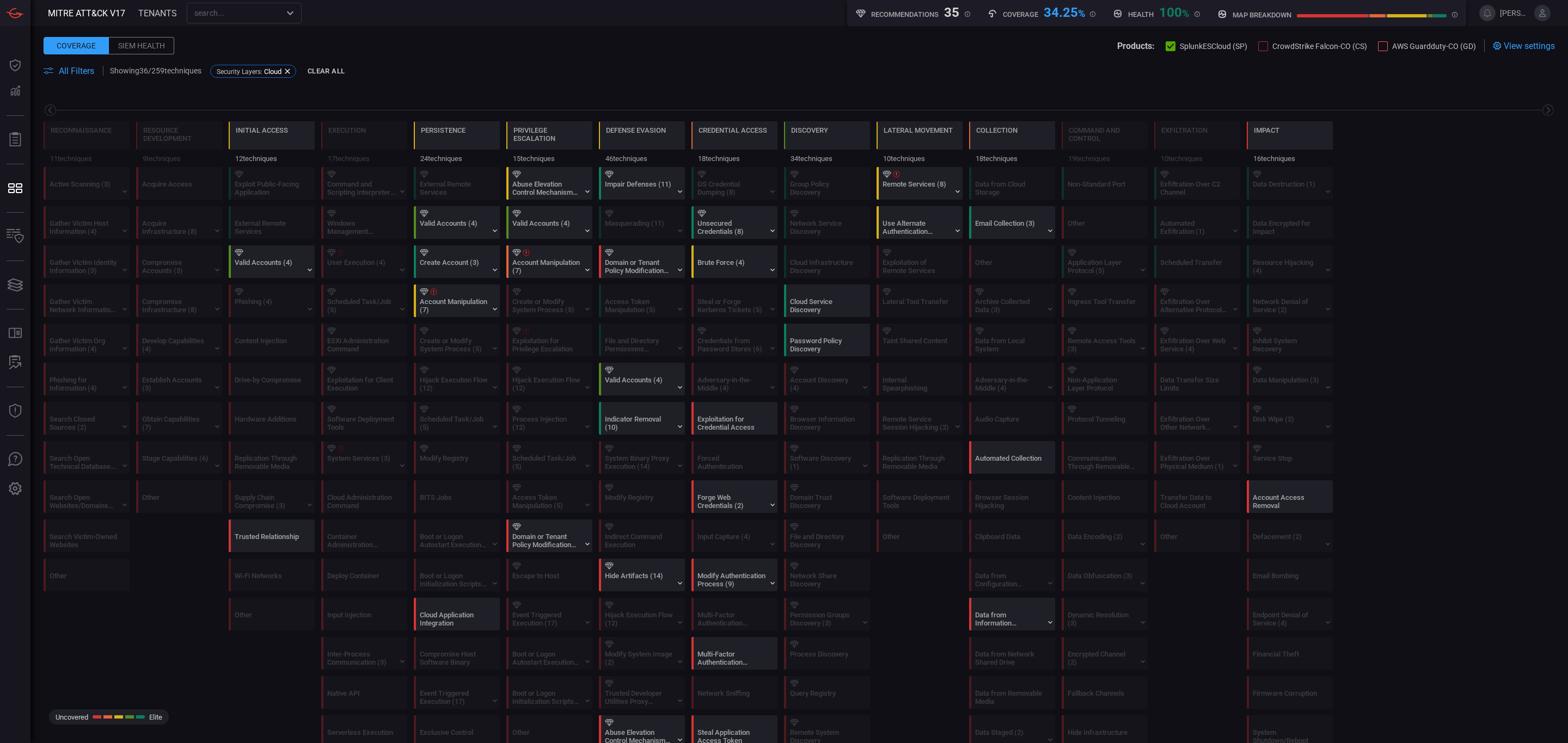
click at [79, 65] on div "All Filters Showing 36 / 259 techniques Security Layers : Cloud Clear All" at bounding box center [798, 70] width 1511 height 13
click at [76, 68] on span "All Filters" at bounding box center [76, 70] width 35 height 11
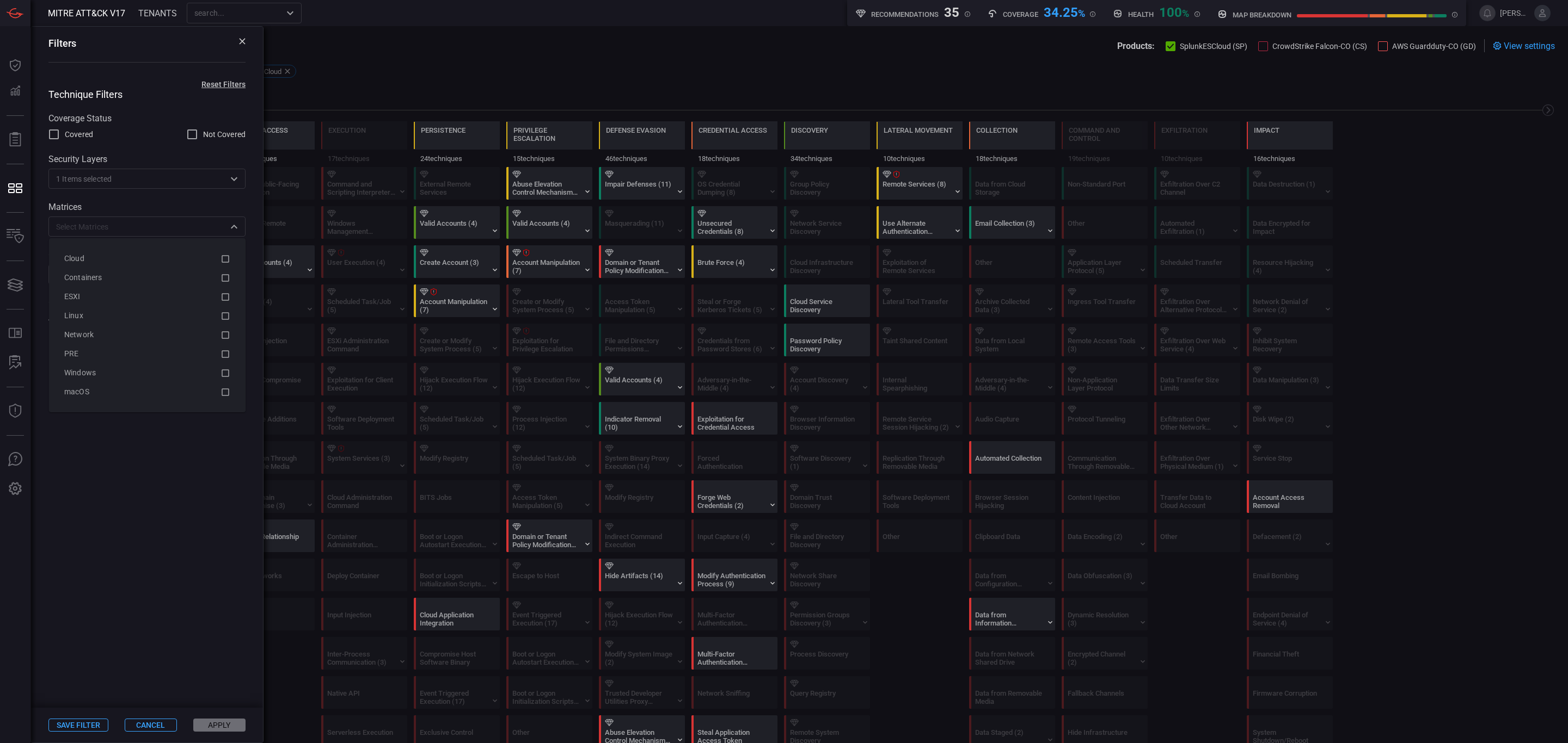
click at [115, 237] on div "​" at bounding box center [146, 226] width 197 height 21
click at [188, 134] on input "Not Covered" at bounding box center [192, 134] width 13 height 13
checkbox input "true"
click at [107, 222] on input "text" at bounding box center [138, 227] width 172 height 14
click at [115, 256] on div "Cloud" at bounding box center [139, 259] width 150 height 12
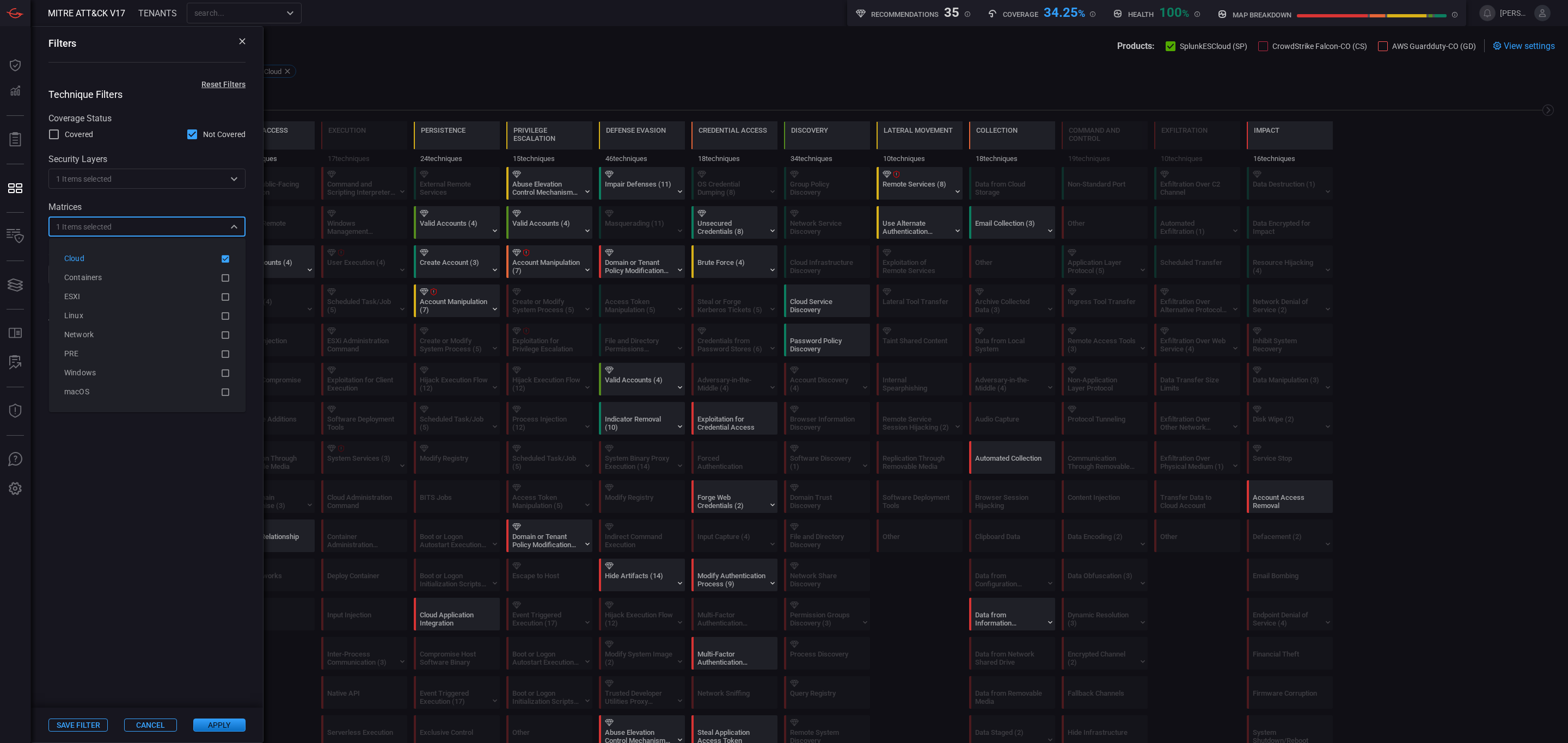
click at [137, 463] on span at bounding box center [147, 516] width 232 height 386
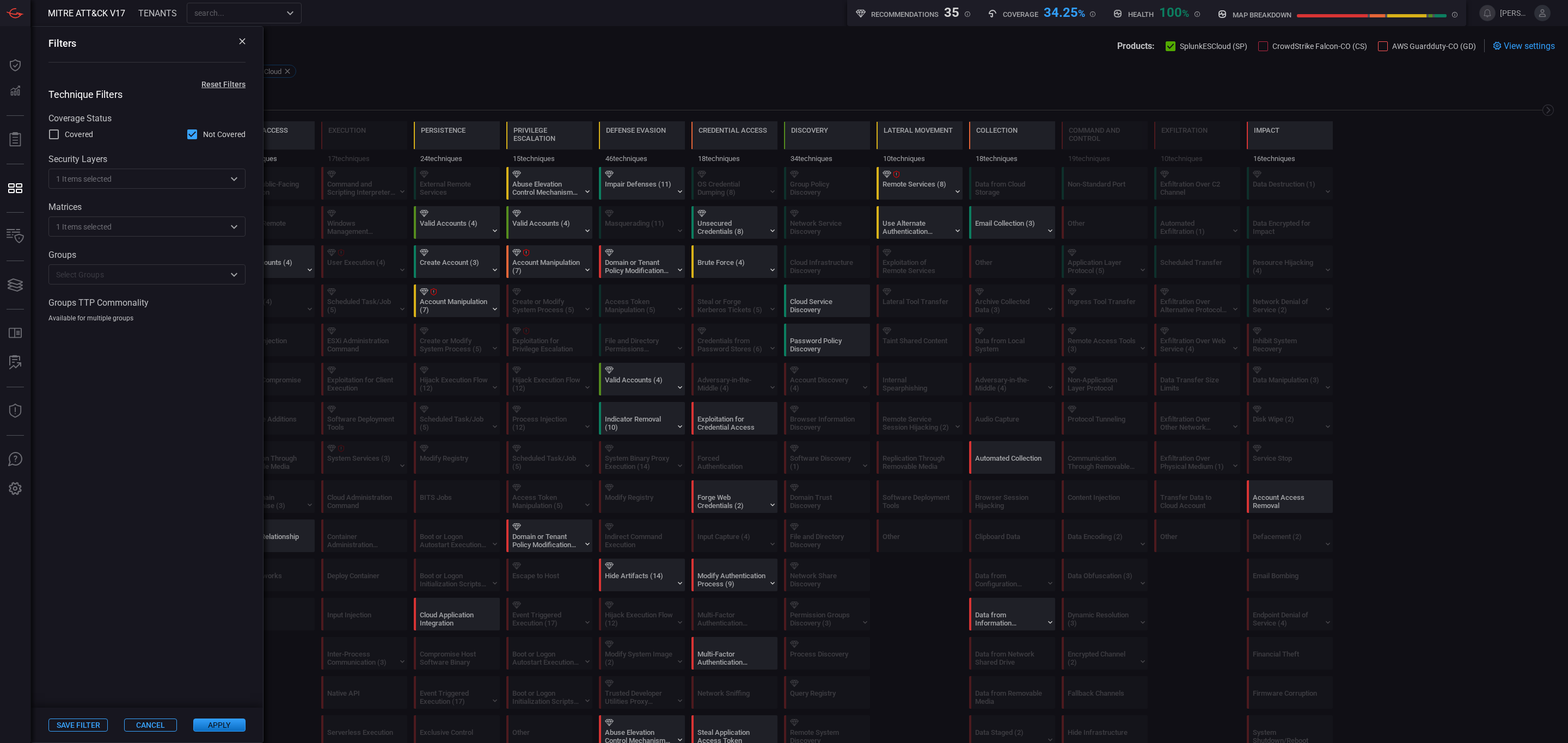
click at [90, 276] on input "text" at bounding box center [138, 275] width 172 height 14
click at [126, 619] on span at bounding box center [147, 516] width 232 height 386
click at [222, 619] on button "Apply" at bounding box center [218, 724] width 52 height 13
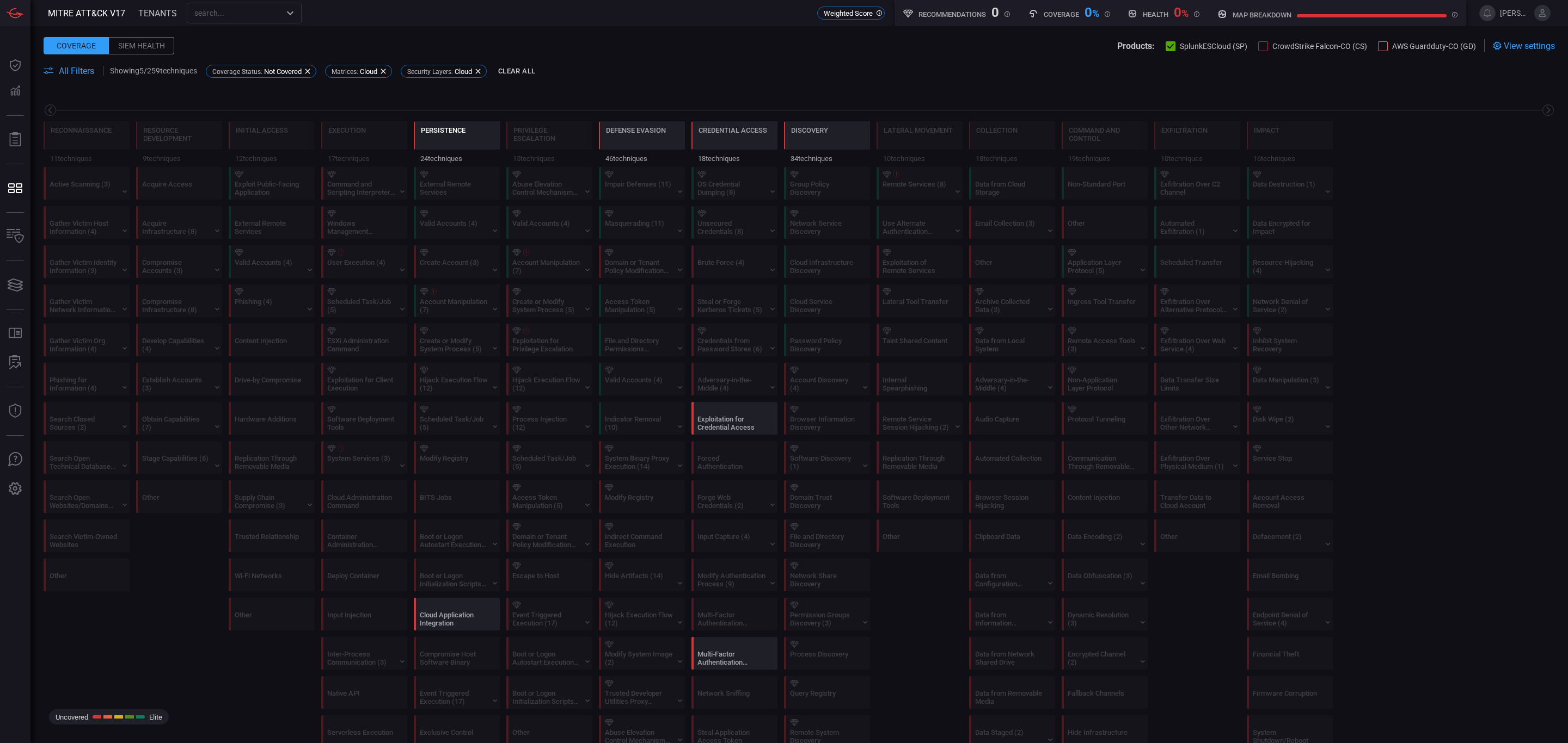
click at [436, 141] on div "Persistence" at bounding box center [444, 137] width 45 height 23
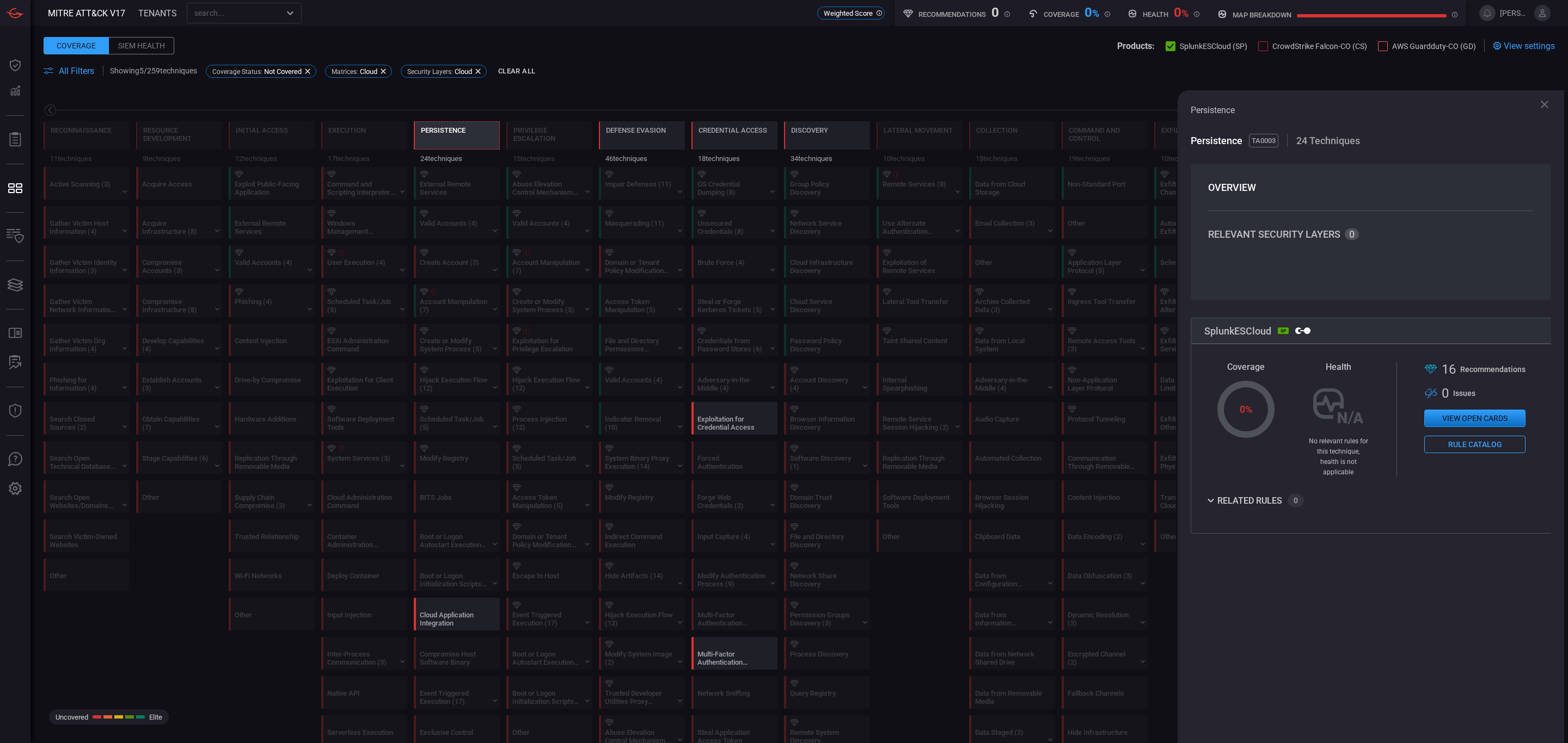
click at [1271, 497] on div "related rules" at bounding box center [1250, 501] width 65 height 8
click at [1307, 134] on h3 "Persistence TA0003 24 Techniques" at bounding box center [1371, 140] width 360 height 13
click at [1212, 494] on icon at bounding box center [1211, 500] width 13 height 13
click at [445, 619] on div "Cloud Application Integration" at bounding box center [453, 619] width 68 height 17
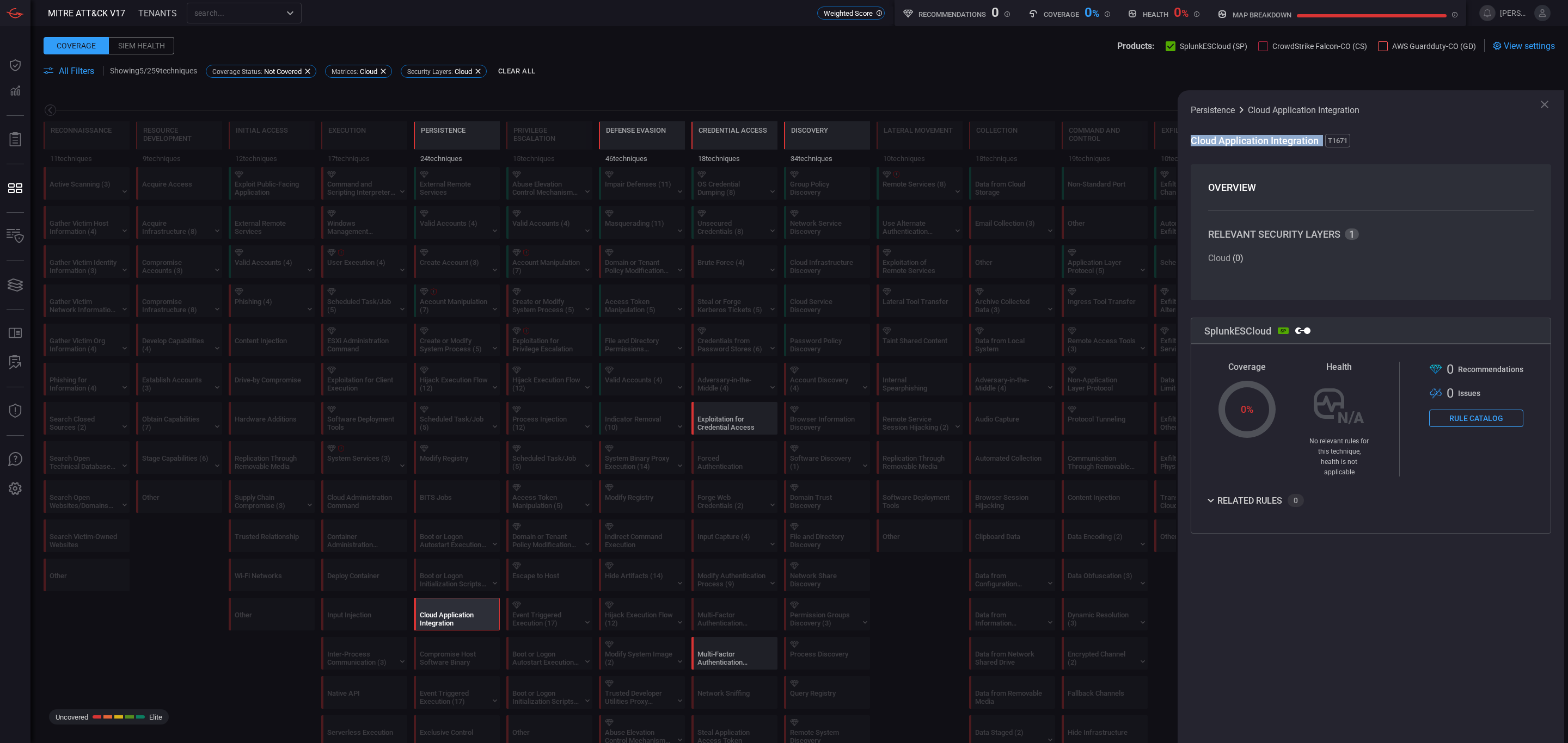
drag, startPoint x: 1189, startPoint y: 138, endPoint x: 1054, endPoint y: 167, distance: 138.1
click at [1307, 139] on h3 "Cloud Application Integration T1671" at bounding box center [1371, 140] width 360 height 13
copy span "Cloud Application Integration"
click at [439, 133] on div "Persistence" at bounding box center [444, 130] width 45 height 8
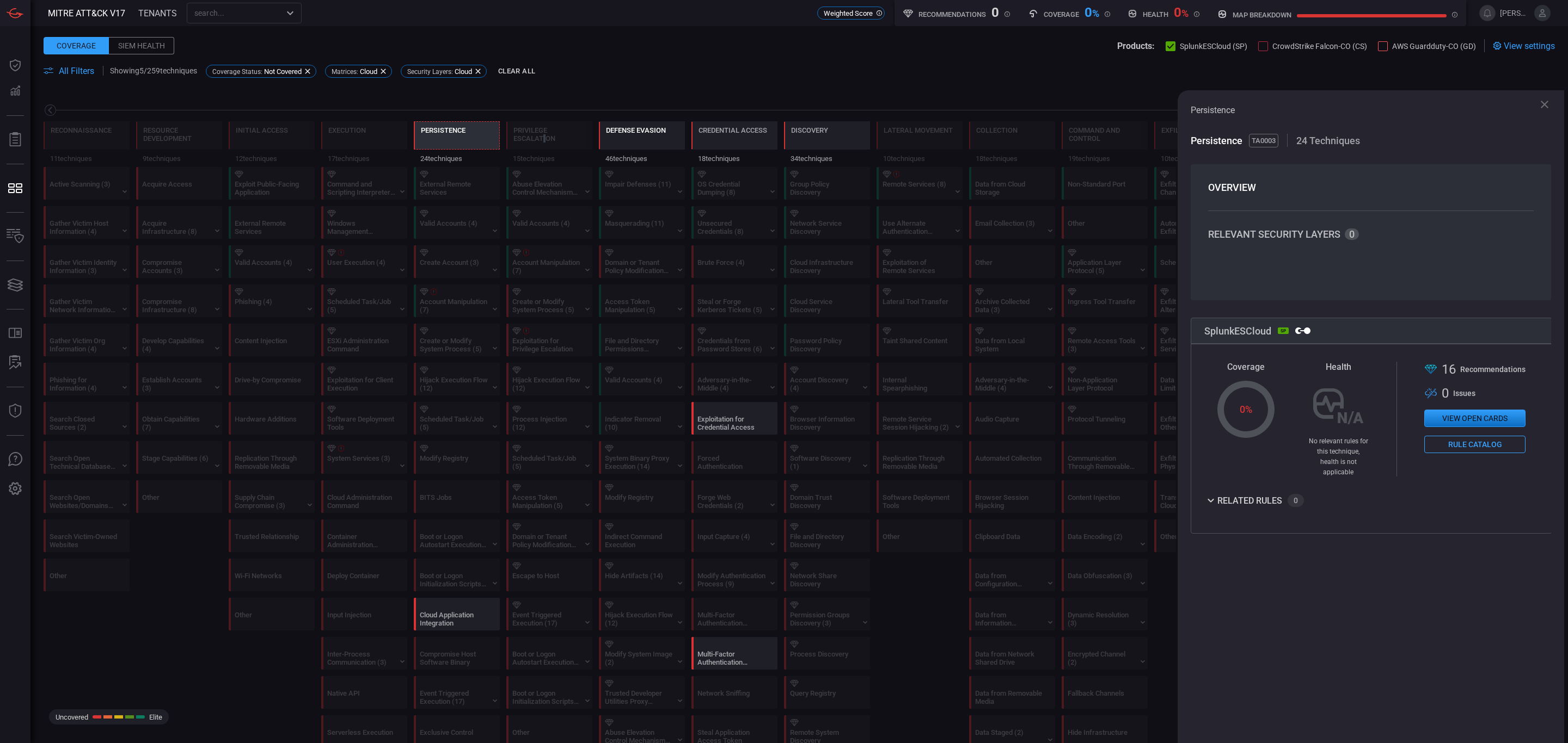
drag, startPoint x: 543, startPoint y: 140, endPoint x: 627, endPoint y: 142, distance: 84.0
click at [562, 140] on div "Privilege Escalation" at bounding box center [548, 134] width 71 height 17
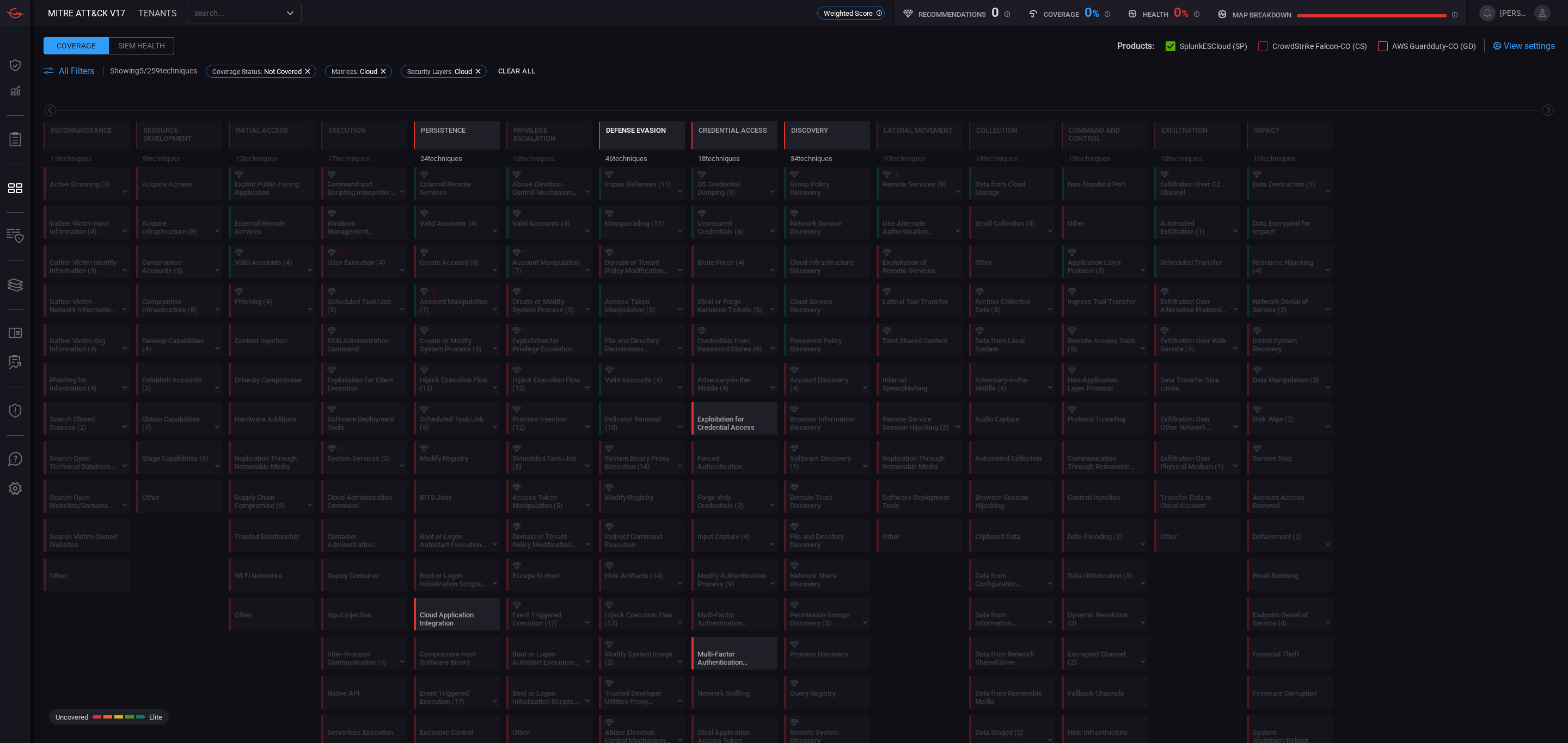
click at [651, 142] on div "Defense Evasion" at bounding box center [636, 137] width 60 height 23
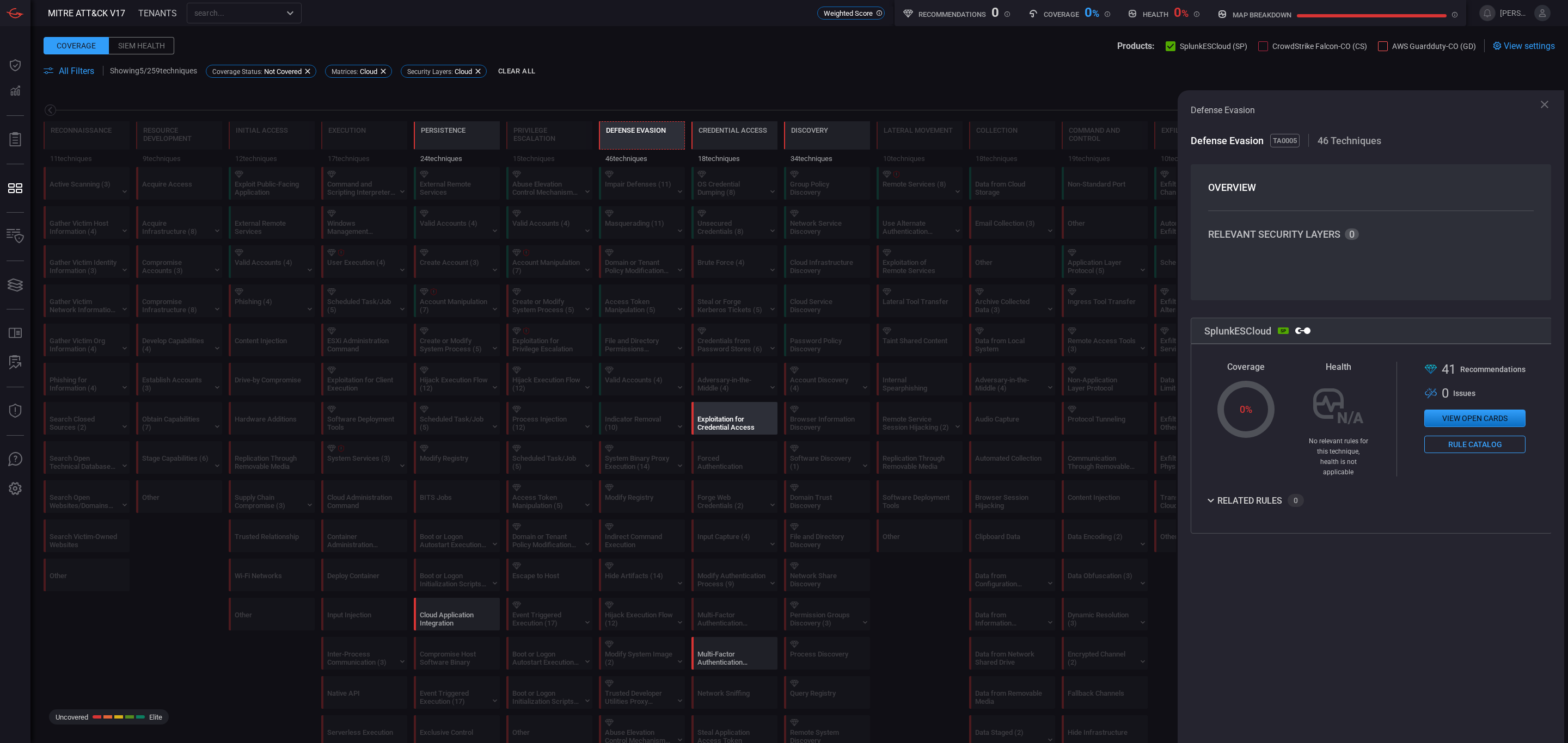
click at [720, 424] on div "Exploitation for Credential Access" at bounding box center [731, 423] width 68 height 17
click at [451, 619] on div "Cloud Application Integration" at bounding box center [453, 619] width 68 height 17
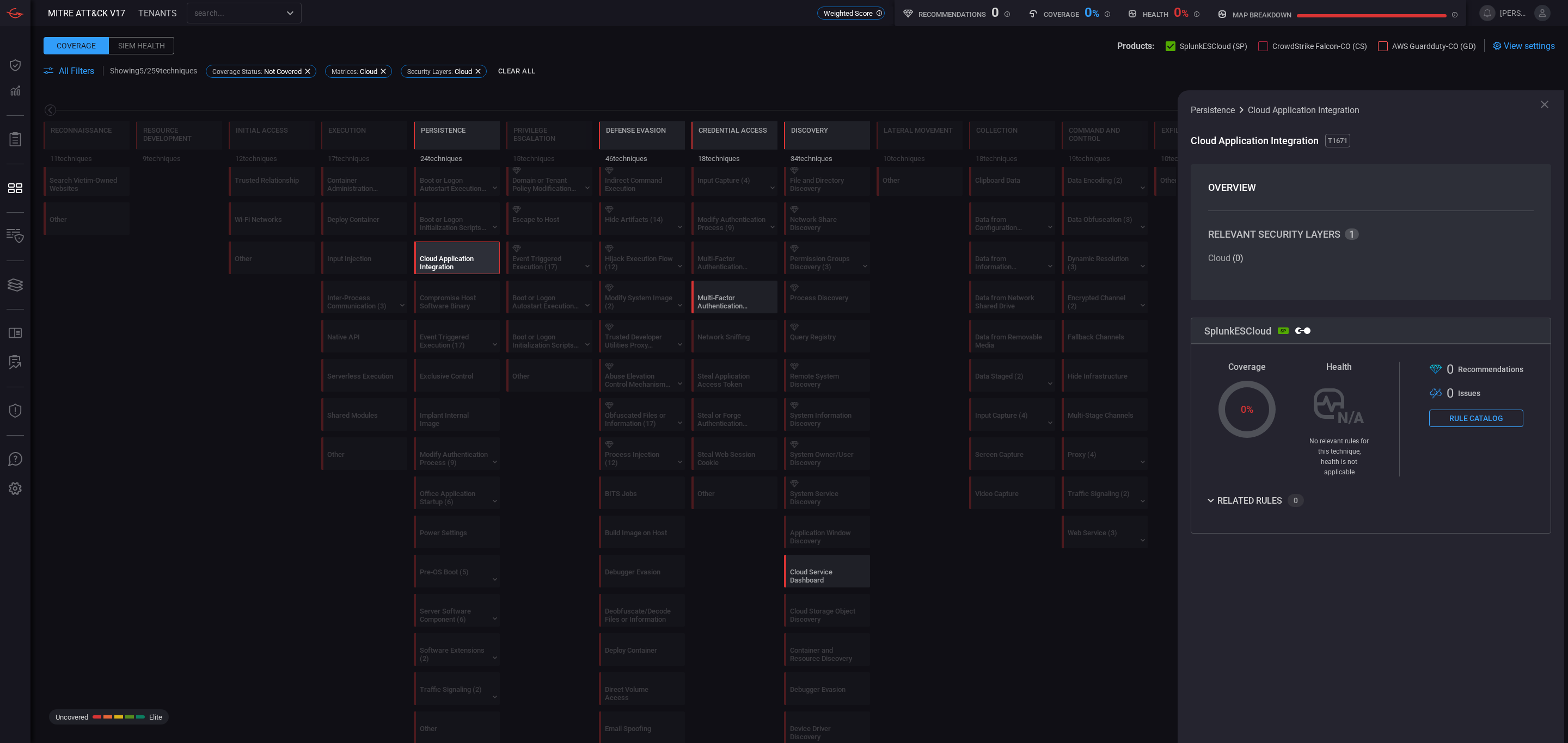
scroll to position [163, 0]
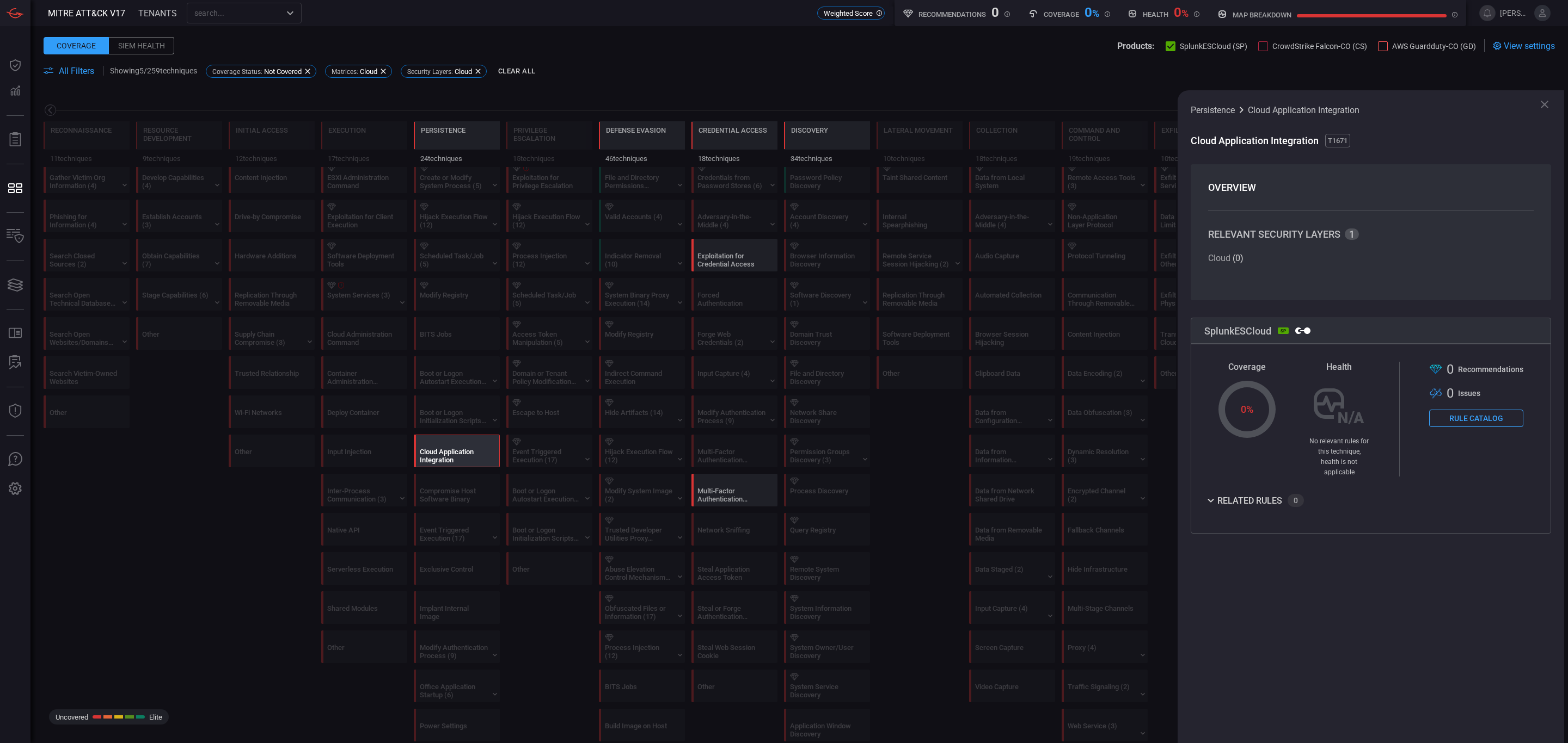
click at [1294, 494] on div "0" at bounding box center [1296, 500] width 17 height 13
click at [1291, 494] on div "0" at bounding box center [1296, 500] width 17 height 13
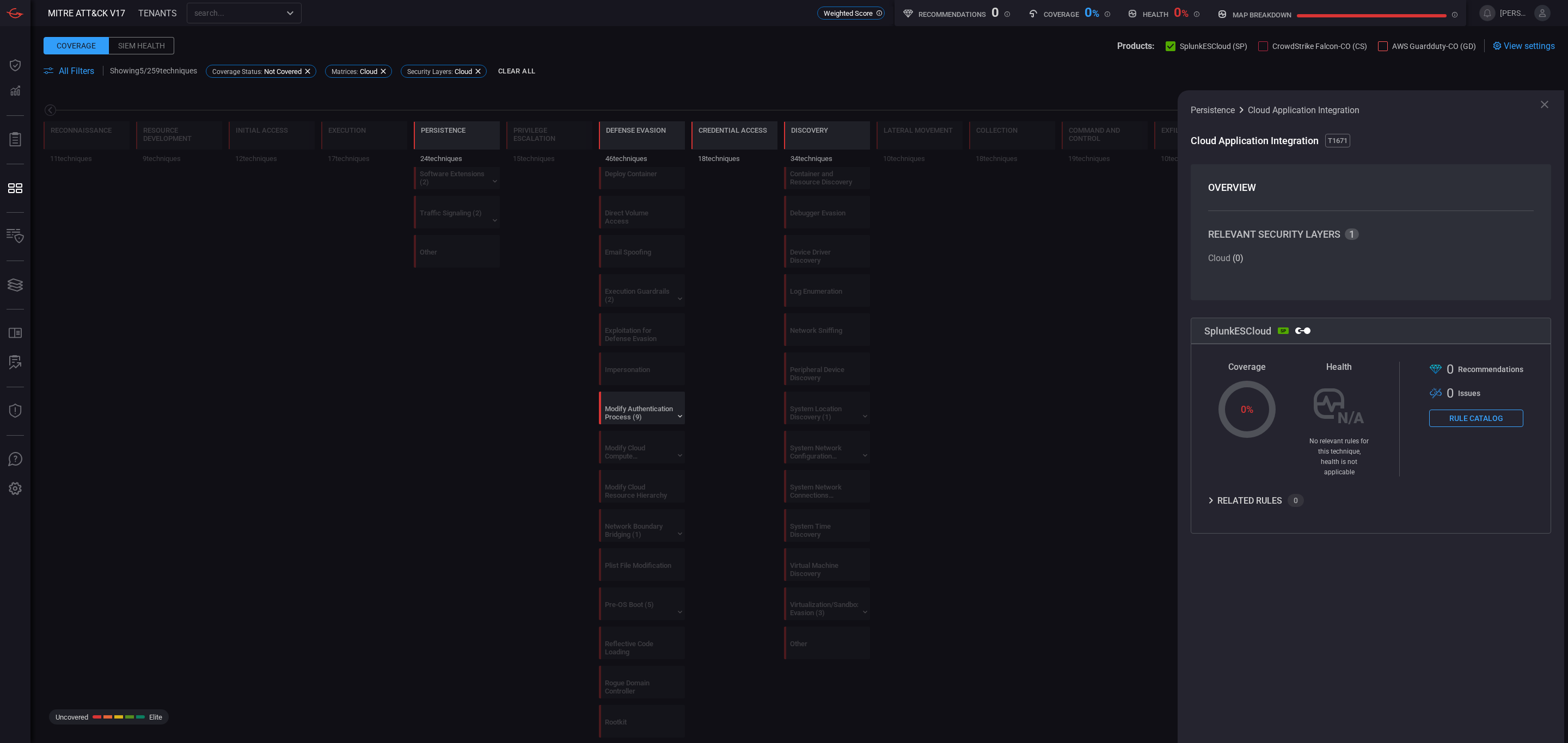
scroll to position [735, 0]
click at [347, 532] on div "Command and Scripting Interpreter (12) Windows Management Instrumentation User …" at bounding box center [364, 330] width 86 height 1796
click at [1214, 494] on icon at bounding box center [1211, 500] width 13 height 13
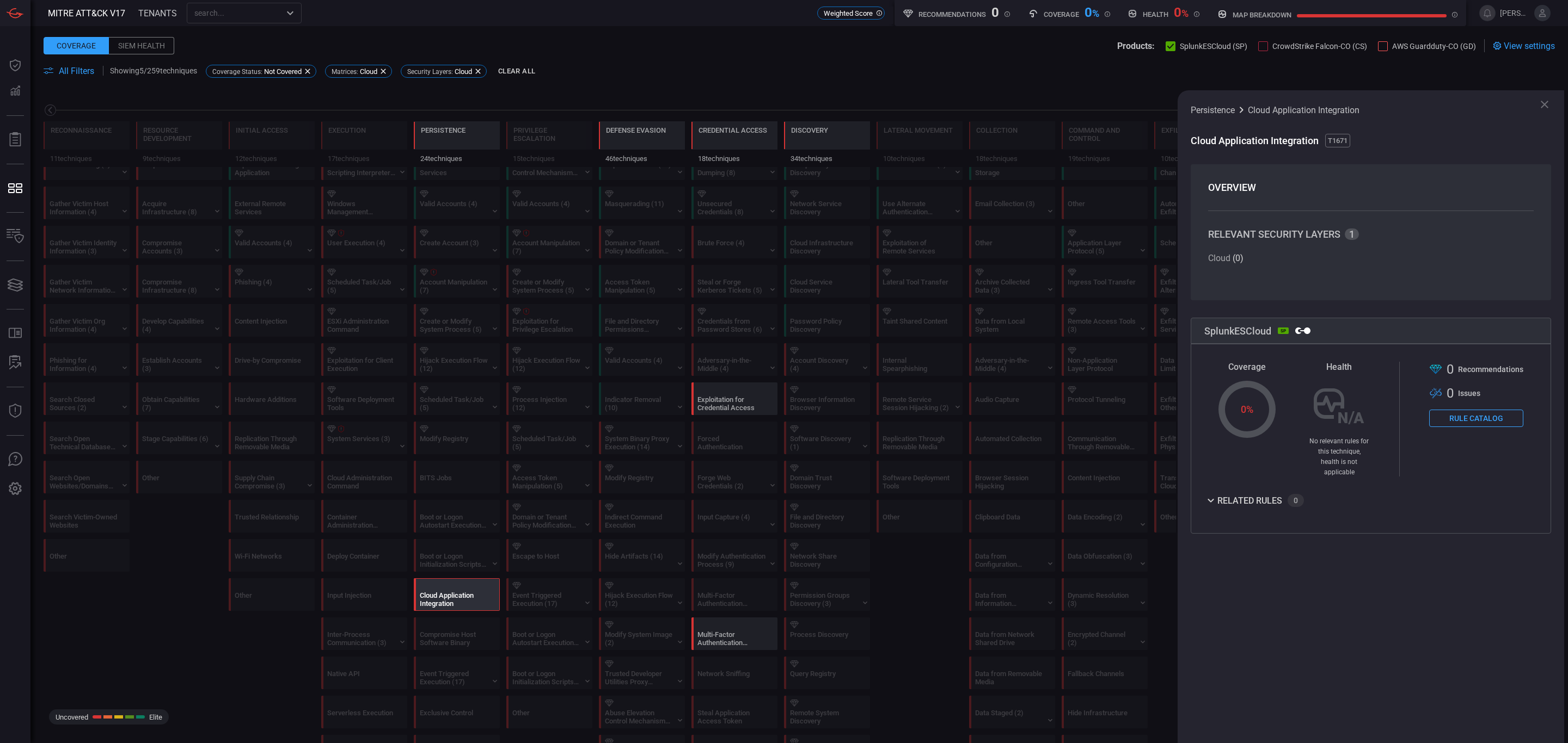
scroll to position [0, 0]
click at [435, 619] on div "Cloud Application Integration" at bounding box center [453, 619] width 68 height 17
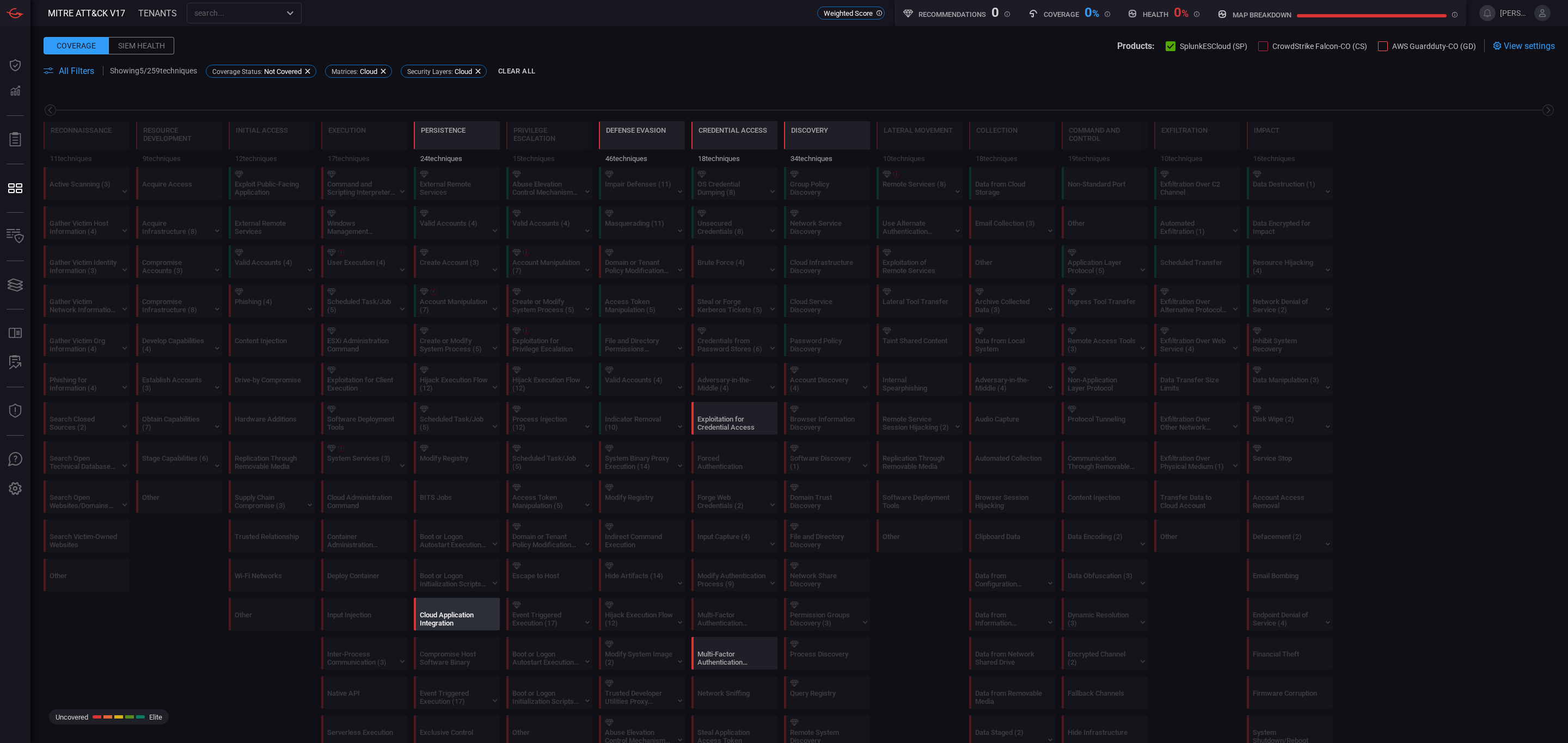
click at [433, 619] on div "Cloud Application Integration" at bounding box center [453, 619] width 68 height 17
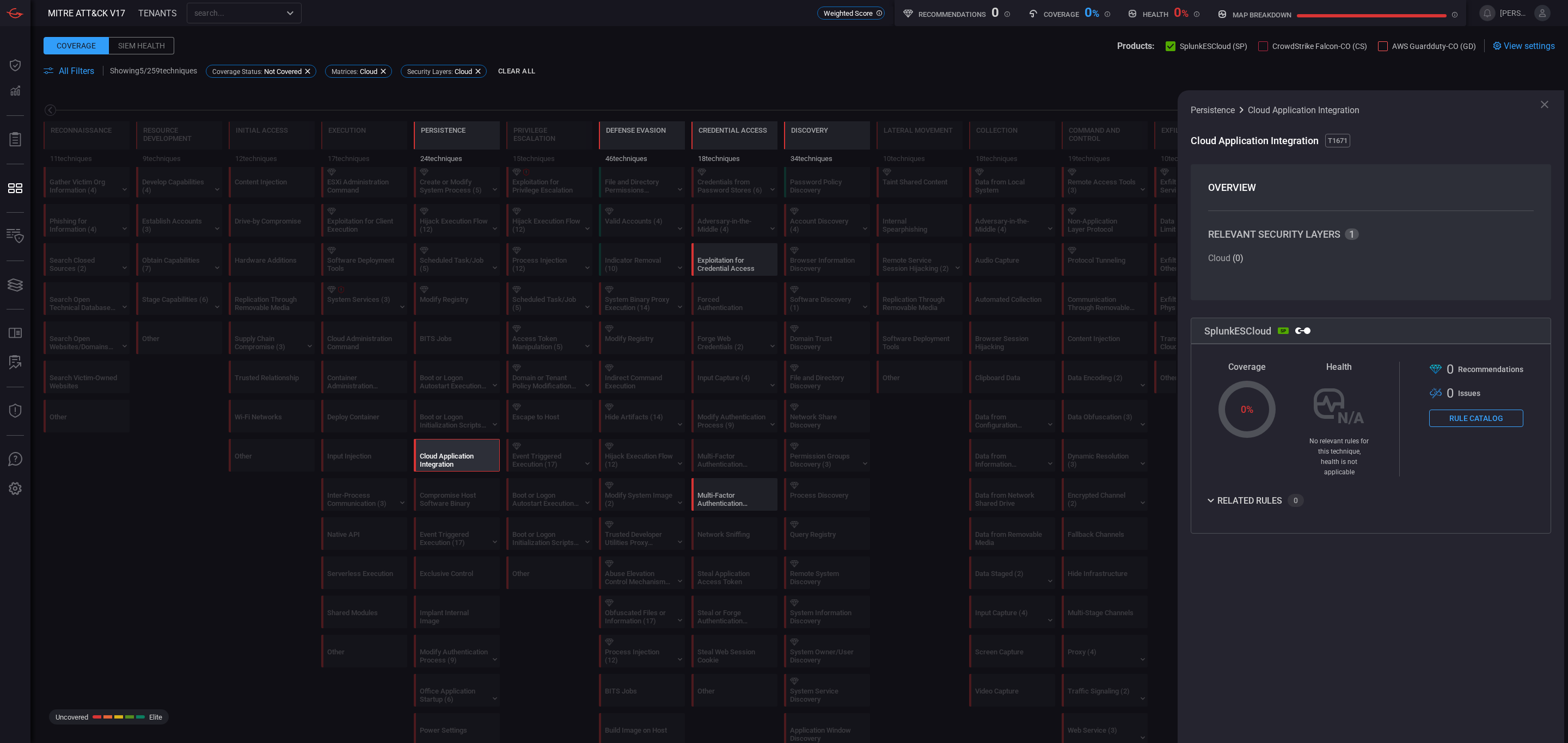
scroll to position [81, 0]
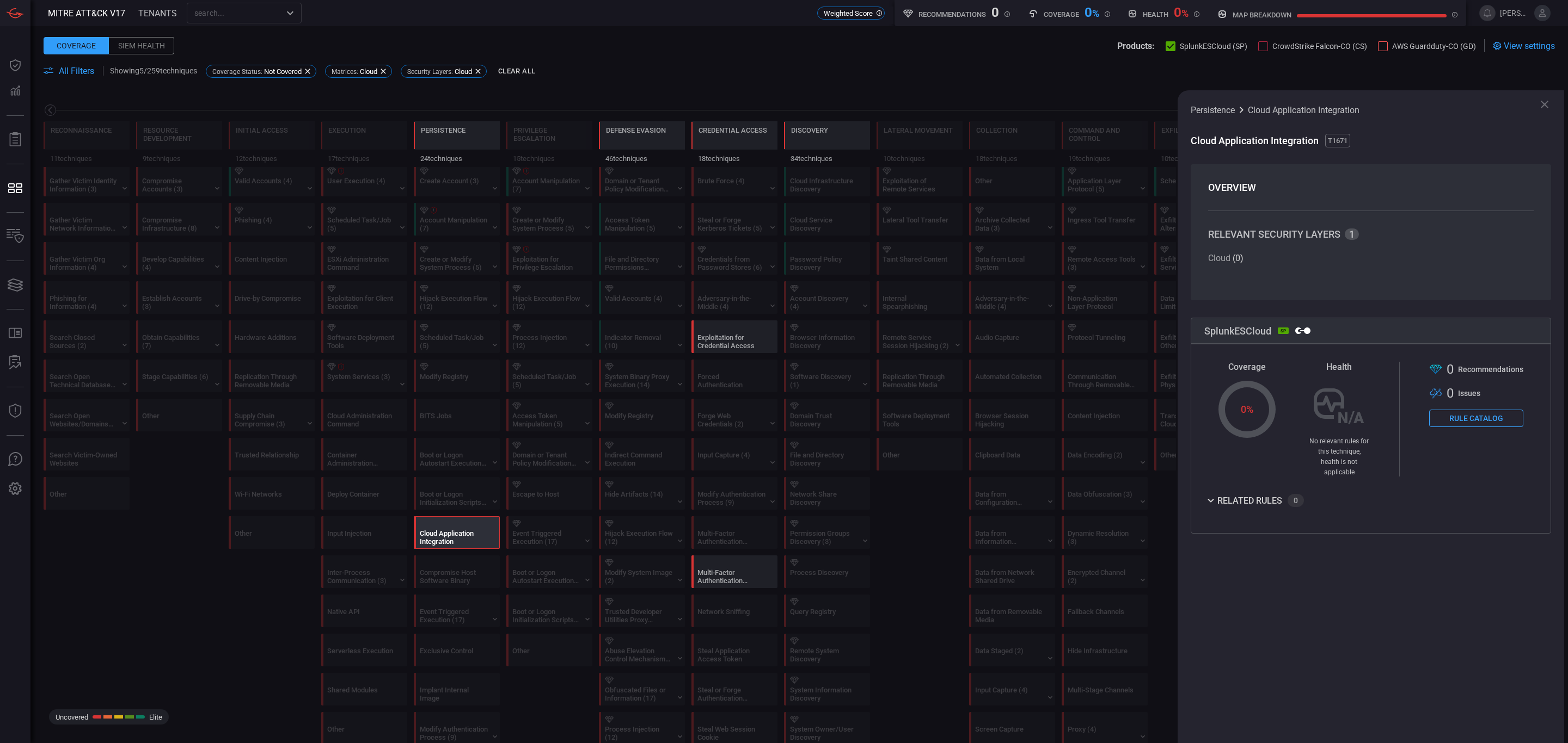
click at [441, 543] on div "Cloud Application Integration" at bounding box center [453, 537] width 68 height 17
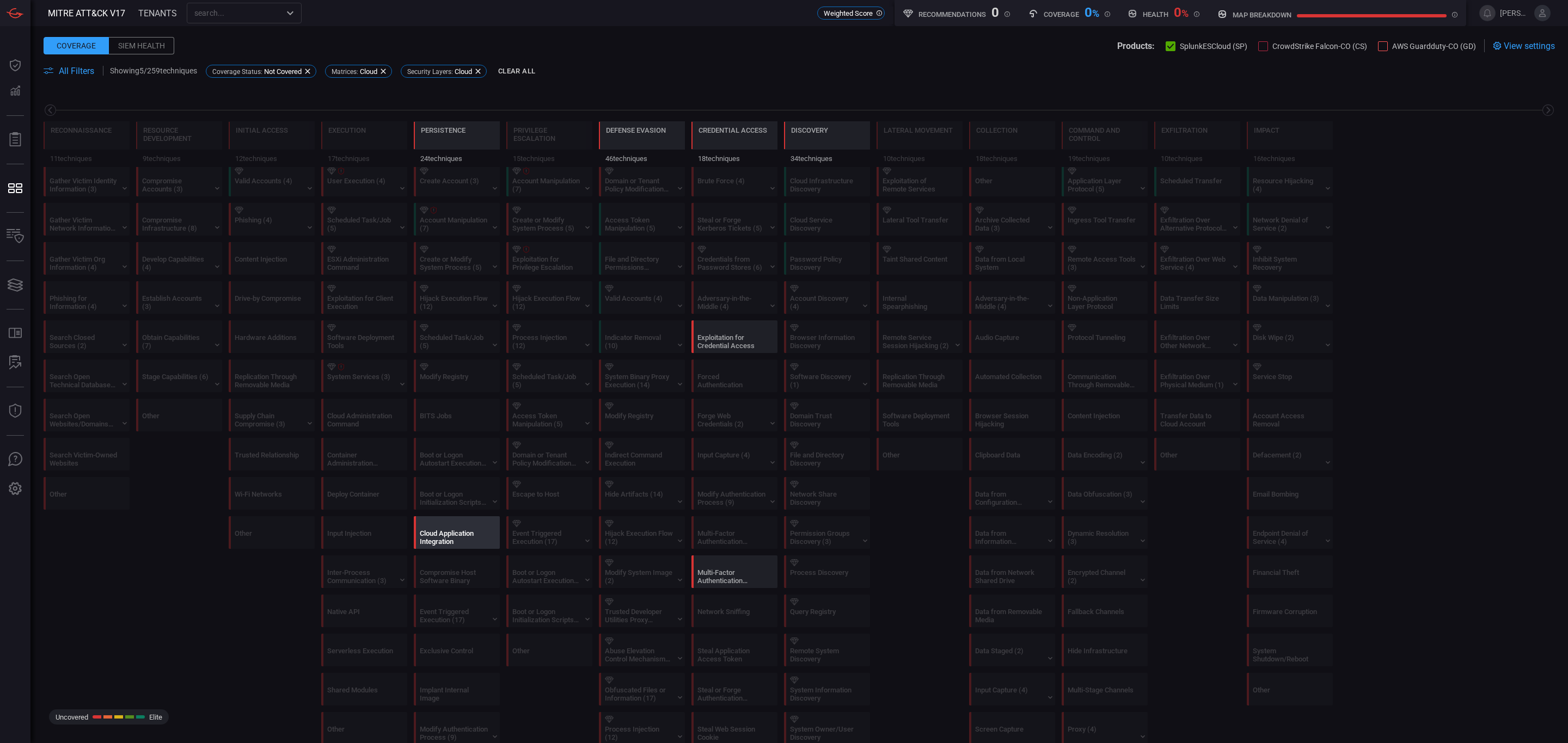
click at [441, 542] on div "Cloud Application Integration" at bounding box center [453, 537] width 68 height 17
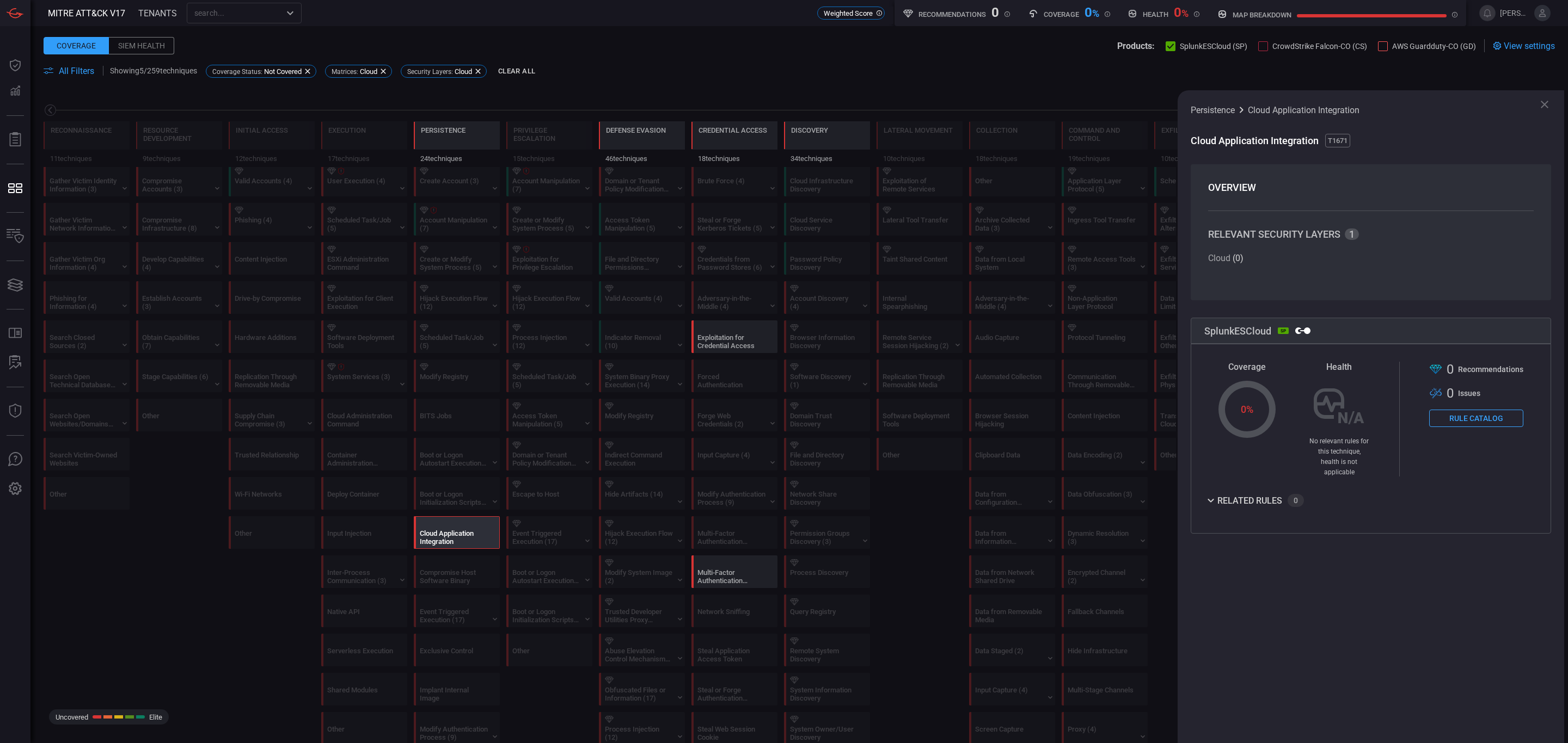
click at [1222, 498] on div "related rules 0" at bounding box center [1371, 505] width 333 height 22
drag, startPoint x: 1357, startPoint y: 661, endPoint x: 1364, endPoint y: 640, distance: 22.1
click at [1307, 619] on div "Persistence Cloud Application Integration Cloud Application Integration T1671 O…" at bounding box center [1370, 416] width 387 height 653
click at [737, 113] on div "Reconnaissance 11 techniques Resource Development 9 techniques Initial Access 1…" at bounding box center [799, 128] width 1538 height 76
click at [716, 70] on span at bounding box center [1046, 70] width 1017 height 13
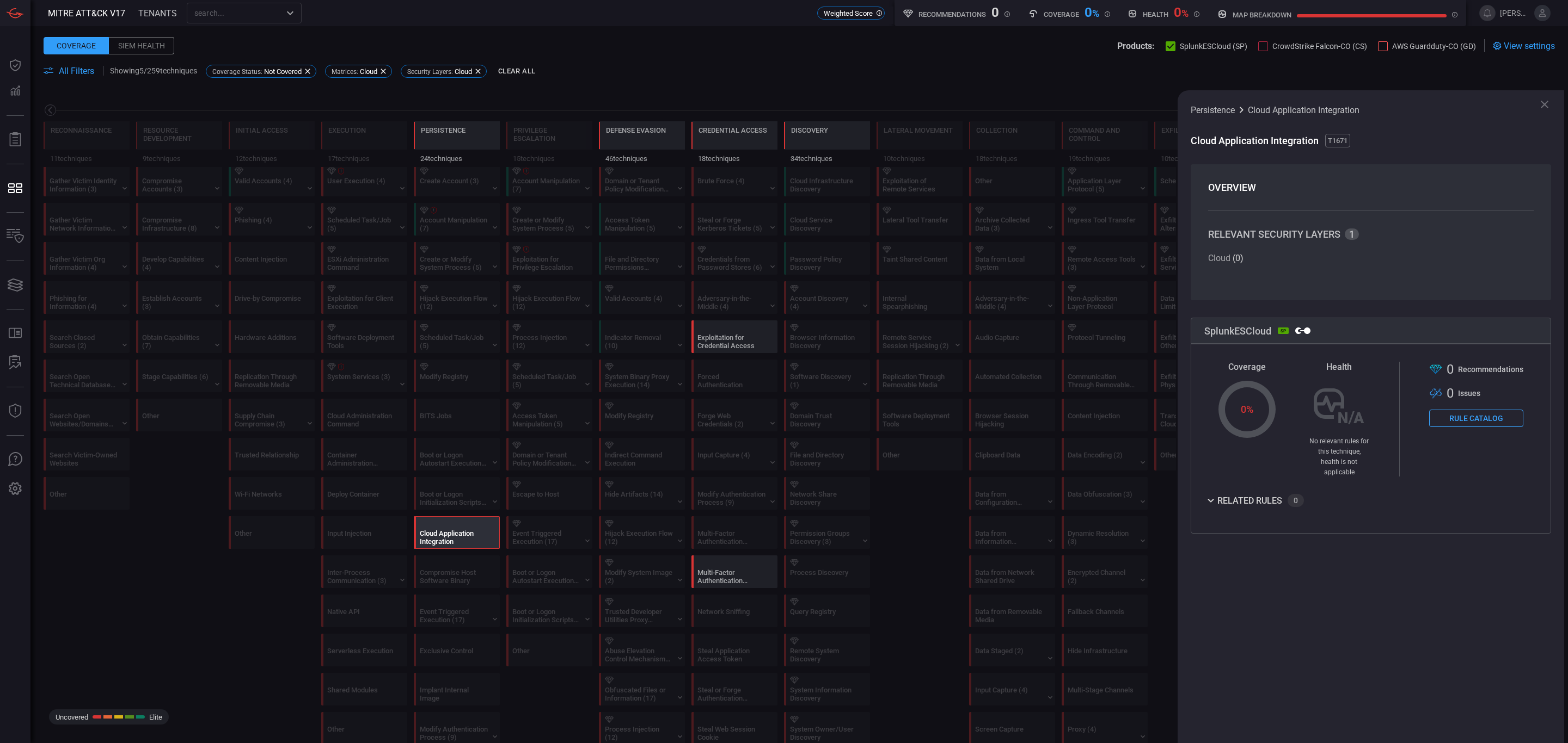
drag, startPoint x: 720, startPoint y: 70, endPoint x: 693, endPoint y: 70, distance: 27.0
click at [720, 67] on span at bounding box center [1046, 70] width 1017 height 13
click at [532, 70] on button "Clear All" at bounding box center [516, 70] width 42 height 17
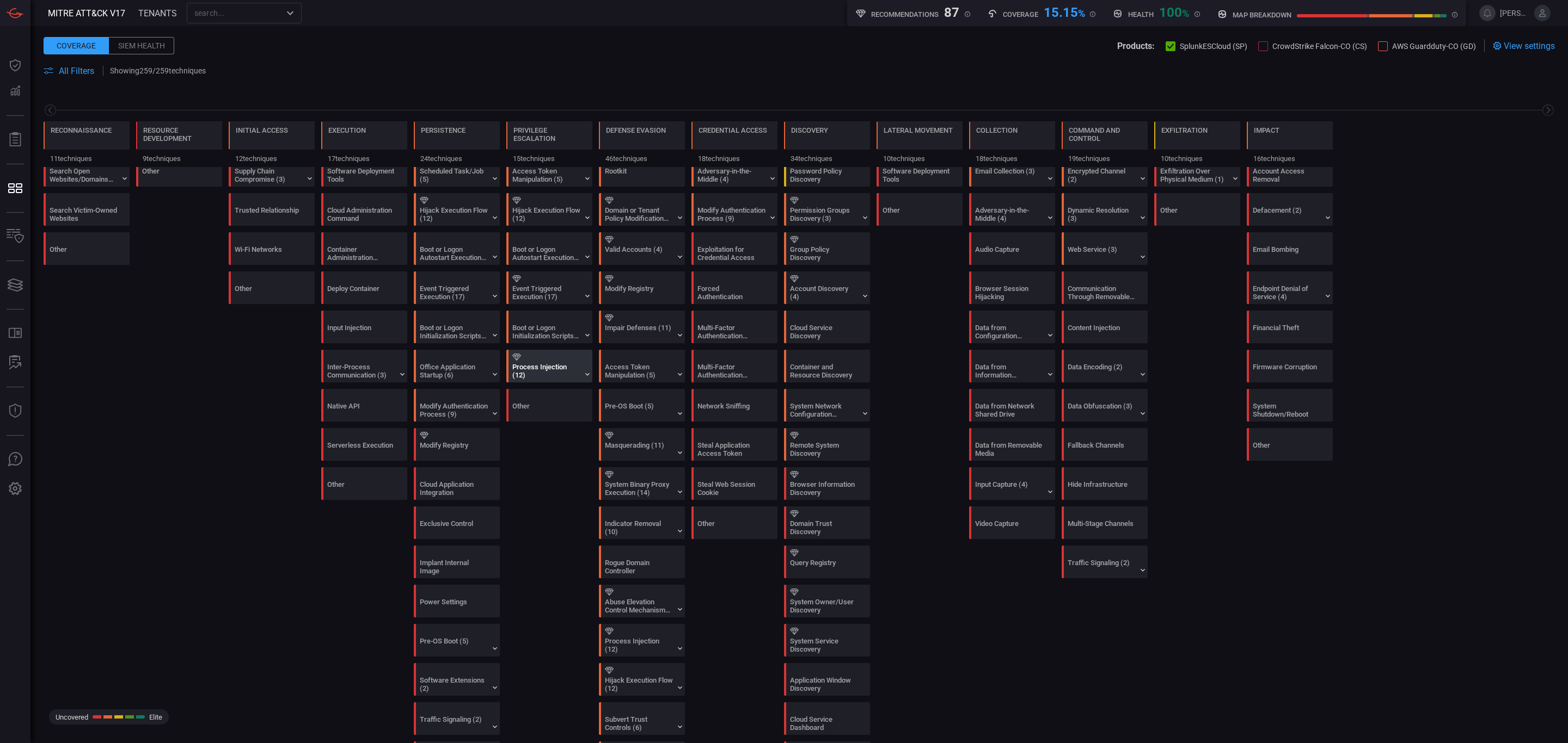
scroll to position [0, 0]
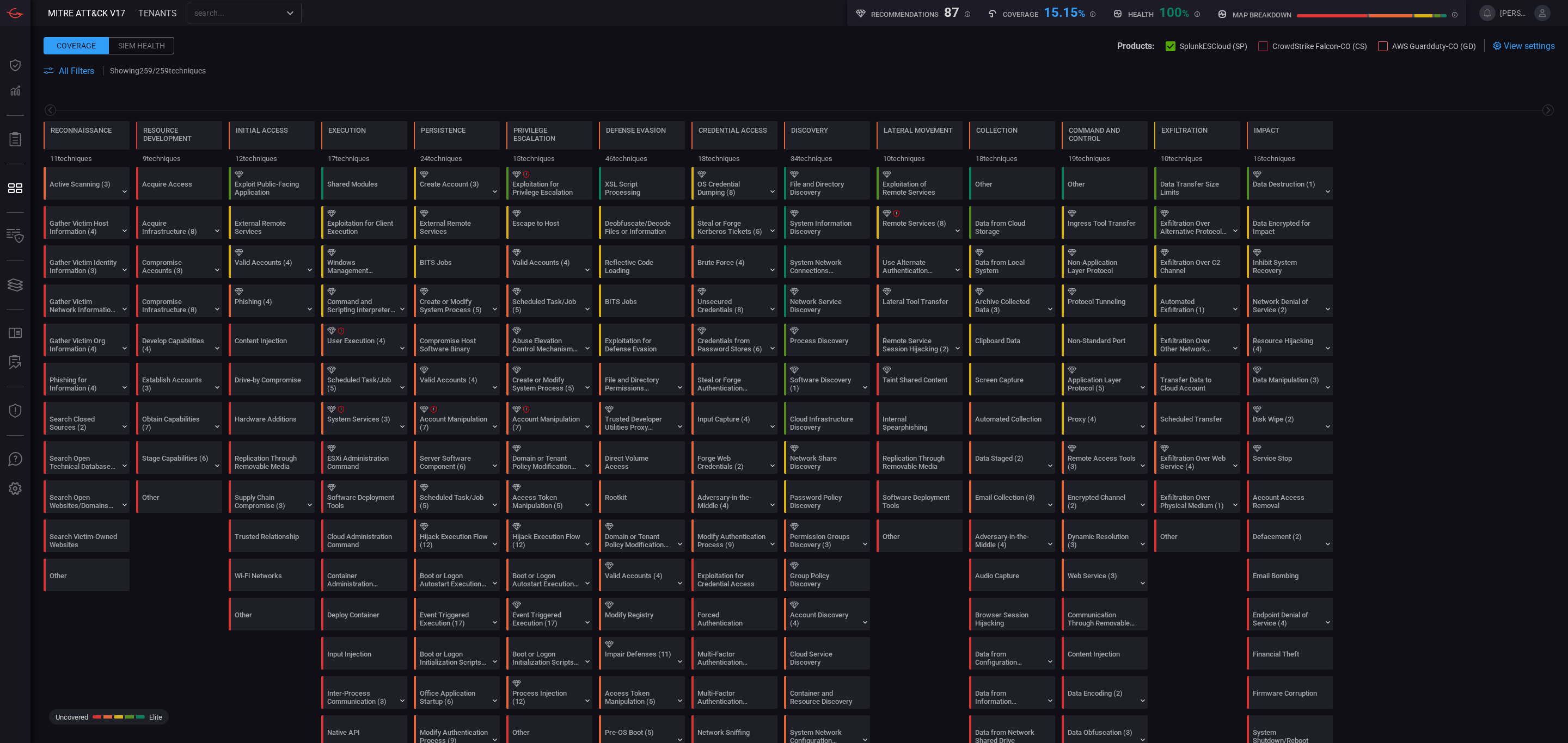
click at [56, 70] on button "All Filters" at bounding box center [69, 70] width 51 height 11
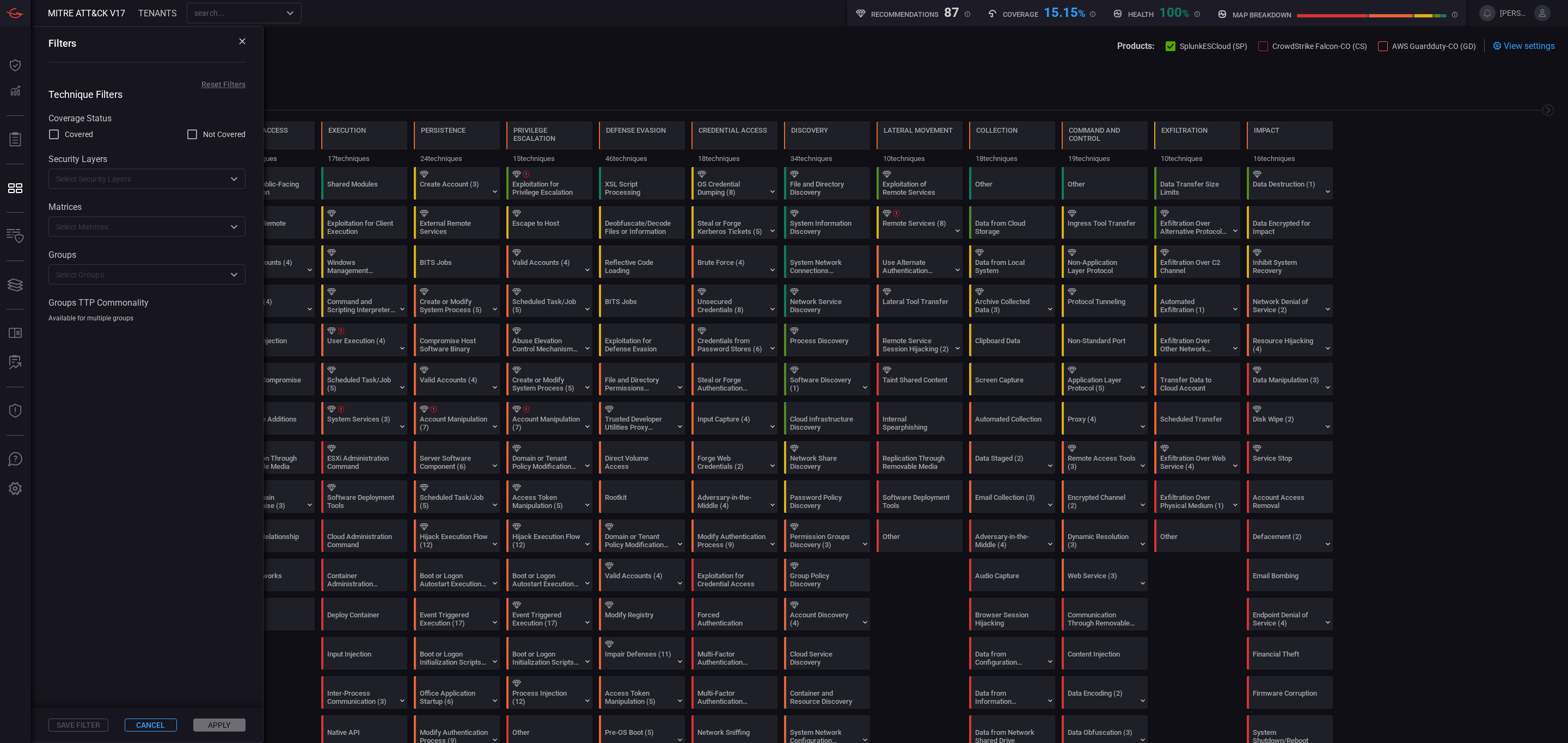
click at [115, 183] on input "text" at bounding box center [138, 179] width 172 height 14
click at [144, 134] on div "Covered Not Covered" at bounding box center [146, 134] width 197 height 13
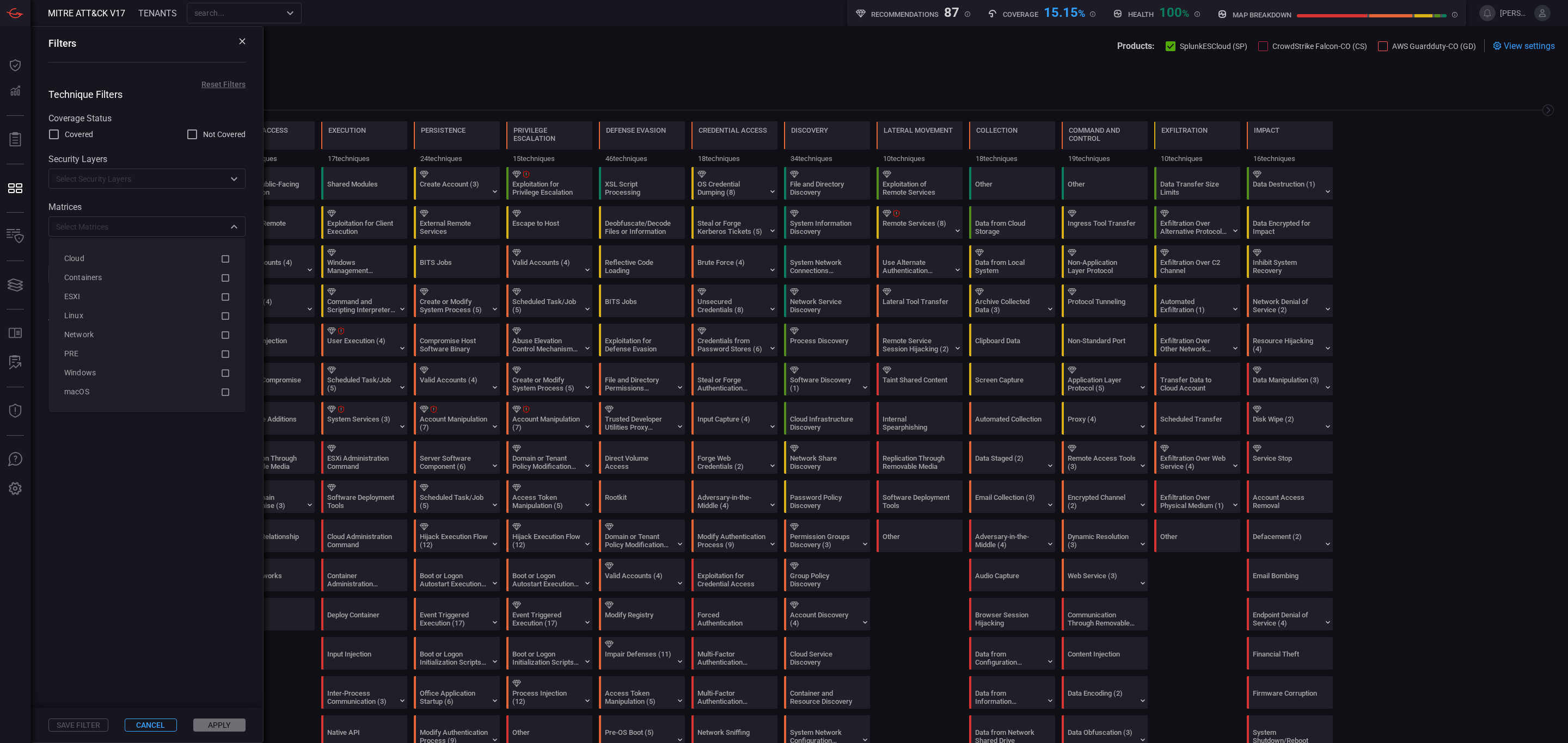
click at [105, 236] on div "​" at bounding box center [146, 226] width 197 height 21
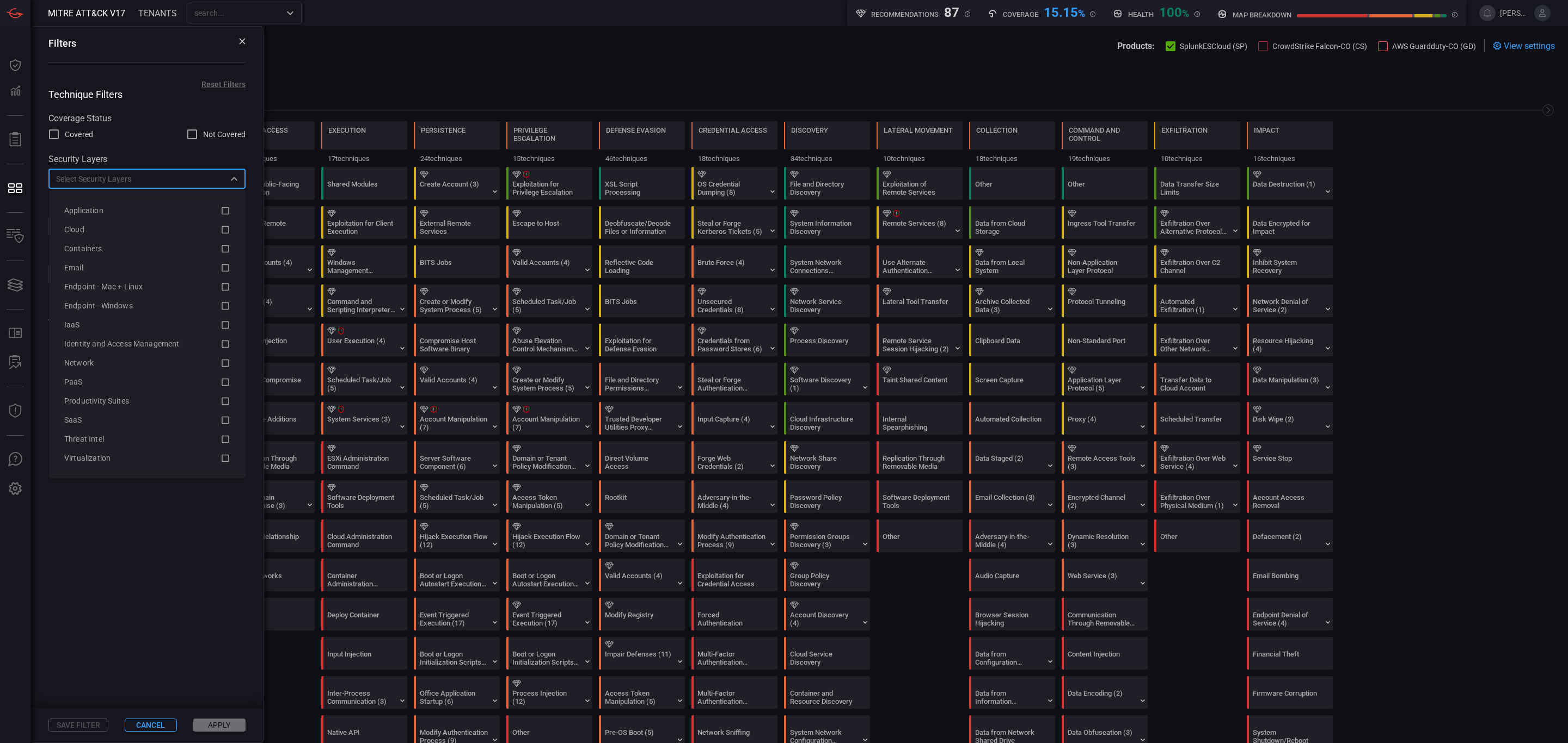
click at [102, 177] on input "text" at bounding box center [138, 179] width 172 height 14
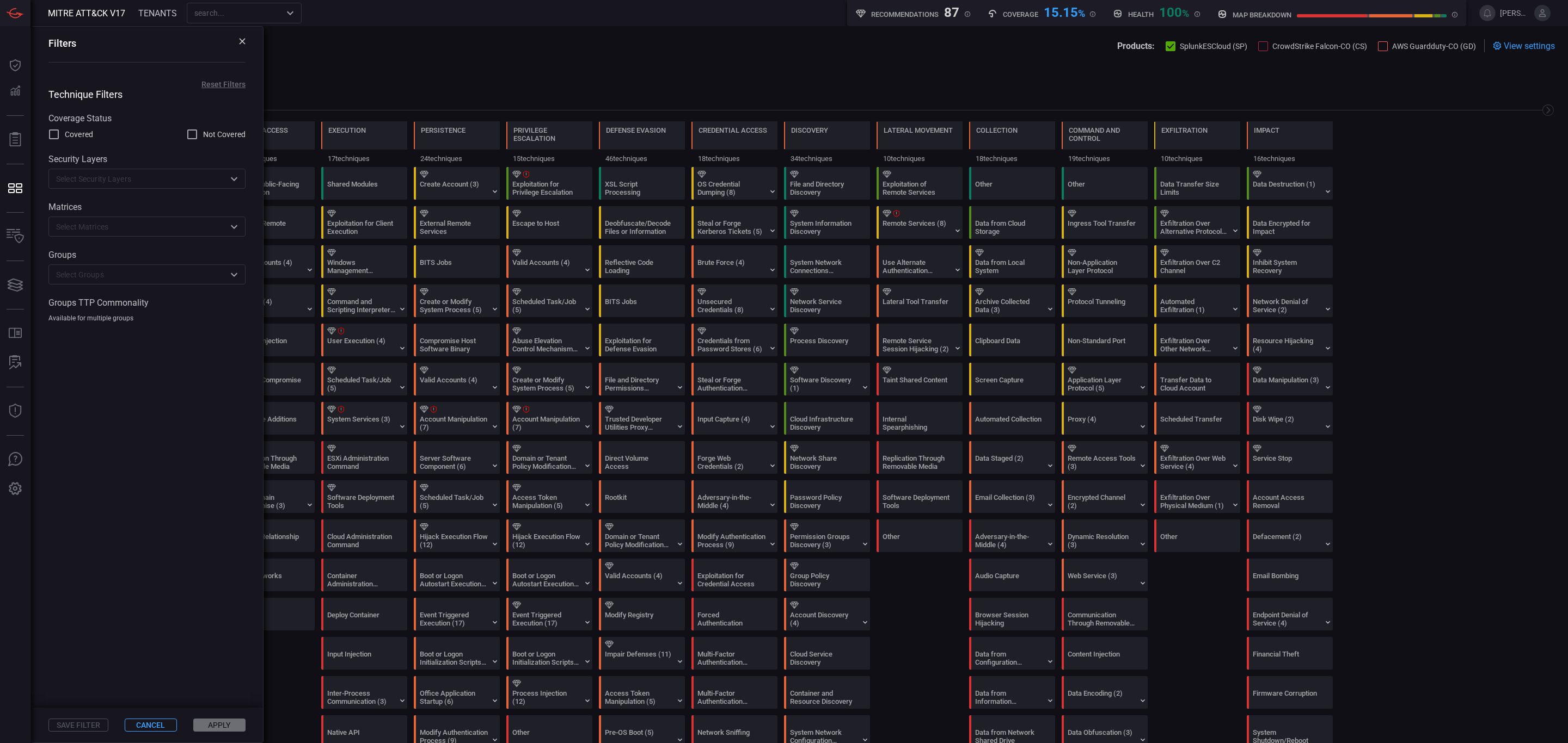
click at [122, 115] on label "Coverage Status" at bounding box center [146, 118] width 197 height 11
click at [96, 283] on div "​" at bounding box center [146, 274] width 197 height 21
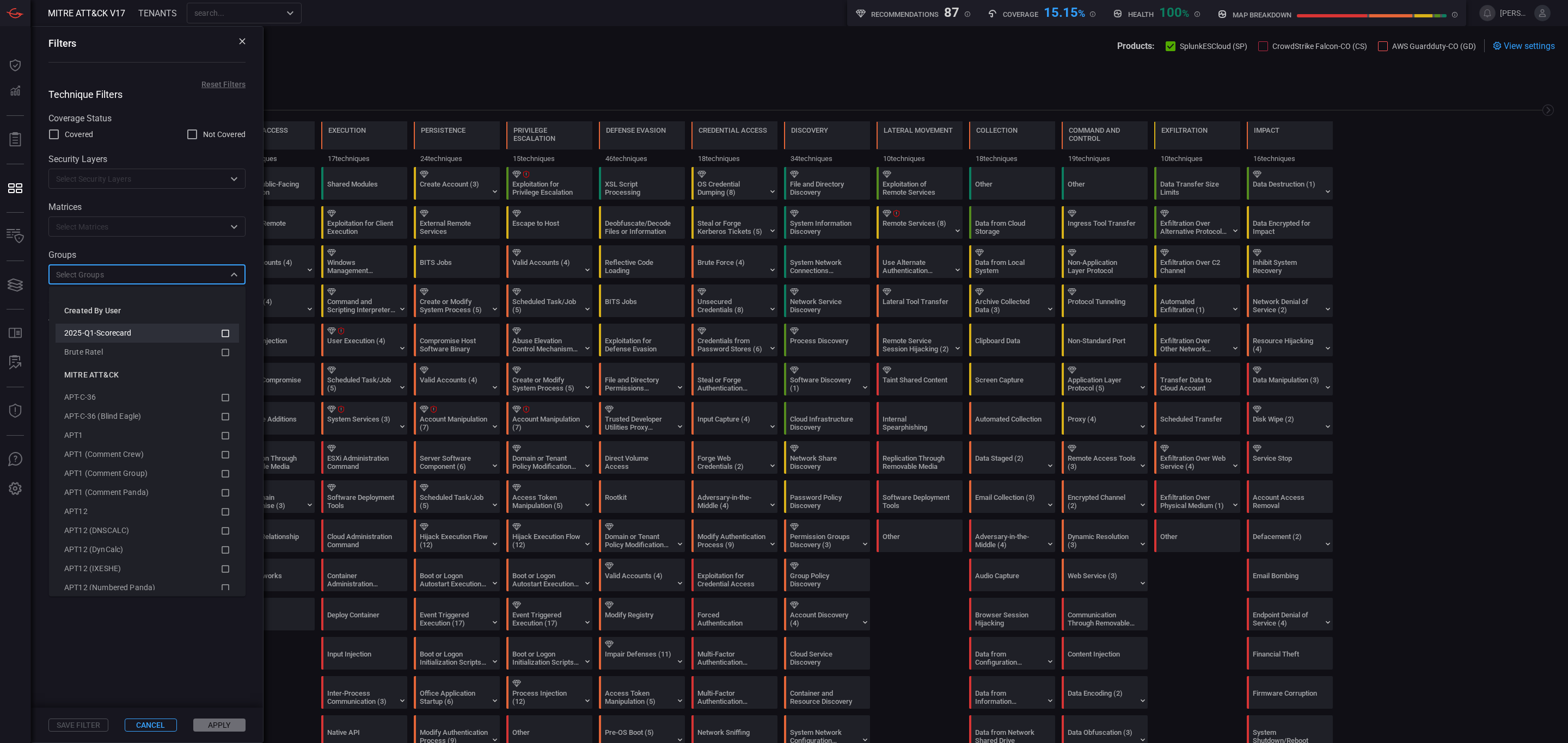
click at [128, 333] on span "2025-Q1-Scorecard" at bounding box center [98, 333] width 68 height 9
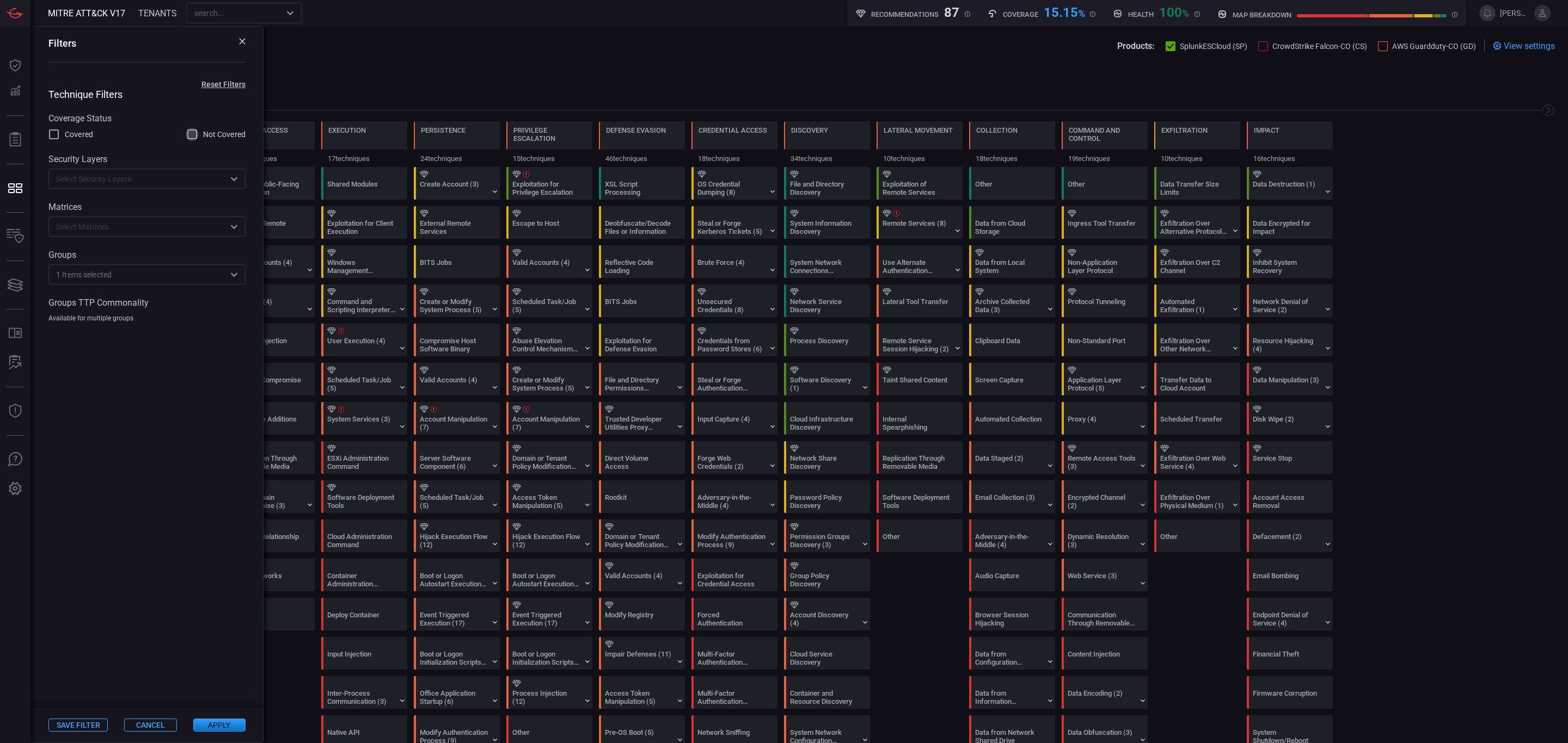
click at [192, 140] on input "Not Covered" at bounding box center [192, 134] width 13 height 13
click at [194, 136] on input "Not Covered" at bounding box center [192, 134] width 13 height 13
checkbox input "false"
click at [127, 398] on span at bounding box center [147, 516] width 232 height 386
drag, startPoint x: 186, startPoint y: 475, endPoint x: 182, endPoint y: 465, distance: 10.8
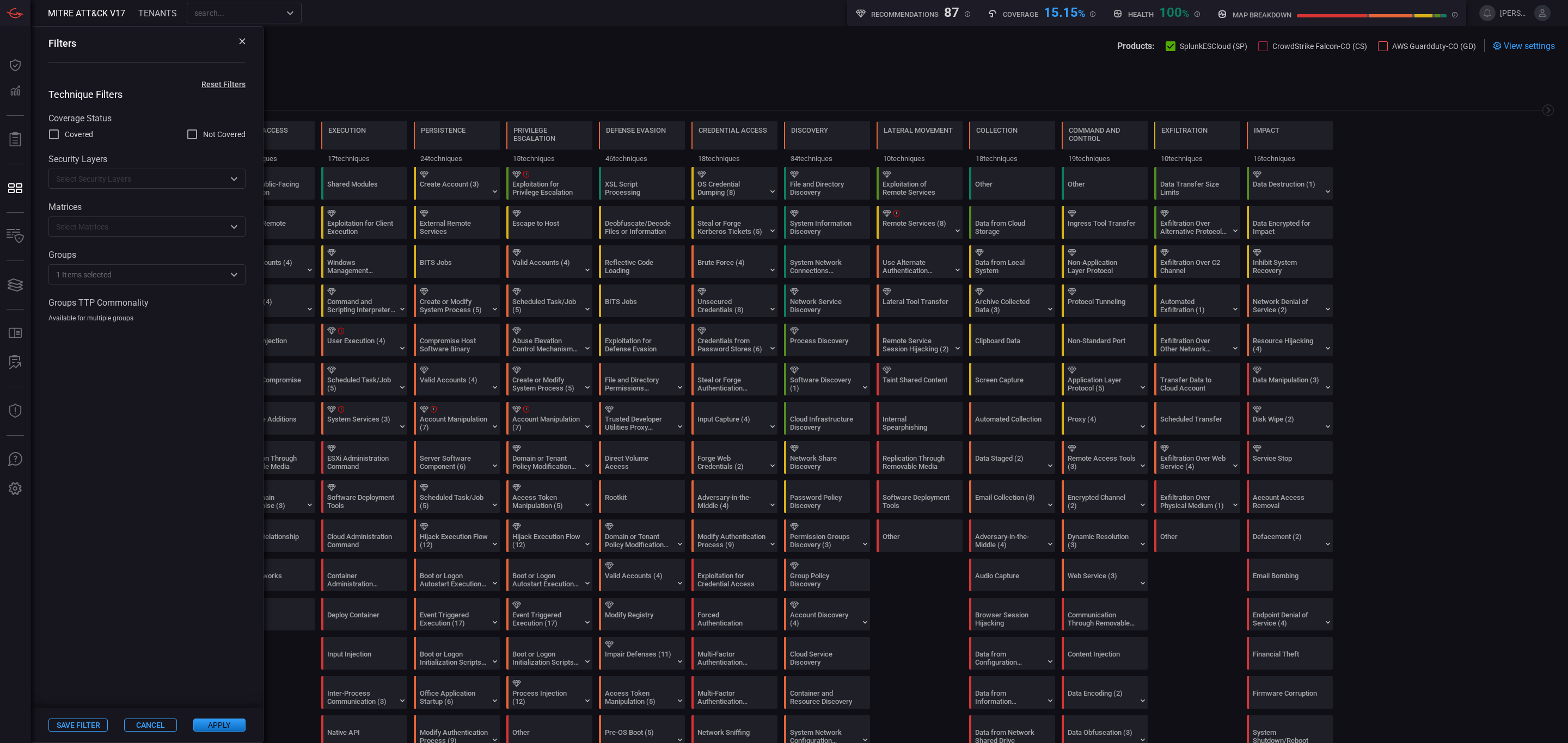
click at [185, 476] on span at bounding box center [147, 516] width 232 height 386
click at [138, 264] on div "Groups 1 Items selected ​" at bounding box center [146, 267] width 197 height 35
click at [143, 266] on div "Groups 1 Items selected ​" at bounding box center [146, 267] width 197 height 35
click at [140, 271] on input "text" at bounding box center [167, 275] width 113 height 14
click at [885, 62] on div "Coverage Siem Health Products: SplunkESCloud (SP) CrowdStrike Falcon-CO (CS) AW…" at bounding box center [799, 59] width 1538 height 65
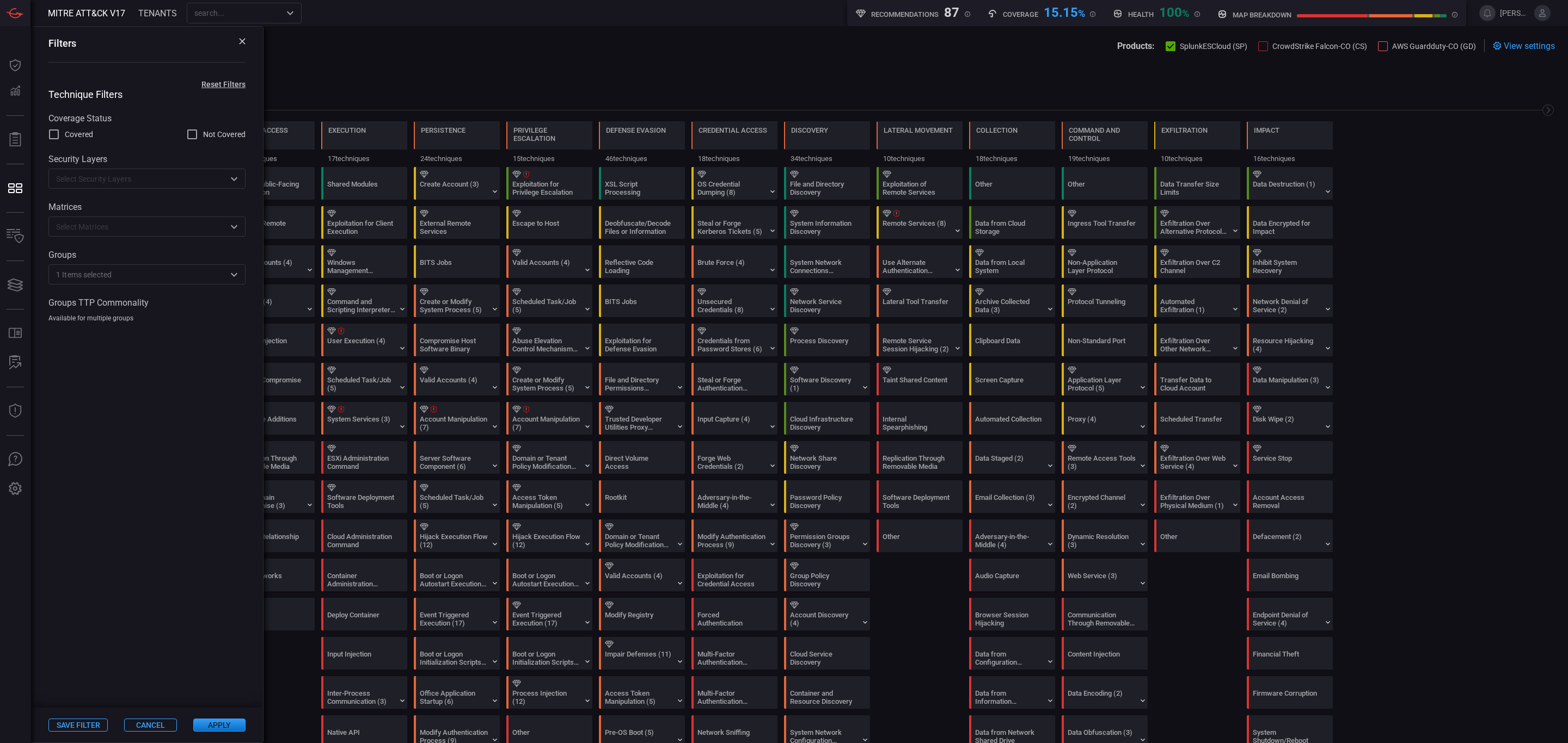
drag, startPoint x: 161, startPoint y: 386, endPoint x: 143, endPoint y: 327, distance: 61.7
click at [161, 383] on span at bounding box center [147, 516] width 232 height 386
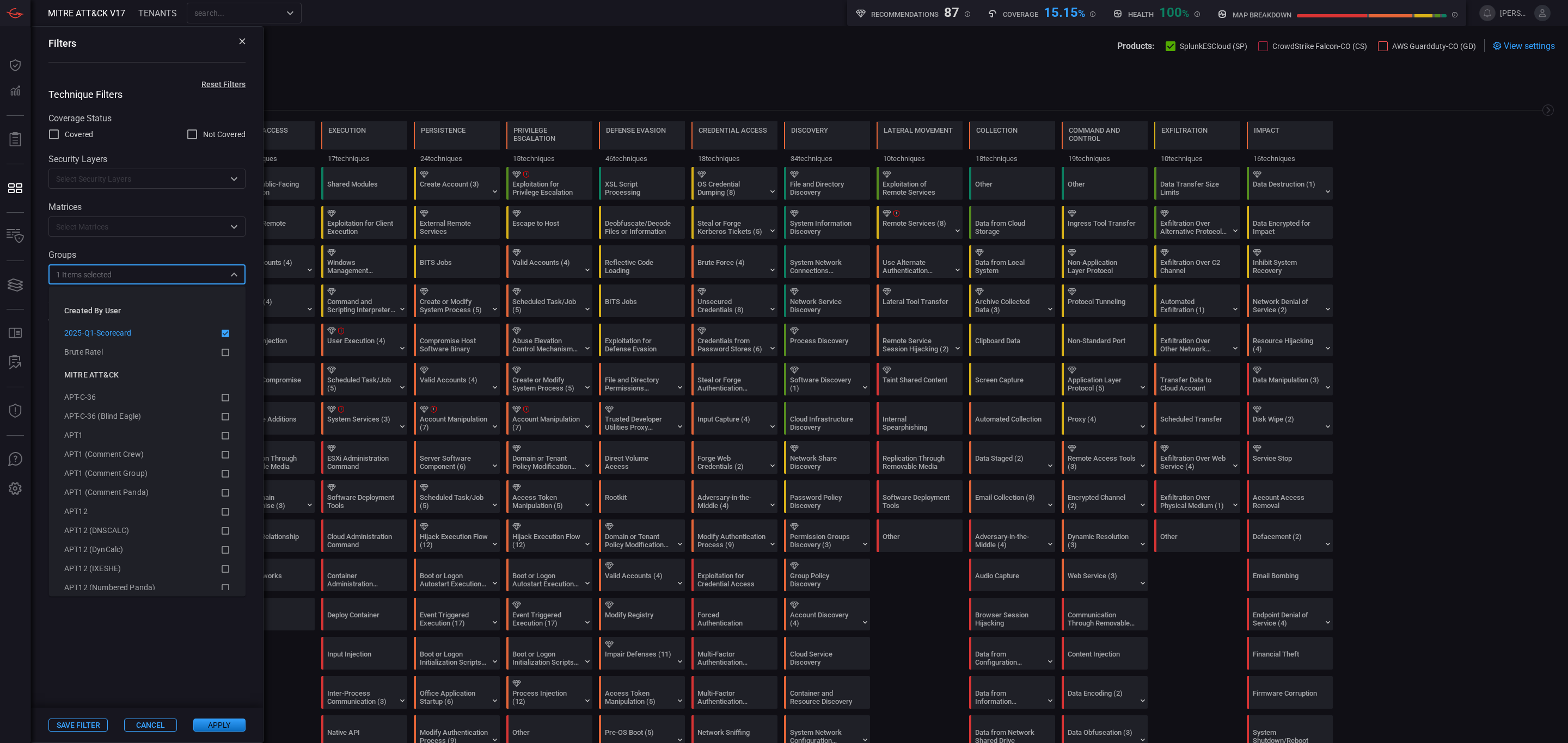
click at [134, 274] on input "text" at bounding box center [167, 275] width 113 height 14
click at [217, 333] on li "2025-Q1-Scorecard" at bounding box center [147, 333] width 183 height 19
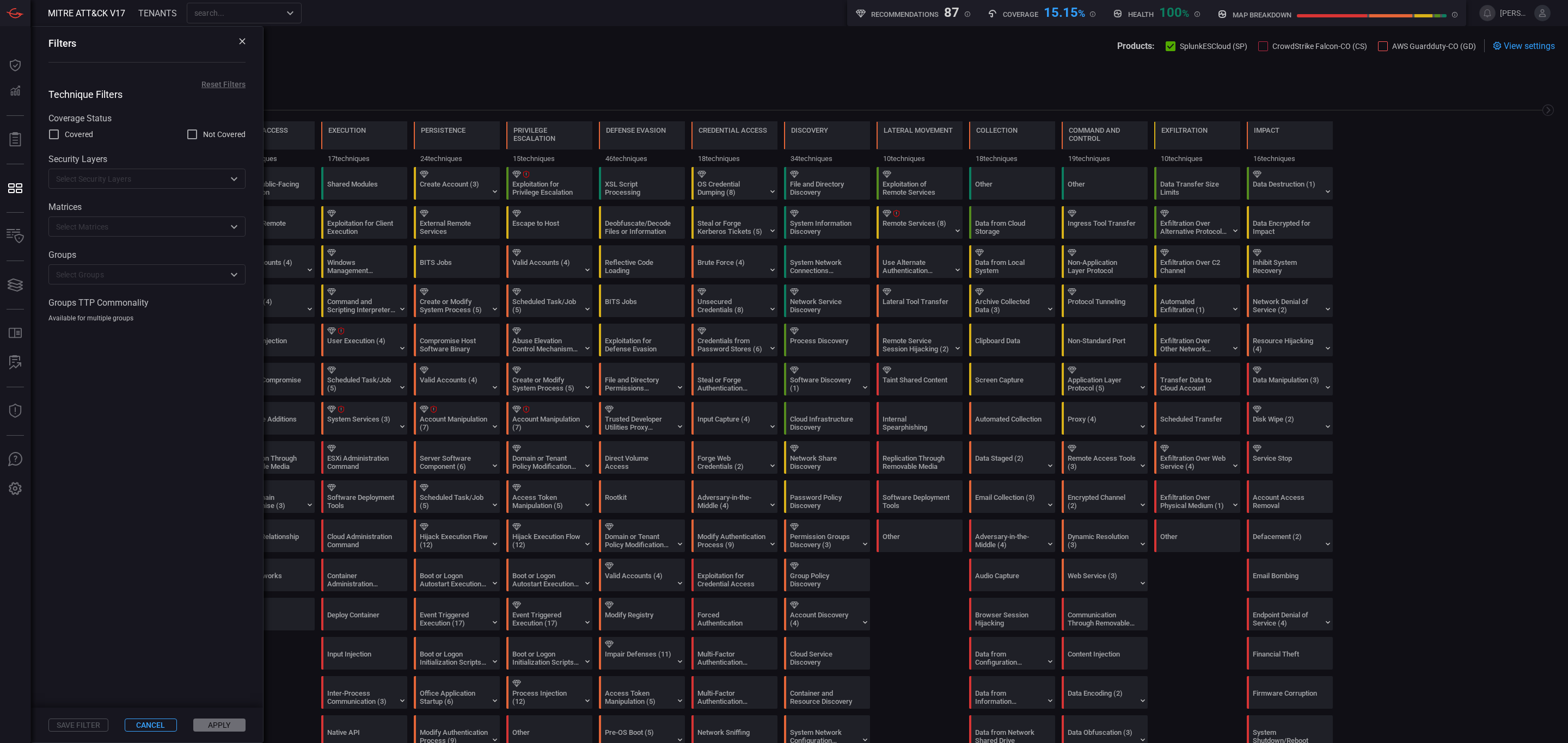
click at [422, 42] on span at bounding box center [645, 45] width 943 height 13
click at [499, 62] on span at bounding box center [798, 58] width 1511 height 12
click at [497, 71] on span at bounding box center [884, 70] width 1341 height 13
click at [144, 619] on button "Cancel" at bounding box center [150, 724] width 52 height 13
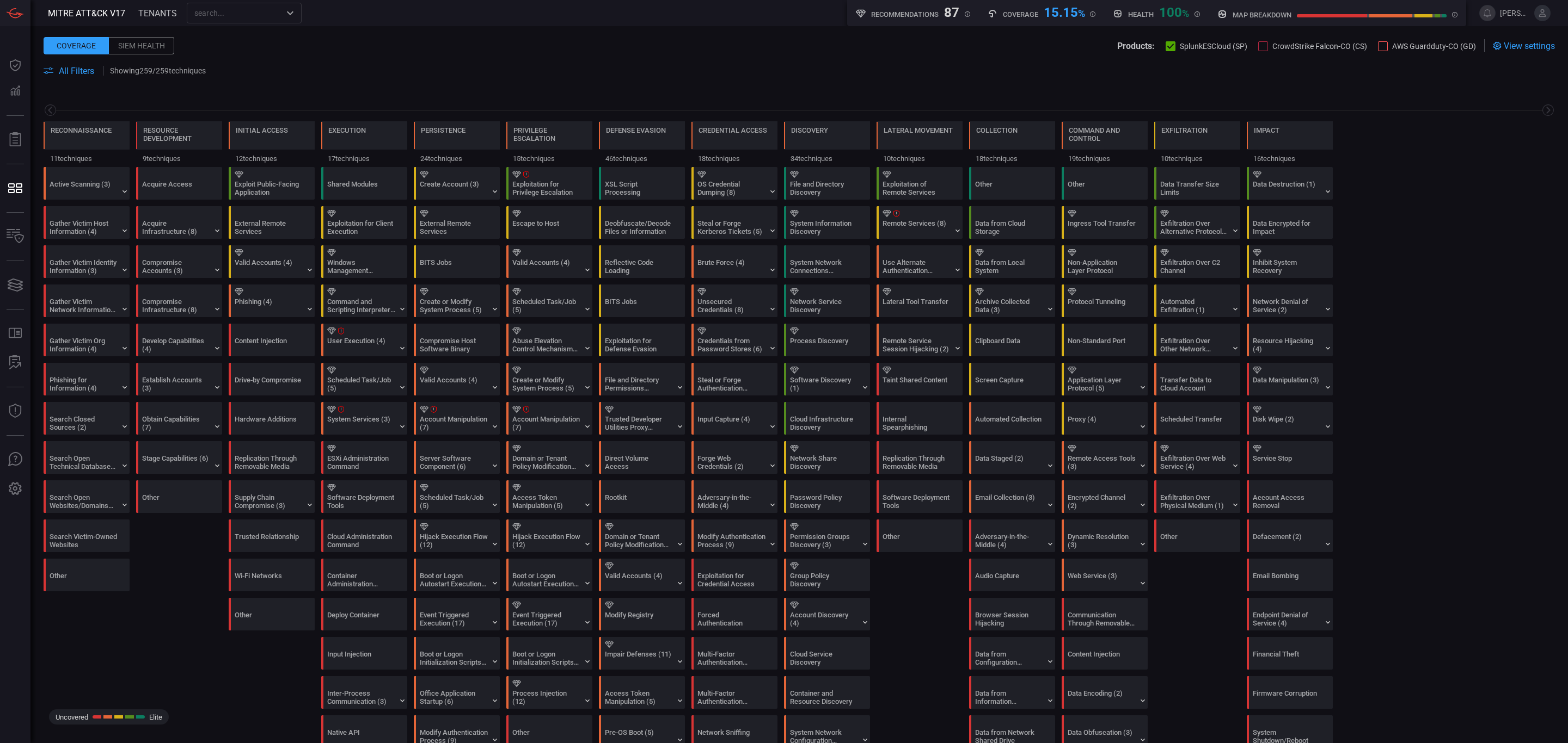
click at [72, 70] on span "All Filters" at bounding box center [76, 70] width 35 height 11
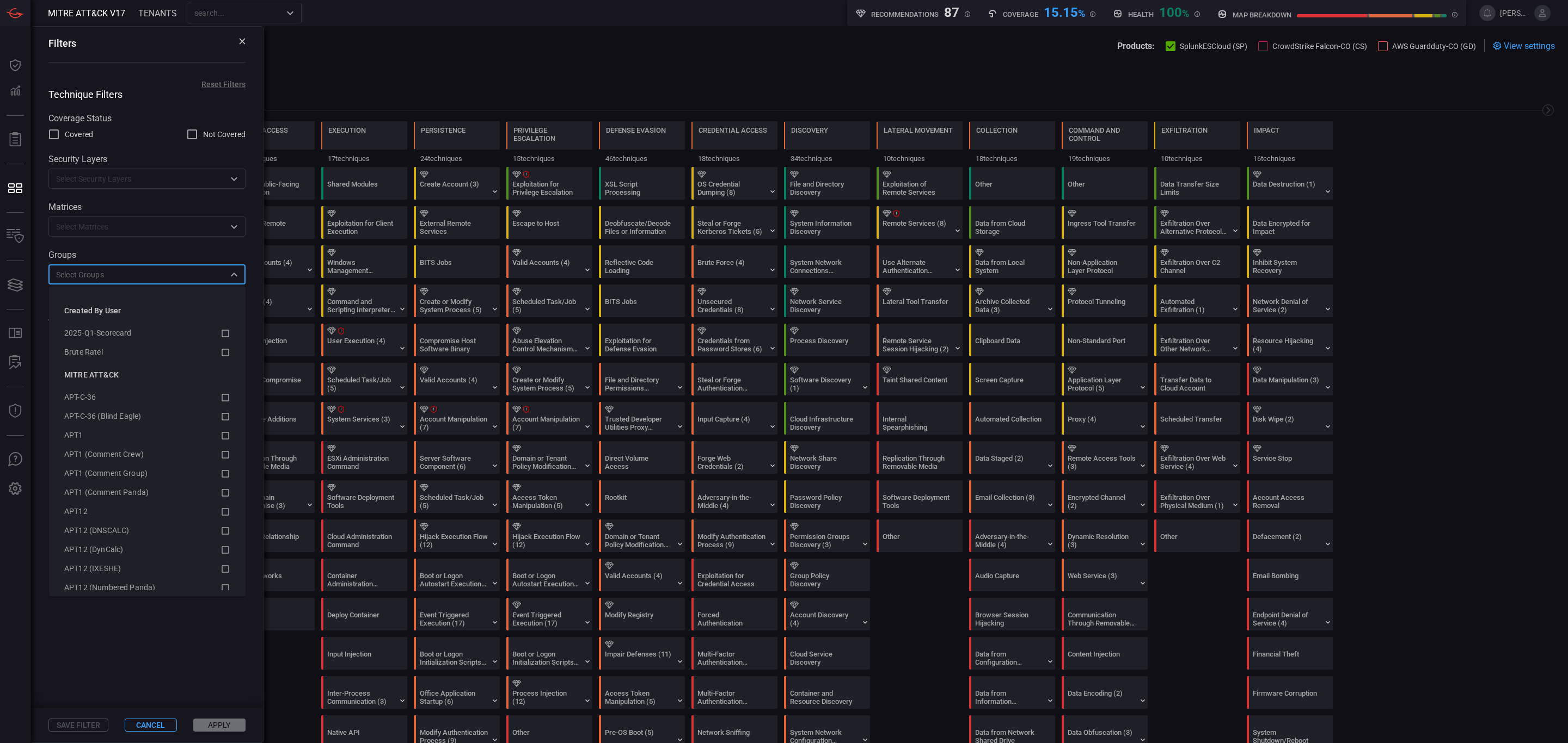
click at [129, 276] on input "text" at bounding box center [138, 275] width 172 height 14
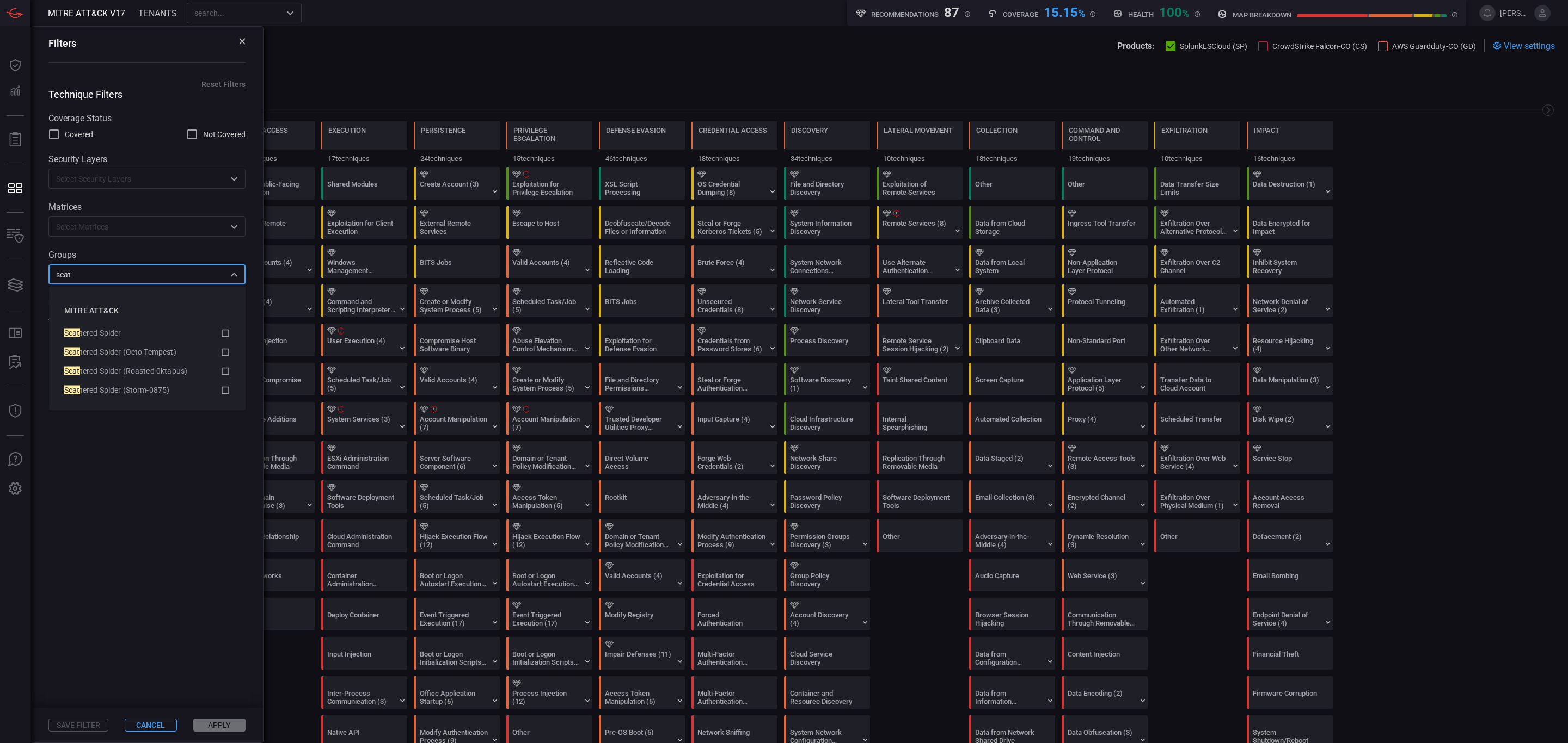
type input "scatt"
click at [226, 335] on icon at bounding box center [225, 333] width 10 height 13
click at [225, 329] on icon at bounding box center [225, 333] width 10 height 13
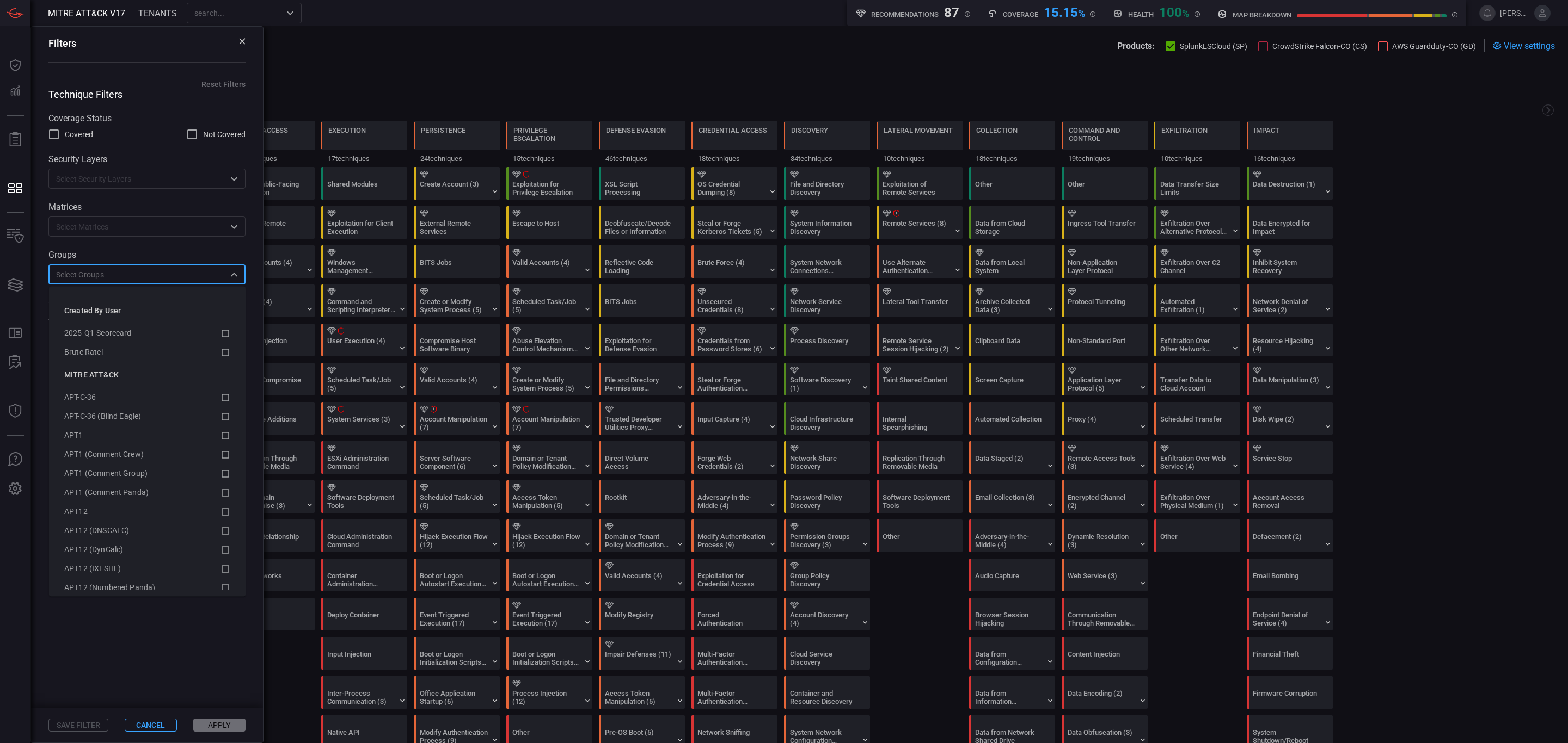
drag, startPoint x: 223, startPoint y: 332, endPoint x: 89, endPoint y: 254, distance: 155.0
click at [92, 254] on body "MITRE ATT&CK V17 TENANTS ​ Recommendations 87 Coverage 15.15 % Health 100 % map…" at bounding box center [784, 371] width 1568 height 743
click at [78, 268] on div "​" at bounding box center [146, 274] width 197 height 21
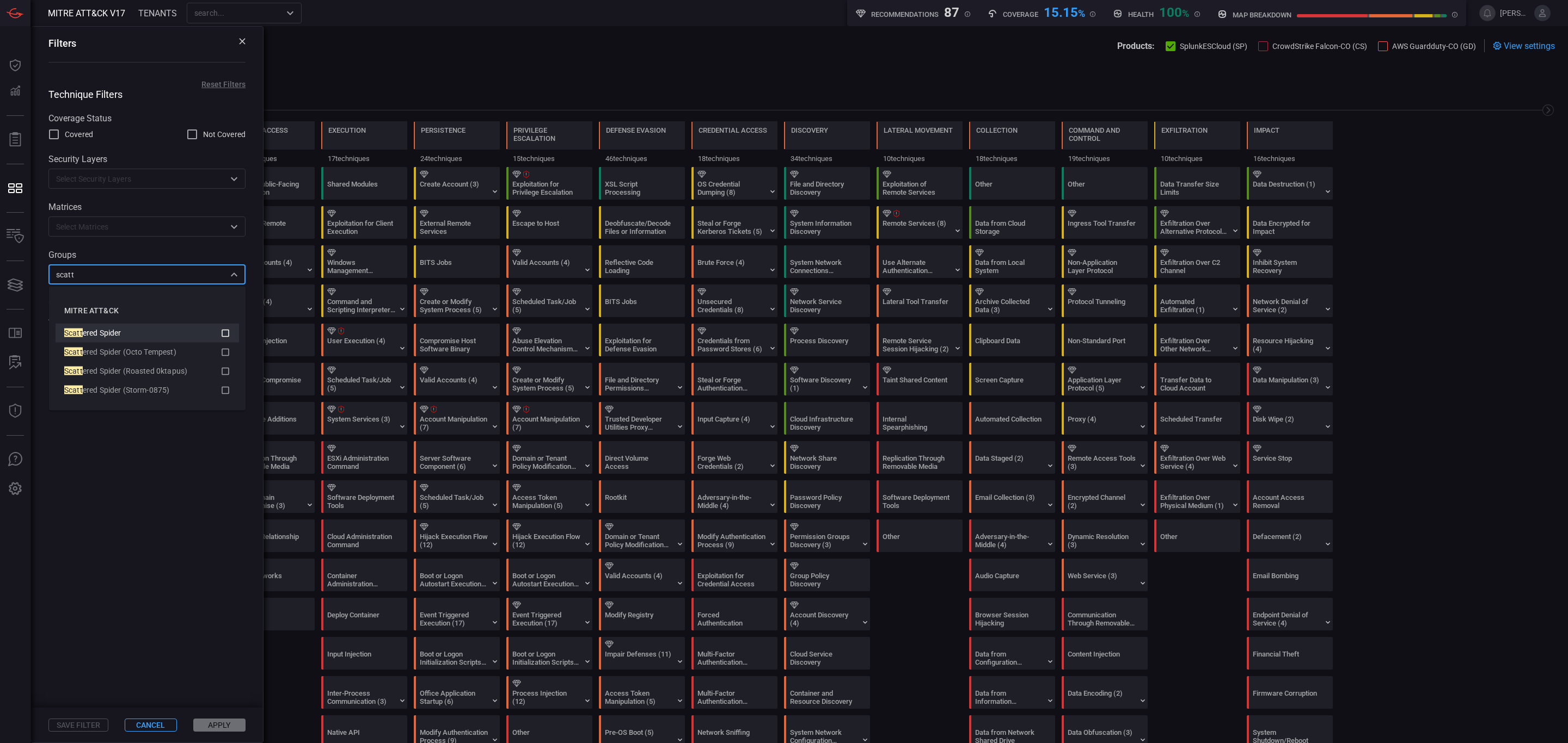
click at [222, 332] on icon at bounding box center [225, 333] width 10 height 13
type input "scatt"
click at [217, 619] on button "Apply" at bounding box center [218, 724] width 52 height 13
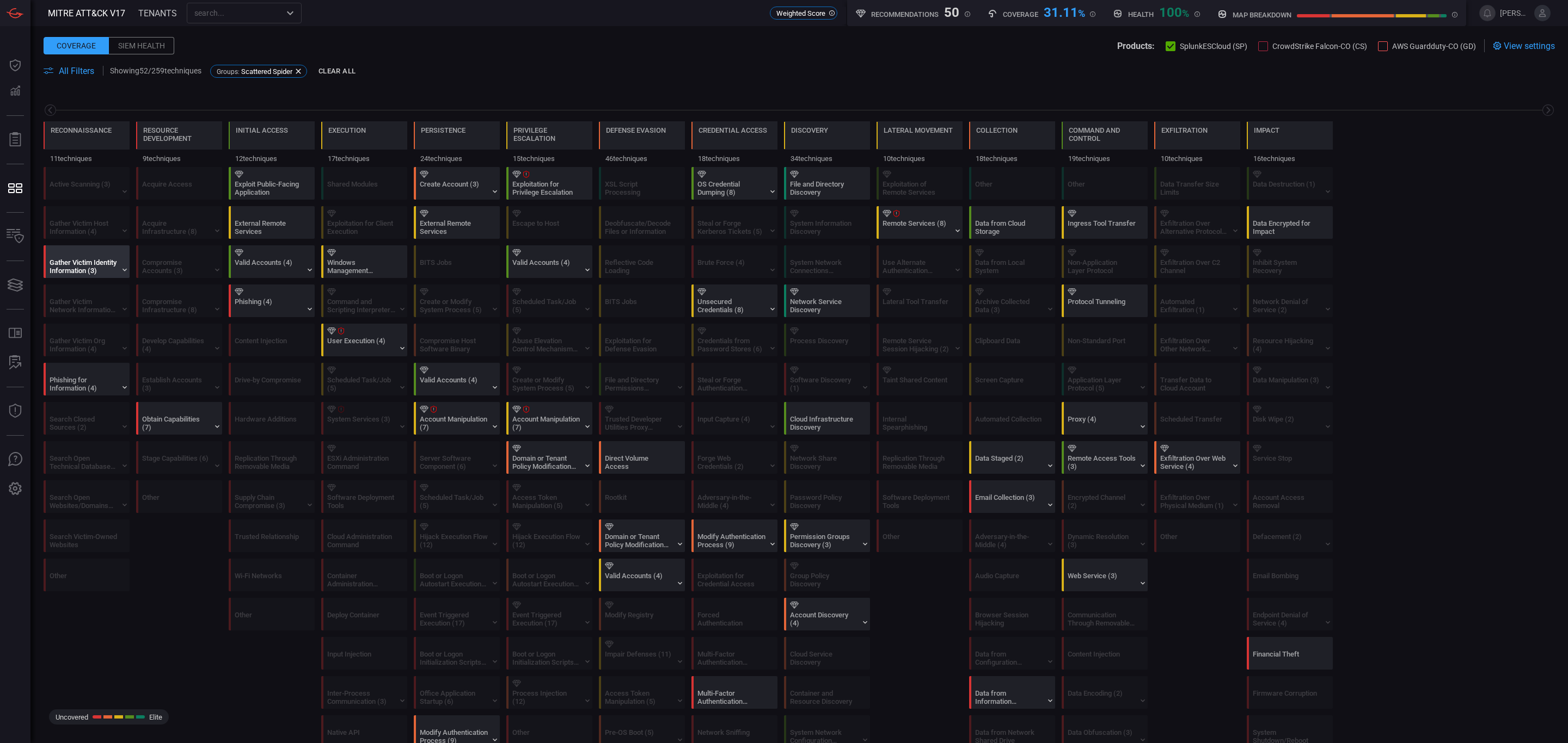
click at [104, 266] on div "Gather Victim Identity Information (3)" at bounding box center [83, 266] width 68 height 17
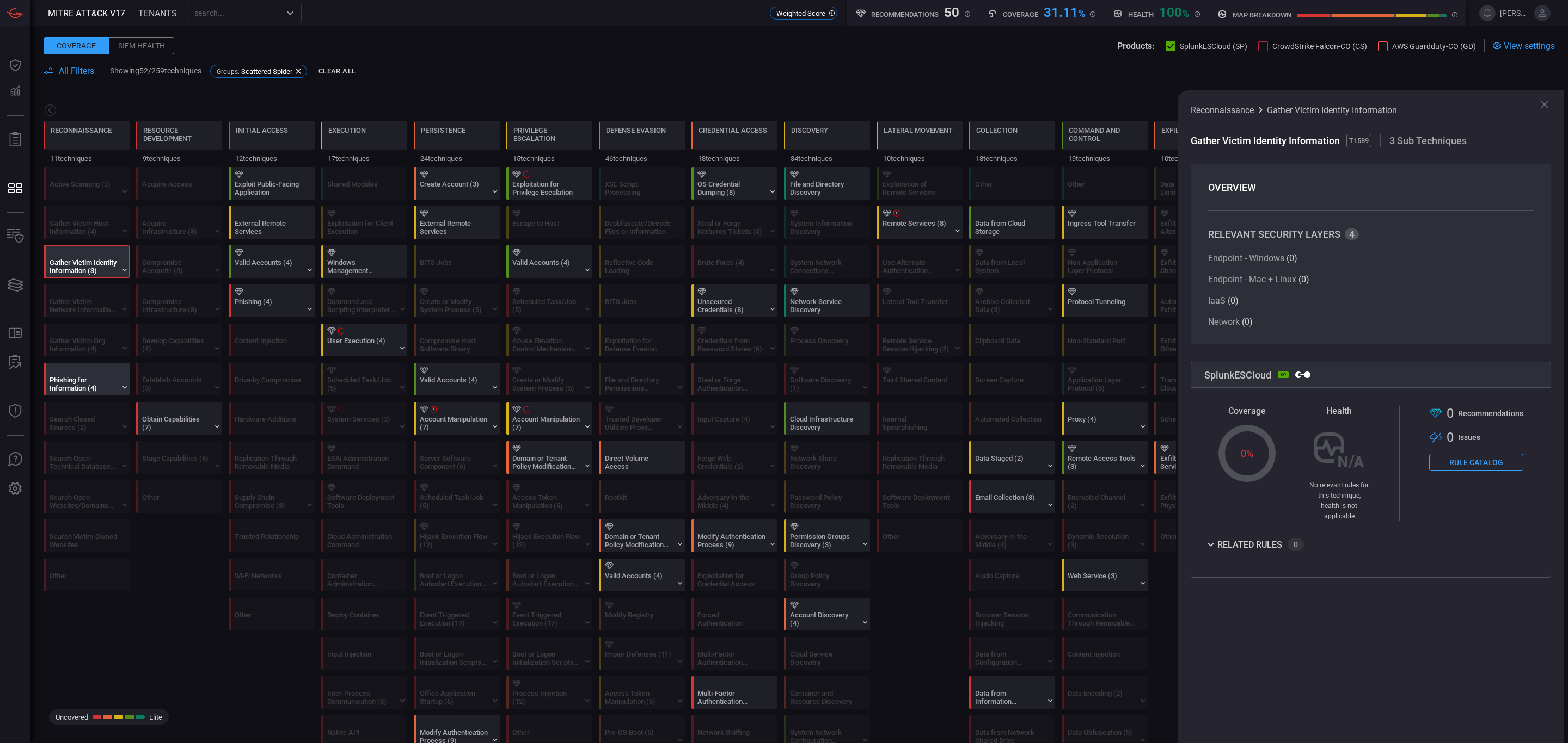
click at [96, 388] on div "Phishing for Information (4)" at bounding box center [83, 384] width 68 height 17
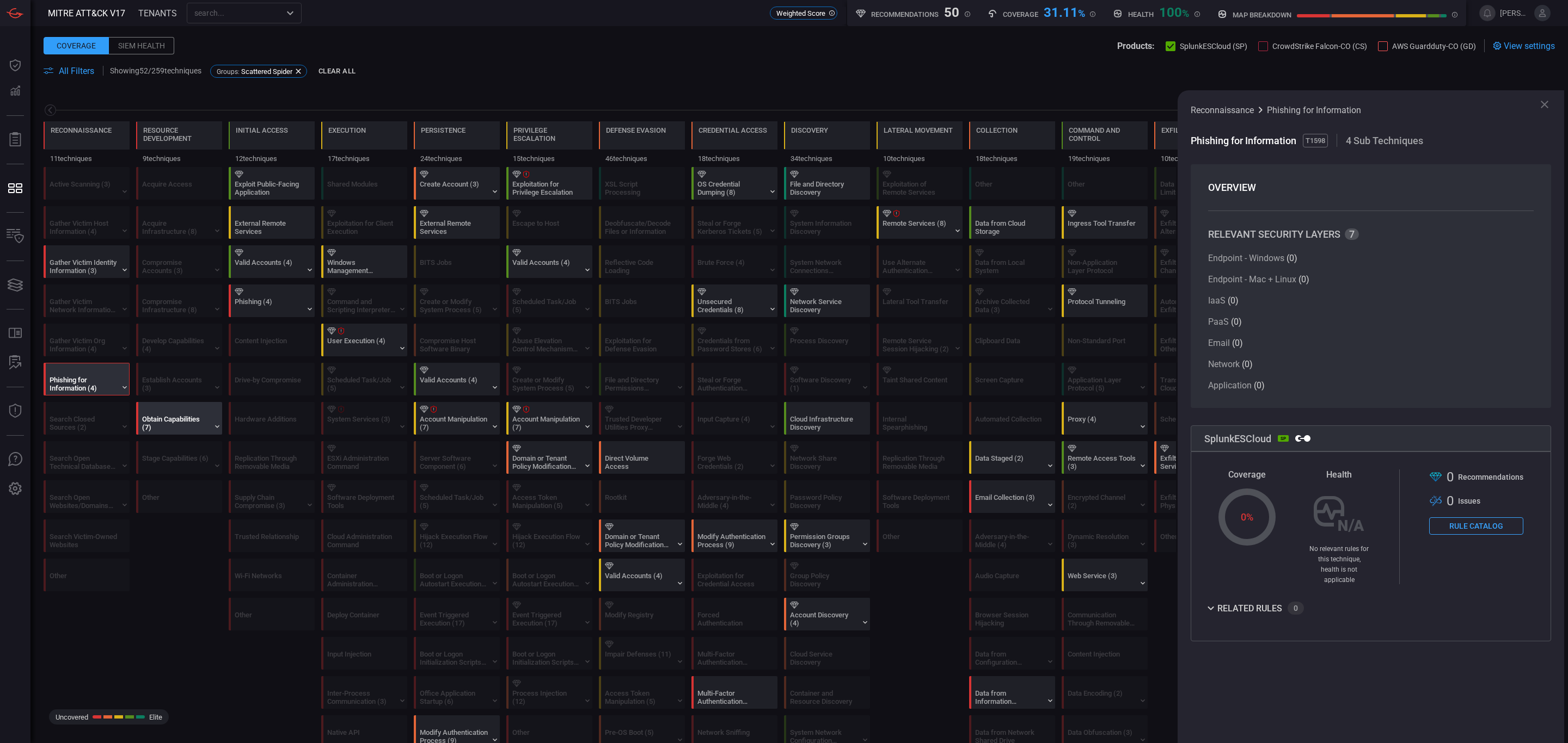
click at [175, 430] on div "Obtain Capabilities (7)" at bounding box center [175, 423] width 68 height 17
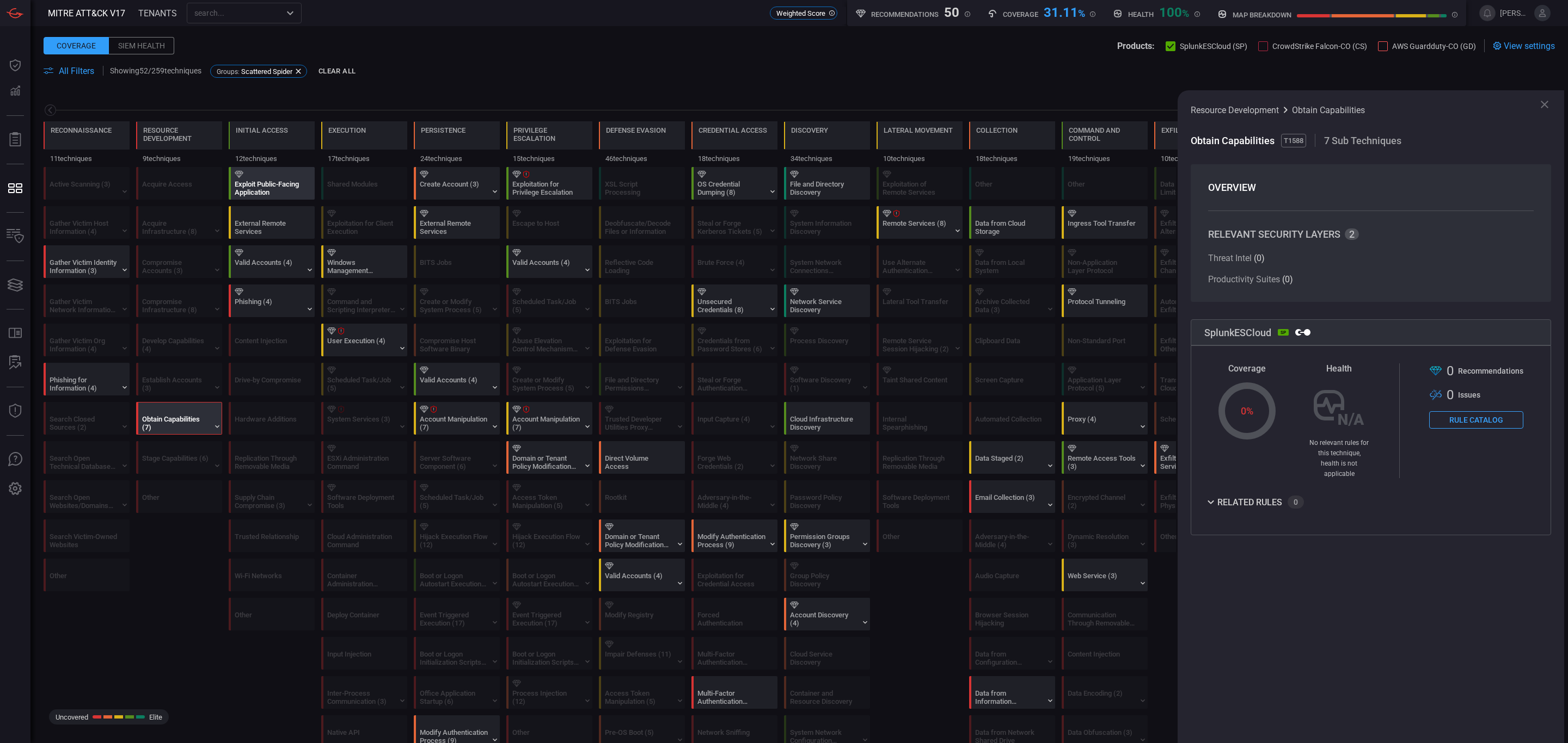
click at [257, 180] on div "Exploit Public-Facing Application" at bounding box center [268, 188] width 68 height 17
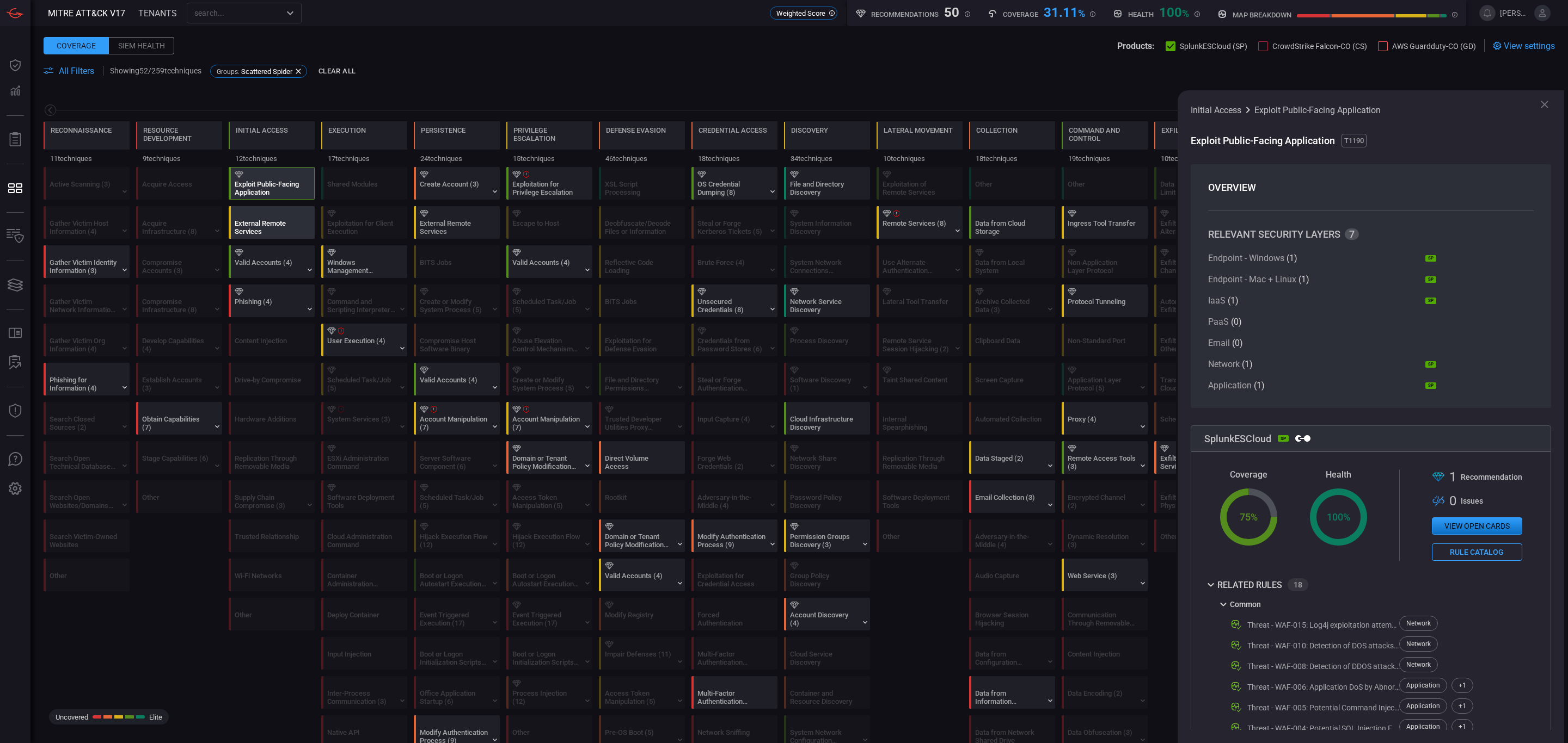
click at [257, 229] on div "External Remote Services" at bounding box center [268, 227] width 68 height 17
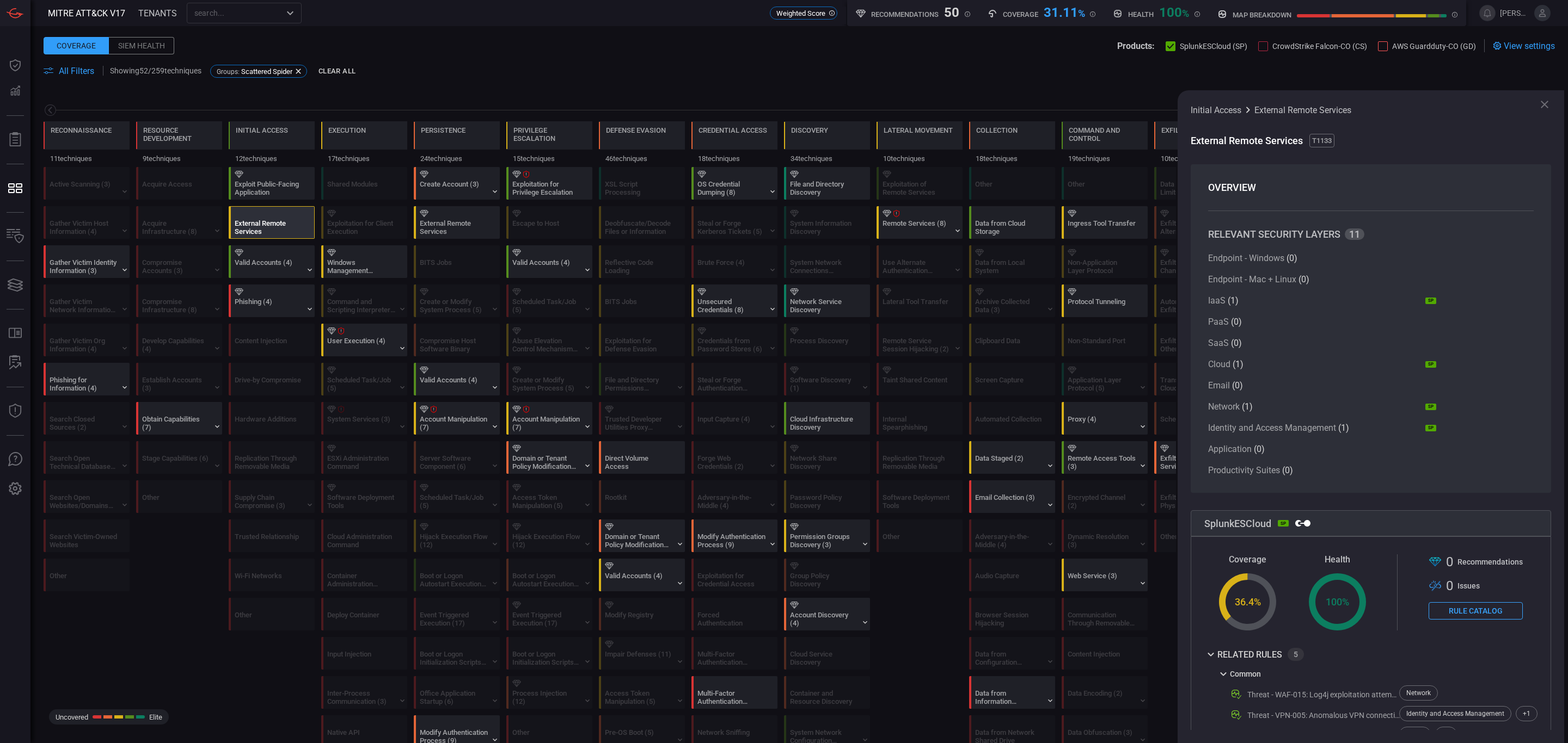
scroll to position [85, 0]
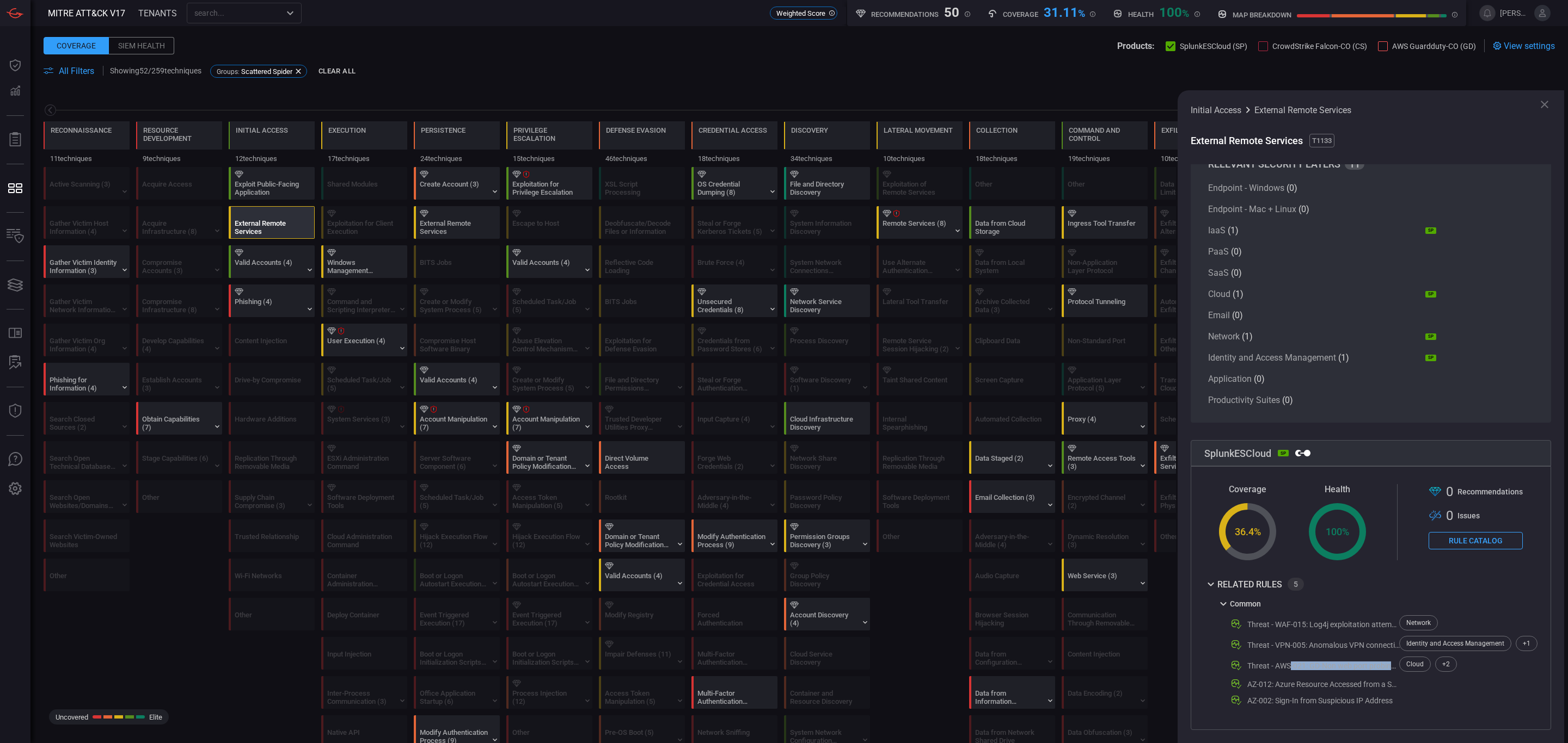
drag, startPoint x: 1291, startPoint y: 655, endPoint x: 1390, endPoint y: 654, distance: 99.0
click at [1307, 619] on div "Threat - AWS-021: GD-Non web port probing from malicious IP - Rule" at bounding box center [1324, 666] width 153 height 9
drag, startPoint x: 1279, startPoint y: 687, endPoint x: 1398, endPoint y: 689, distance: 119.0
click at [1307, 619] on div "Common Threat - WAF-015: Log4j exploitation attempt - Rule Network Threat - VPN…" at bounding box center [1376, 654] width 320 height 108
click at [1307, 619] on div at bounding box center [1468, 699] width 138 height 17
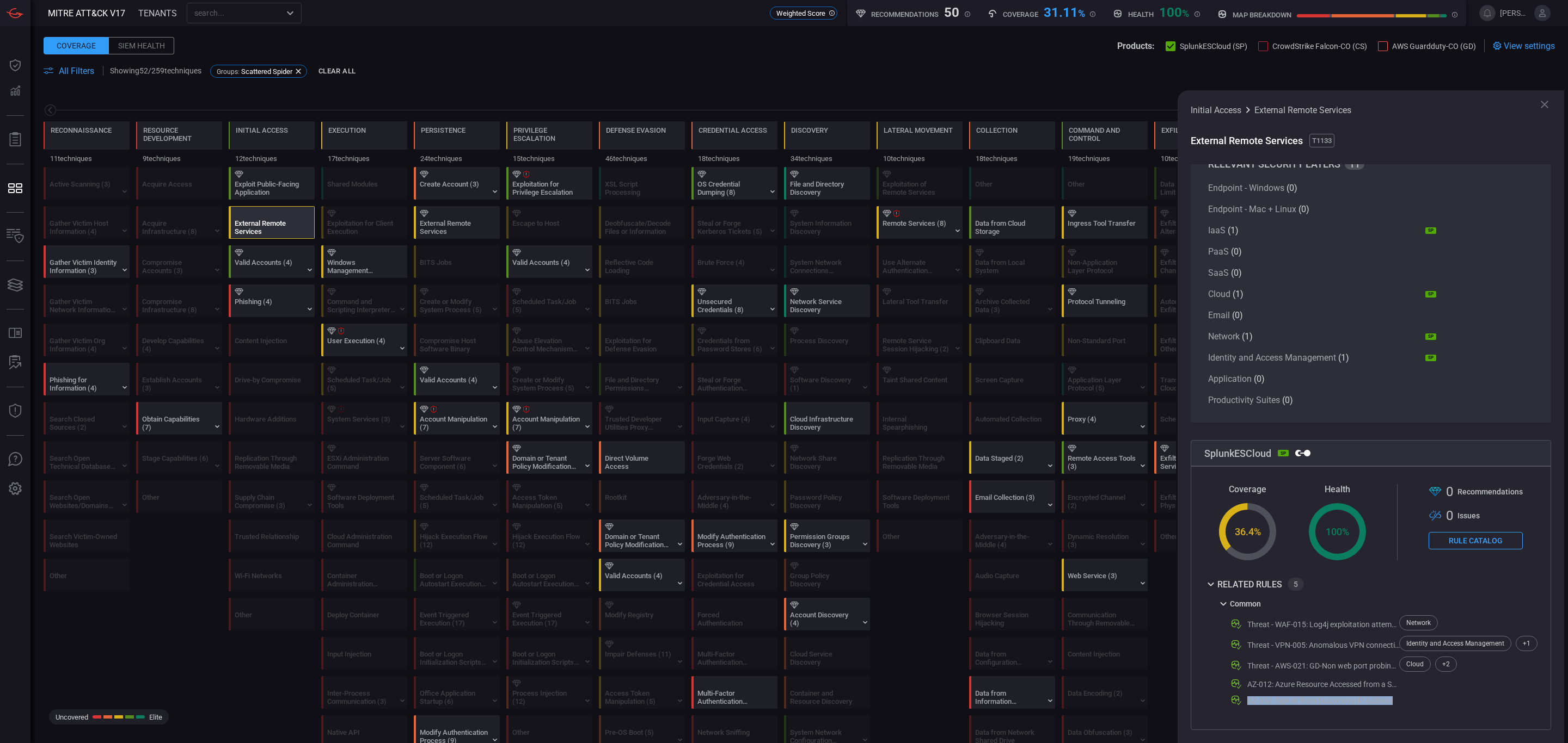
drag, startPoint x: 1402, startPoint y: 684, endPoint x: 1244, endPoint y: 689, distance: 158.1
click at [1244, 619] on div "Common Threat - WAF-015: Log4j exploitation attempt - Rule Network Threat - VPN…" at bounding box center [1376, 654] width 320 height 108
click at [1307, 619] on div at bounding box center [1468, 699] width 138 height 17
drag, startPoint x: 1276, startPoint y: 654, endPoint x: 1310, endPoint y: 657, distance: 34.1
click at [1307, 619] on div "Threat - AWS-021: GD-Non web port probing from malicious IP - Rule" at bounding box center [1324, 666] width 153 height 9
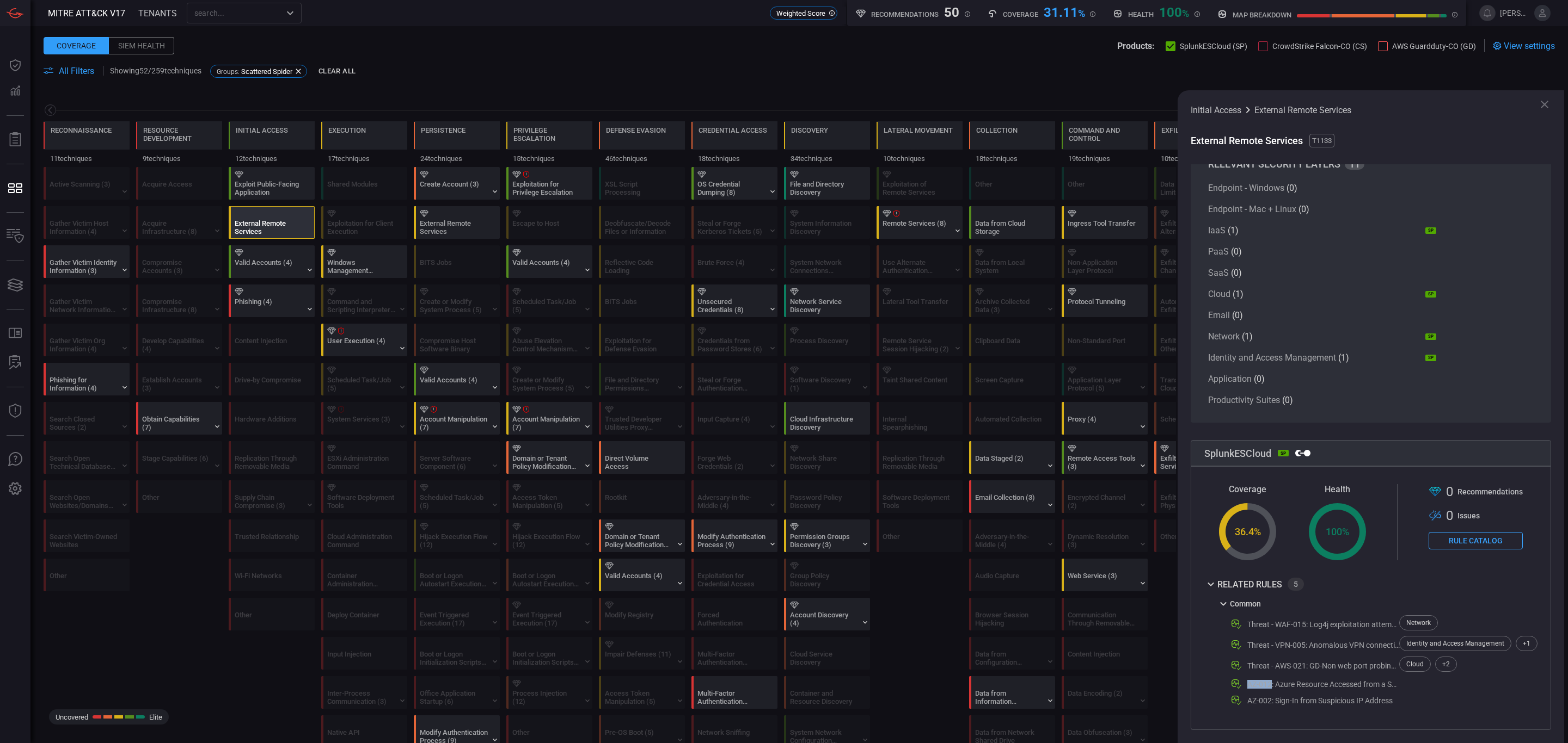
drag, startPoint x: 1245, startPoint y: 673, endPoint x: 1271, endPoint y: 673, distance: 26.0
click at [1271, 619] on div "AZ-012: Azure Resource Accessed from a Suspicious Source" at bounding box center [1307, 684] width 183 height 13
copy div "AZ-012"
drag, startPoint x: 1376, startPoint y: 689, endPoint x: 1247, endPoint y: 684, distance: 129.1
click at [1247, 619] on div "AZ-002: Sign-In from Suspicious IP Address" at bounding box center [1305, 700] width 176 height 13
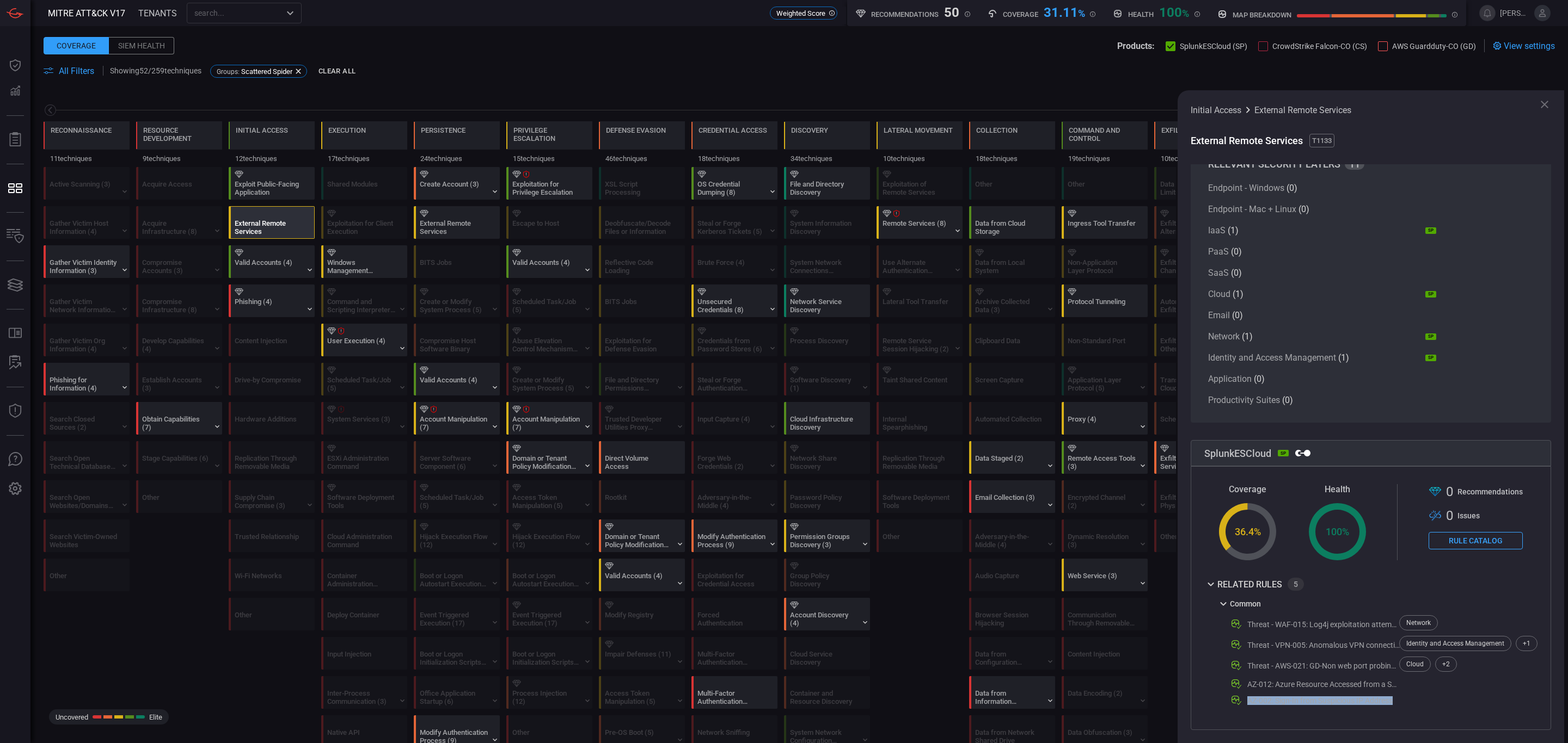
copy div "AZ-002: Sign-In from Suspicious IP Address"
click at [247, 296] on div at bounding box center [274, 292] width 78 height 7
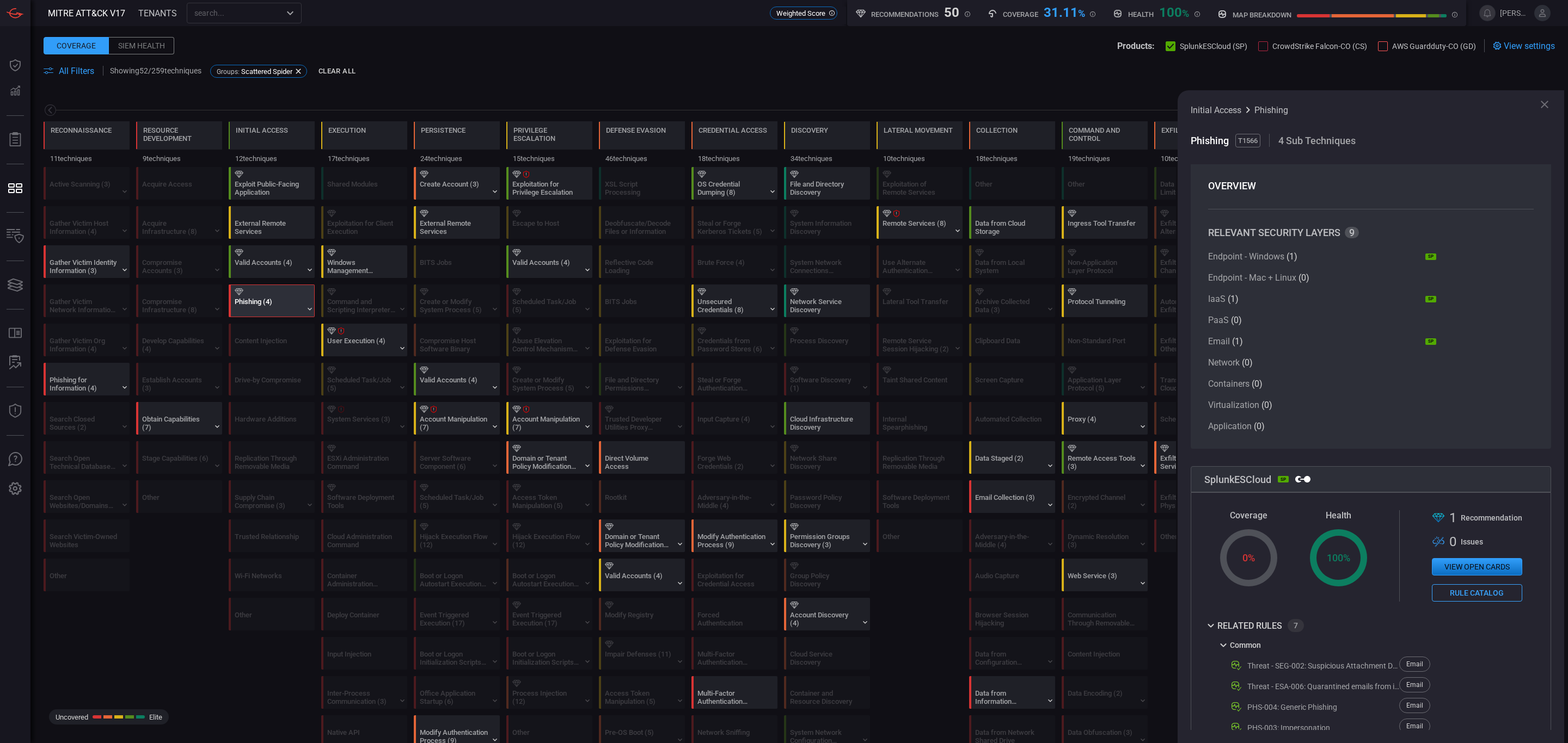
scroll to position [0, 0]
drag, startPoint x: 1206, startPoint y: 233, endPoint x: 1362, endPoint y: 233, distance: 156.0
click at [1307, 233] on section "OVERVIEW RELEVANT SECURITY LAYERS 9 Endpoint - Windows ( 1 ) SP Endpoint - Mac …" at bounding box center [1371, 307] width 360 height 286
drag, startPoint x: 1320, startPoint y: 419, endPoint x: 1322, endPoint y: 412, distance: 7.3
click at [1307, 414] on div "Endpoint - Windows ( 1 ) SP Endpoint - Mac + Linux ( 0 ) IaaS ( 1 ) SP PaaS ( 0…" at bounding box center [1322, 344] width 228 height 180
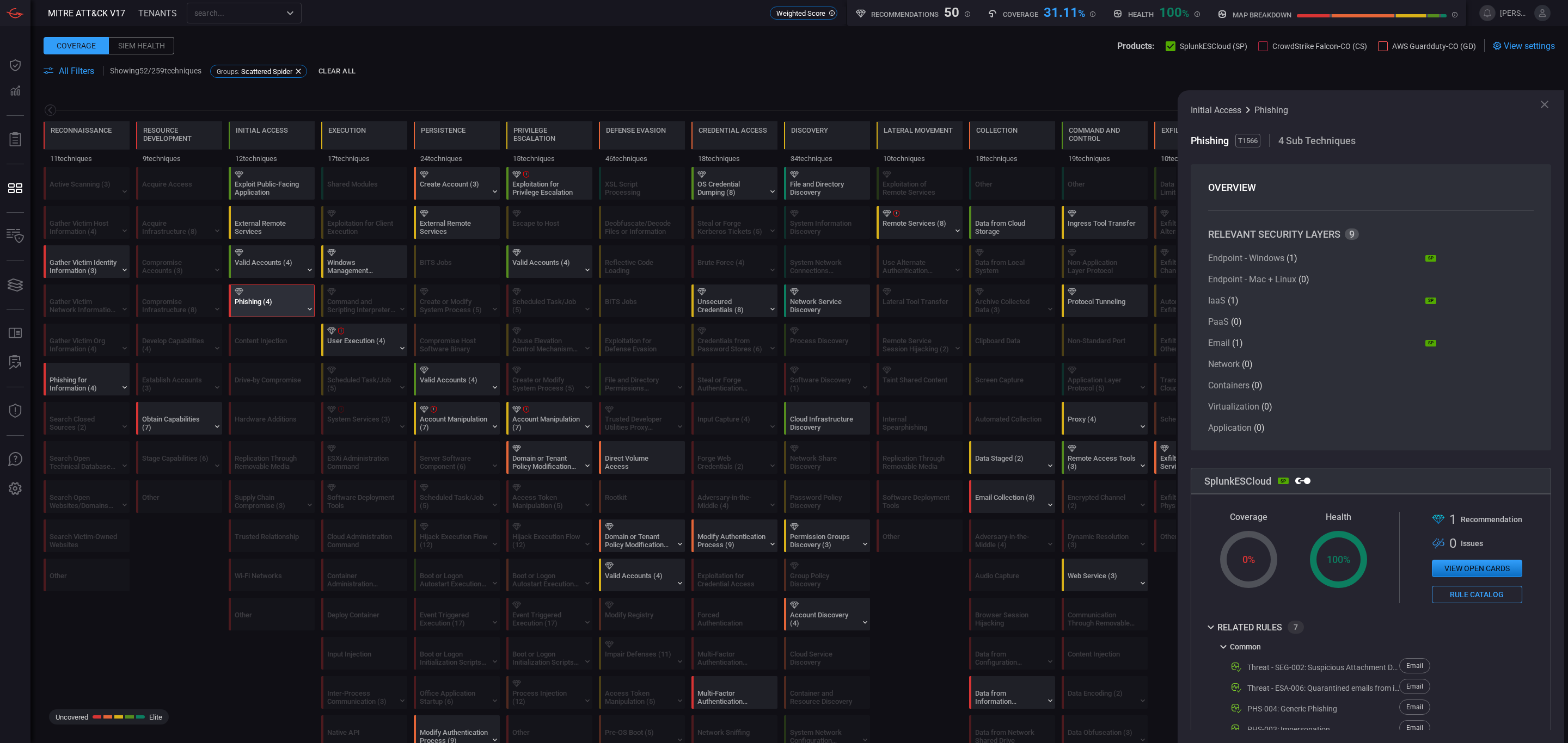
click at [1266, 317] on span at bounding box center [1339, 322] width 194 height 11
drag, startPoint x: 1238, startPoint y: 347, endPoint x: 1227, endPoint y: 310, distance: 38.6
click at [1206, 303] on section "OVERVIEW RELEVANT SECURITY LAYERS 9 Endpoint - Windows ( 1 ) SP Endpoint - Mac …" at bounding box center [1371, 307] width 360 height 286
click at [1301, 317] on span at bounding box center [1339, 322] width 194 height 11
click at [1302, 318] on span at bounding box center [1339, 322] width 194 height 11
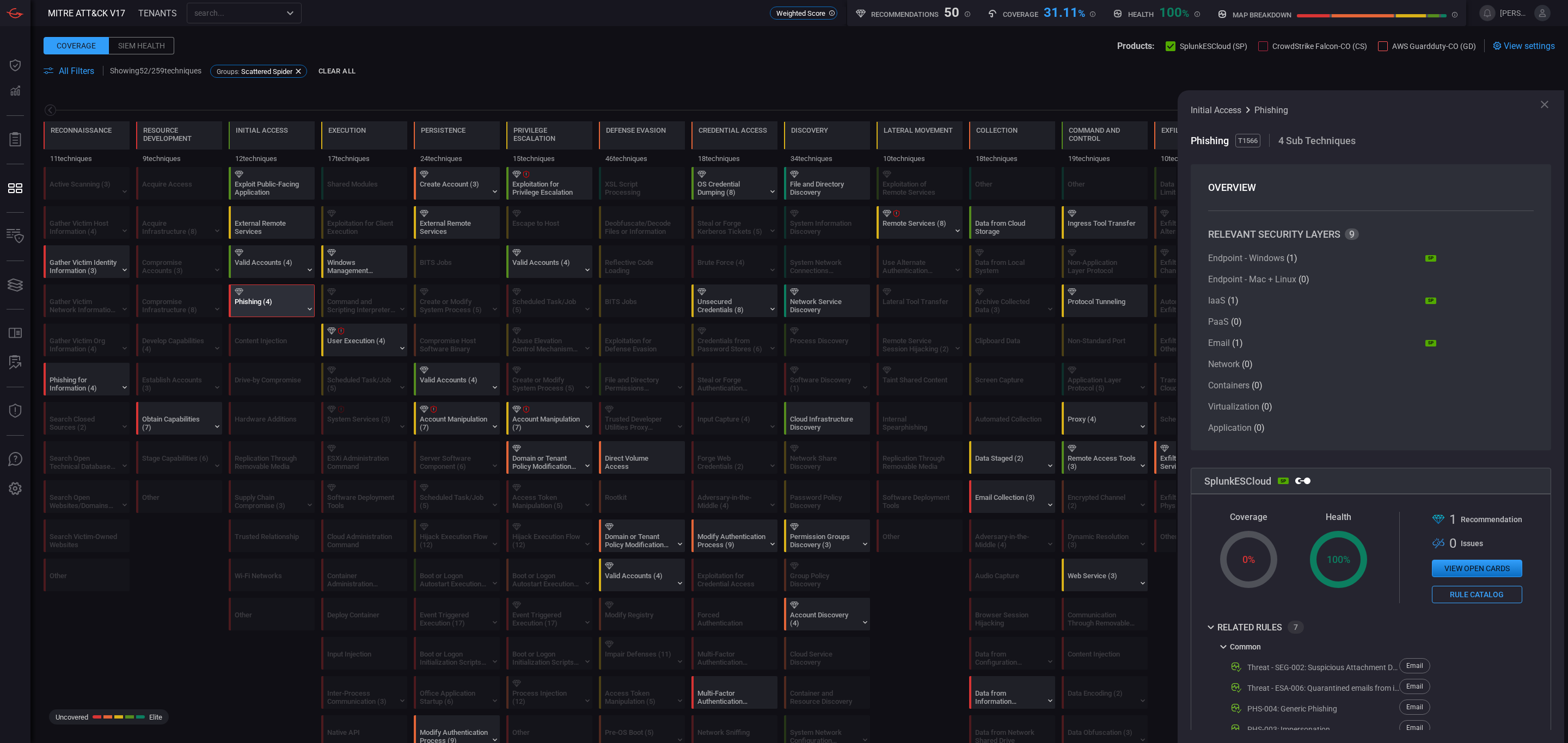
click at [1283, 308] on div "Endpoint - Windows ( 1 ) SP Endpoint - Mac + Linux ( 0 ) IaaS ( 1 ) SP PaaS ( 0…" at bounding box center [1322, 344] width 228 height 180
drag, startPoint x: 1245, startPoint y: 364, endPoint x: 1274, endPoint y: 425, distance: 67.5
click at [1271, 425] on div "Endpoint - Windows ( 1 ) SP Endpoint - Mac + Linux ( 0 ) IaaS ( 1 ) SP PaaS ( 0…" at bounding box center [1322, 344] width 228 height 180
click at [1307, 415] on div "Endpoint - Windows ( 1 ) SP Endpoint - Mac + Linux ( 0 ) IaaS ( 1 ) SP PaaS ( 0…" at bounding box center [1322, 344] width 228 height 180
click at [1307, 107] on div "Initial Access Phishing Phishing T1566 4 Sub Techniques OVERVIEW RELEVANT SECUR…" at bounding box center [1370, 416] width 387 height 653
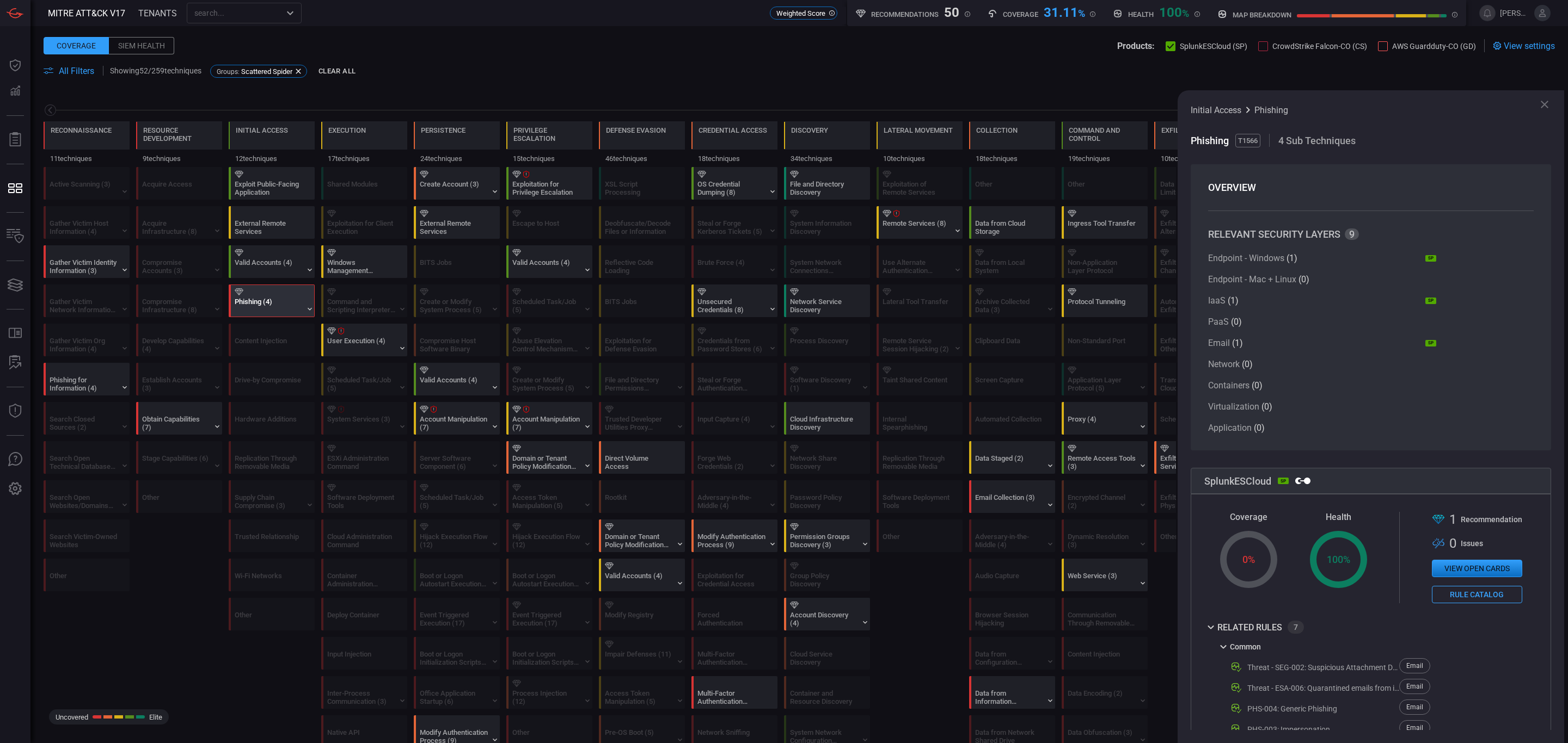
click at [1307, 103] on icon at bounding box center [1544, 104] width 13 height 13
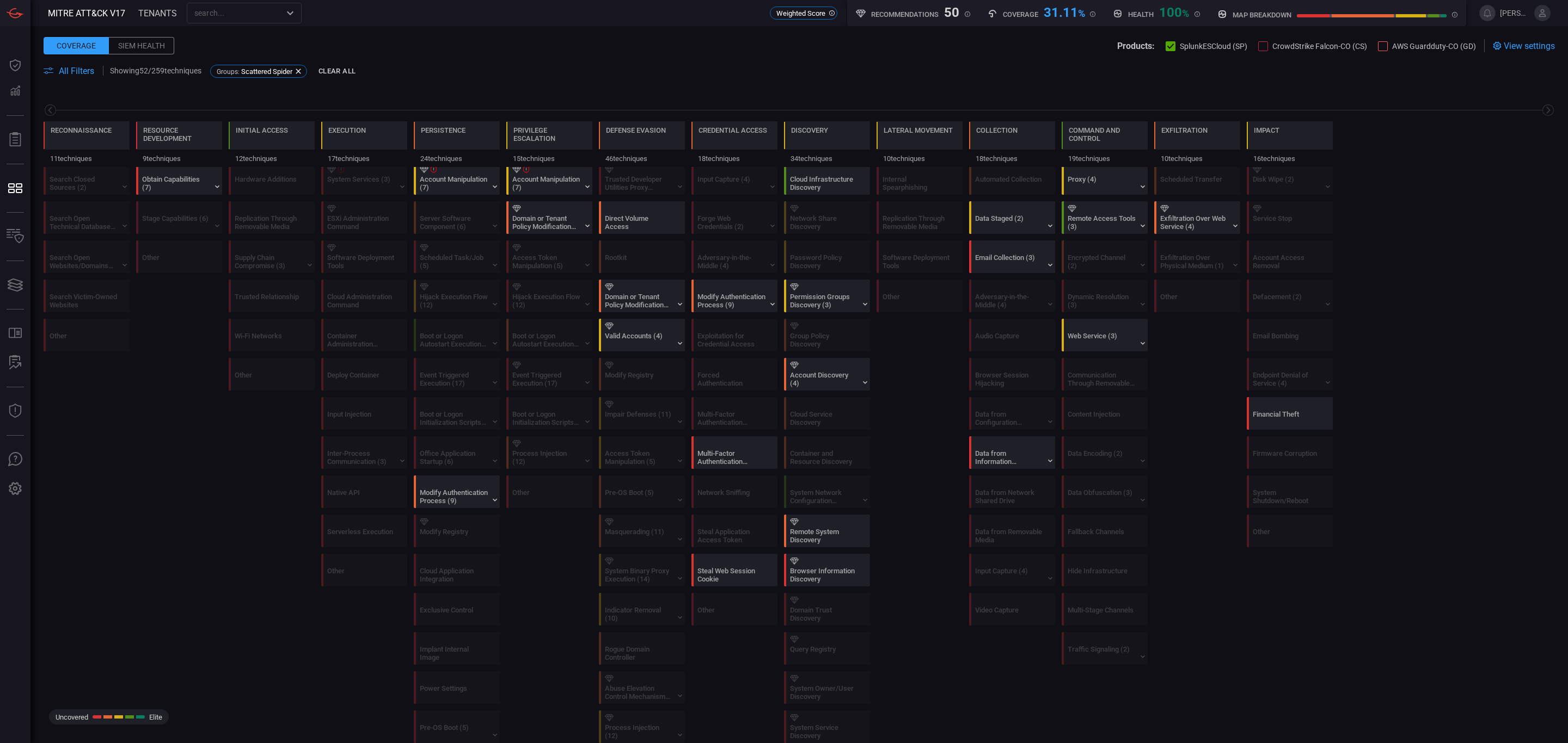
scroll to position [245, 0]
click at [822, 374] on div "Account Discovery (4)" at bounding box center [824, 374] width 68 height 17
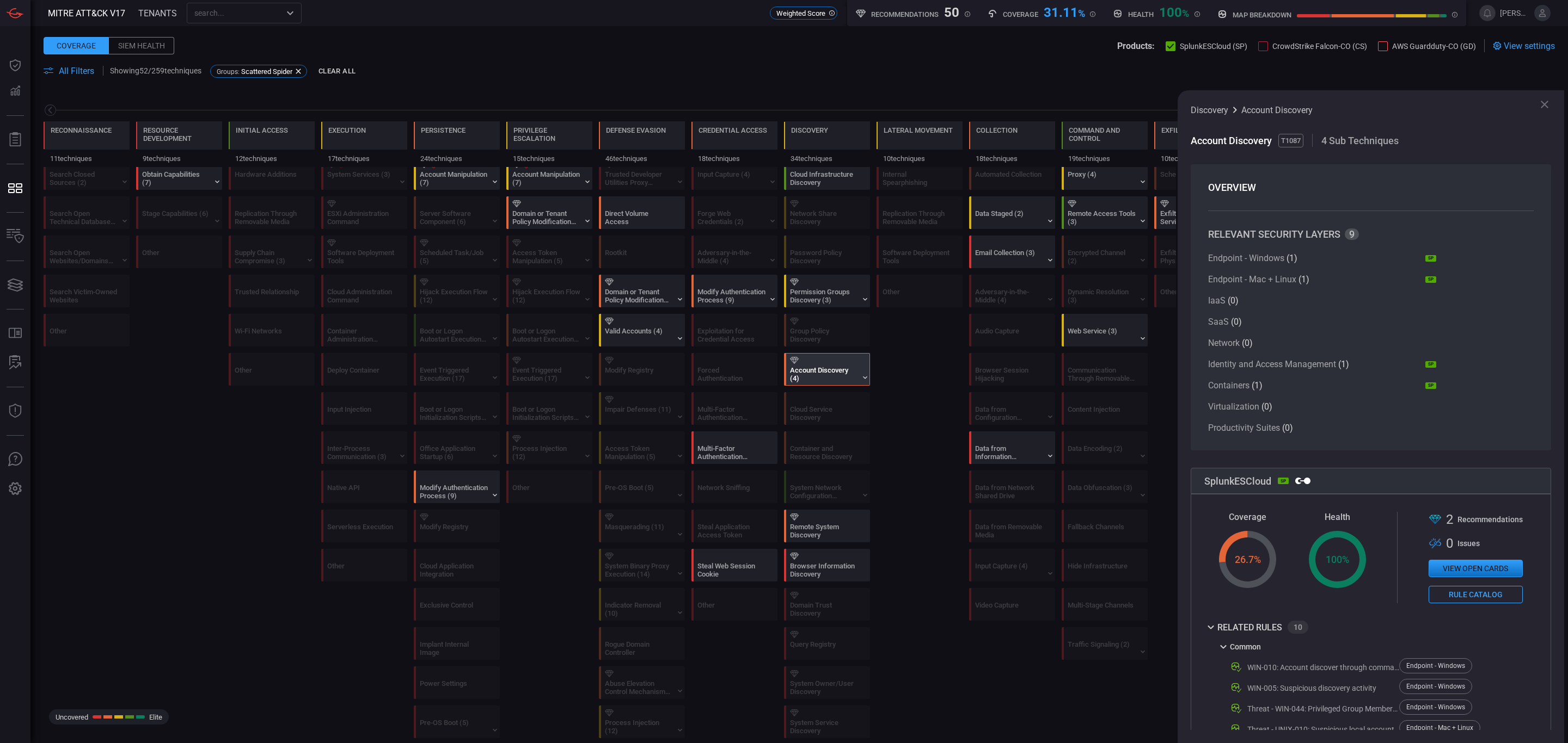
scroll to position [0, 0]
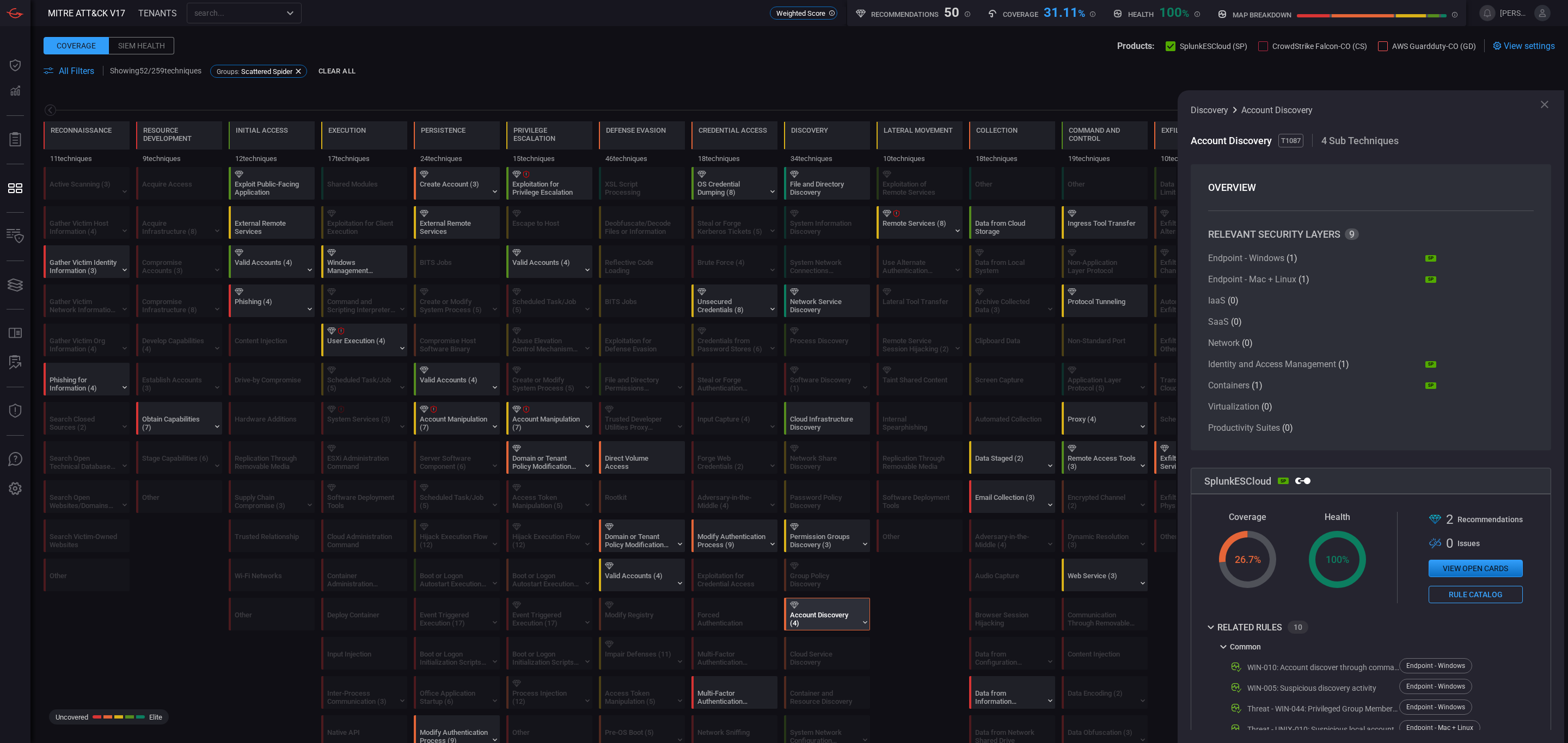
click at [824, 543] on div "Permission Groups Discovery (3)" at bounding box center [824, 540] width 68 height 17
